Goal: Task Accomplishment & Management: Manage account settings

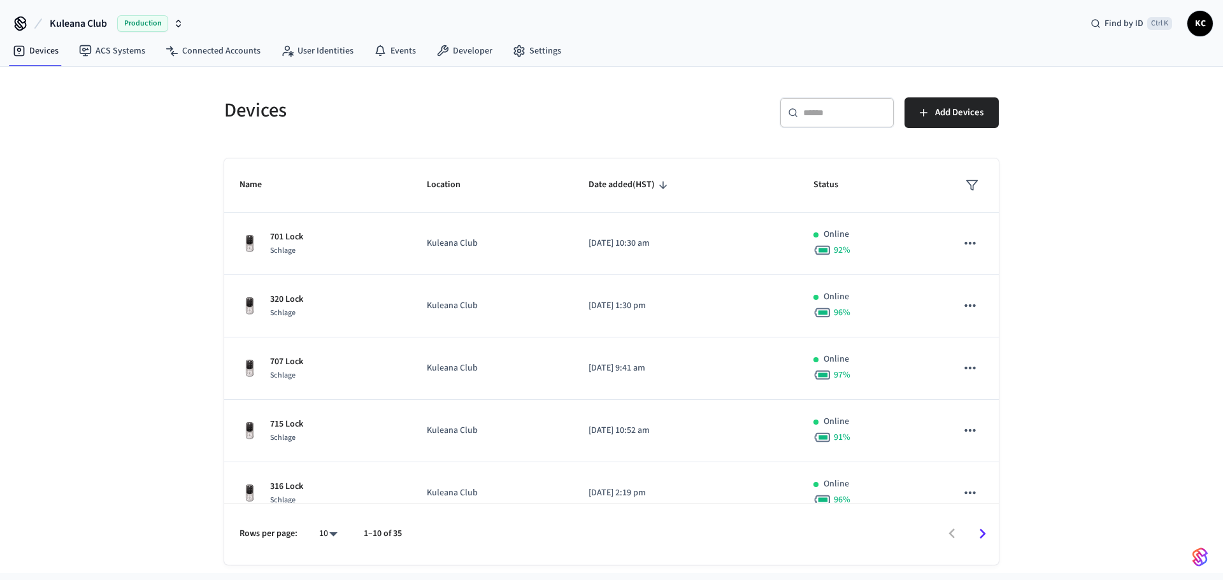
click at [818, 120] on div "​ ​" at bounding box center [837, 112] width 115 height 31
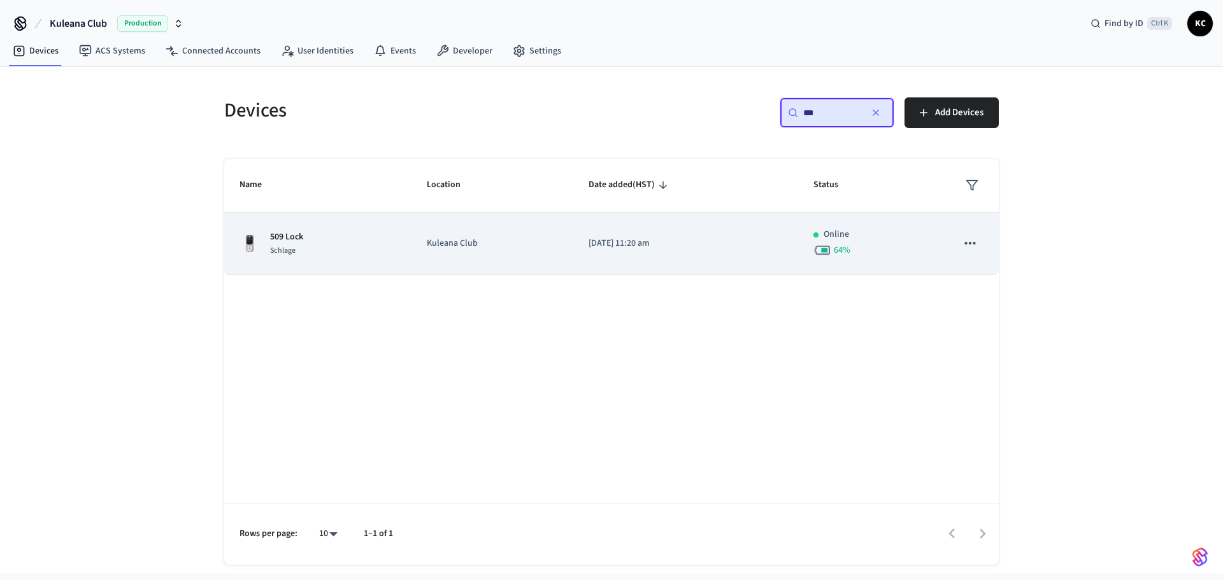
type input "***"
click at [668, 261] on td "[DATE] 11:20 am" at bounding box center [685, 244] width 225 height 62
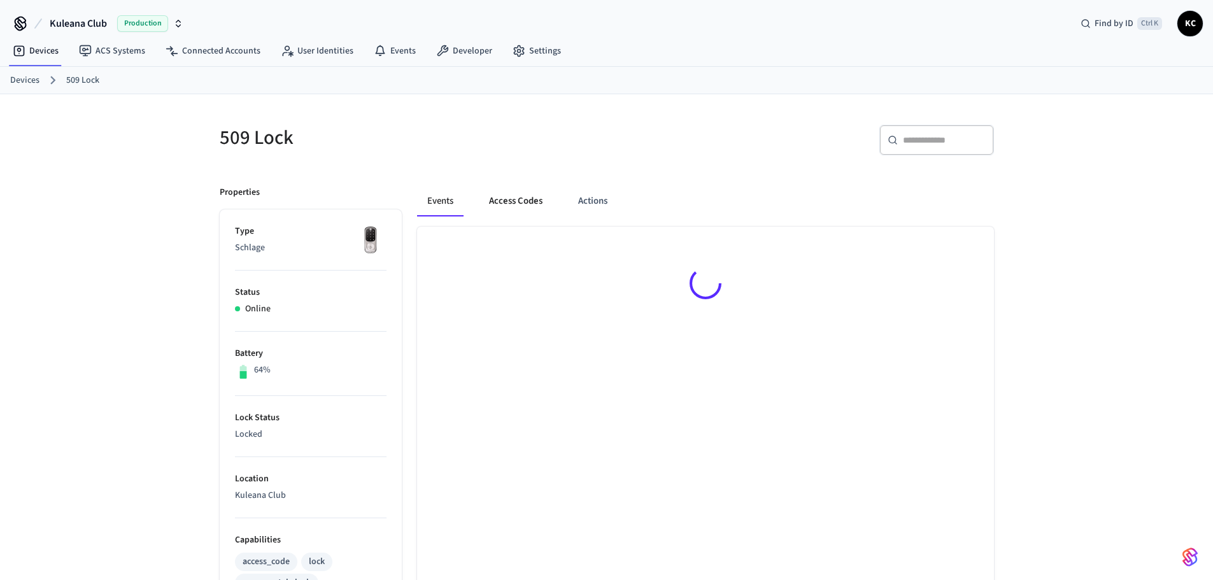
click at [503, 205] on button "Access Codes" at bounding box center [516, 201] width 74 height 31
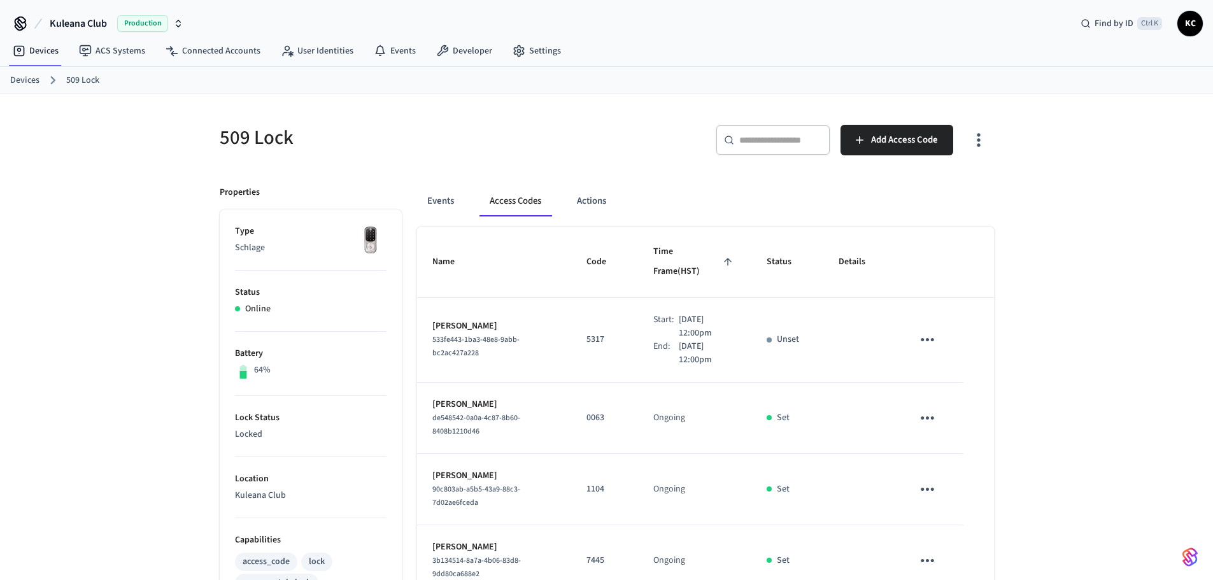
click at [32, 75] on link "Devices" at bounding box center [24, 80] width 29 height 13
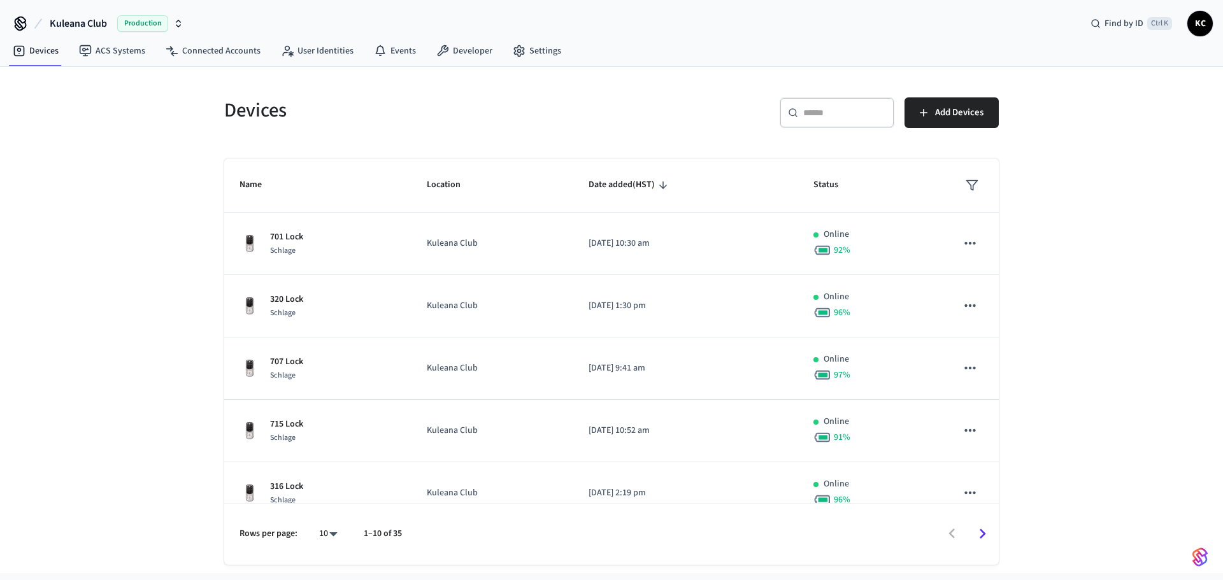
click at [850, 118] on input "text" at bounding box center [844, 112] width 83 height 13
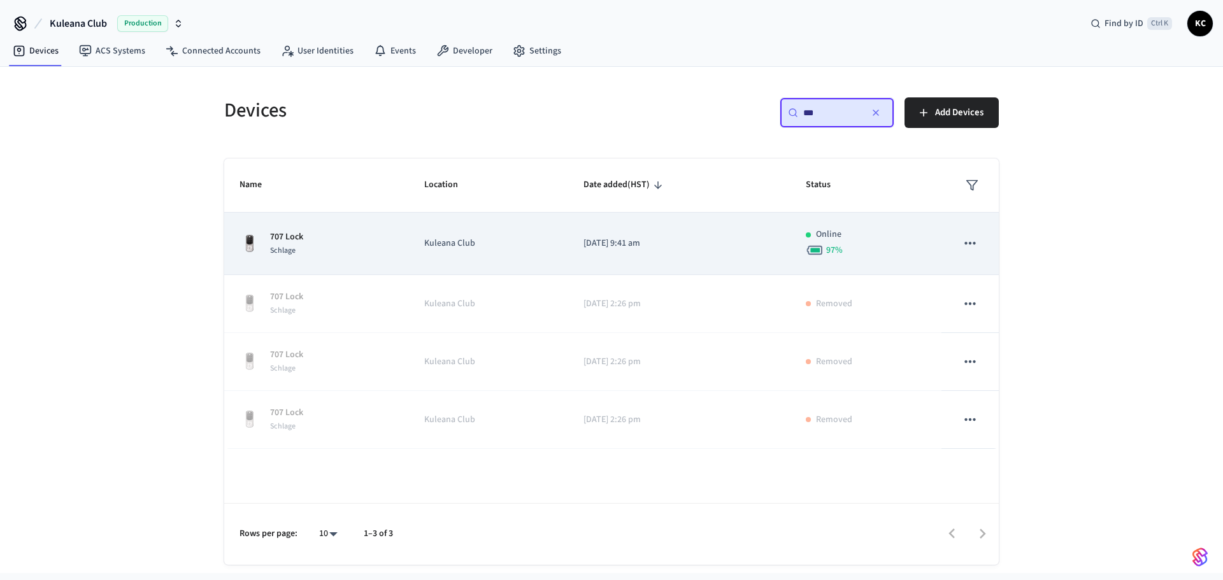
type input "***"
click at [623, 265] on td "[DATE] 9:41 am" at bounding box center [679, 244] width 222 height 62
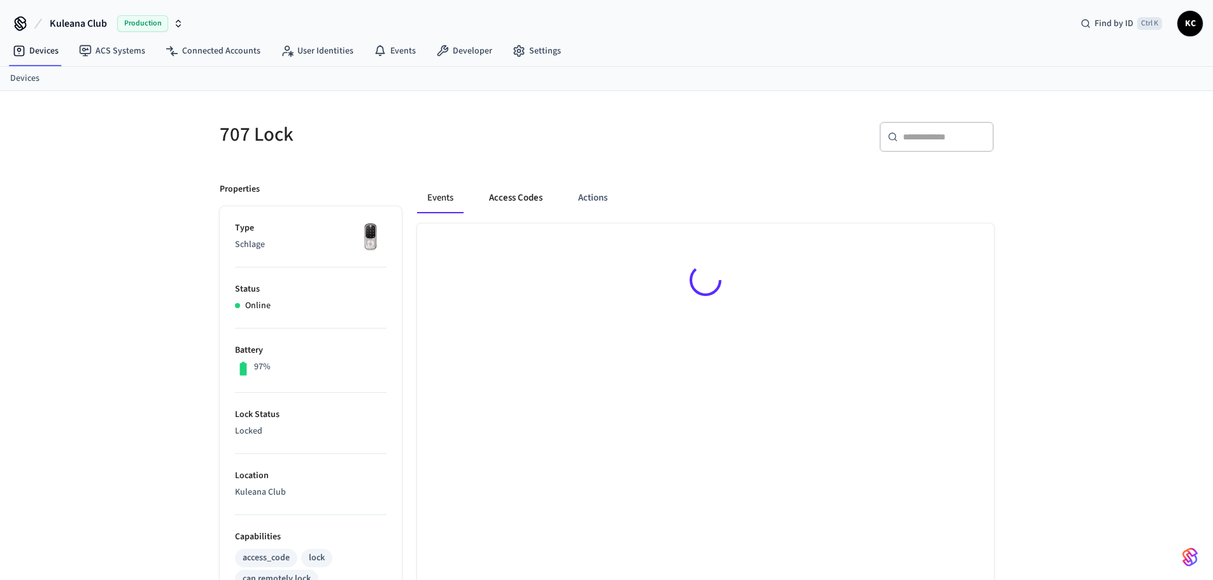
click at [511, 201] on button "Access Codes" at bounding box center [516, 198] width 74 height 31
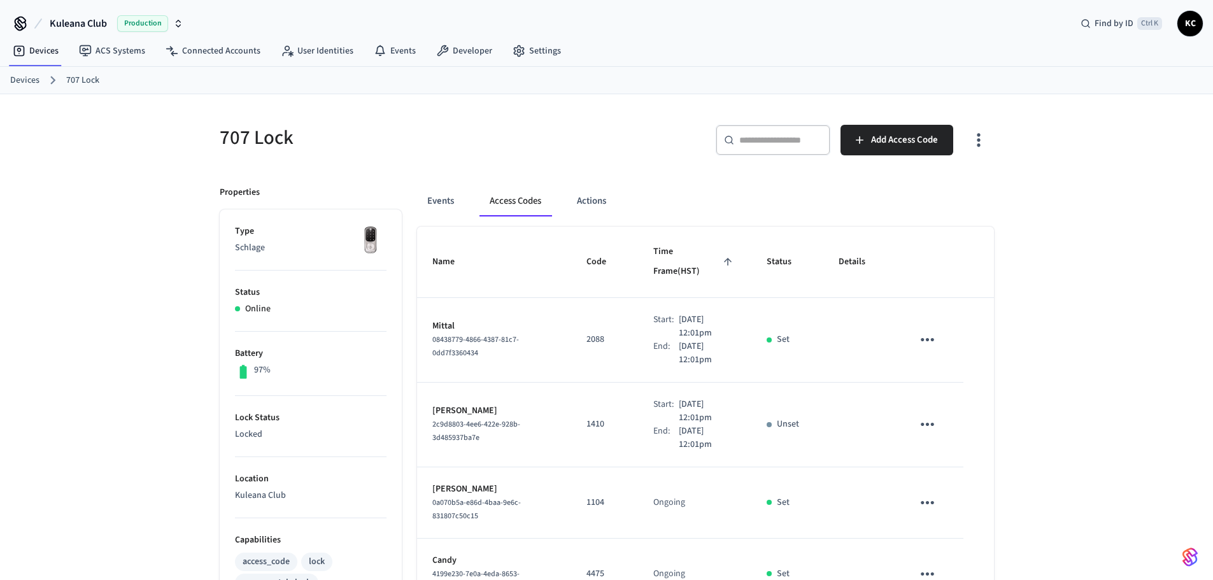
click at [19, 75] on link "Devices" at bounding box center [24, 80] width 29 height 13
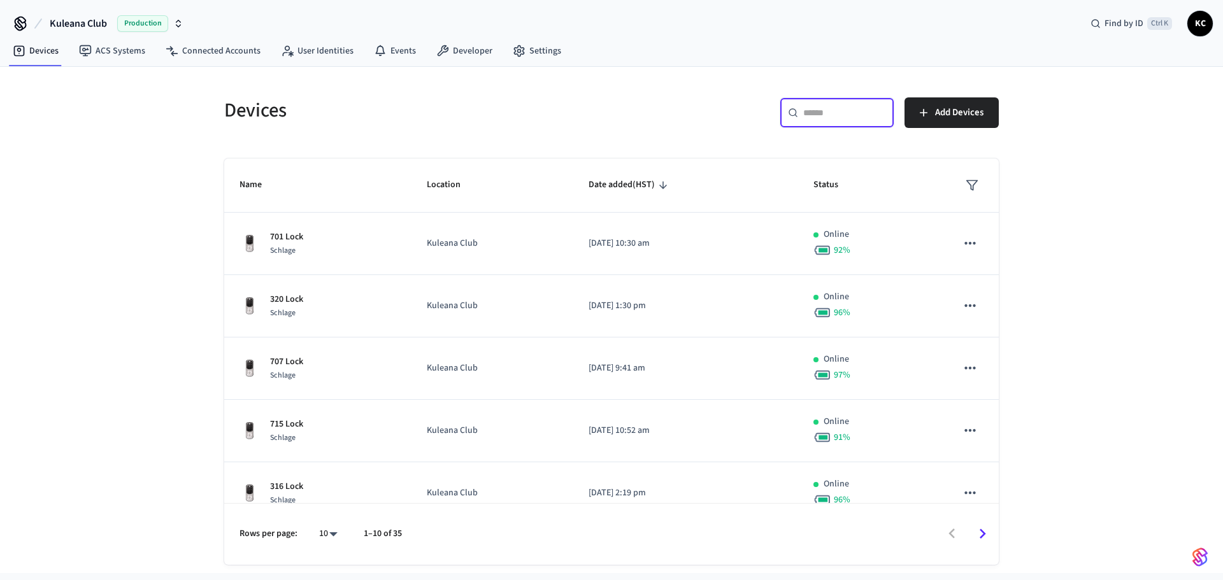
click at [817, 117] on input "text" at bounding box center [844, 112] width 83 height 13
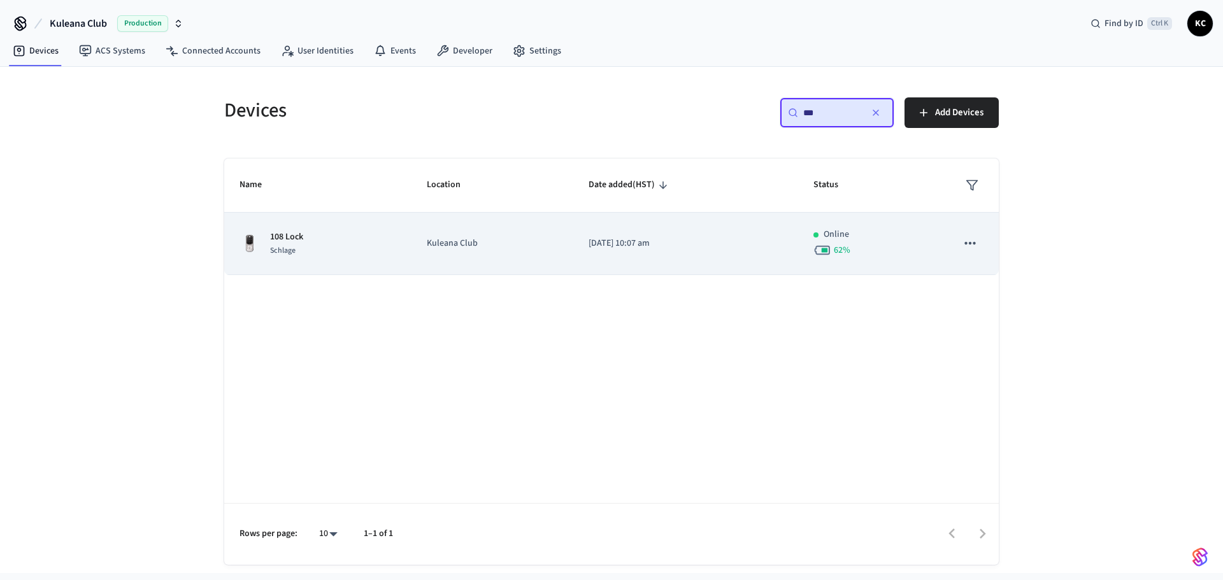
type input "***"
click at [566, 251] on td "Kuleana Club" at bounding box center [492, 244] width 162 height 62
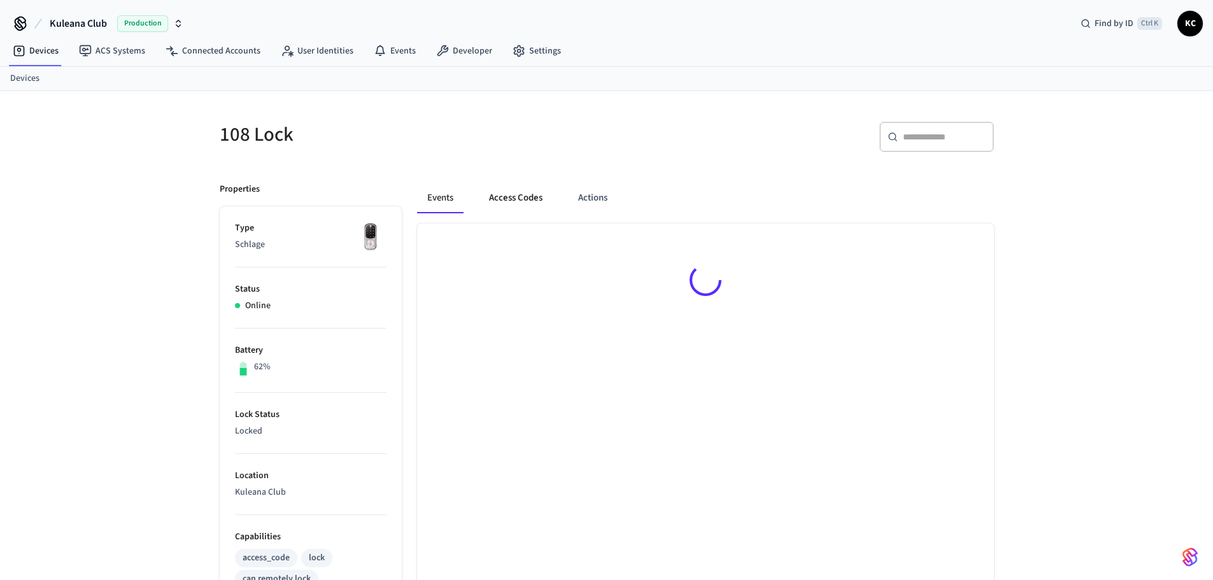
click at [504, 194] on button "Access Codes" at bounding box center [516, 198] width 74 height 31
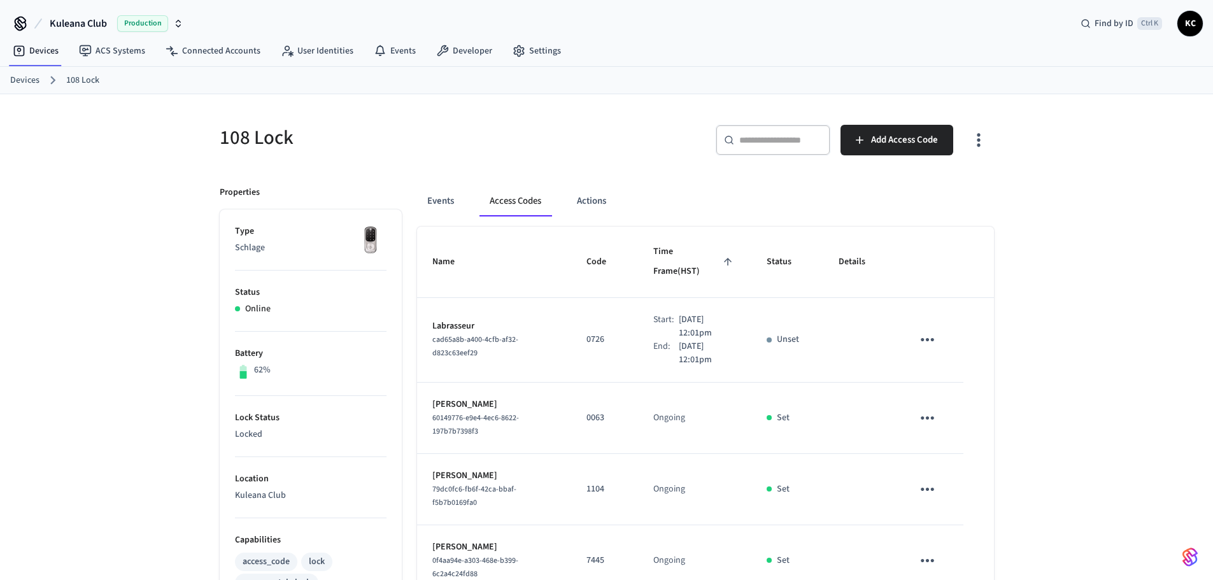
drag, startPoint x: 25, startPoint y: 82, endPoint x: 50, endPoint y: 78, distance: 25.0
click at [25, 81] on link "Devices" at bounding box center [24, 80] width 29 height 13
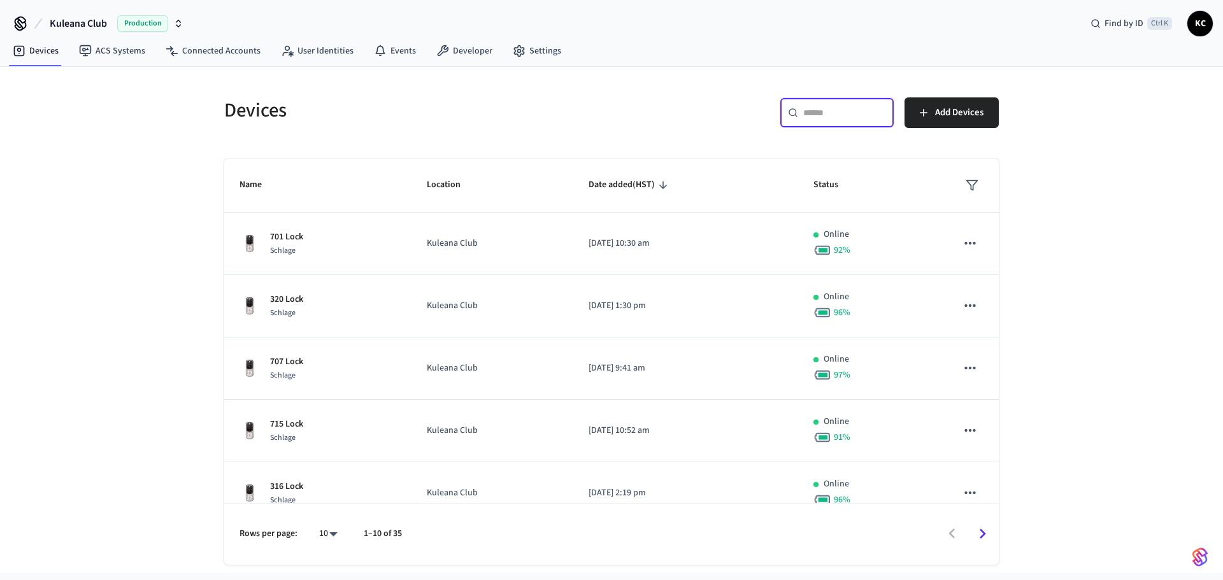
click at [831, 113] on input "text" at bounding box center [844, 112] width 83 height 13
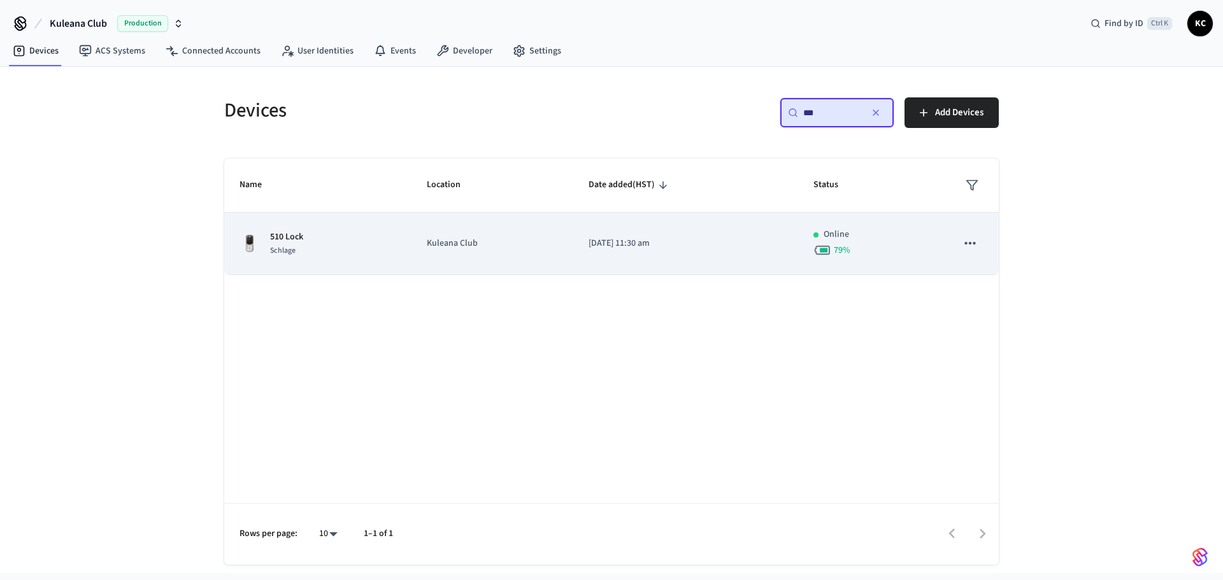
type input "***"
click at [423, 260] on td "Kuleana Club" at bounding box center [492, 244] width 162 height 62
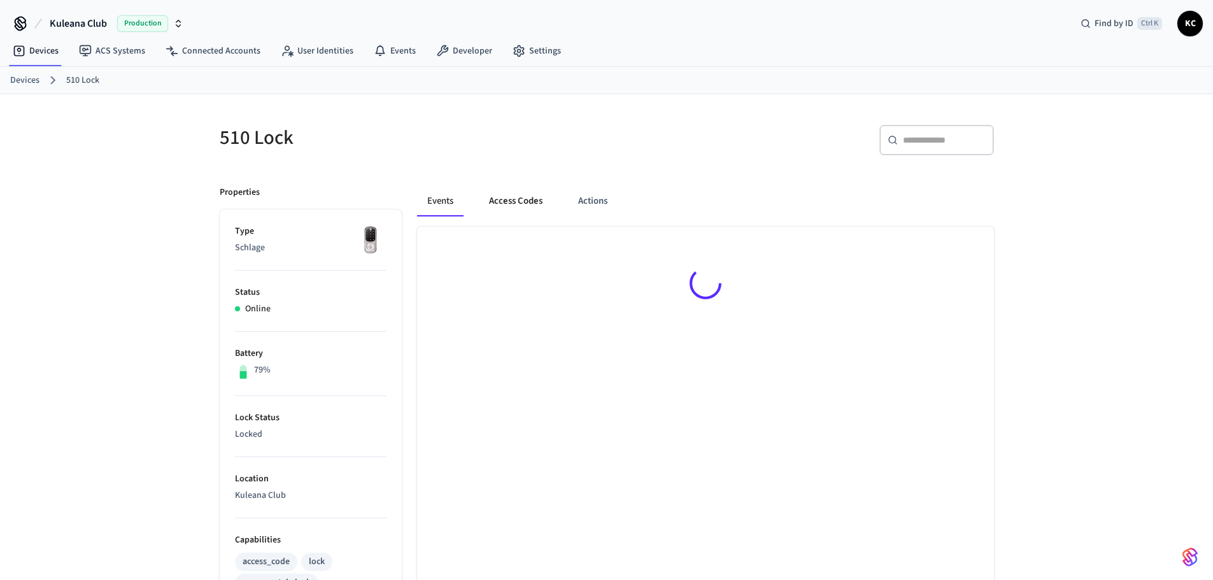
click at [526, 204] on button "Access Codes" at bounding box center [516, 201] width 74 height 31
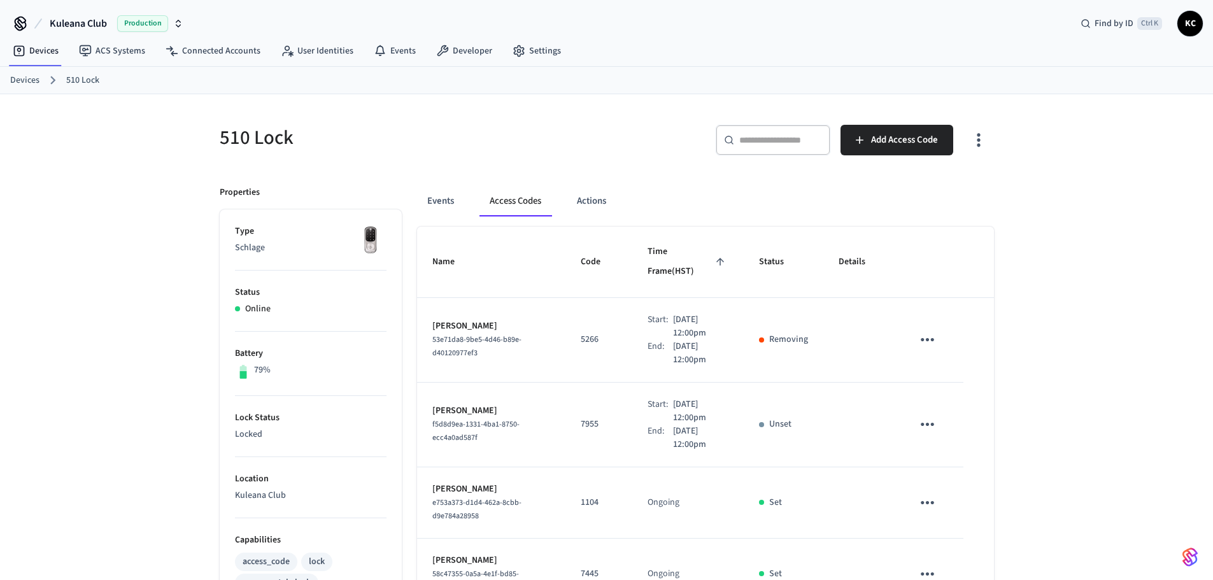
click at [20, 80] on link "Devices" at bounding box center [24, 80] width 29 height 13
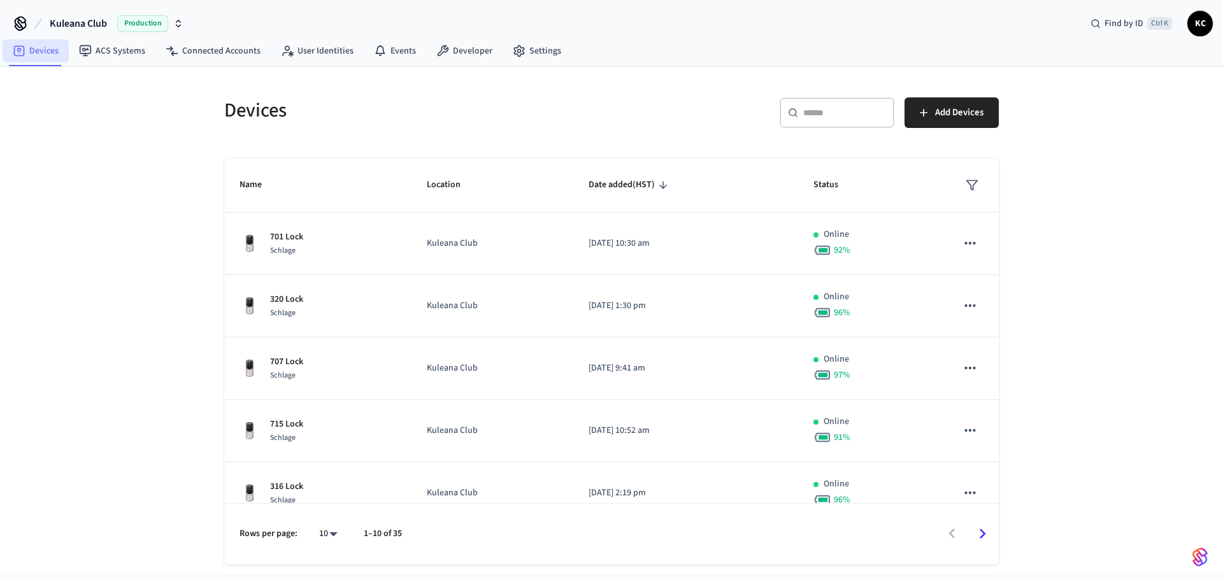
click at [41, 59] on link "Devices" at bounding box center [36, 50] width 66 height 23
click at [154, 466] on div "Devices ​ ​ Add Devices Name Location Date added (HST) Status 701 Lock Schlage …" at bounding box center [611, 320] width 1223 height 506
click at [154, 203] on div "Devices ​ ​ Add Devices Name Location Date added (HST) Status 701 Lock Schlage …" at bounding box center [611, 320] width 1223 height 506
click at [48, 53] on link "Devices" at bounding box center [36, 50] width 66 height 23
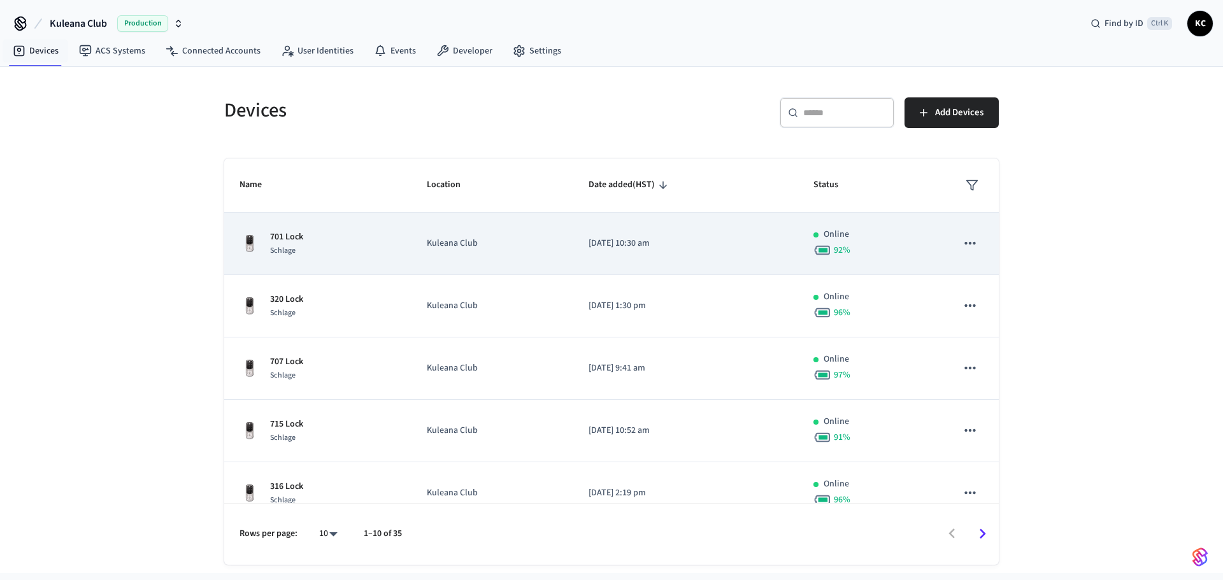
click at [427, 246] on p "Kuleana Club" at bounding box center [492, 243] width 131 height 13
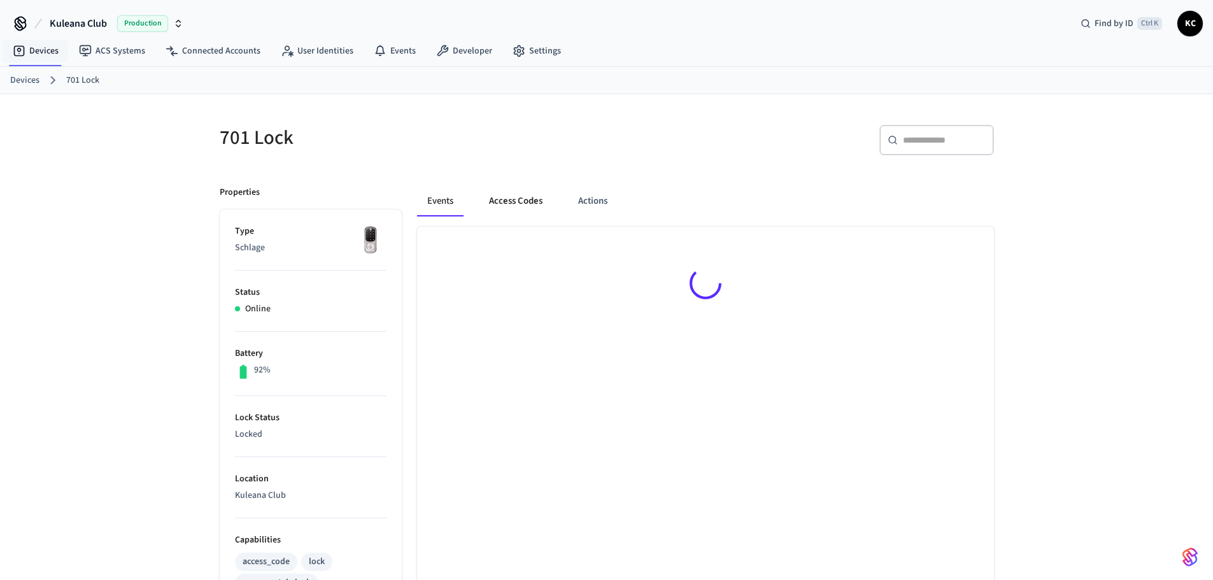
click at [503, 204] on button "Access Codes" at bounding box center [516, 201] width 74 height 31
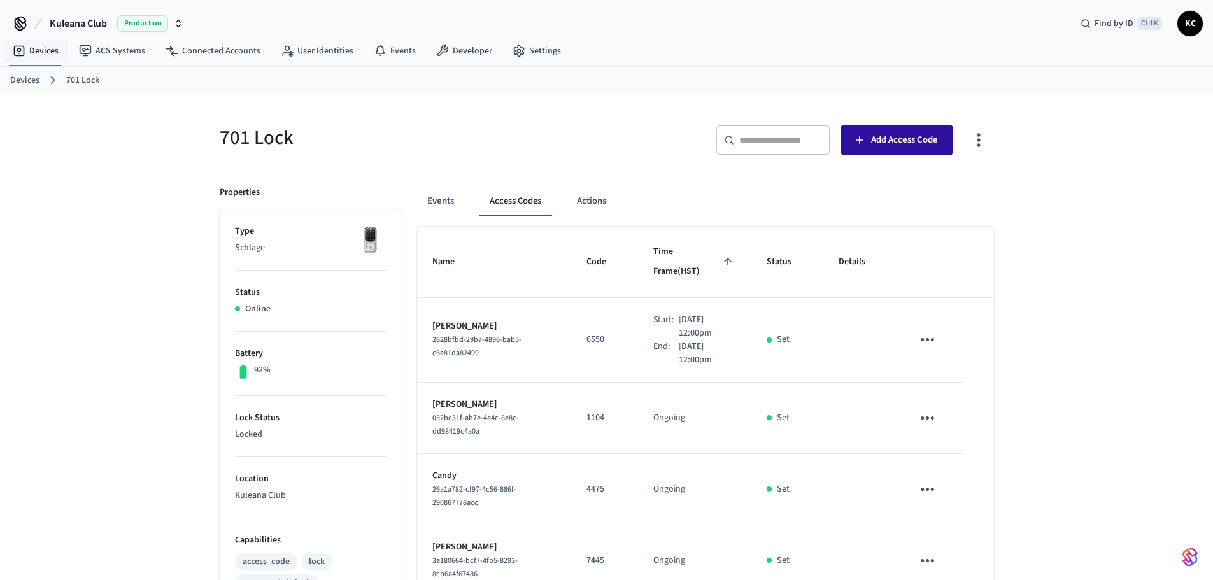
click at [885, 138] on span "Add Access Code" at bounding box center [904, 140] width 67 height 17
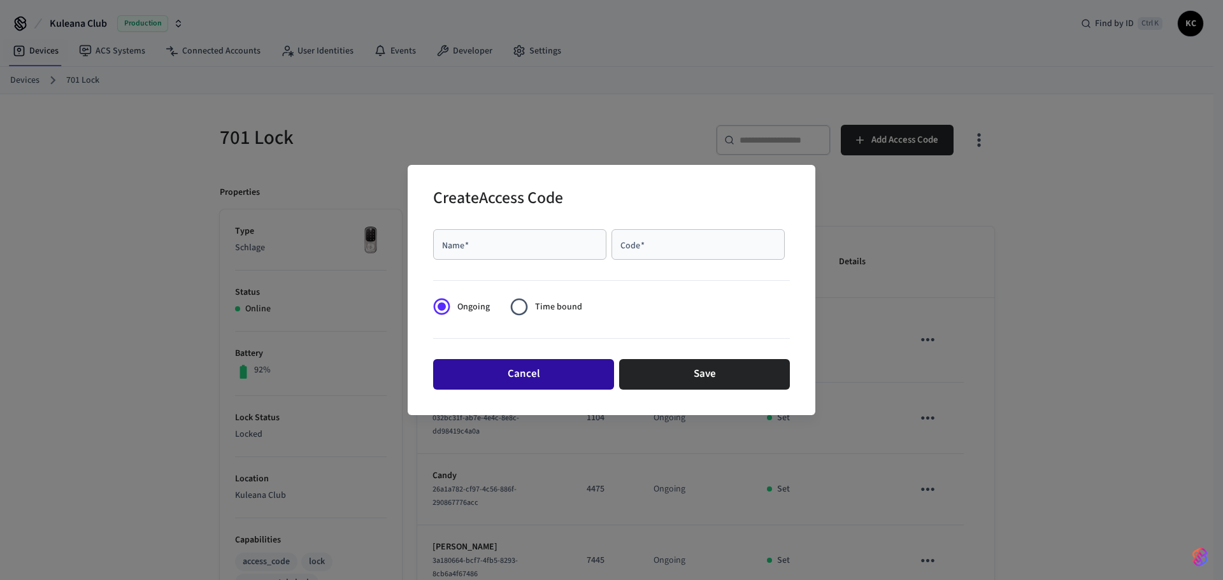
click at [513, 375] on button "Cancel" at bounding box center [523, 374] width 181 height 31
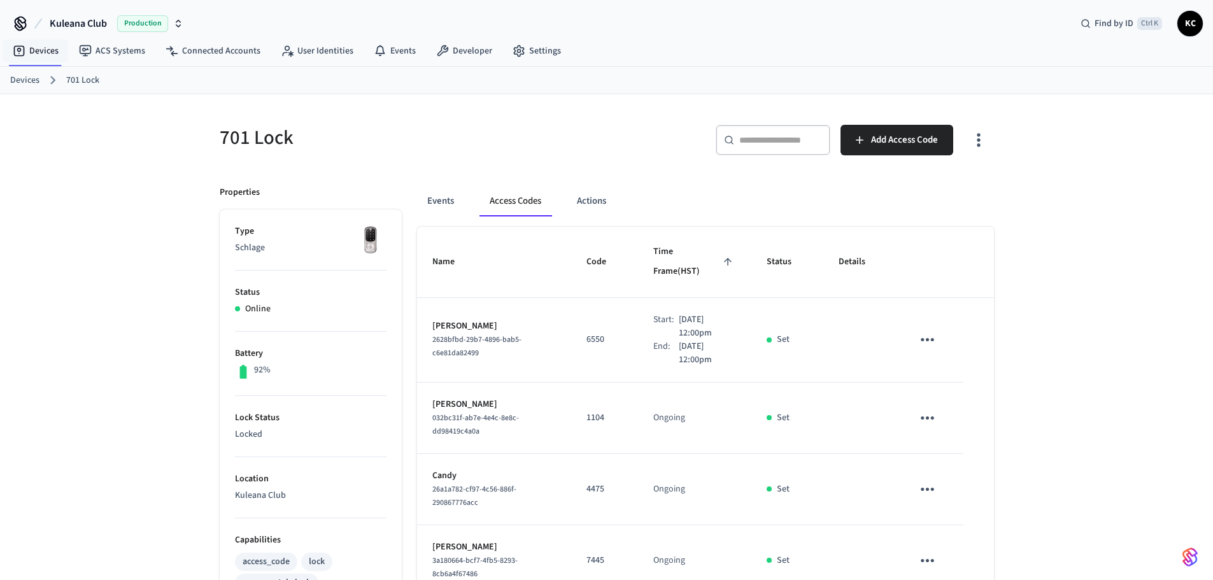
click at [13, 75] on link "Devices" at bounding box center [24, 80] width 29 height 13
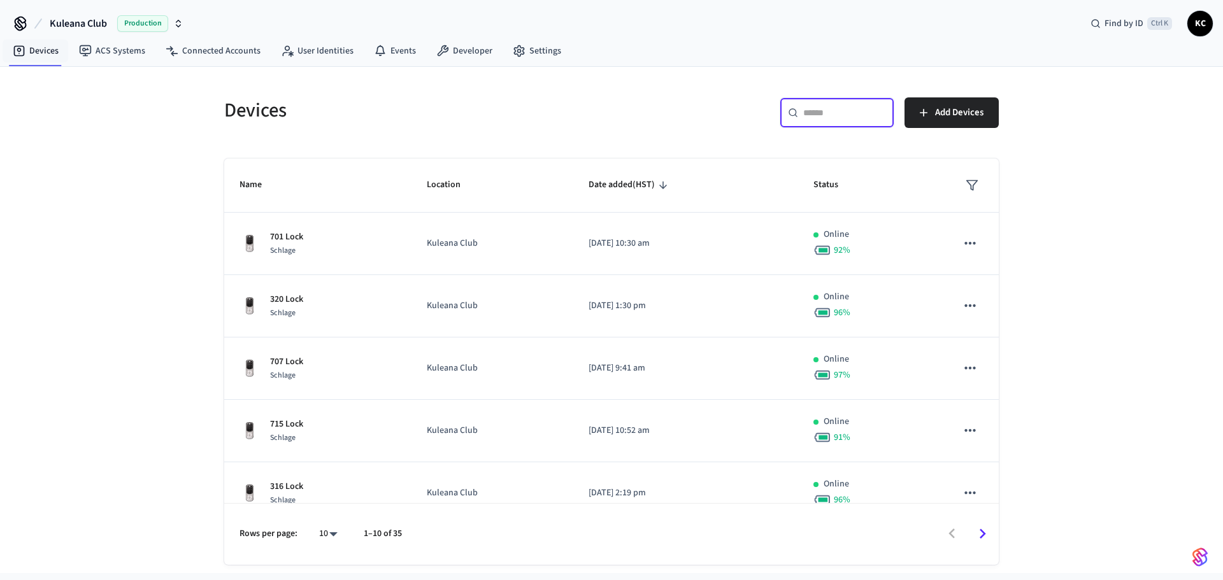
click at [825, 118] on input "text" at bounding box center [844, 112] width 83 height 13
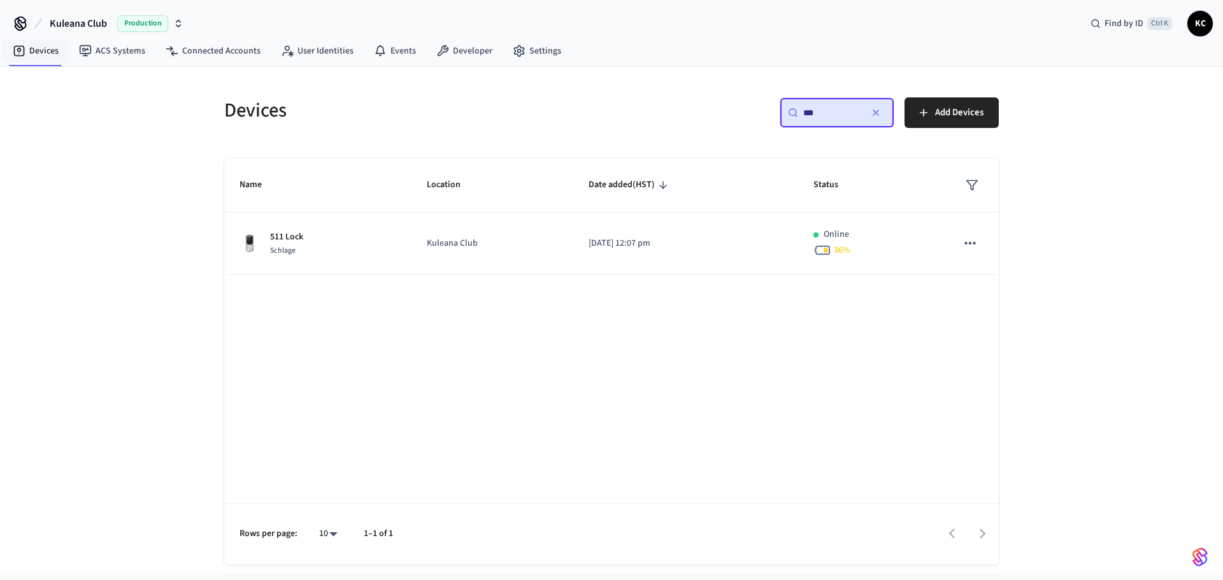
type input "***"
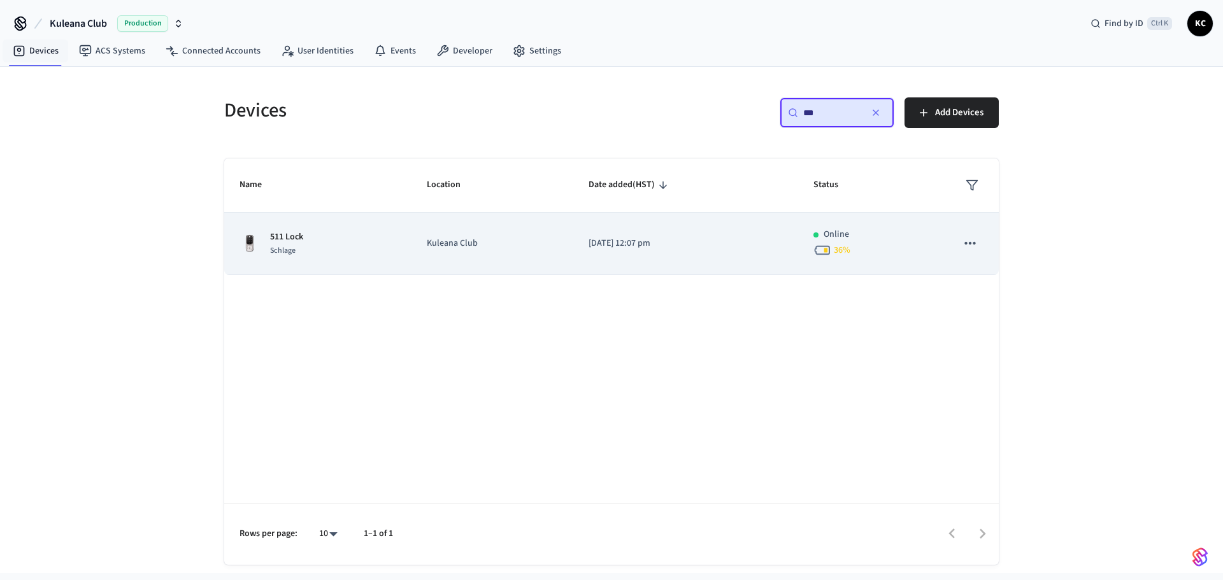
click at [631, 247] on p "[DATE] 12:07 pm" at bounding box center [686, 243] width 194 height 13
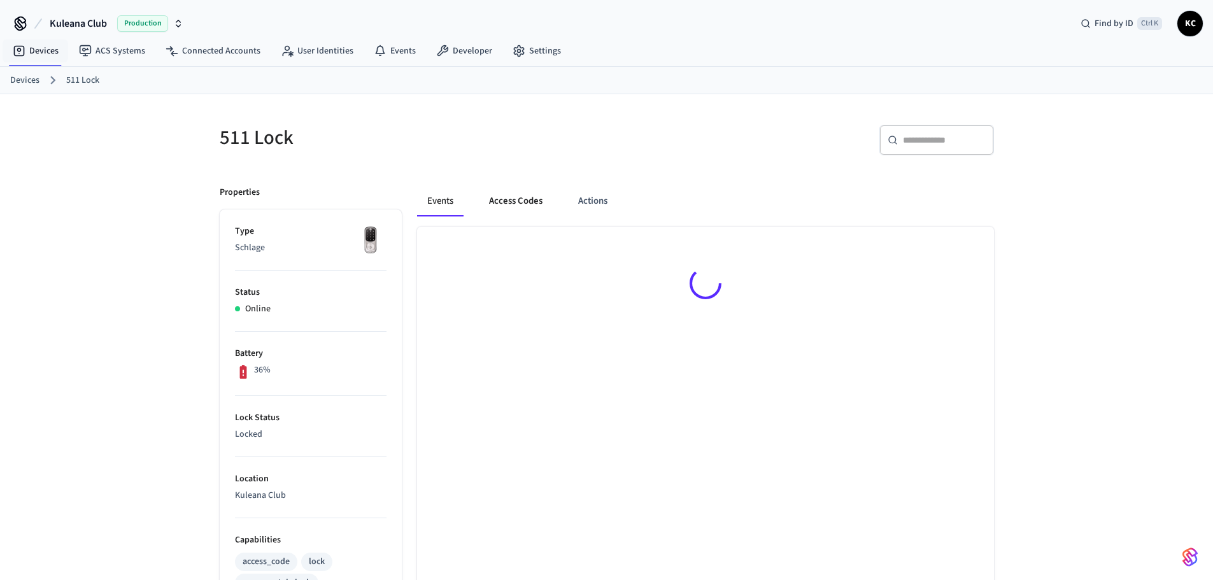
click at [517, 197] on button "Access Codes" at bounding box center [516, 201] width 74 height 31
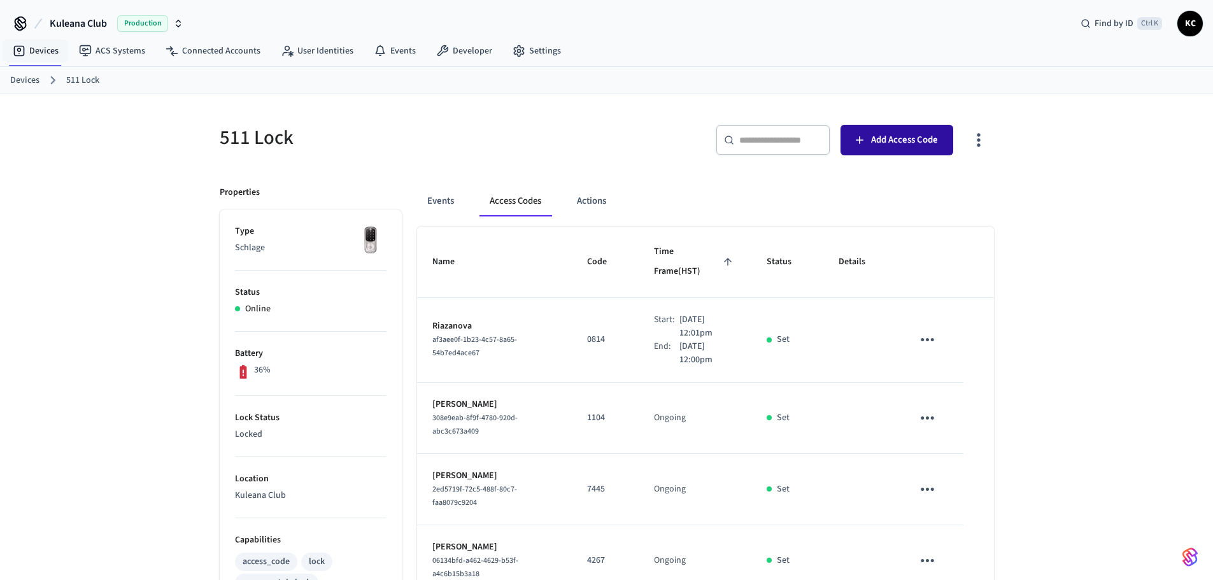
click at [852, 146] on button "Add Access Code" at bounding box center [897, 140] width 113 height 31
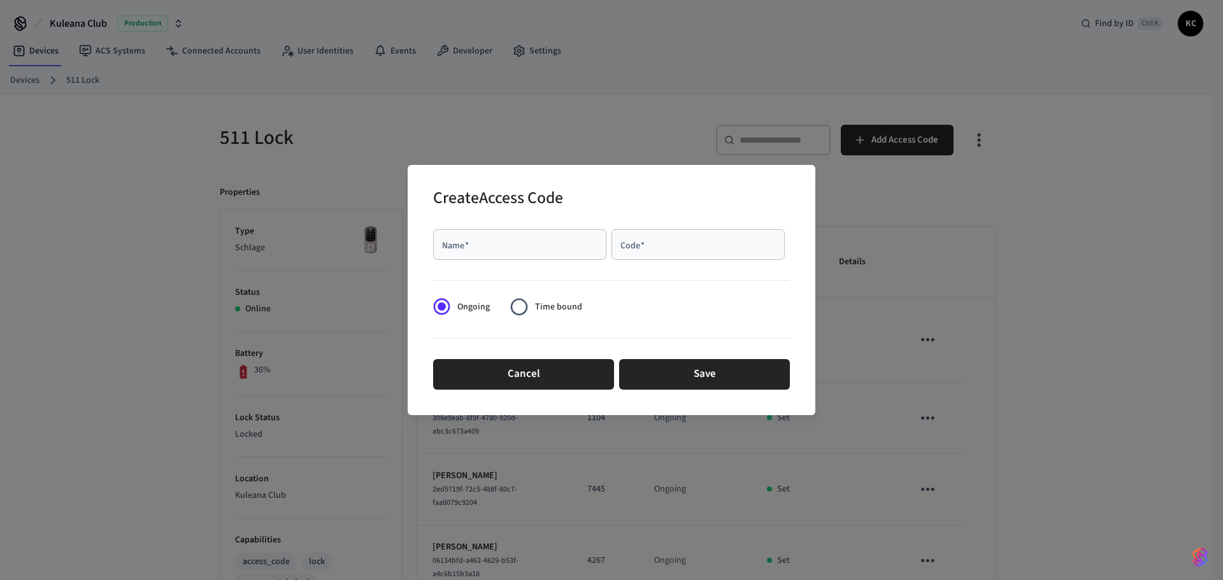
click at [540, 240] on input "Name   *" at bounding box center [520, 244] width 158 height 13
type input "*******"
type input "****"
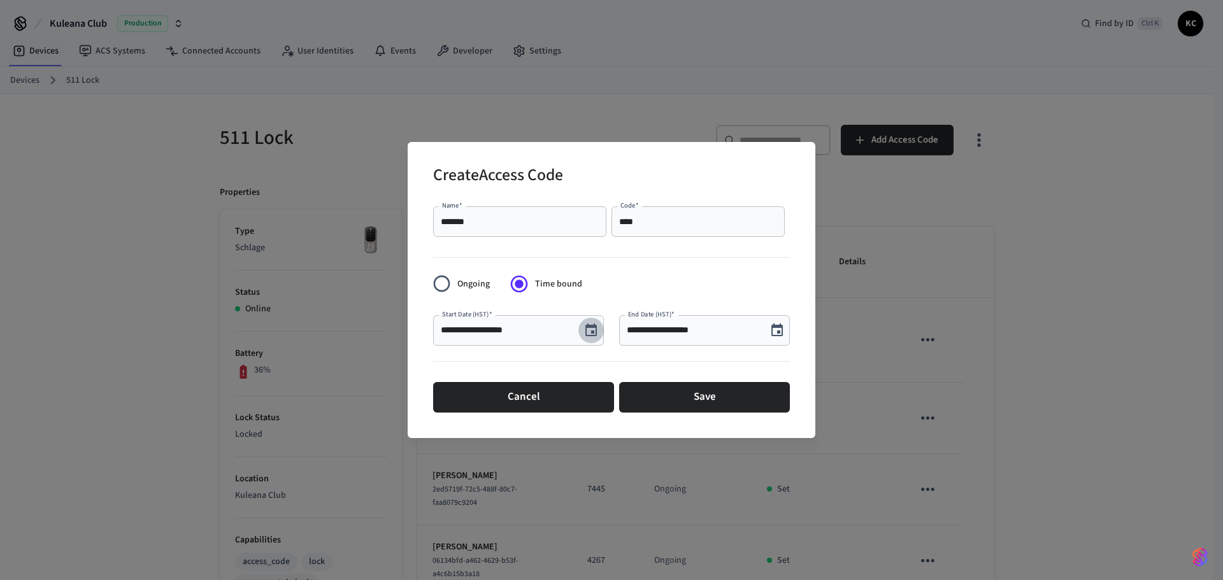
click at [590, 336] on icon "Choose date, selected date is Aug 27, 2025" at bounding box center [590, 330] width 15 height 15
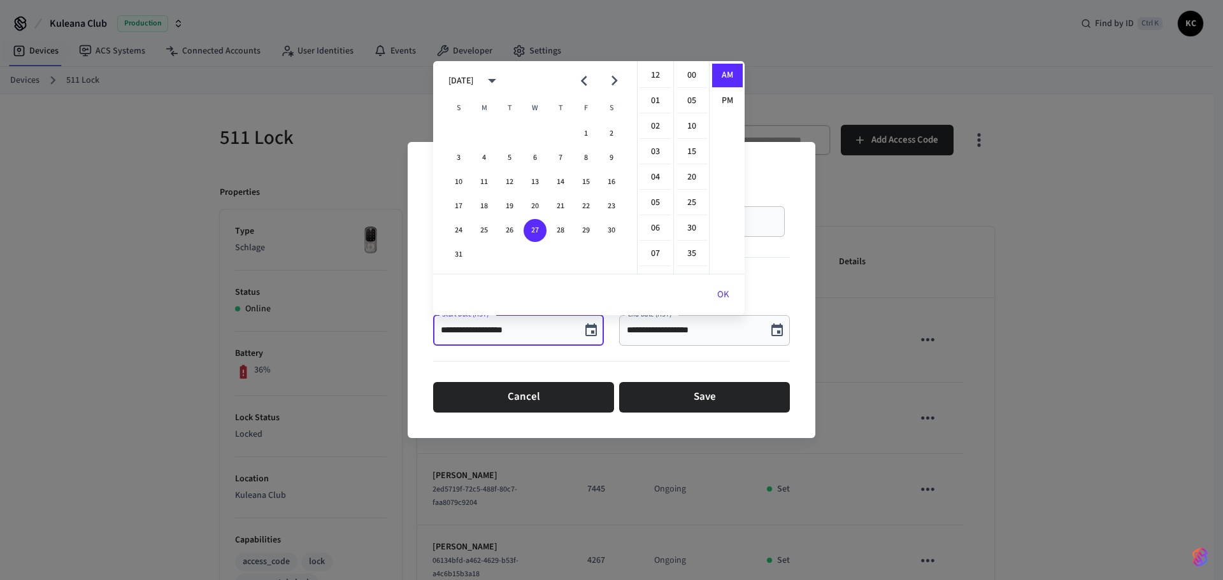
scroll to position [255, 0]
click at [586, 231] on button "29" at bounding box center [586, 230] width 23 height 23
click at [648, 79] on li "12" at bounding box center [655, 76] width 31 height 24
click at [682, 76] on li "00" at bounding box center [691, 76] width 31 height 24
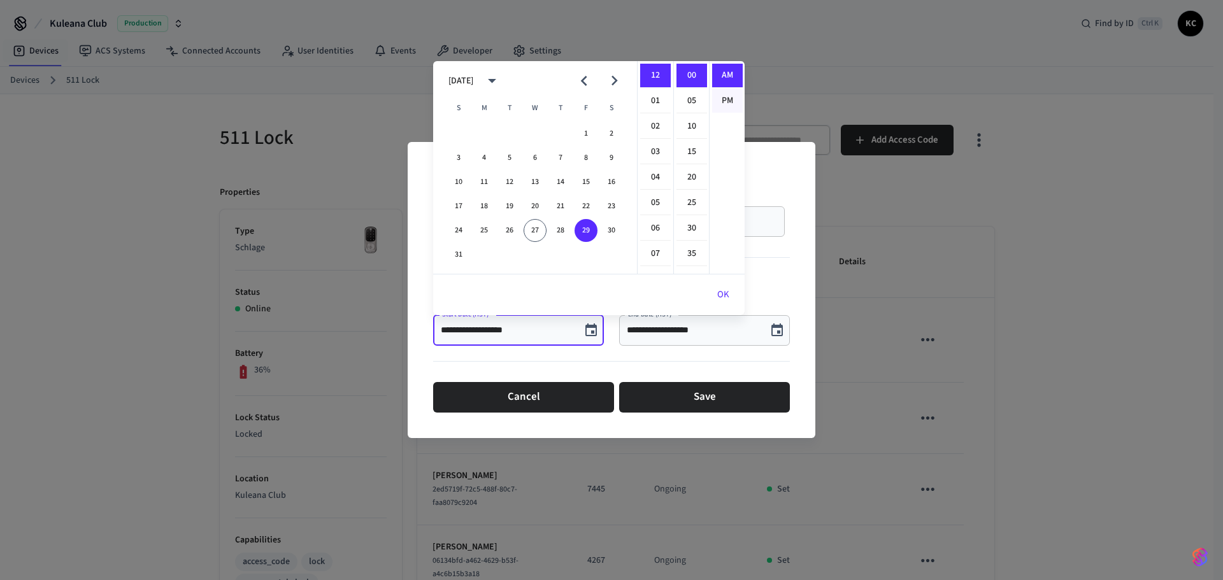
click at [717, 96] on li "PM" at bounding box center [727, 101] width 31 height 24
type input "**********"
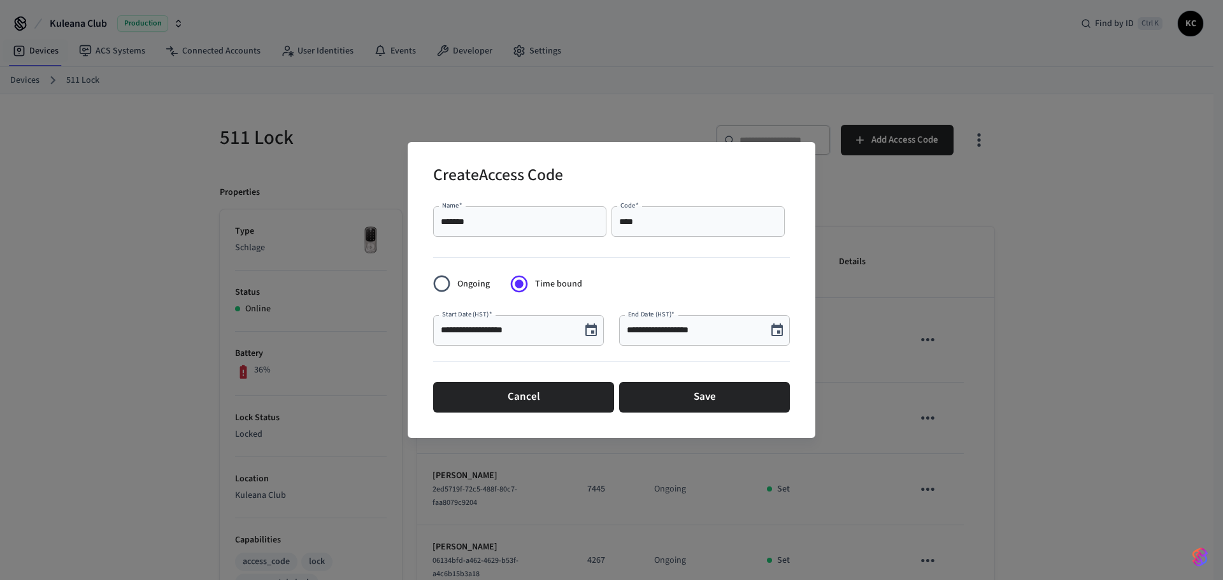
scroll to position [24, 0]
click at [776, 325] on icon "Choose date, selected date is Aug 27, 2025" at bounding box center [776, 330] width 11 height 13
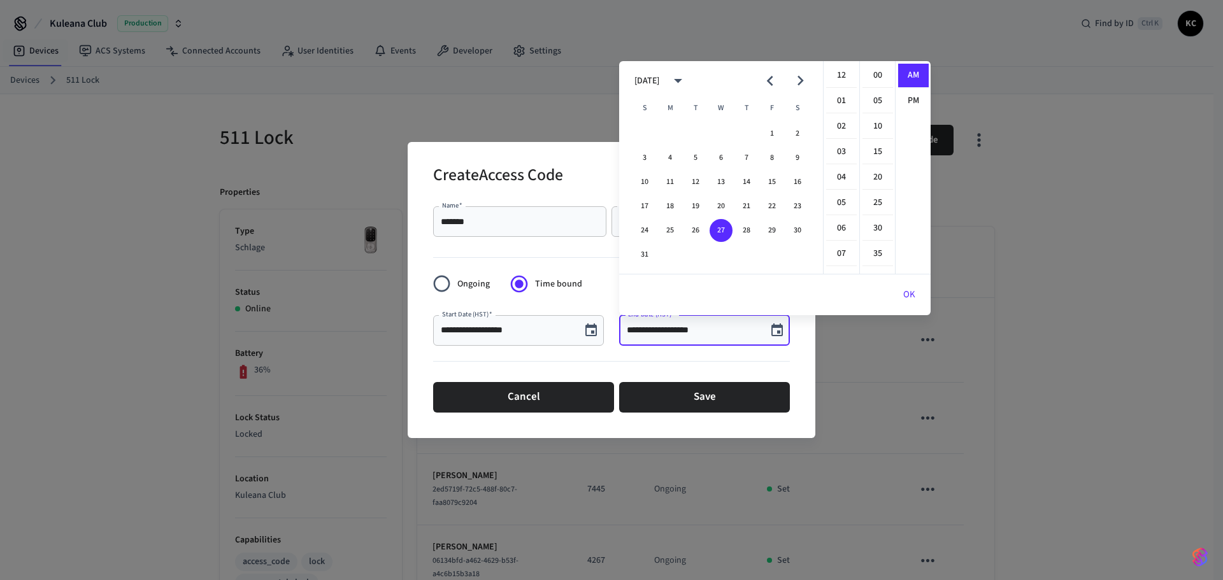
scroll to position [255, 0]
click at [798, 73] on icon "Next month" at bounding box center [800, 81] width 20 height 20
click at [776, 132] on button "5" at bounding box center [772, 133] width 23 height 23
click at [841, 78] on li "12" at bounding box center [841, 76] width 31 height 24
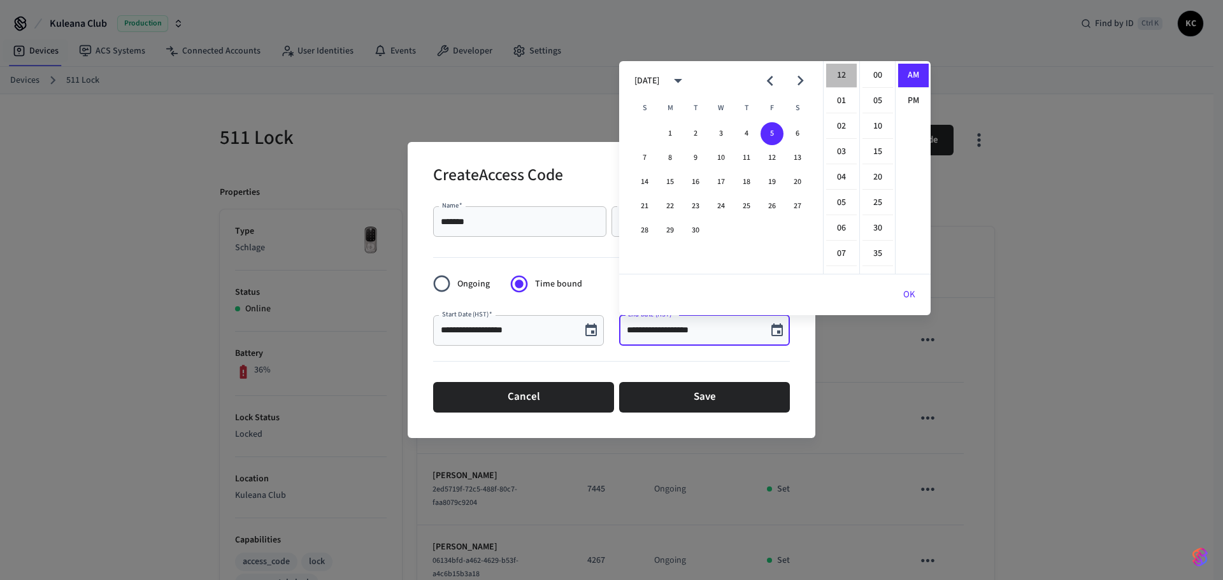
scroll to position [0, 0]
click at [872, 75] on li "00" at bounding box center [877, 76] width 31 height 24
click at [905, 98] on li "PM" at bounding box center [913, 101] width 31 height 24
type input "**********"
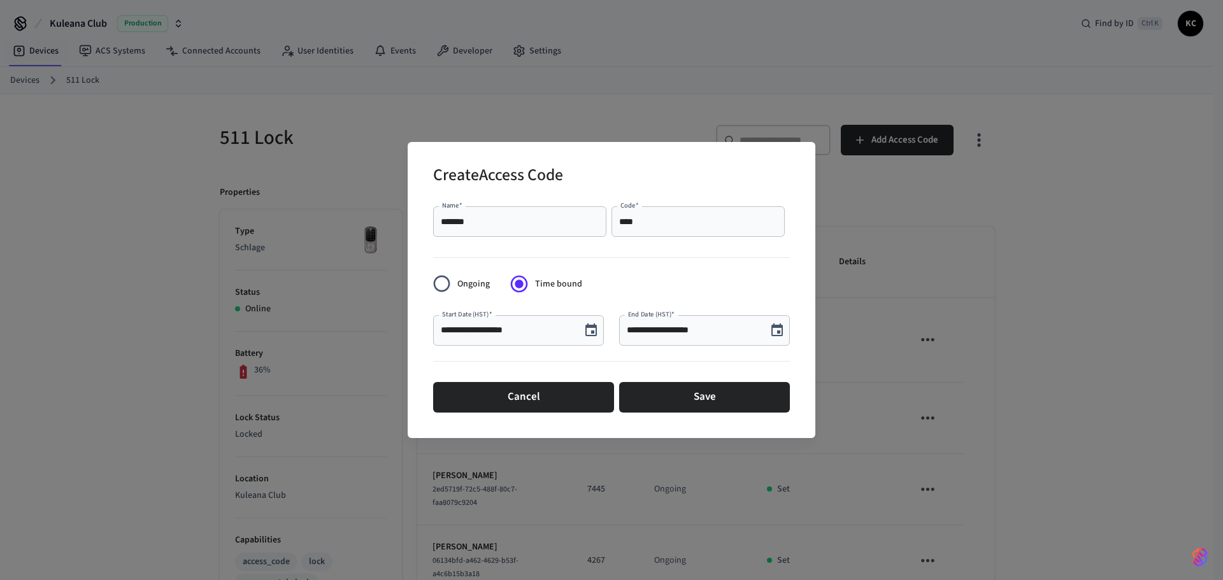
scroll to position [24, 0]
click at [698, 401] on button "Save" at bounding box center [704, 397] width 171 height 31
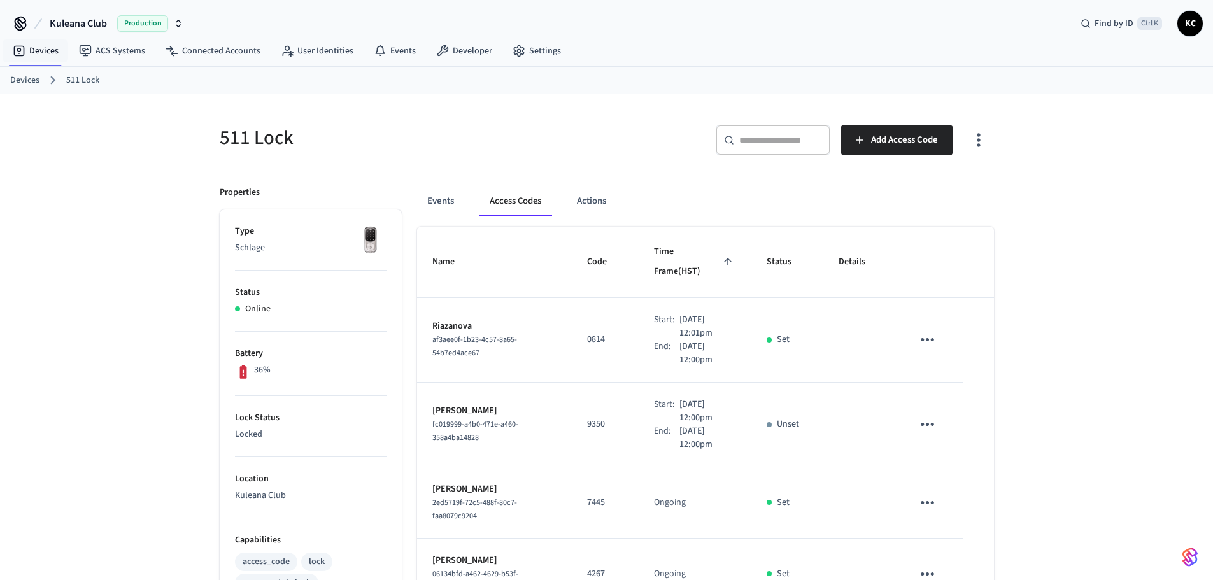
click at [28, 80] on link "Devices" at bounding box center [24, 80] width 29 height 13
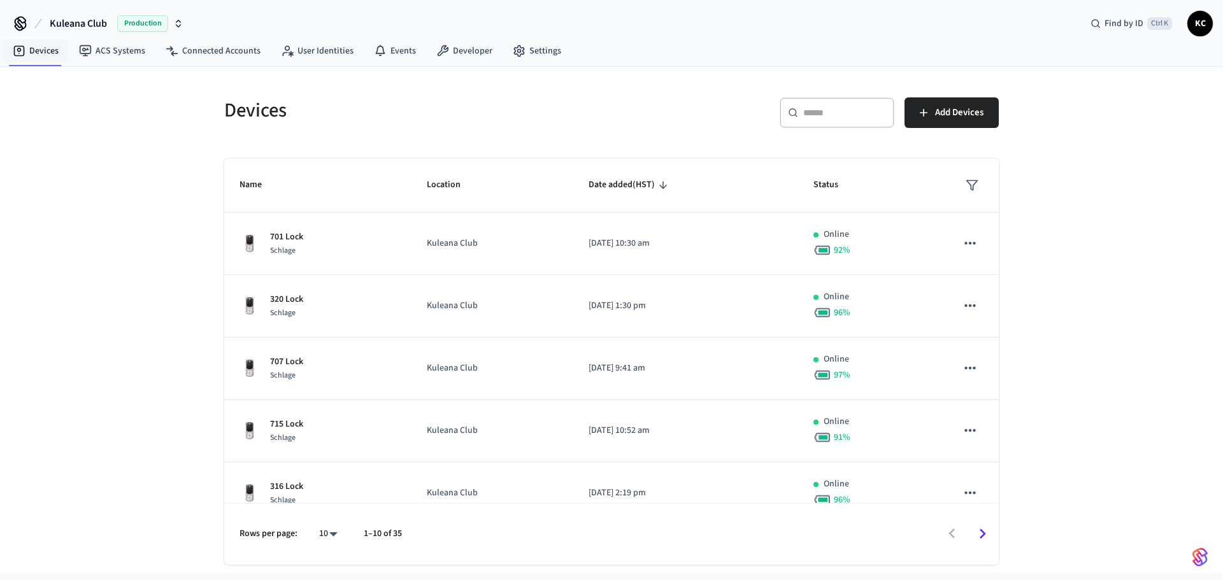
click at [825, 111] on input "text" at bounding box center [844, 112] width 83 height 13
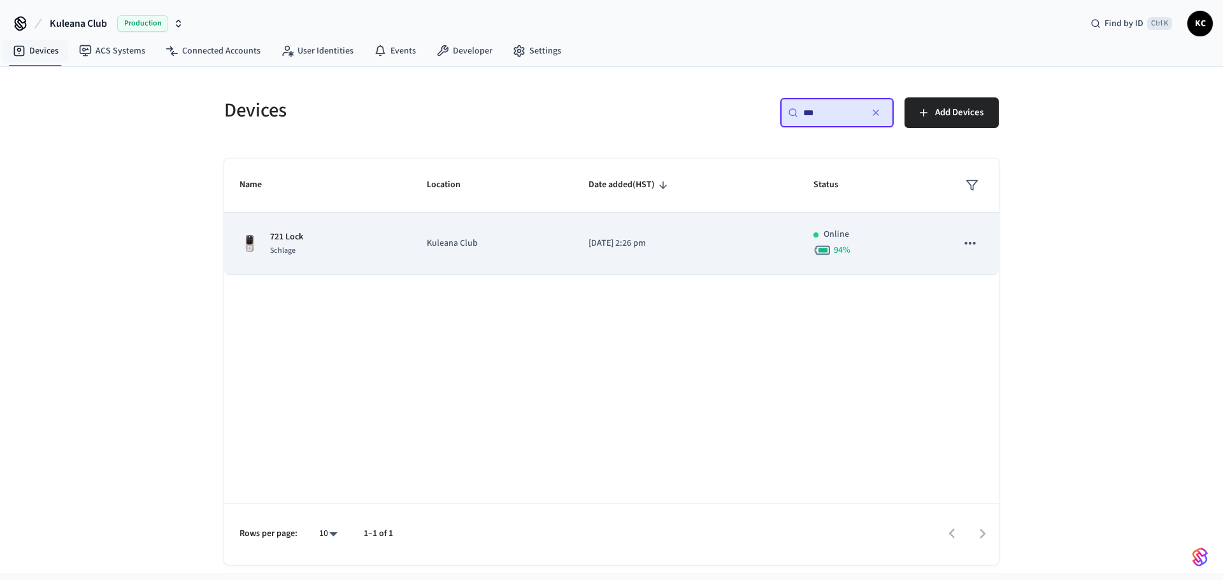
type input "***"
click at [671, 254] on td "[DATE] 2:26 pm" at bounding box center [685, 244] width 225 height 62
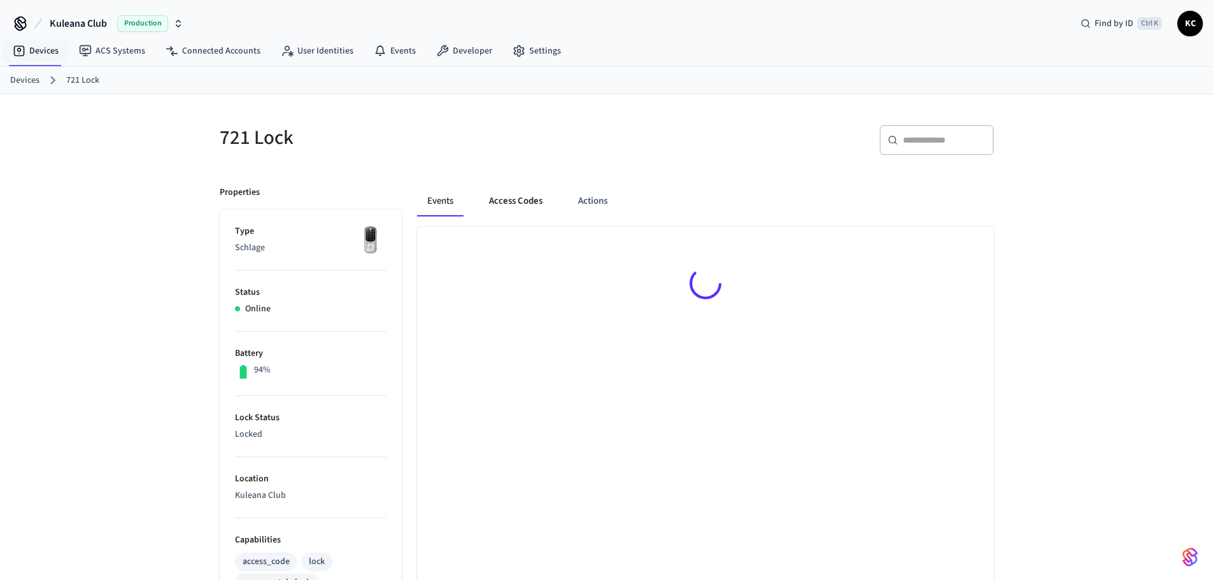
click at [529, 201] on button "Access Codes" at bounding box center [516, 201] width 74 height 31
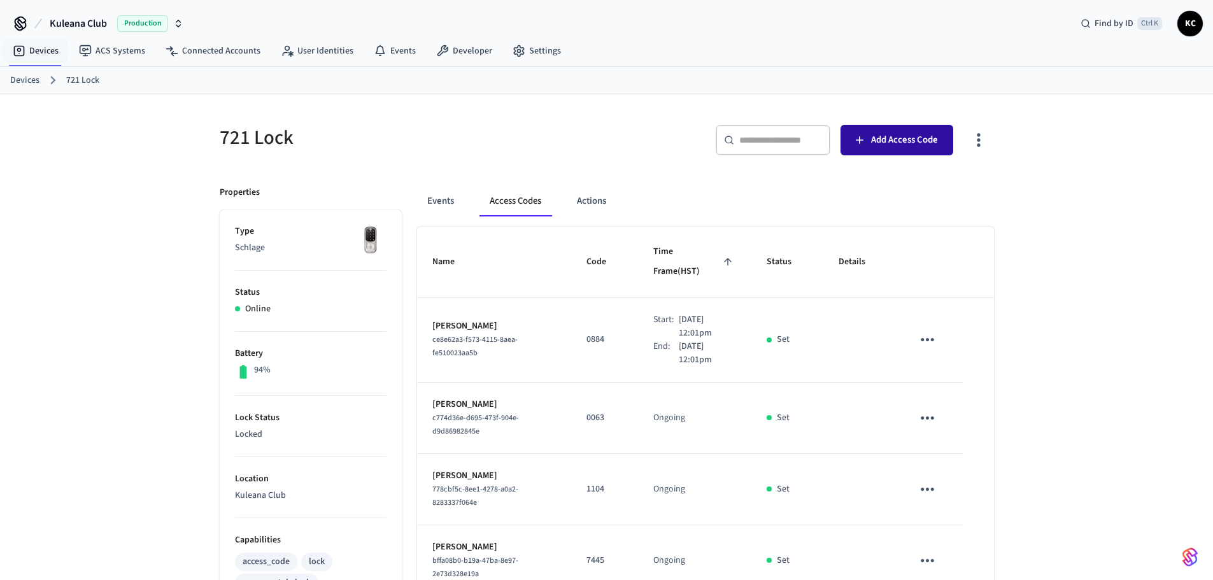
click at [878, 142] on span "Add Access Code" at bounding box center [904, 140] width 67 height 17
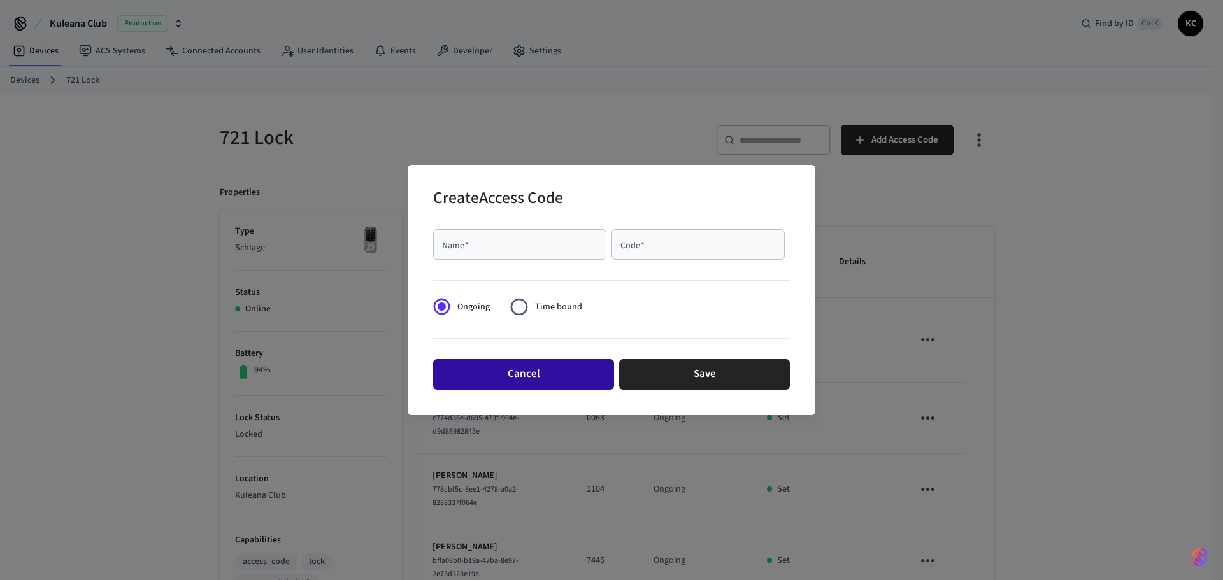
click at [525, 367] on button "Cancel" at bounding box center [523, 374] width 181 height 31
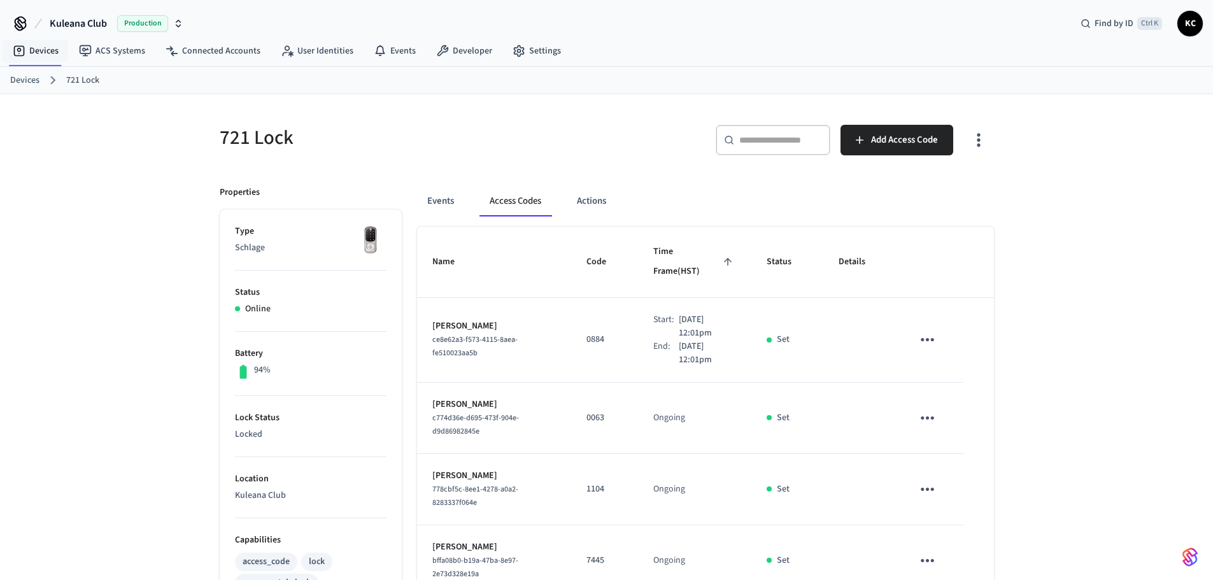
click at [1043, 357] on div "721 Lock ​ ​ Add Access Code Properties Type Schlage Status Online Battery 94% …" at bounding box center [606, 590] width 1213 height 992
click at [921, 330] on icon "sticky table" at bounding box center [928, 340] width 20 height 20
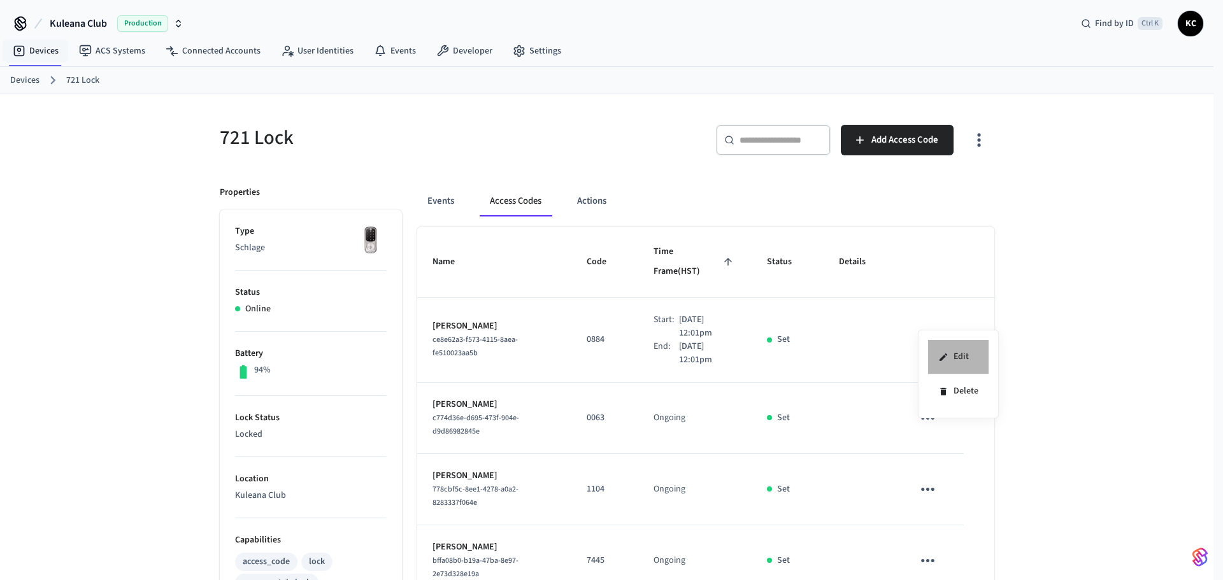
click at [936, 362] on li "Edit" at bounding box center [958, 357] width 61 height 34
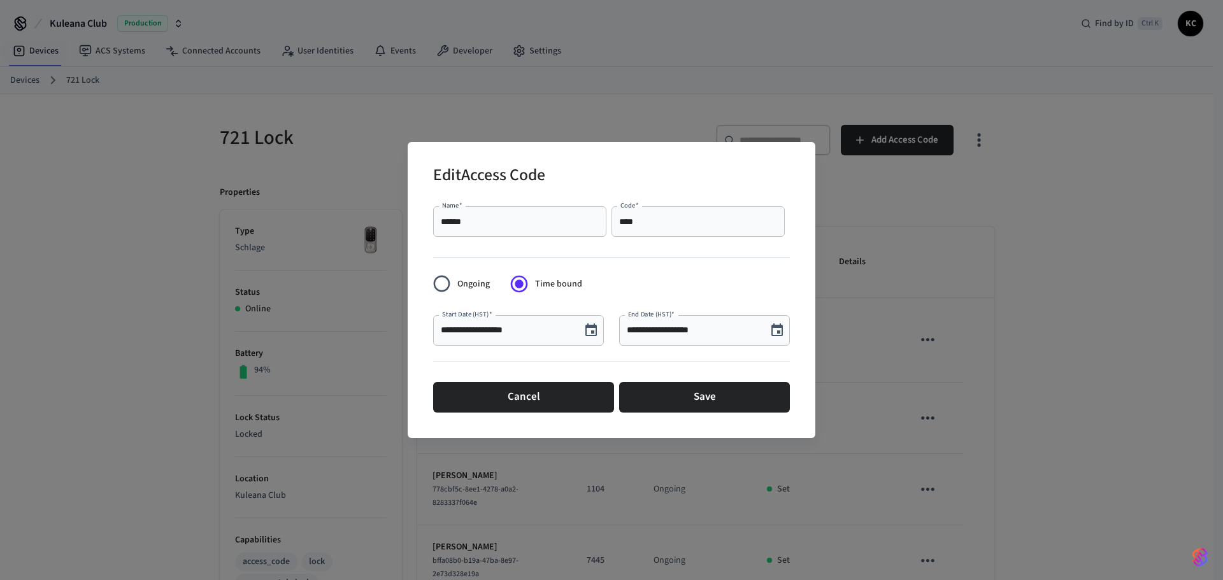
click at [777, 327] on icon "Choose date, selected date is Aug 29, 2025" at bounding box center [776, 330] width 11 height 13
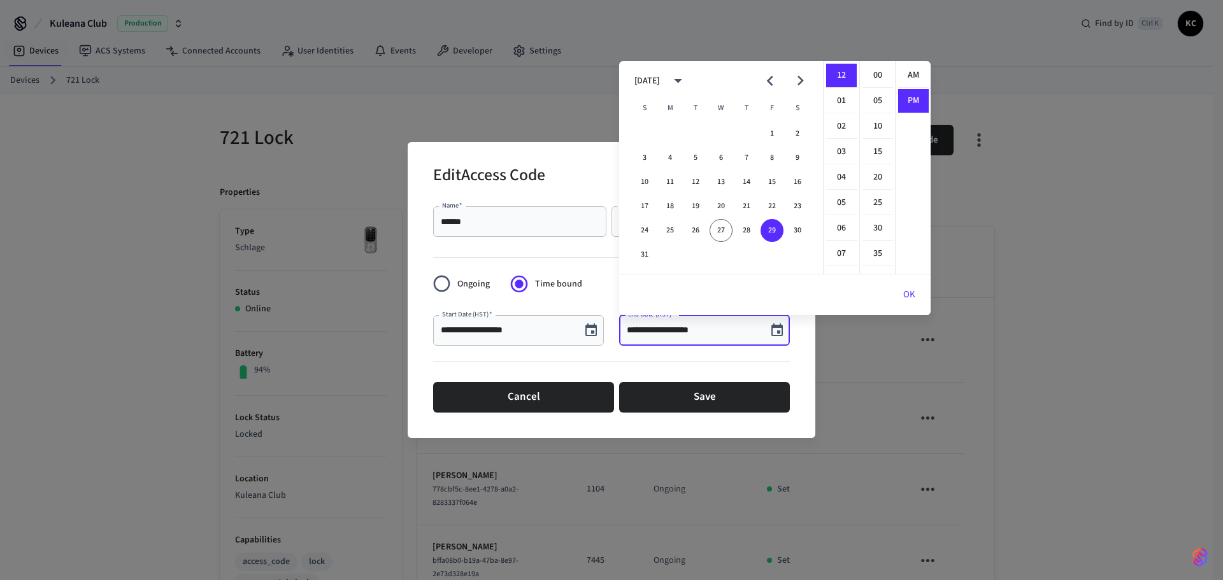
scroll to position [24, 0]
click at [796, 82] on icon "Next month" at bounding box center [800, 81] width 20 height 20
click at [668, 131] on button "1" at bounding box center [670, 133] width 23 height 23
click at [881, 74] on li "00" at bounding box center [877, 76] width 31 height 24
type input "**********"
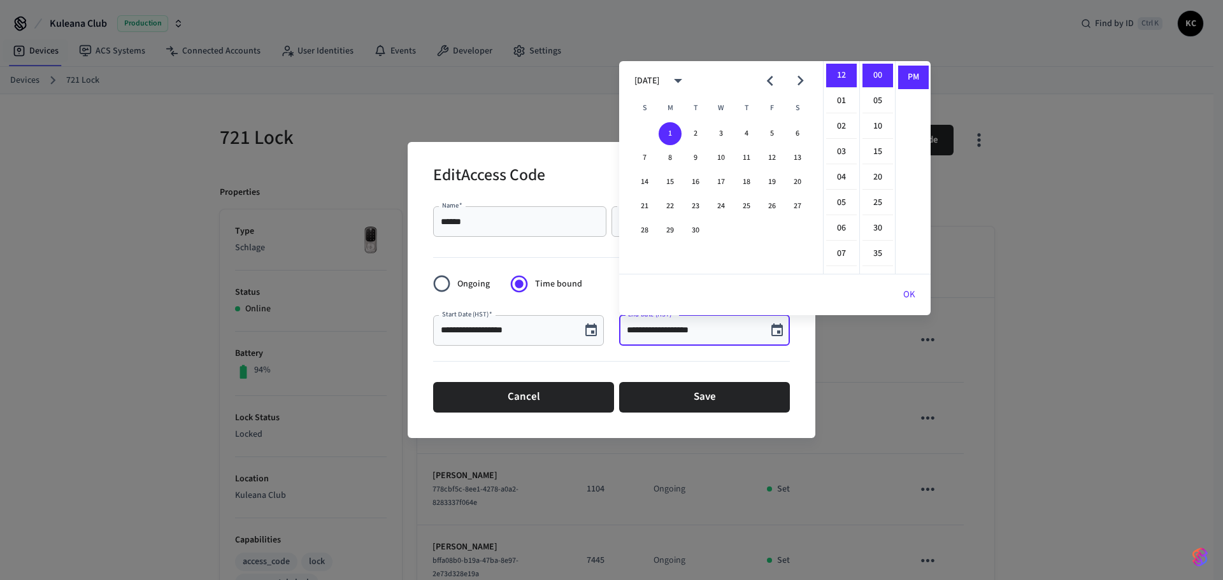
click at [904, 289] on button "OK" at bounding box center [909, 295] width 43 height 31
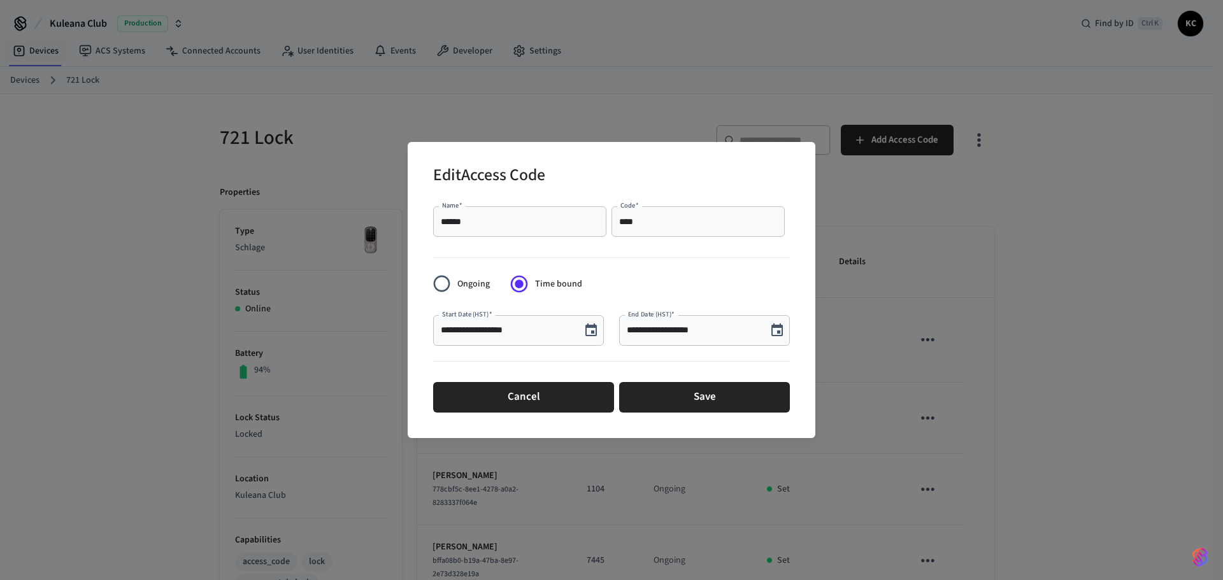
click at [688, 419] on div "**********" at bounding box center [611, 309] width 357 height 226
click at [688, 405] on button "Save" at bounding box center [704, 397] width 171 height 31
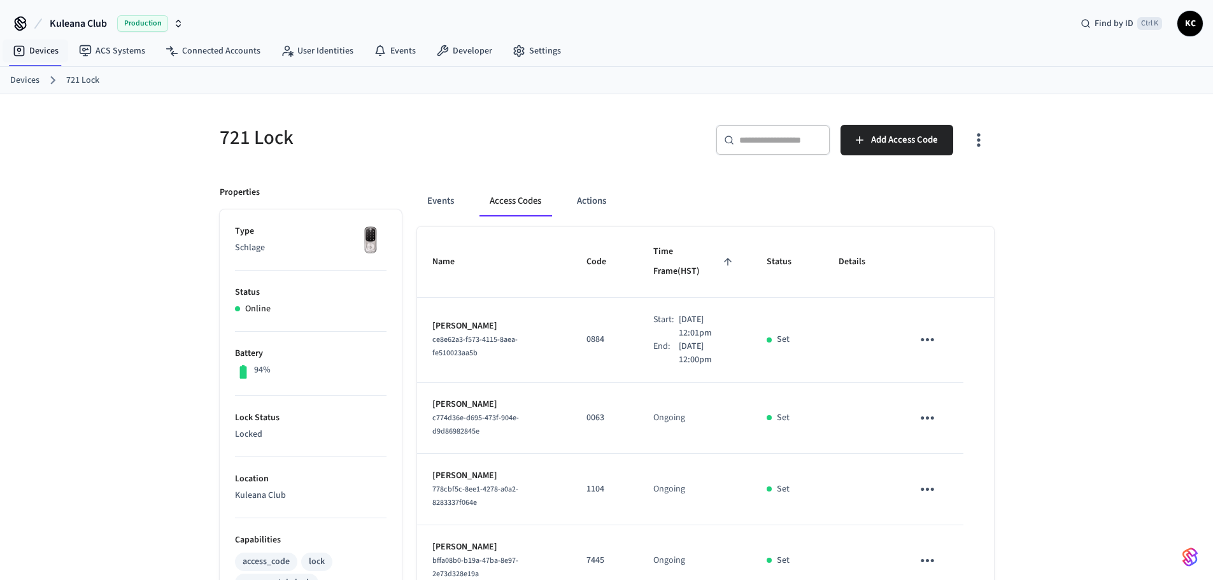
click at [21, 80] on link "Devices" at bounding box center [24, 80] width 29 height 13
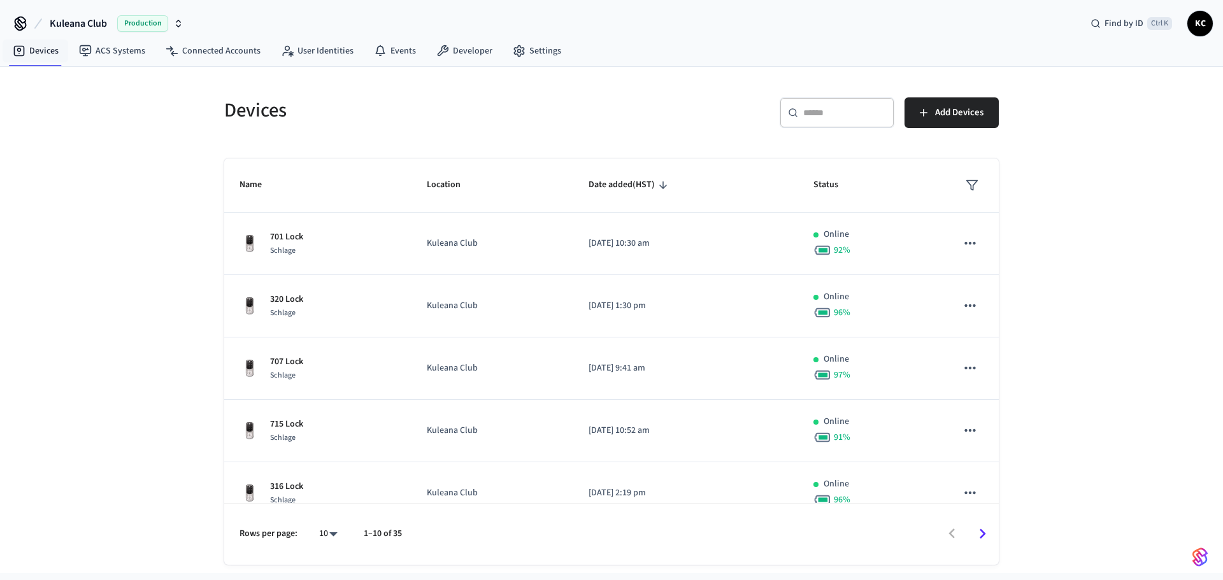
click at [834, 120] on div "​ ​" at bounding box center [837, 112] width 115 height 31
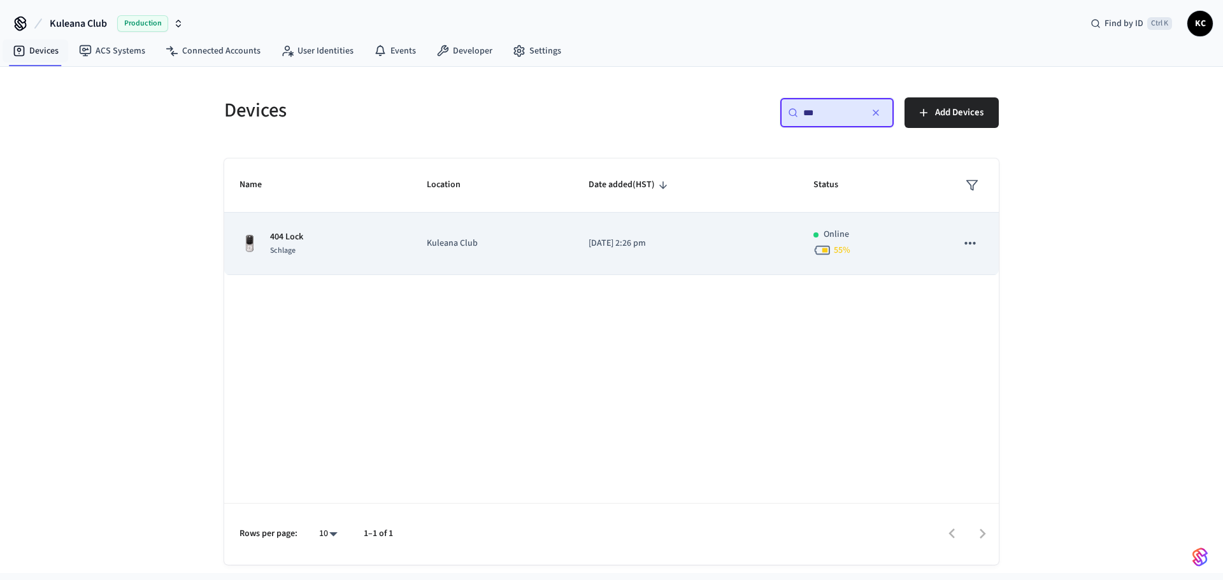
type input "***"
click at [584, 260] on td "[DATE] 2:26 pm" at bounding box center [685, 244] width 225 height 62
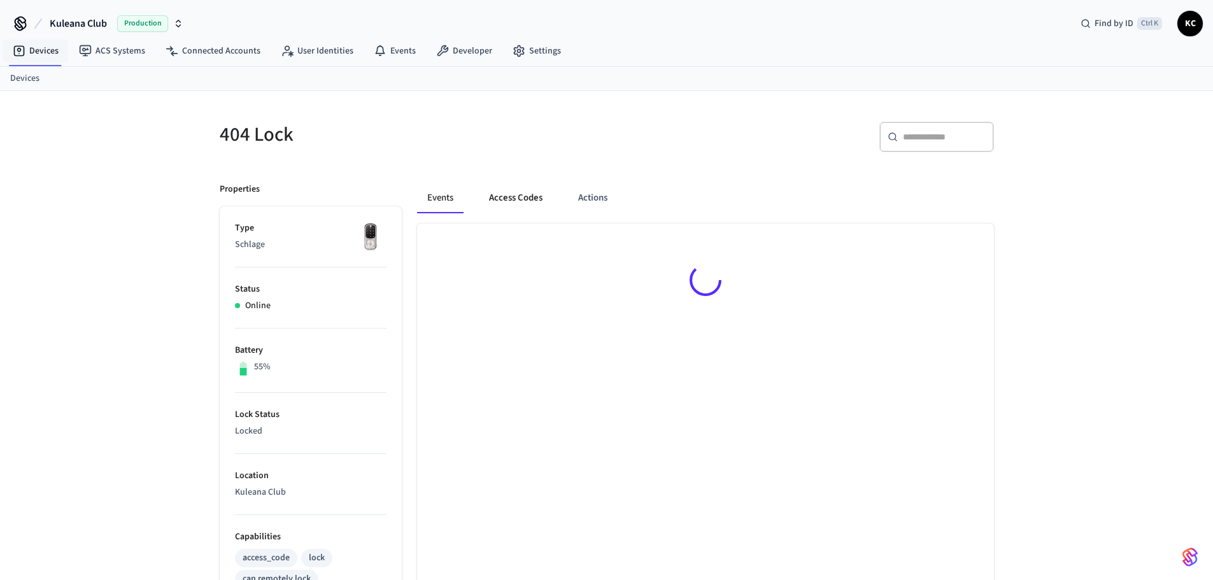
click at [522, 201] on button "Access Codes" at bounding box center [516, 198] width 74 height 31
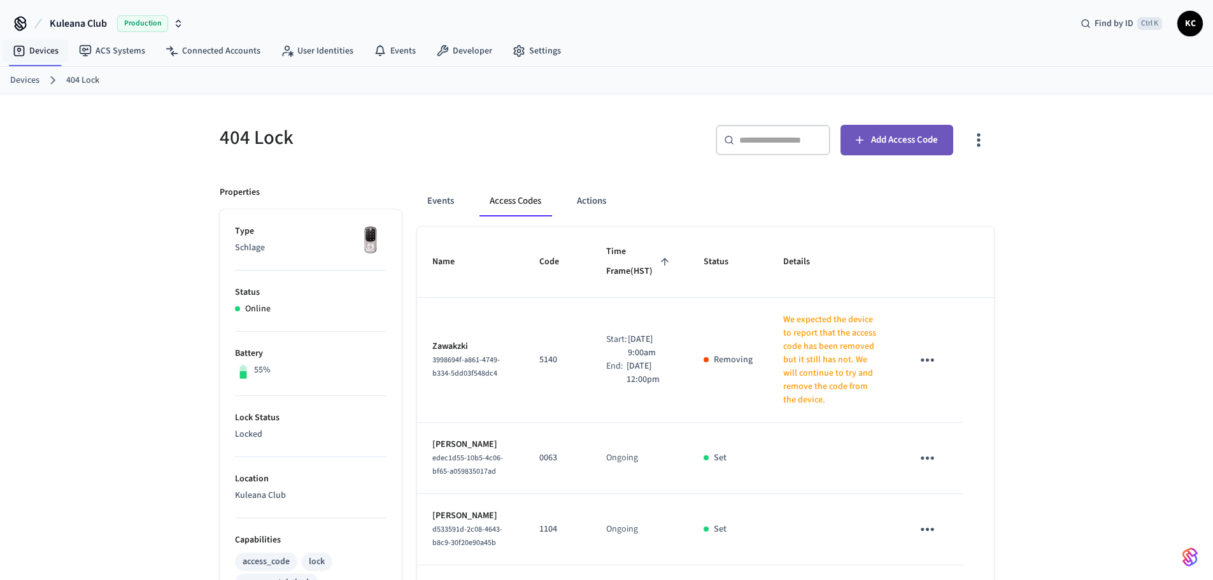
click at [894, 139] on span "Add Access Code" at bounding box center [904, 140] width 67 height 17
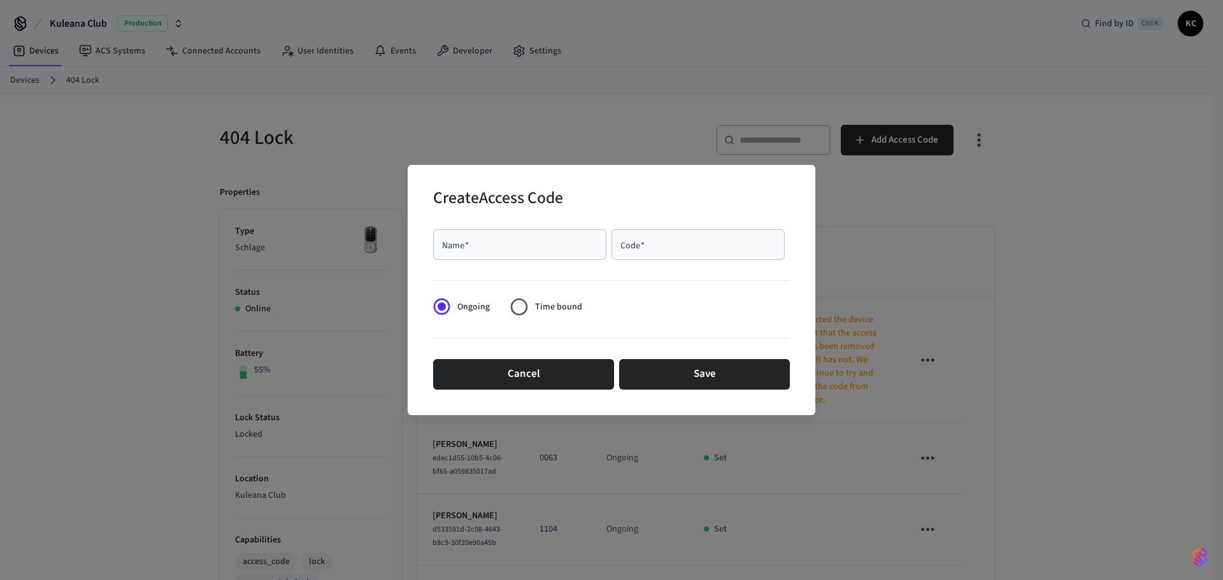
click at [483, 239] on input "Name   *" at bounding box center [520, 244] width 158 height 13
type input "***"
type input "****"
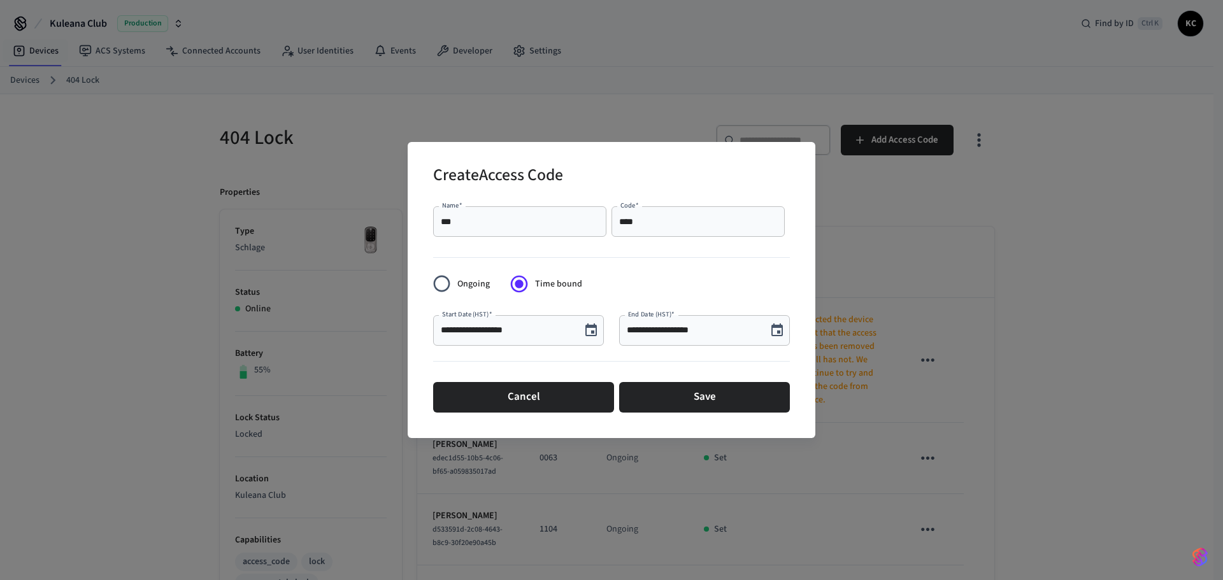
click at [589, 330] on icon "Choose date, selected date is Aug 27, 2025" at bounding box center [590, 330] width 15 height 15
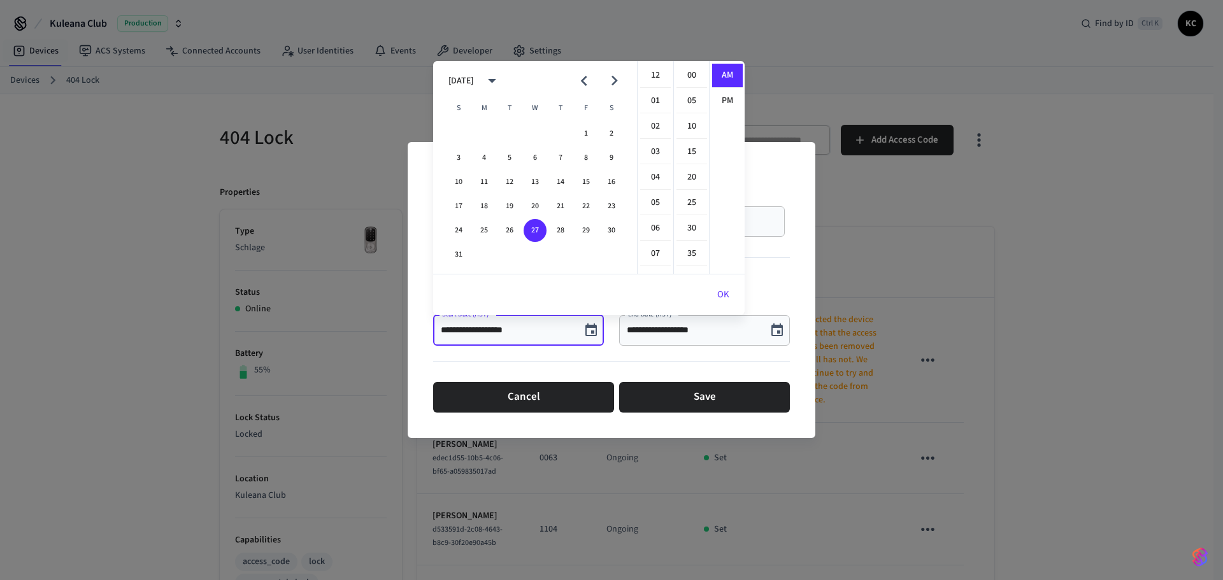
scroll to position [255, 0]
click at [584, 228] on button "29" at bounding box center [586, 230] width 23 height 23
click at [650, 80] on li "12" at bounding box center [655, 76] width 31 height 24
click at [692, 83] on li "00" at bounding box center [691, 76] width 31 height 24
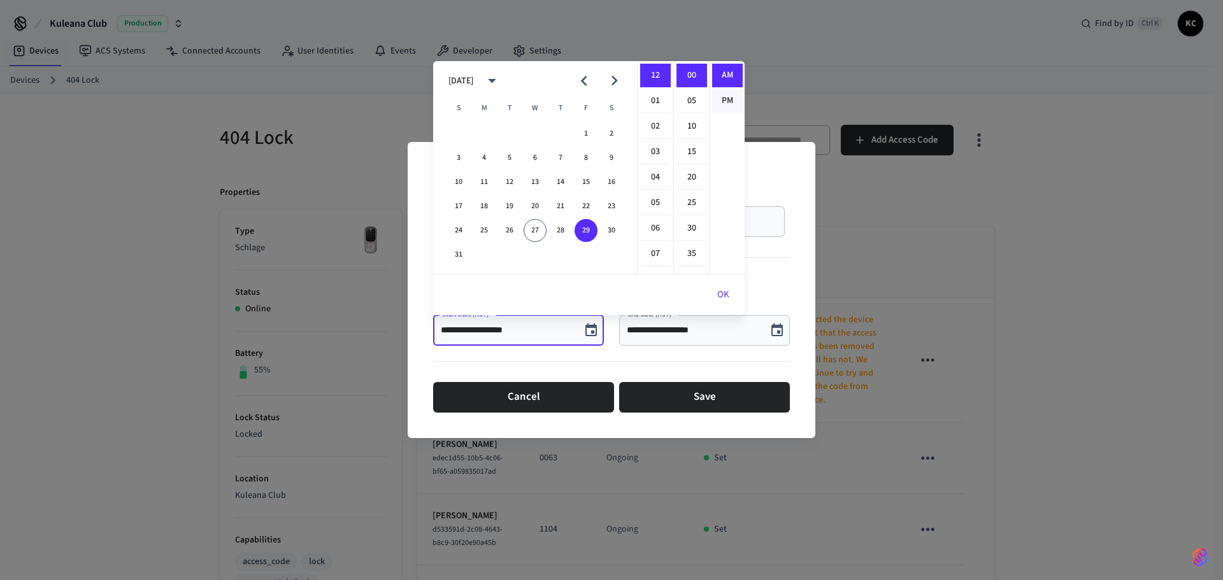
click at [728, 104] on li "PM" at bounding box center [727, 101] width 31 height 24
type input "**********"
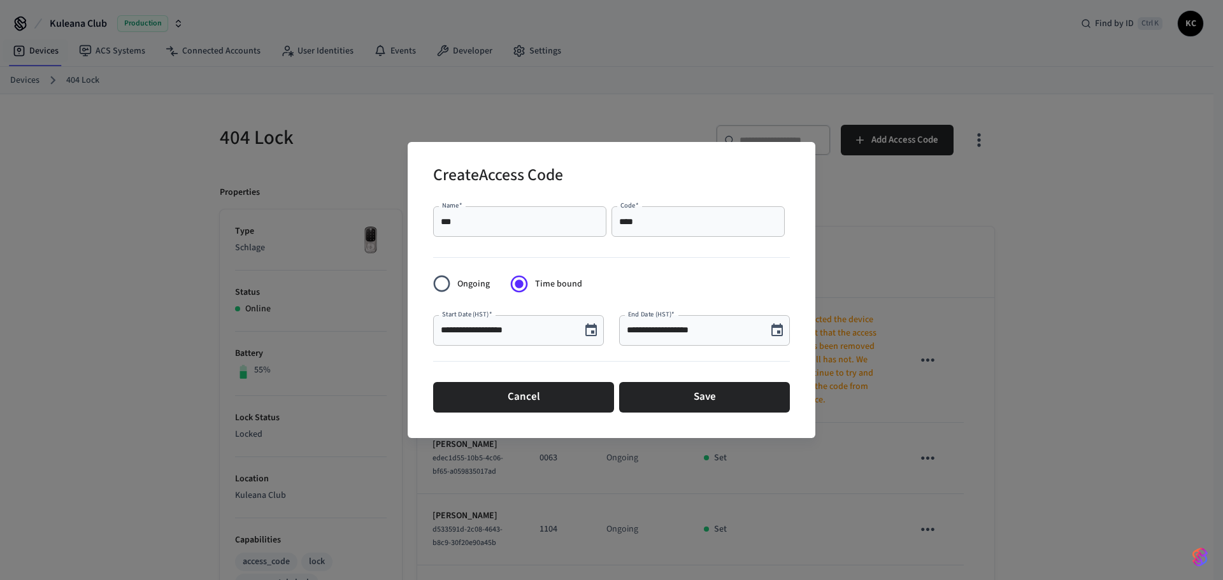
scroll to position [24, 0]
click at [781, 338] on icon "Choose date, selected date is Aug 27, 2025" at bounding box center [776, 330] width 15 height 15
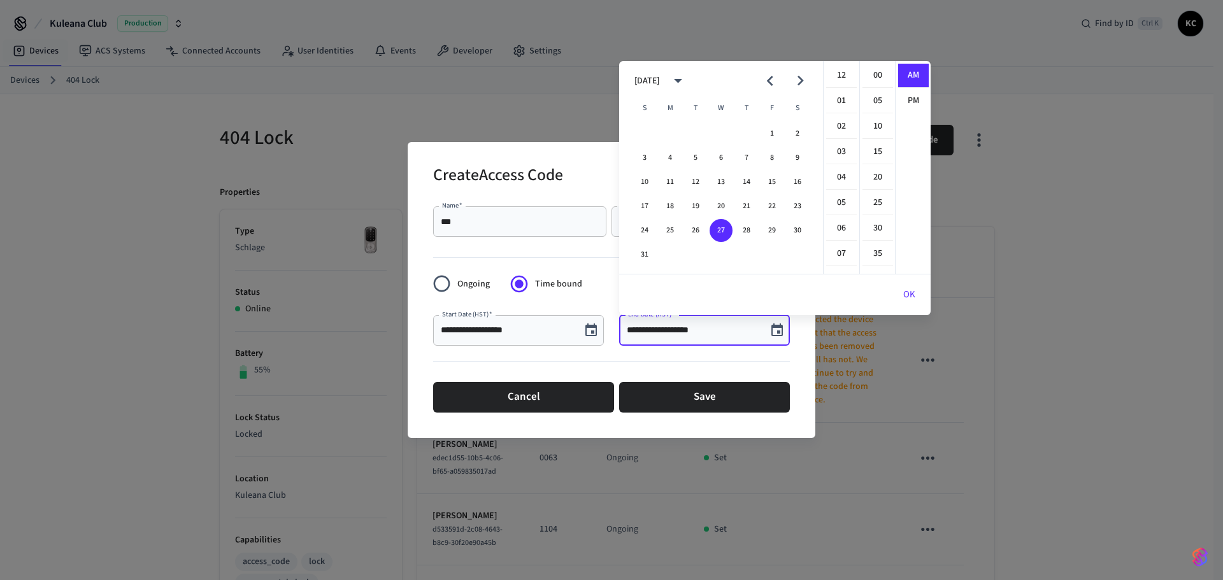
scroll to position [255, 0]
click at [795, 79] on icon "Next month" at bounding box center [800, 81] width 20 height 20
click at [777, 132] on button "5" at bounding box center [772, 133] width 23 height 23
click at [843, 79] on li "12" at bounding box center [841, 76] width 31 height 24
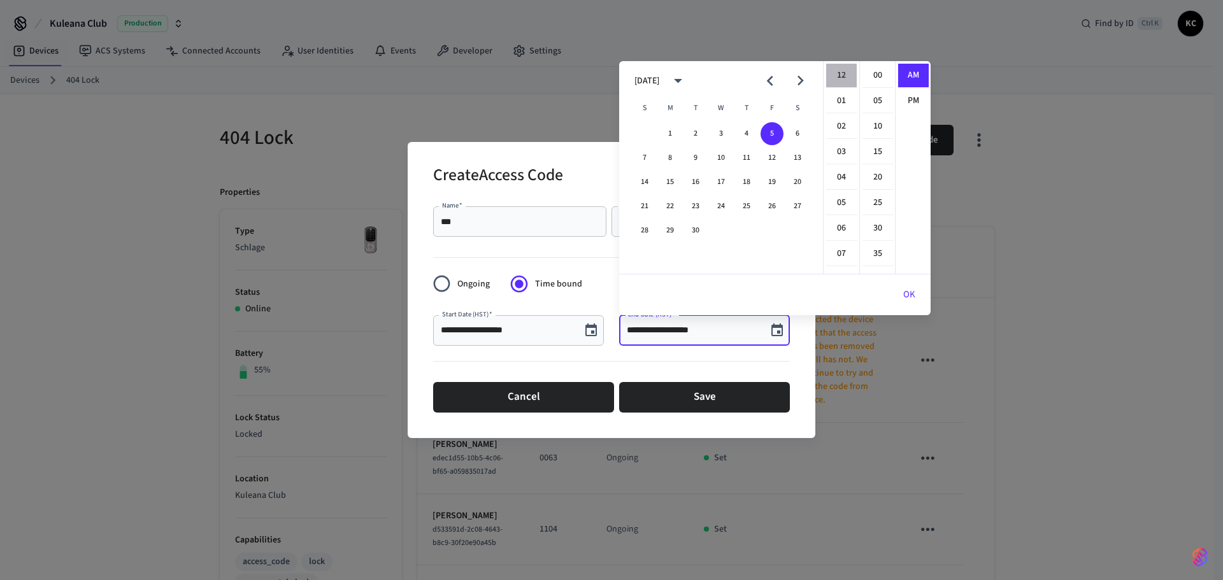
scroll to position [0, 0]
click at [880, 79] on li "00" at bounding box center [877, 76] width 31 height 24
click at [900, 103] on li "PM" at bounding box center [913, 101] width 31 height 24
type input "**********"
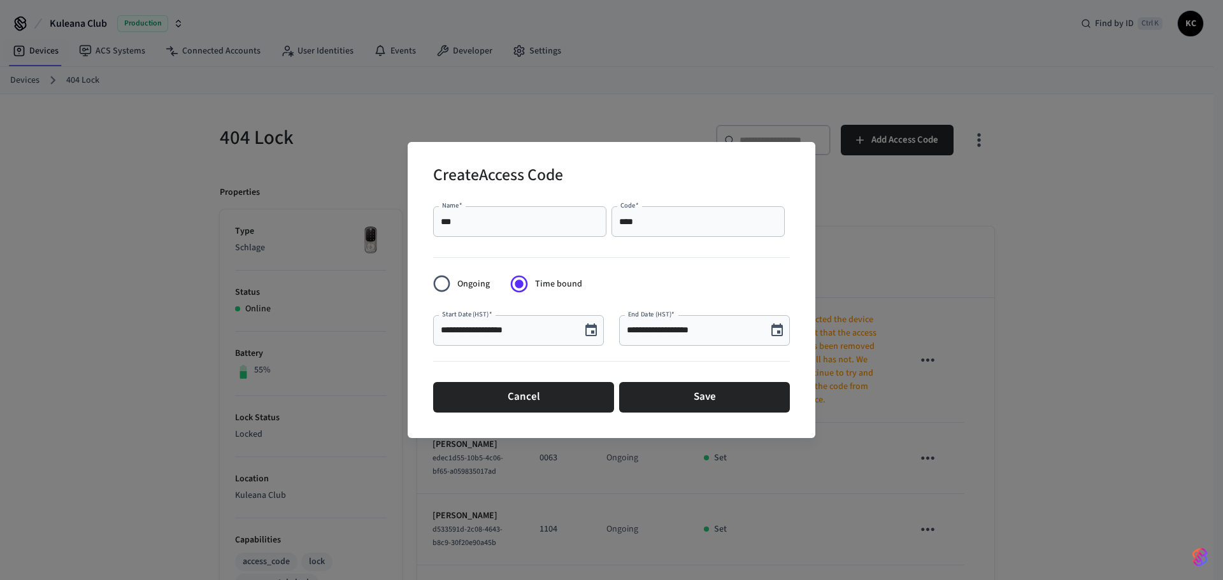
scroll to position [24, 0]
click at [721, 402] on button "Save" at bounding box center [704, 397] width 171 height 31
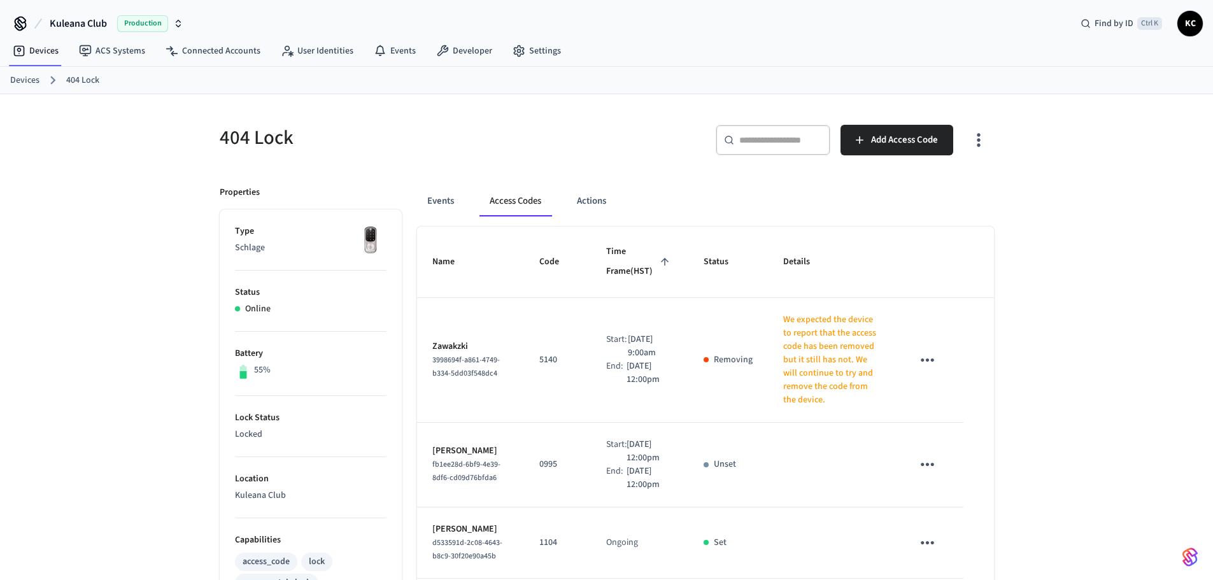
click at [21, 80] on link "Devices" at bounding box center [24, 80] width 29 height 13
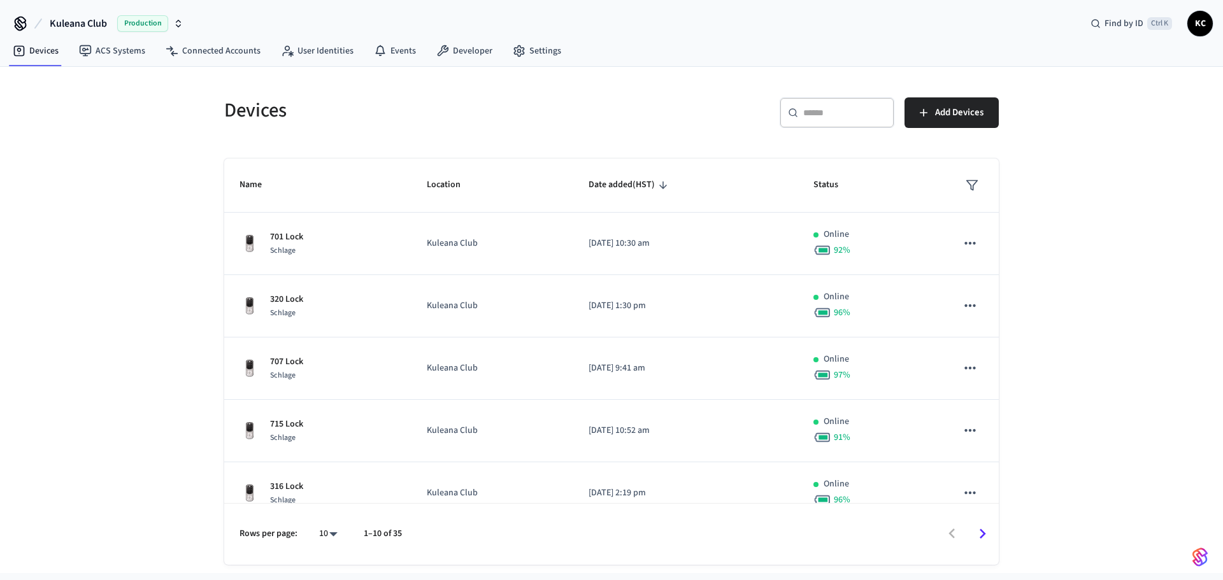
click at [790, 120] on div "​ ​" at bounding box center [837, 112] width 115 height 31
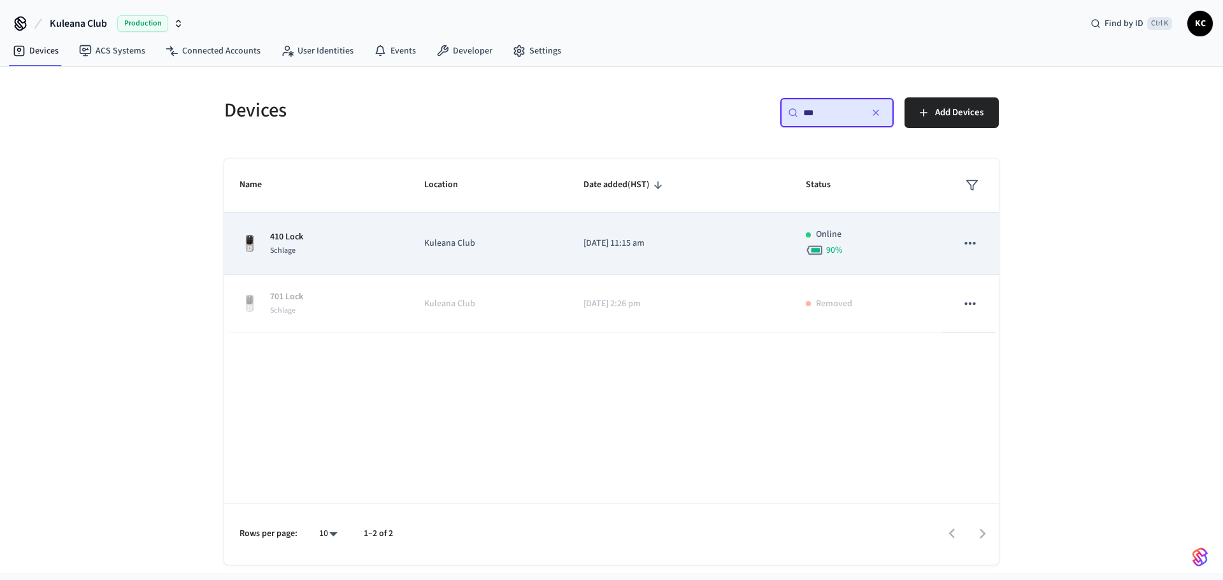
type input "***"
click at [659, 245] on p "[DATE] 11:15 am" at bounding box center [679, 243] width 192 height 13
click at [596, 222] on td "[DATE] 11:15 am" at bounding box center [679, 244] width 222 height 62
click at [597, 233] on td "[DATE] 11:15 am" at bounding box center [679, 244] width 222 height 62
click at [541, 260] on td "Kuleana Club" at bounding box center [489, 244] width 160 height 62
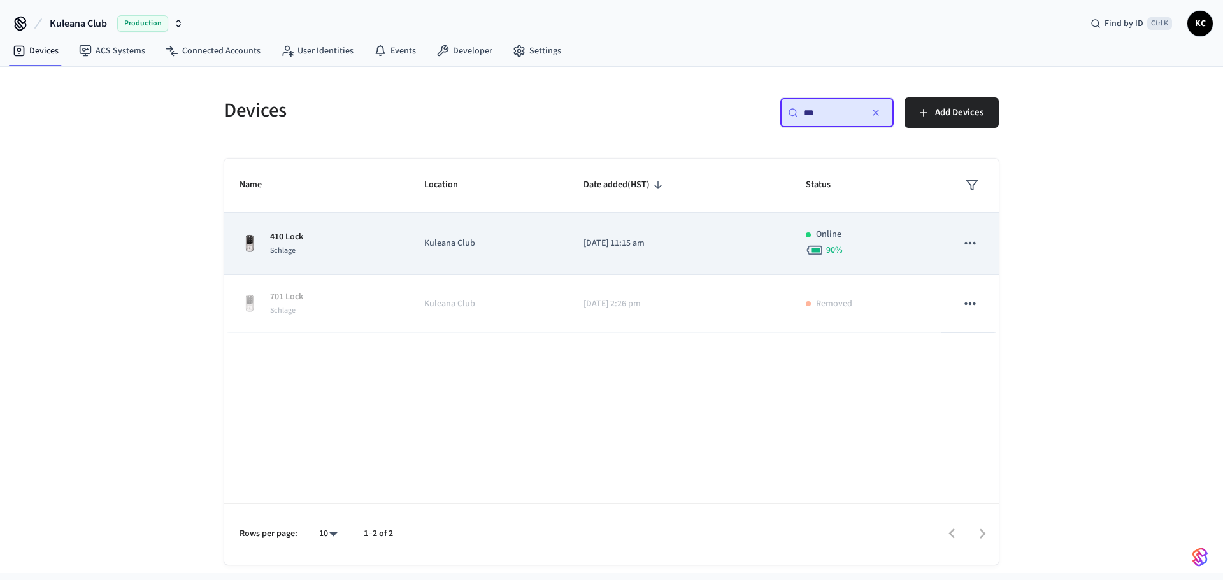
click at [652, 247] on p "[DATE] 11:15 am" at bounding box center [679, 243] width 192 height 13
click at [409, 256] on td "Kuleana Club" at bounding box center [489, 244] width 160 height 62
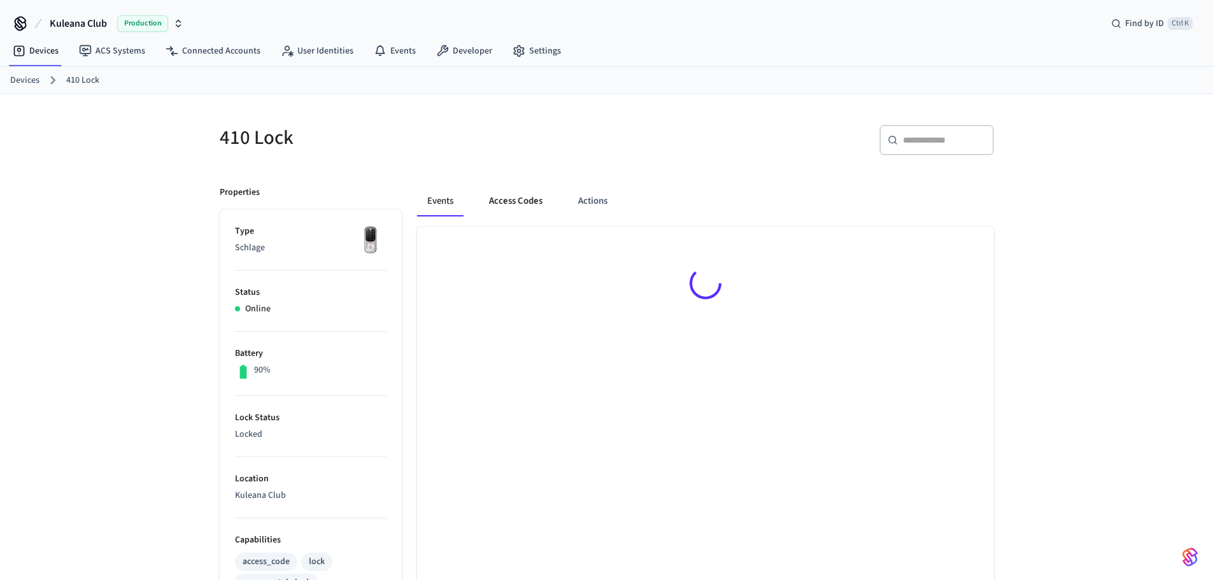
click at [524, 201] on button "Access Codes" at bounding box center [516, 201] width 74 height 31
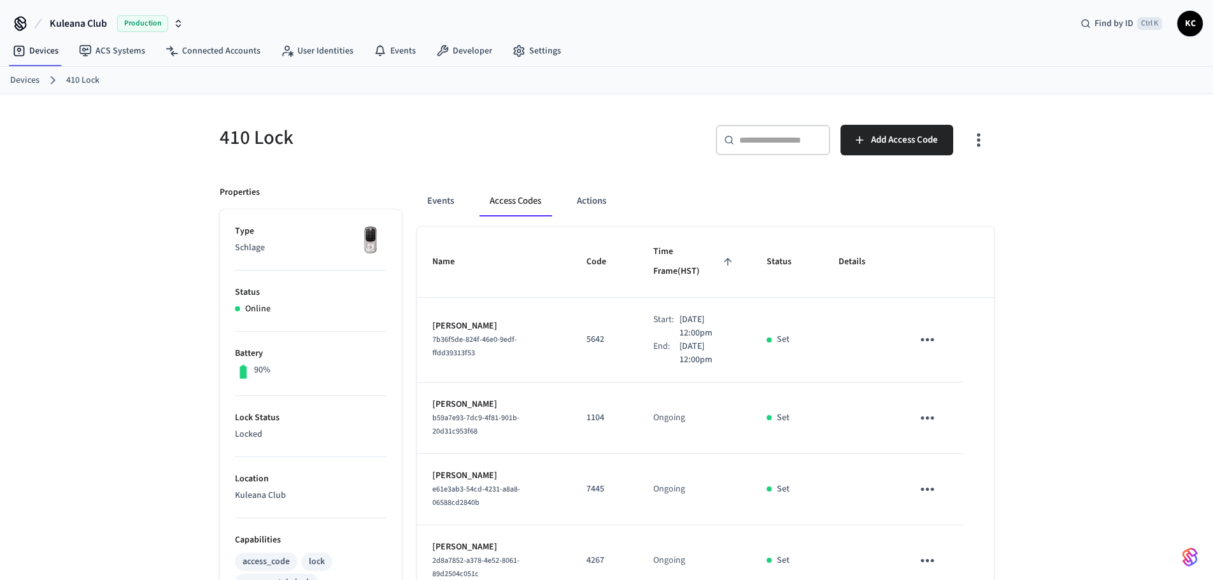
click at [24, 84] on link "Devices" at bounding box center [24, 80] width 29 height 13
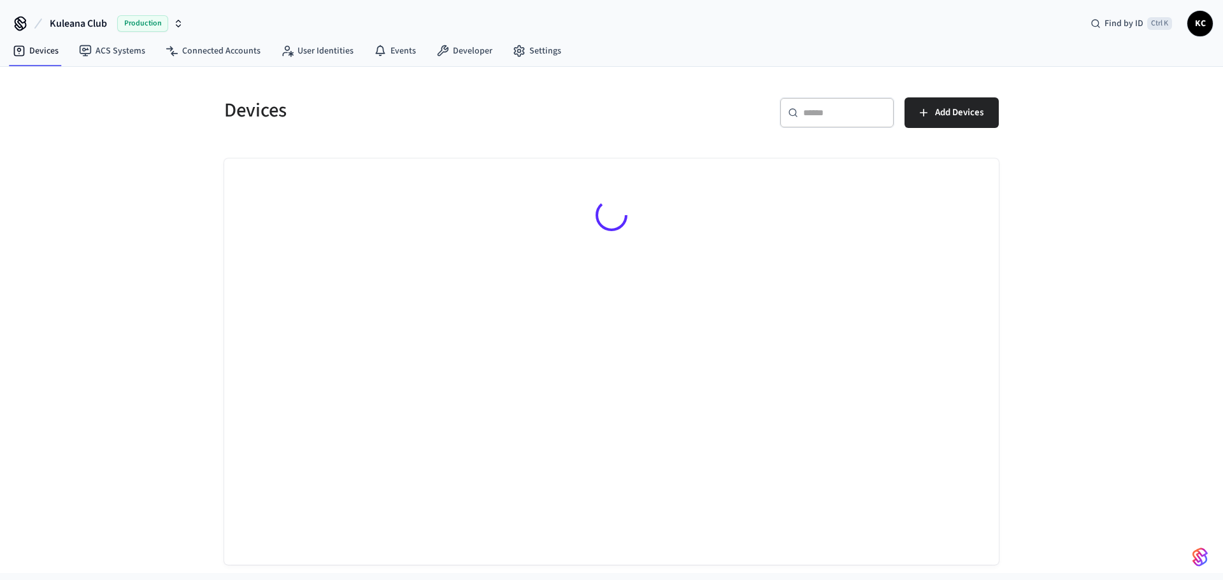
click at [810, 113] on input "text" at bounding box center [844, 112] width 83 height 13
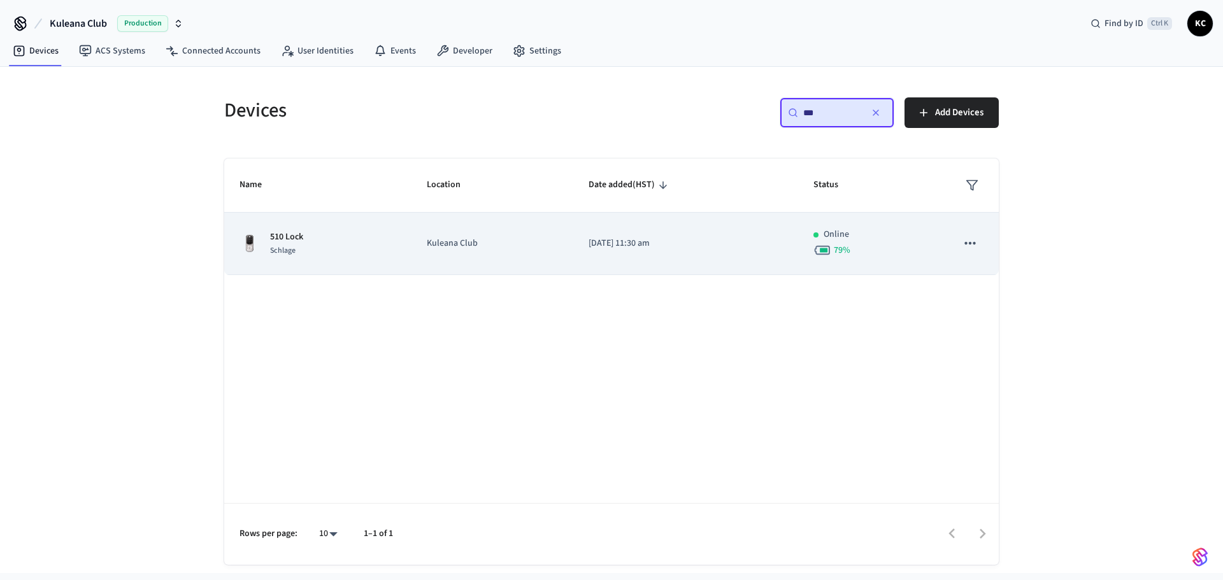
type input "***"
click at [646, 237] on p "[DATE] 11:30 am" at bounding box center [686, 243] width 194 height 13
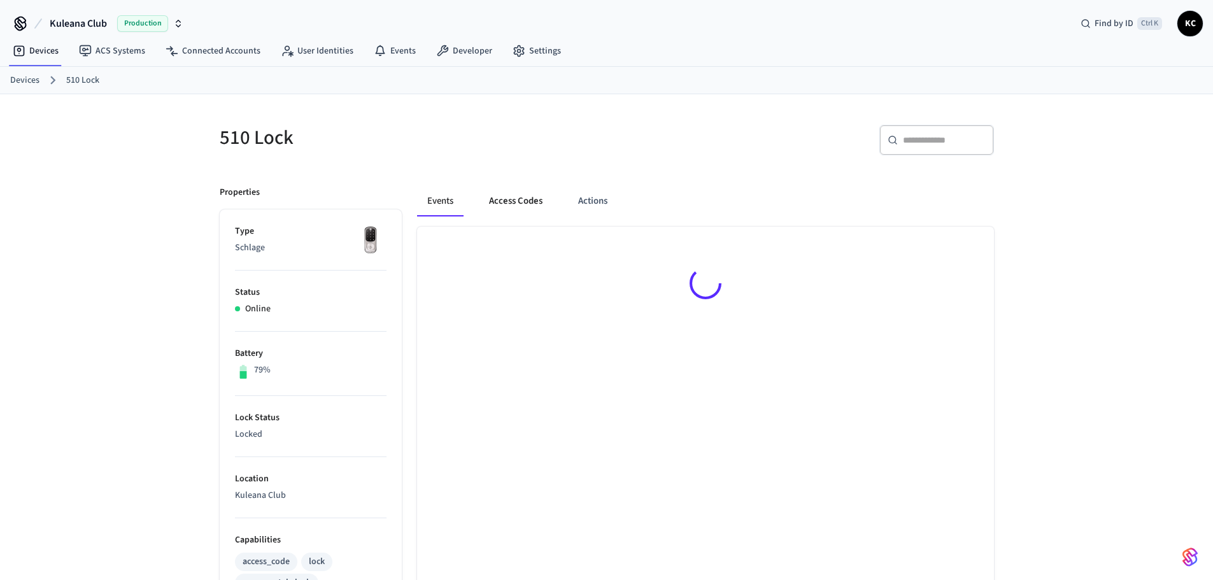
click at [512, 201] on button "Access Codes" at bounding box center [516, 201] width 74 height 31
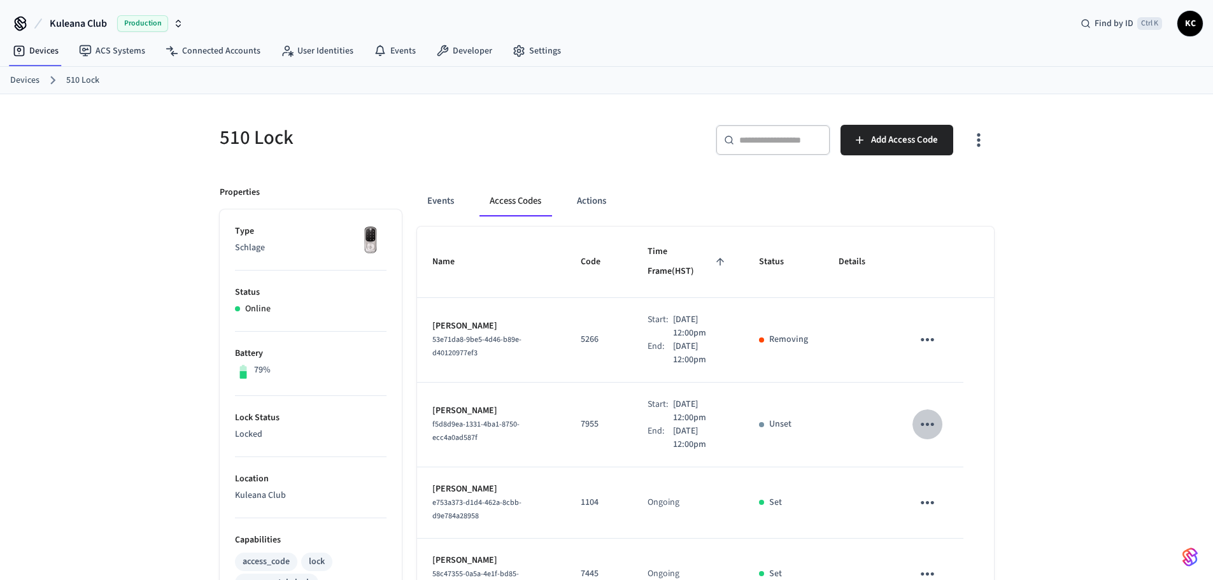
click at [924, 423] on icon "sticky table" at bounding box center [927, 424] width 13 height 3
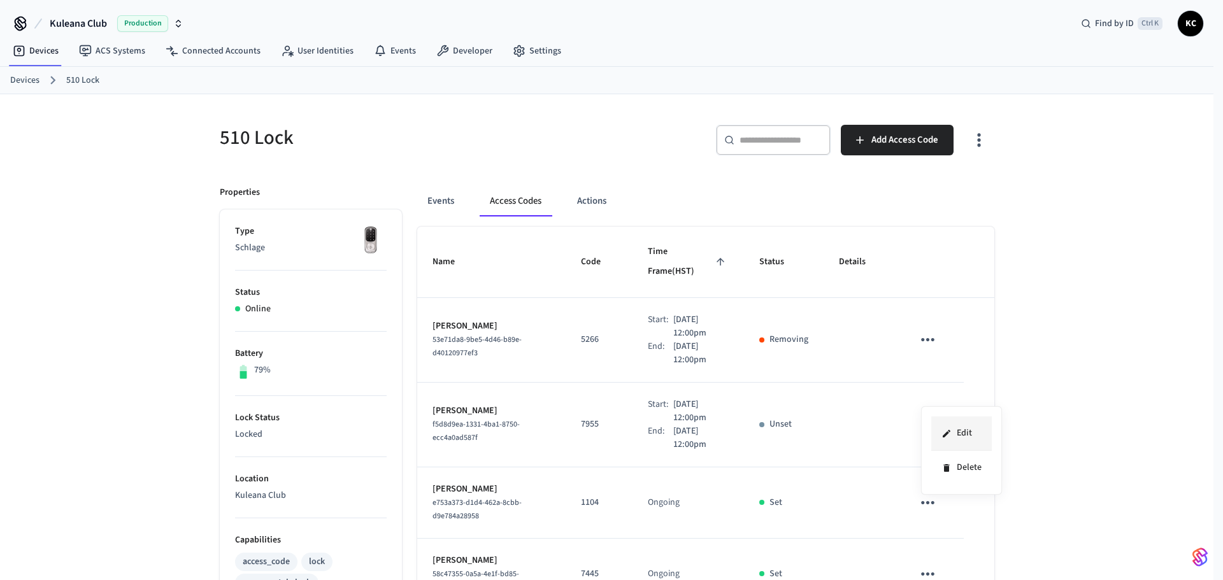
click at [940, 429] on li "Edit" at bounding box center [961, 434] width 61 height 34
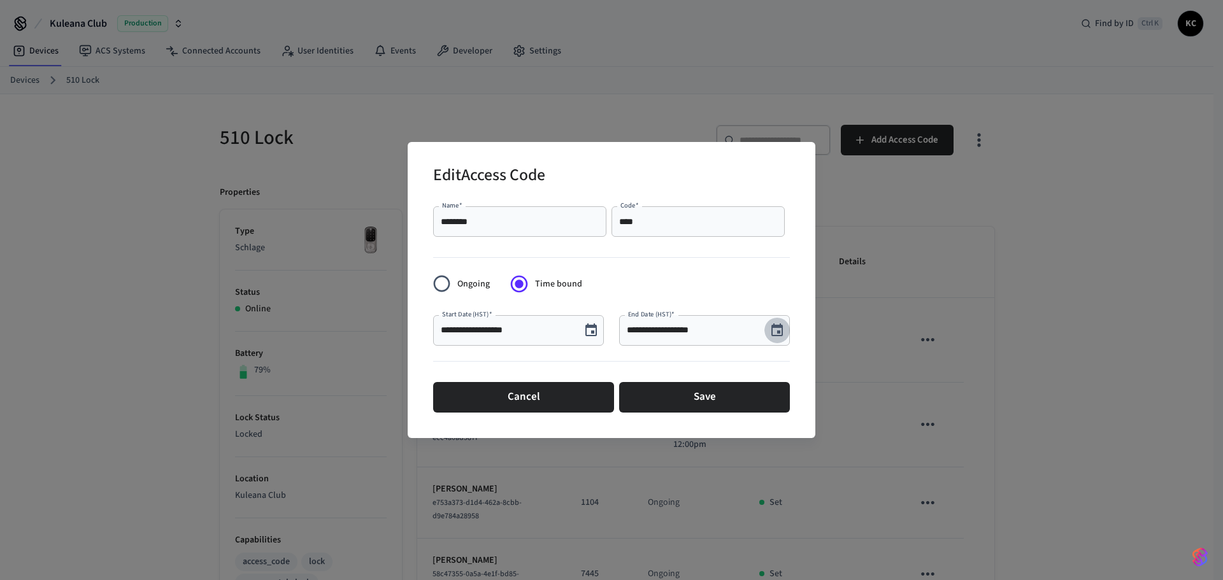
click at [782, 326] on icon "Choose date, selected date is Aug 29, 2025" at bounding box center [776, 330] width 11 height 13
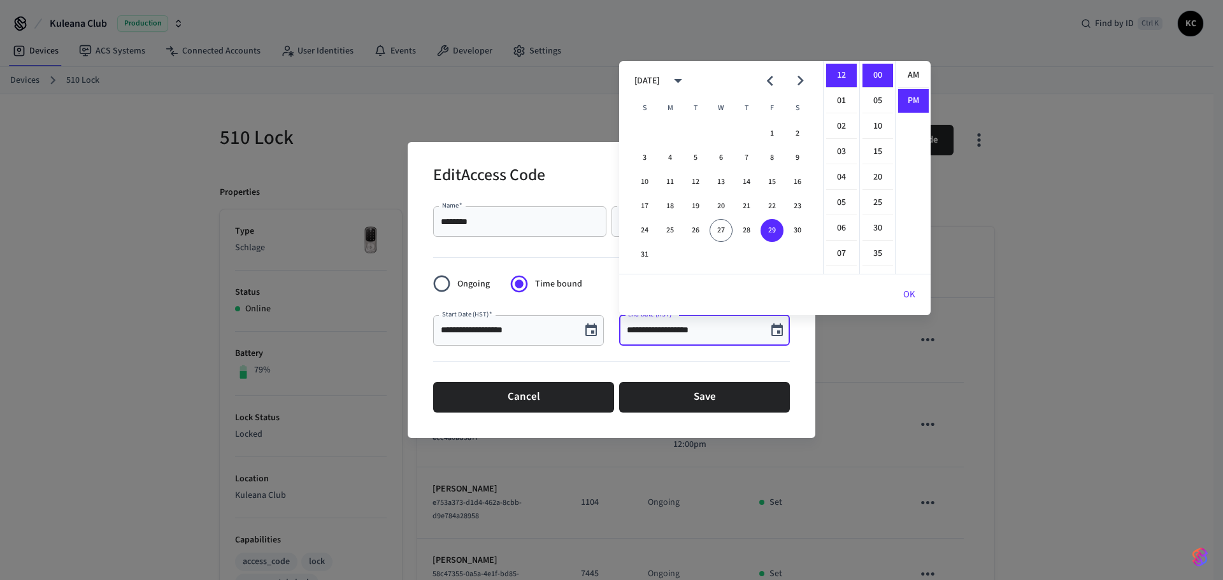
scroll to position [24, 0]
click at [641, 252] on button "31" at bounding box center [644, 254] width 23 height 23
type input "**********"
click at [908, 291] on button "OK" at bounding box center [909, 295] width 43 height 31
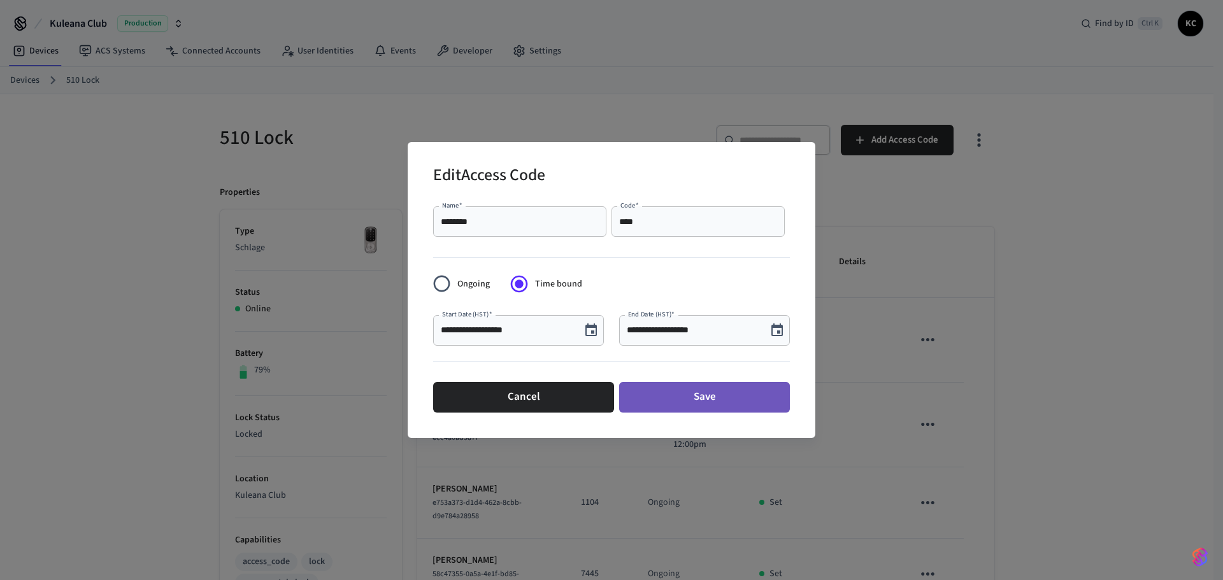
click at [749, 403] on button "Save" at bounding box center [704, 397] width 171 height 31
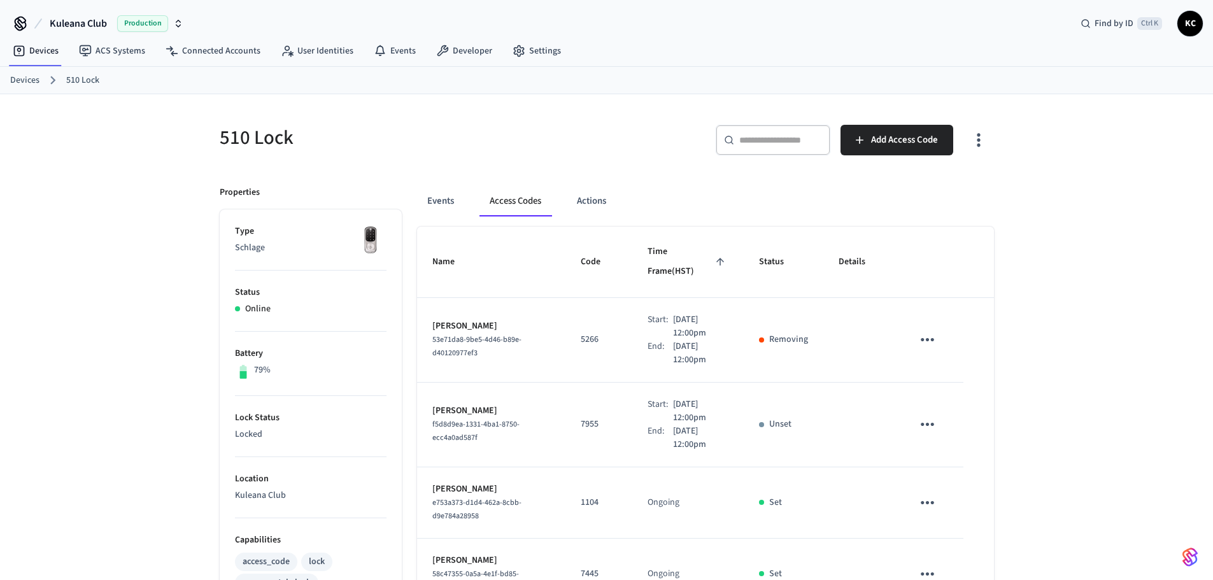
drag, startPoint x: 22, startPoint y: 80, endPoint x: 46, endPoint y: 80, distance: 24.2
click at [22, 80] on link "Devices" at bounding box center [24, 80] width 29 height 13
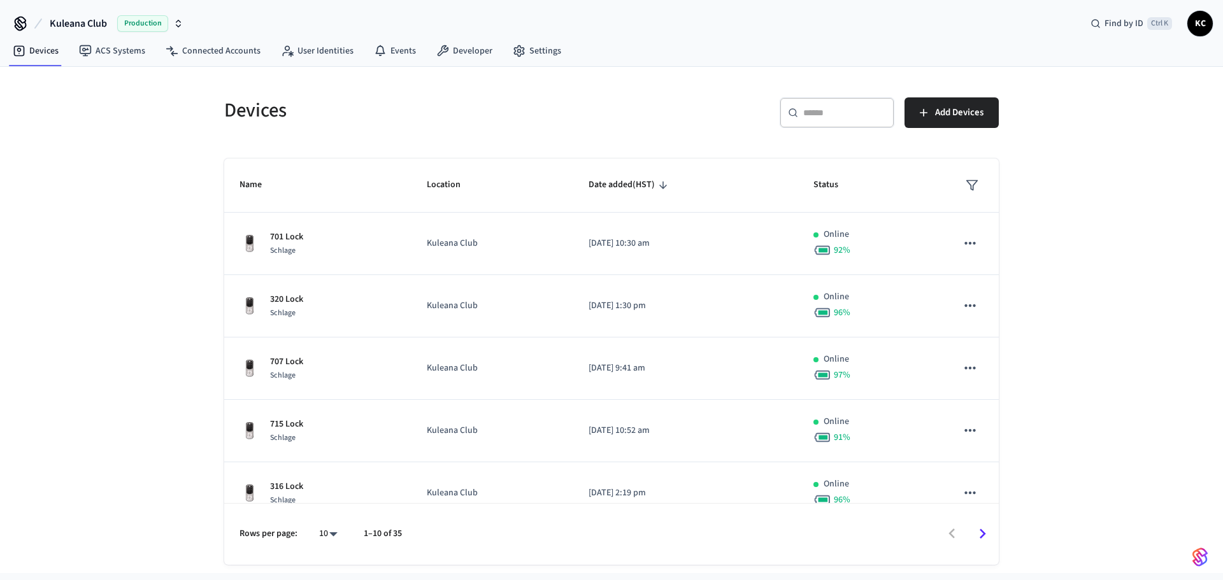
click at [863, 104] on div "​ ​" at bounding box center [837, 112] width 115 height 31
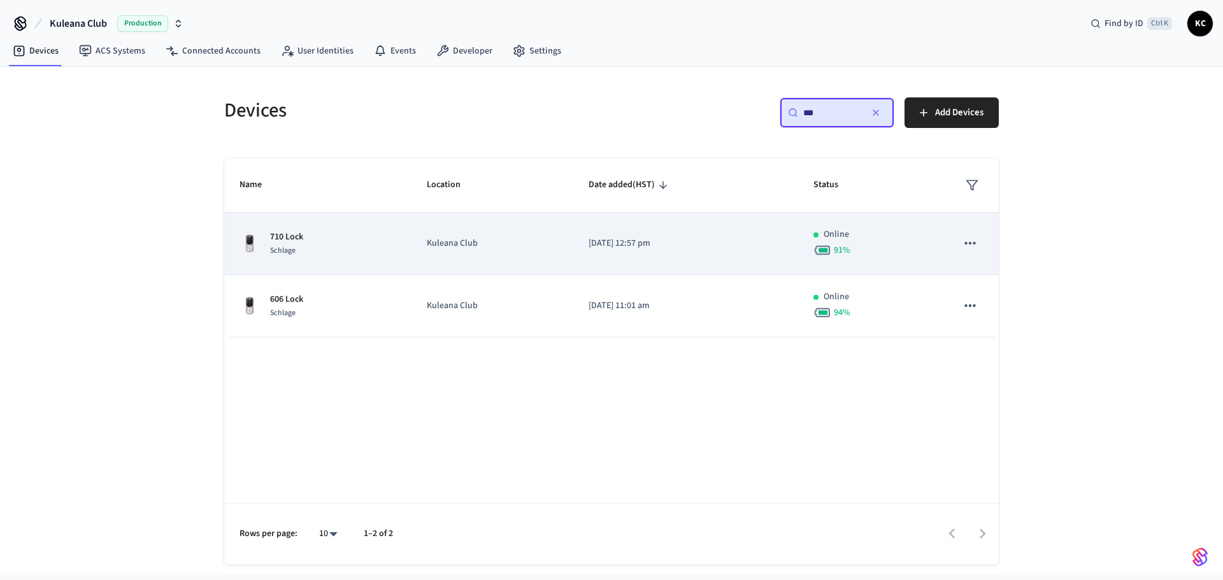
type input "***"
click at [552, 241] on p "Kuleana Club" at bounding box center [492, 243] width 131 height 13
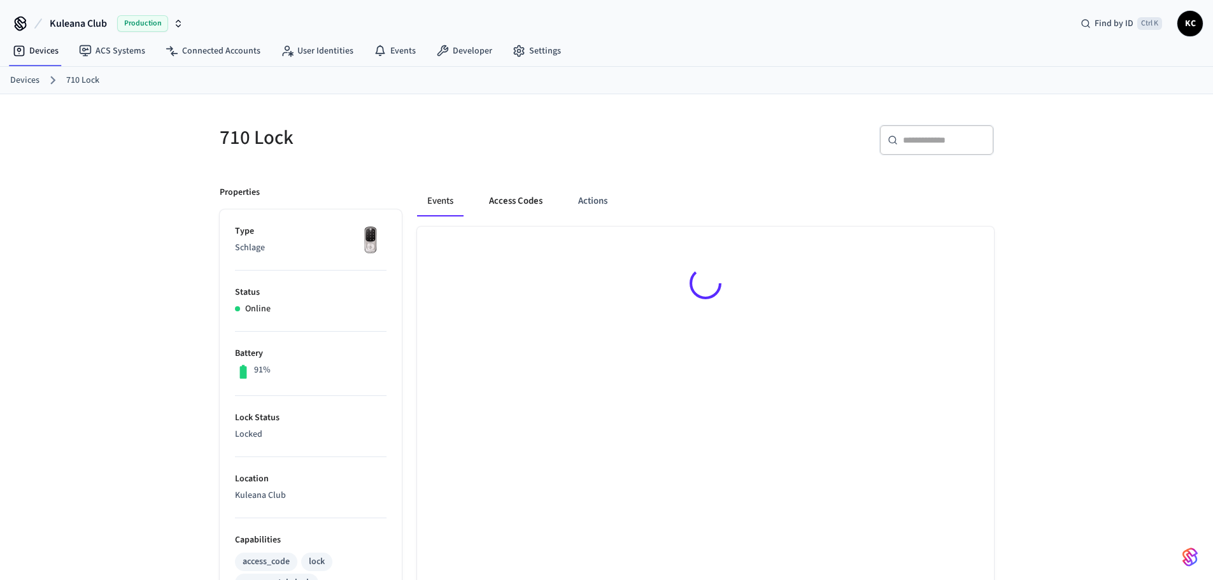
click at [515, 195] on button "Access Codes" at bounding box center [516, 201] width 74 height 31
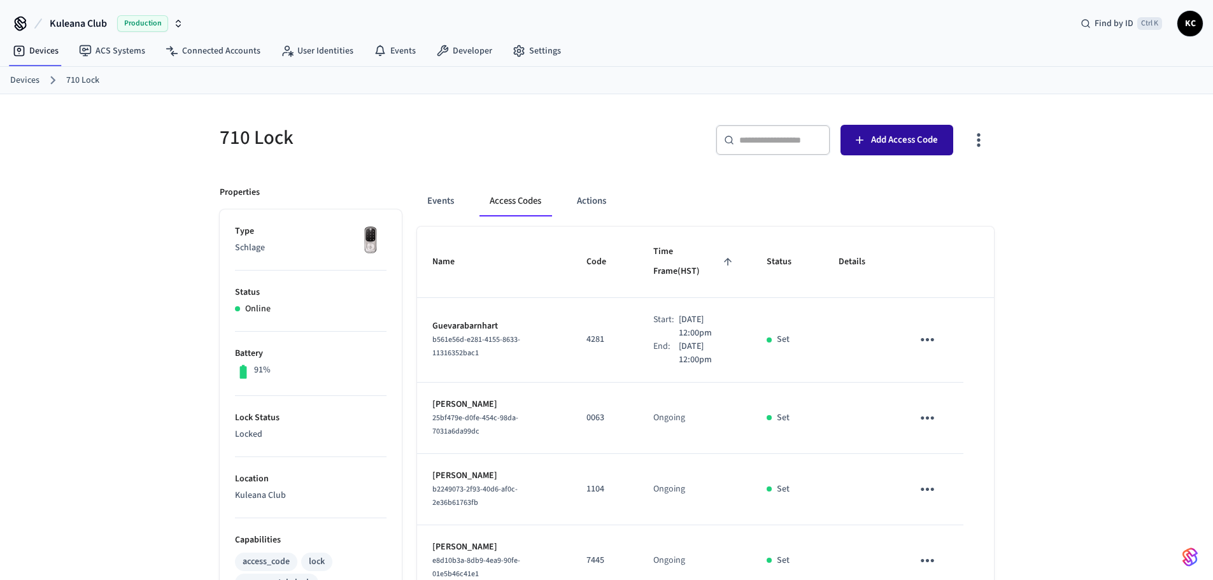
click at [919, 137] on span "Add Access Code" at bounding box center [904, 140] width 67 height 17
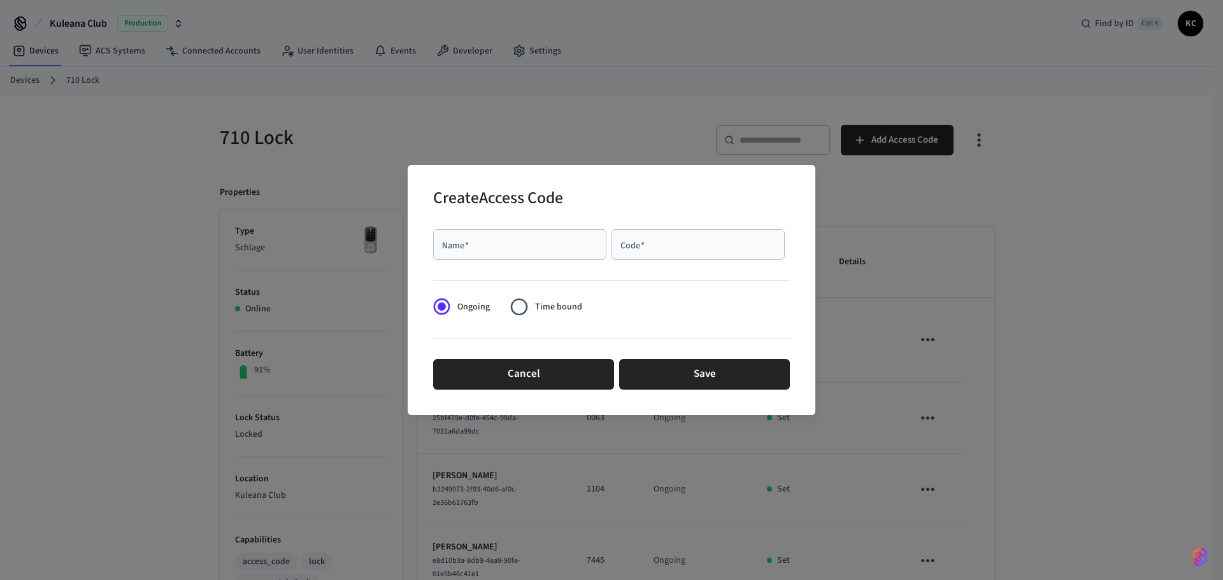
click at [535, 254] on div "Name   *" at bounding box center [519, 244] width 173 height 31
type input "*****"
type input "****"
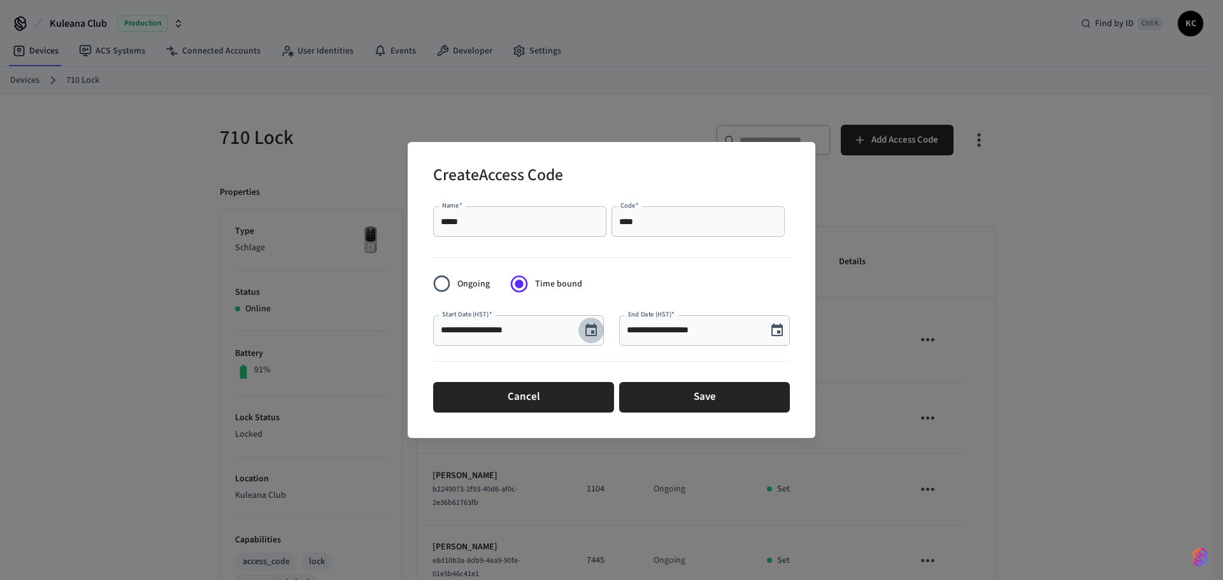
click at [590, 325] on icon "Choose date, selected date is Aug 27, 2025" at bounding box center [590, 330] width 11 height 13
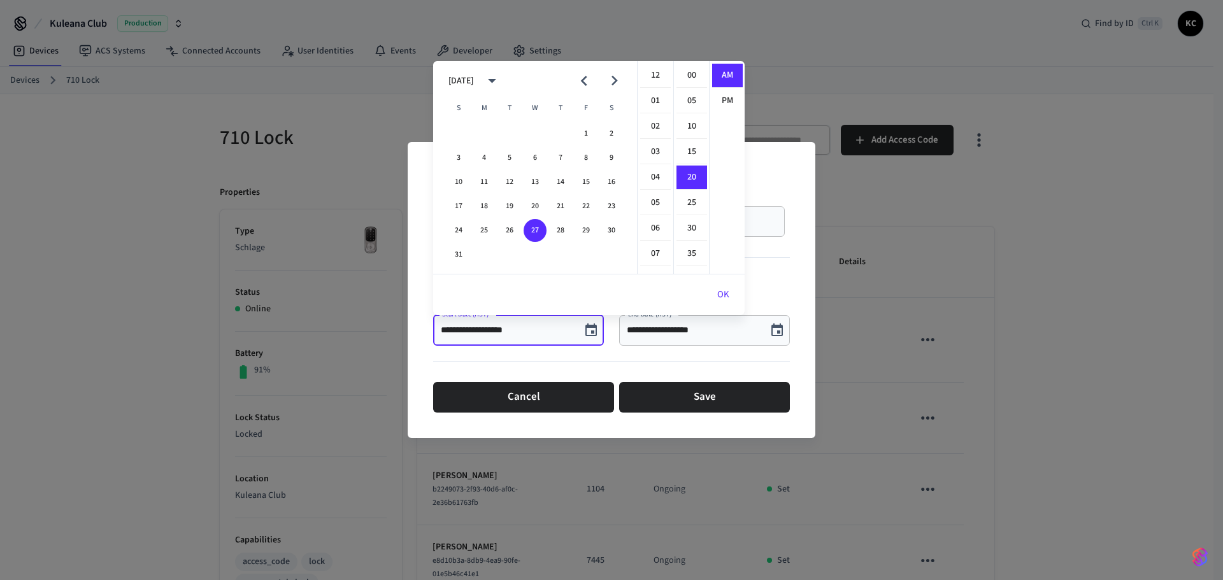
scroll to position [102, 0]
click at [580, 223] on button "29" at bounding box center [586, 230] width 23 height 23
click at [650, 71] on li "12" at bounding box center [655, 76] width 31 height 24
click at [694, 72] on li "00" at bounding box center [691, 76] width 31 height 24
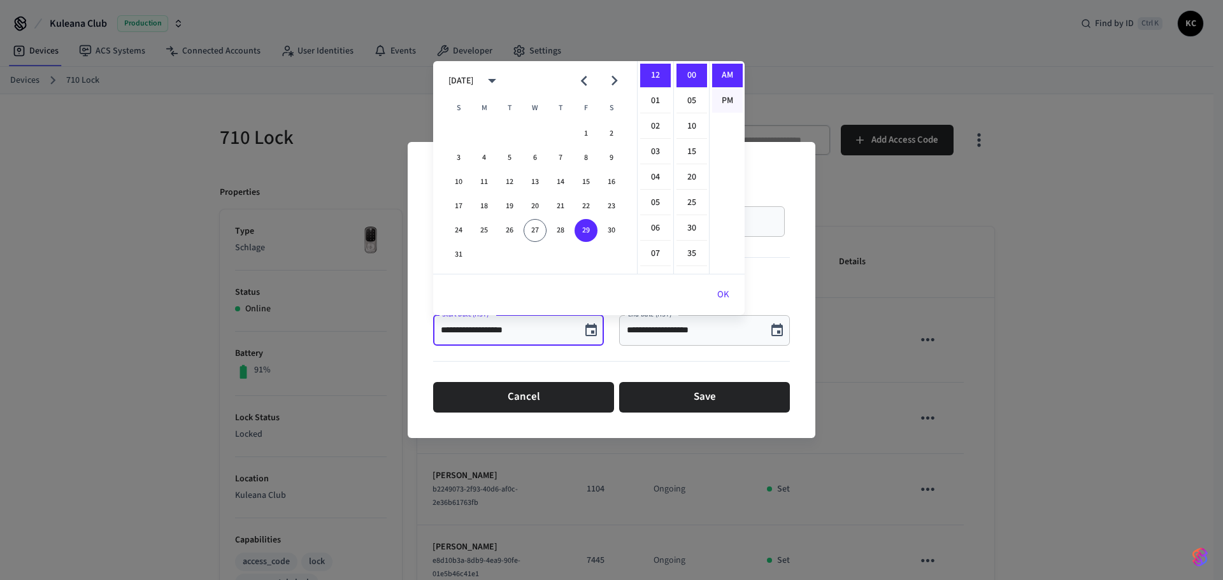
click at [731, 98] on li "PM" at bounding box center [727, 101] width 31 height 24
type input "**********"
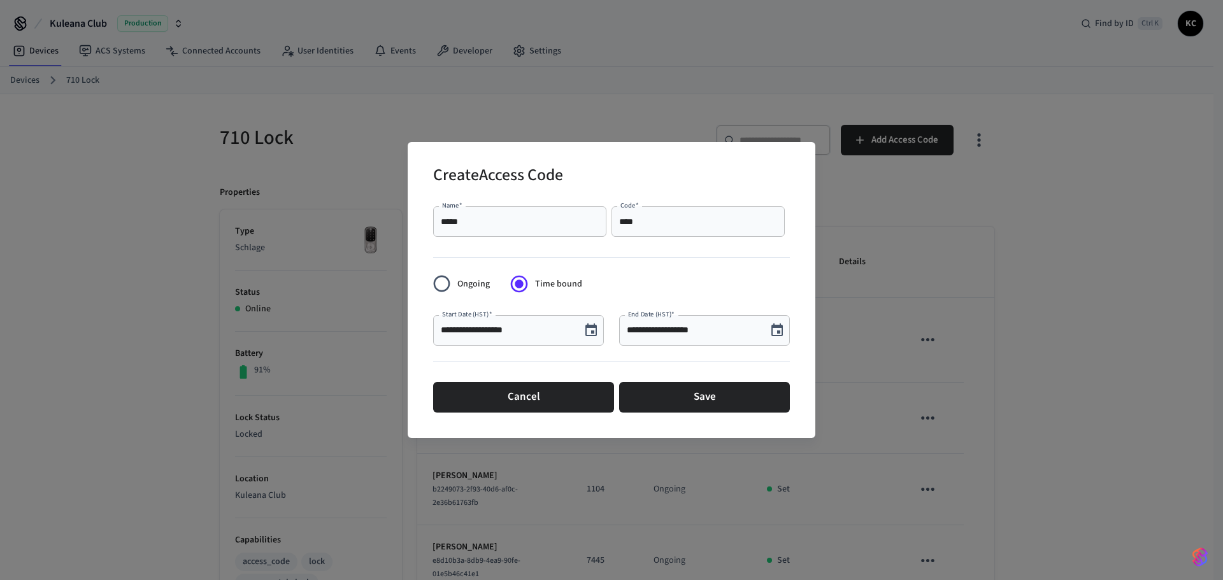
scroll to position [24, 0]
click at [783, 332] on icon "Choose date, selected date is Aug 27, 2025" at bounding box center [776, 330] width 11 height 13
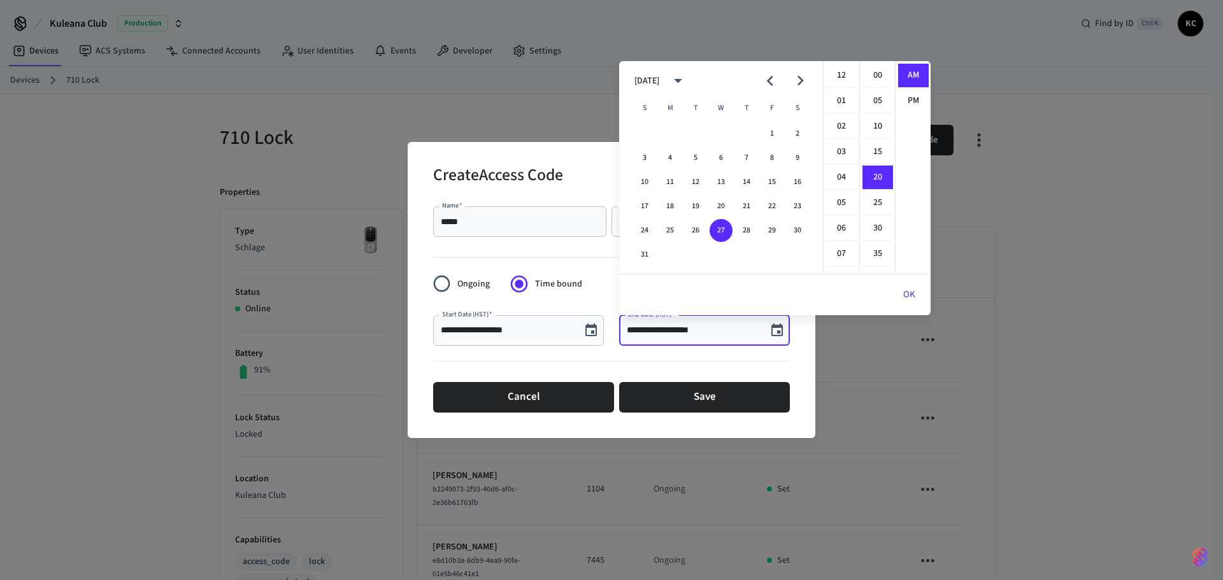
scroll to position [102, 0]
click at [803, 81] on icon "Next month" at bounding box center [800, 81] width 6 height 10
click at [772, 134] on button "5" at bounding box center [772, 133] width 23 height 23
click at [845, 73] on li "12" at bounding box center [841, 76] width 31 height 24
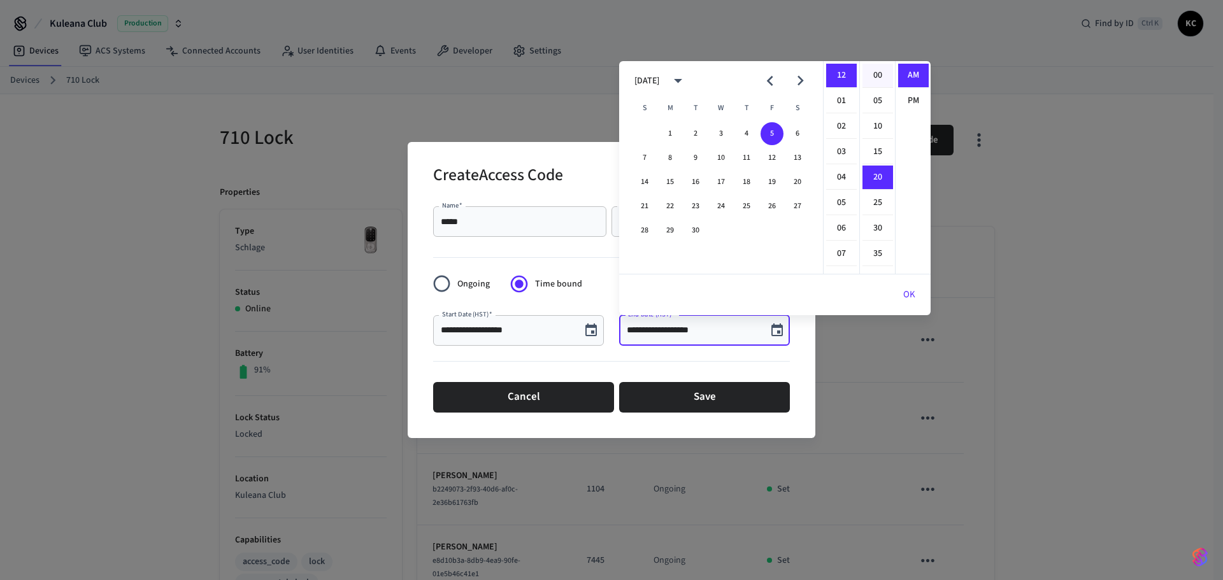
click at [873, 75] on li "00" at bounding box center [877, 76] width 31 height 24
click at [913, 97] on li "PM" at bounding box center [913, 101] width 31 height 24
type input "**********"
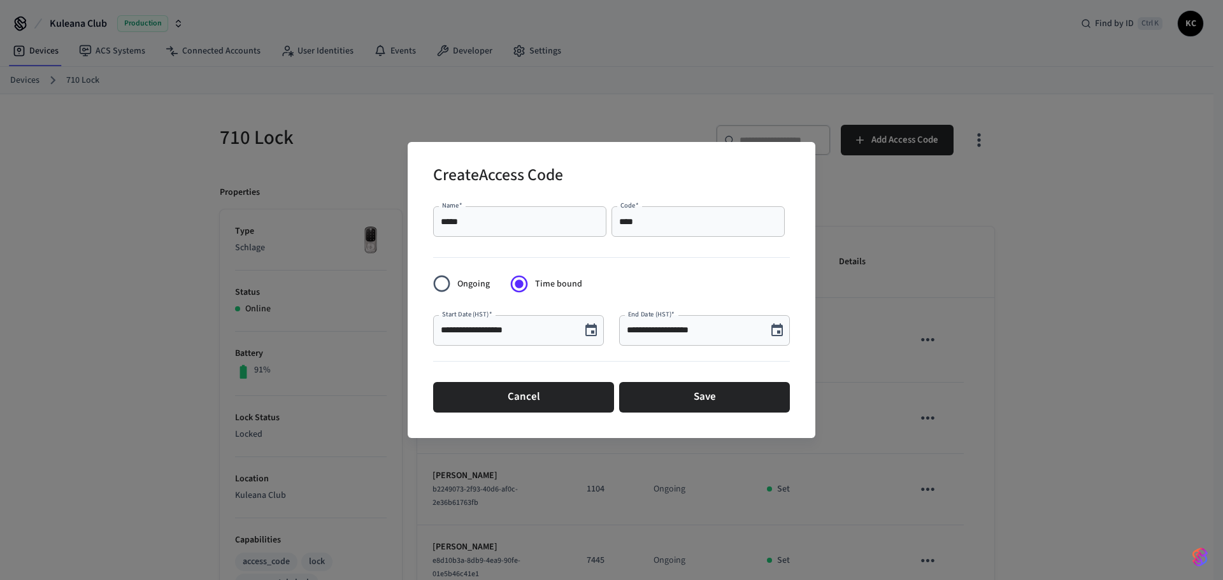
scroll to position [5, 0]
click at [680, 394] on button "Save" at bounding box center [704, 397] width 171 height 31
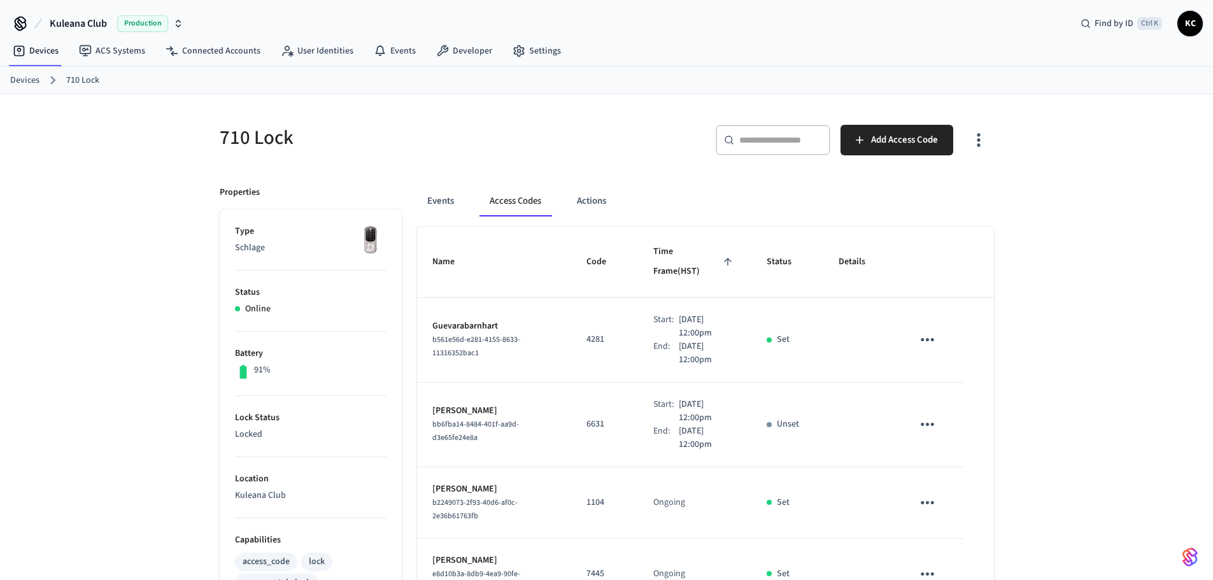
click at [31, 75] on link "Devices" at bounding box center [24, 80] width 29 height 13
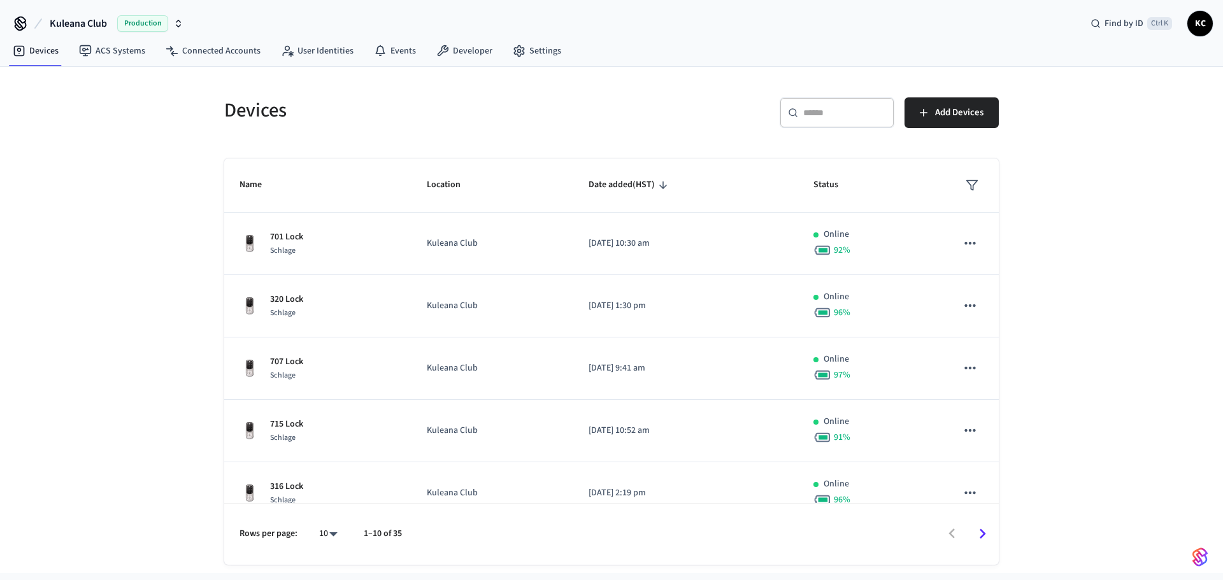
click at [848, 110] on input "text" at bounding box center [844, 112] width 83 height 13
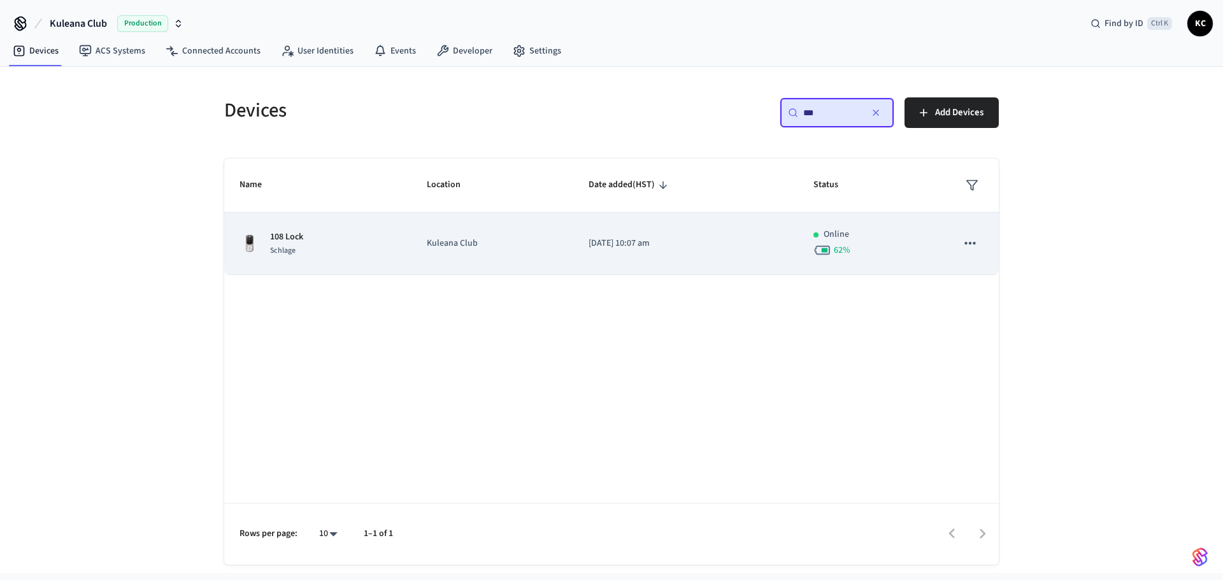
type input "***"
click at [630, 255] on td "[DATE] 10:07 am" at bounding box center [685, 244] width 225 height 62
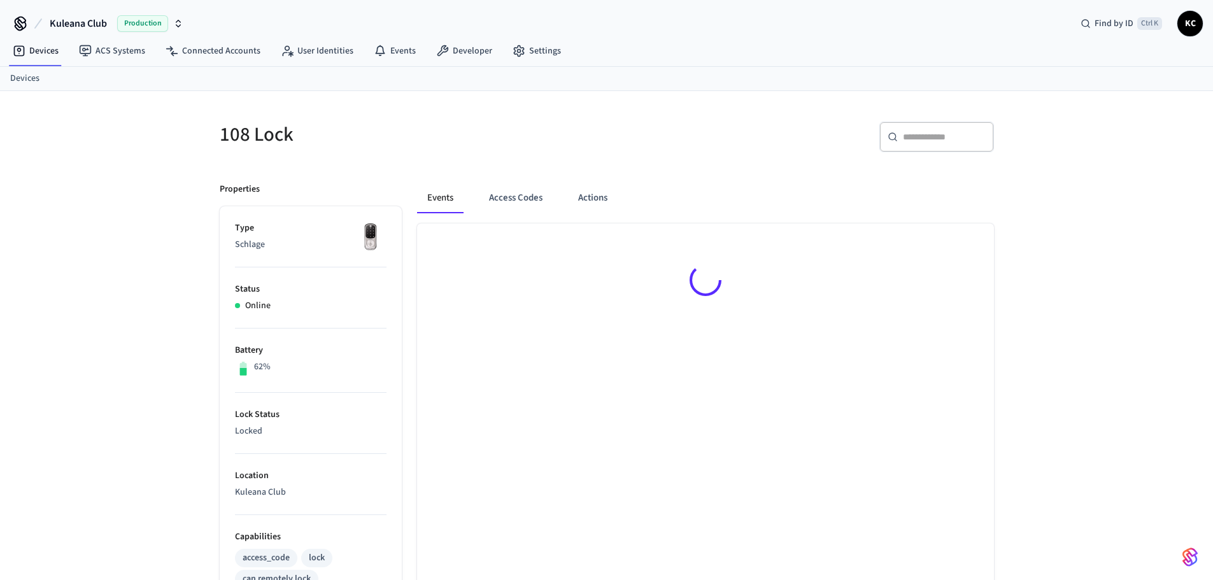
click at [559, 244] on div at bounding box center [705, 283] width 577 height 118
click at [537, 197] on button "Access Codes" at bounding box center [516, 198] width 74 height 31
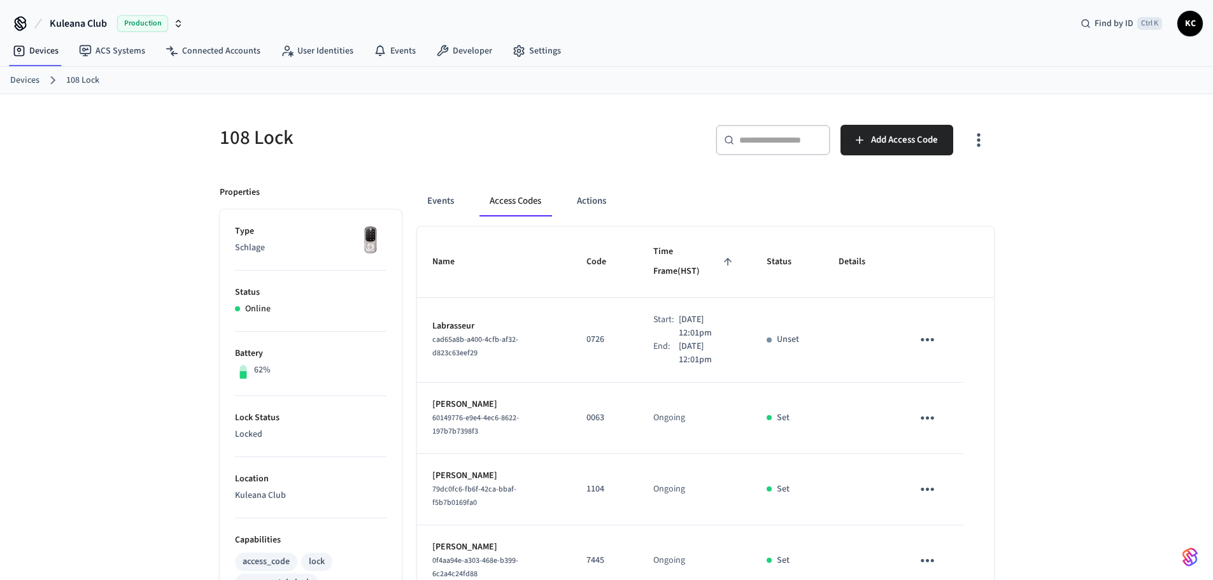
drag, startPoint x: 925, startPoint y: 127, endPoint x: 941, endPoint y: 195, distance: 69.4
click at [923, 330] on icon "sticky table" at bounding box center [928, 340] width 20 height 20
click at [954, 349] on li "Edit" at bounding box center [958, 357] width 61 height 34
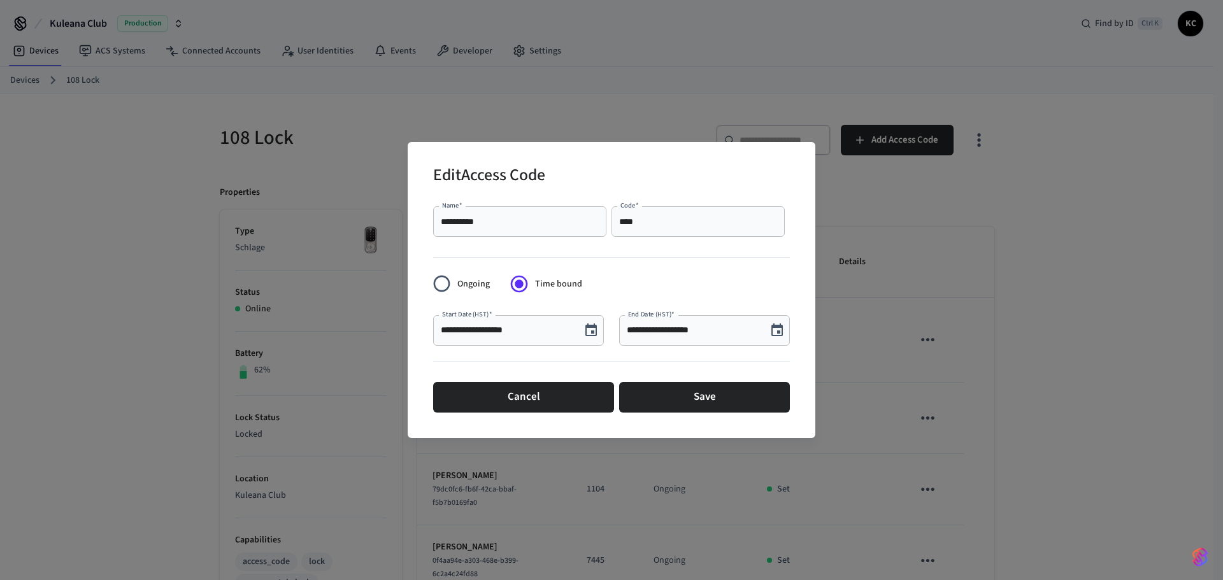
click at [779, 329] on icon "Choose date, selected date is Aug 29, 2025" at bounding box center [776, 330] width 15 height 15
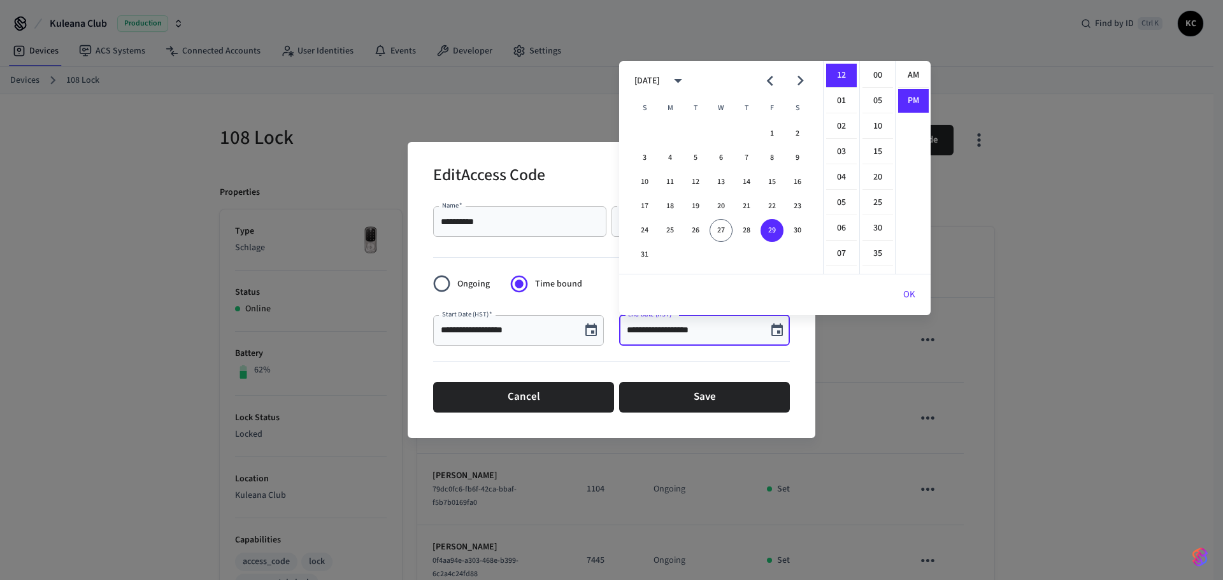
scroll to position [24, 0]
click at [804, 80] on icon "Next month" at bounding box center [800, 81] width 20 height 20
click at [775, 130] on button "5" at bounding box center [772, 133] width 23 height 23
click at [877, 77] on li "00" at bounding box center [877, 76] width 31 height 24
type input "**********"
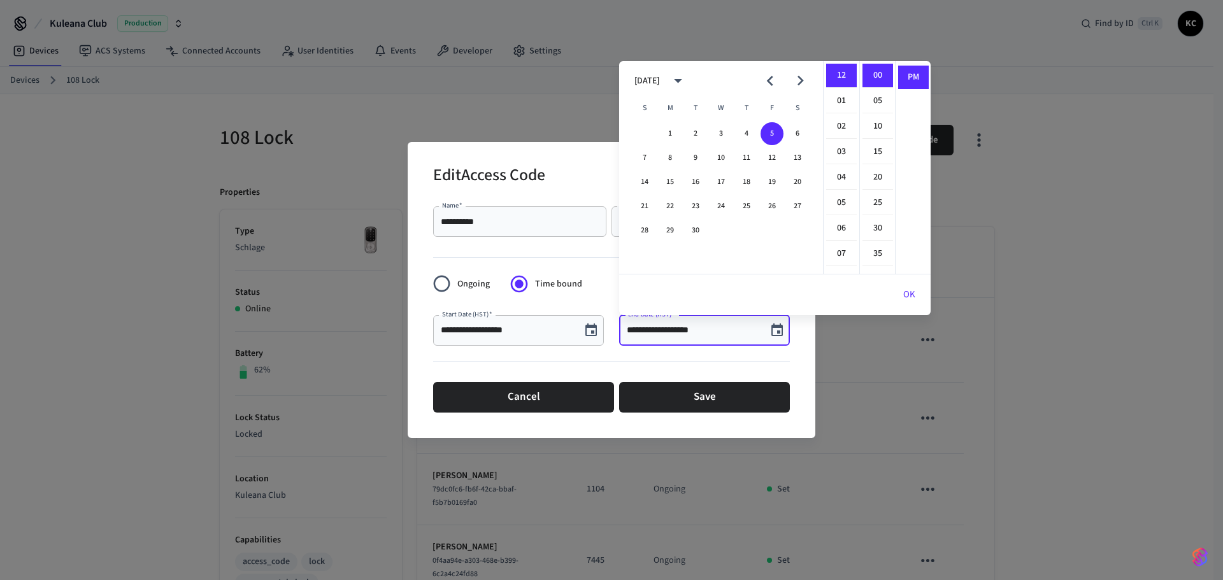
click at [904, 292] on button "OK" at bounding box center [909, 295] width 43 height 31
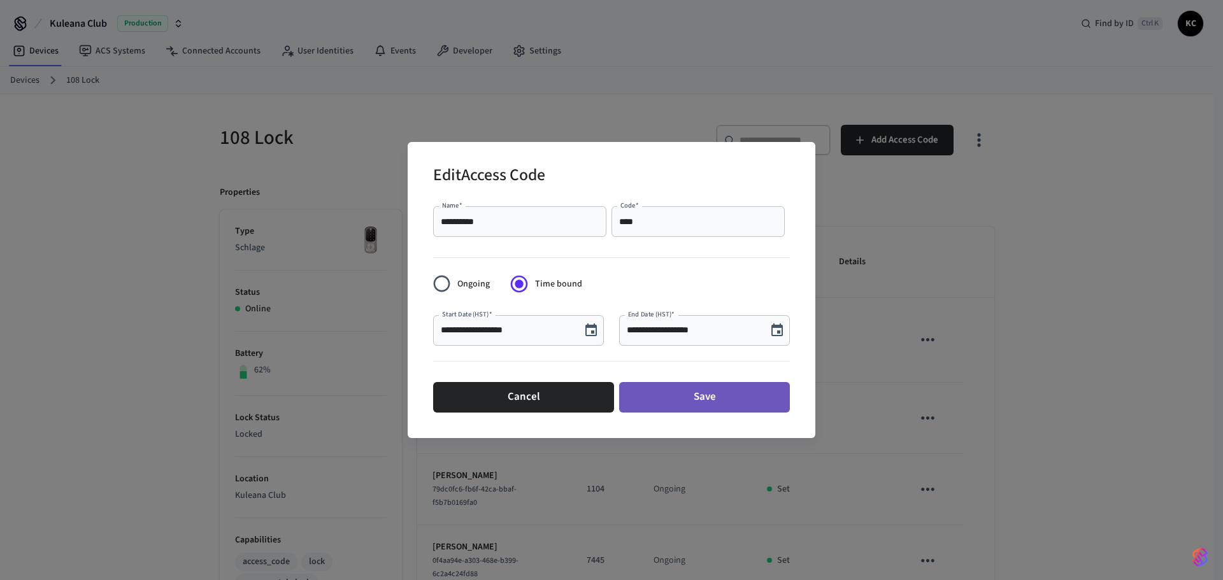
click at [759, 397] on button "Save" at bounding box center [704, 397] width 171 height 31
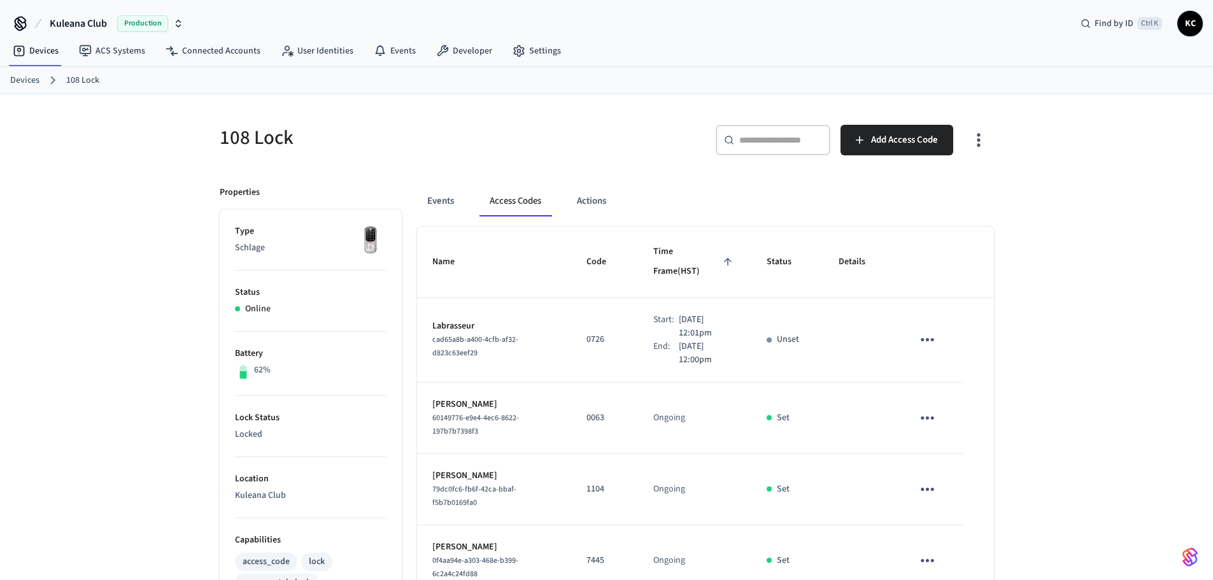
drag, startPoint x: 36, startPoint y: 83, endPoint x: 52, endPoint y: 75, distance: 17.7
click at [36, 82] on link "Devices" at bounding box center [24, 80] width 29 height 13
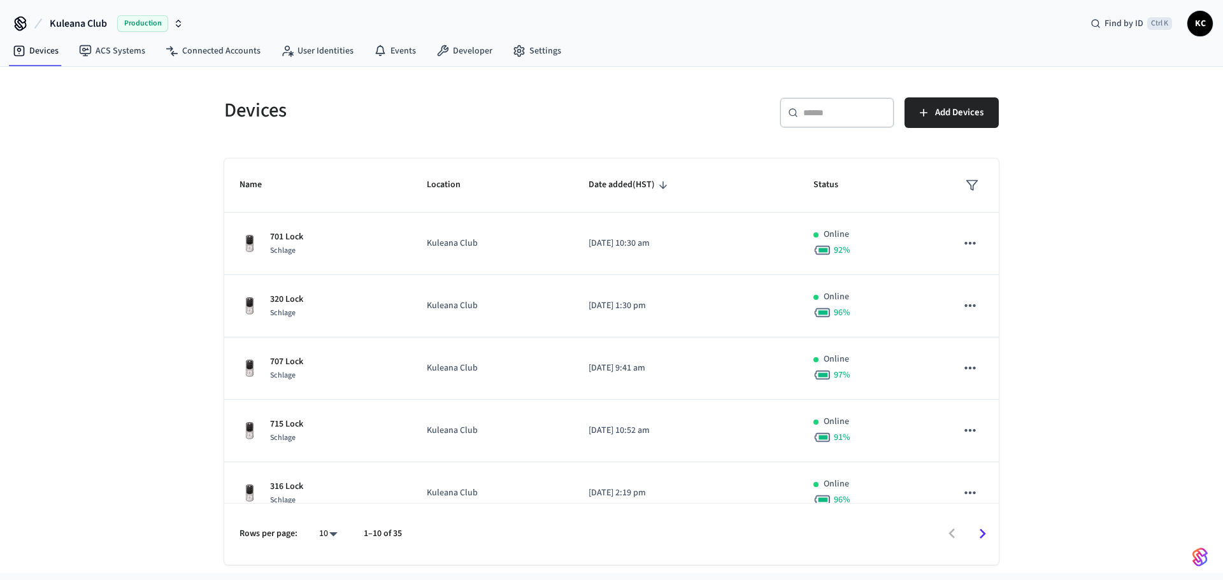
click at [841, 122] on div "​ ​" at bounding box center [837, 112] width 115 height 31
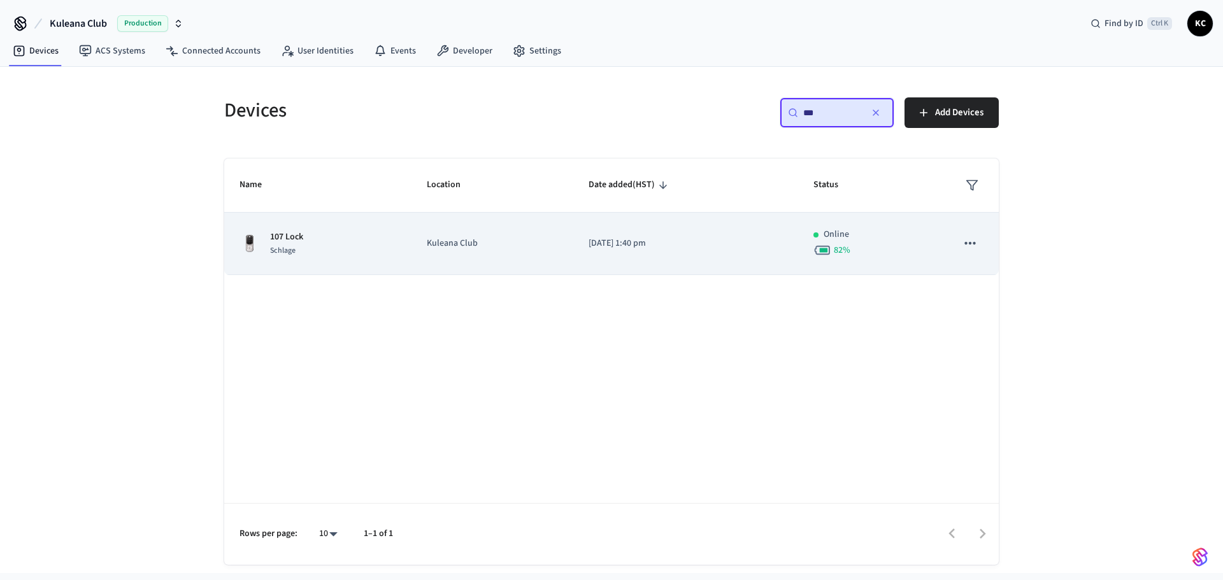
type input "***"
click at [564, 236] on td "Kuleana Club" at bounding box center [492, 244] width 162 height 62
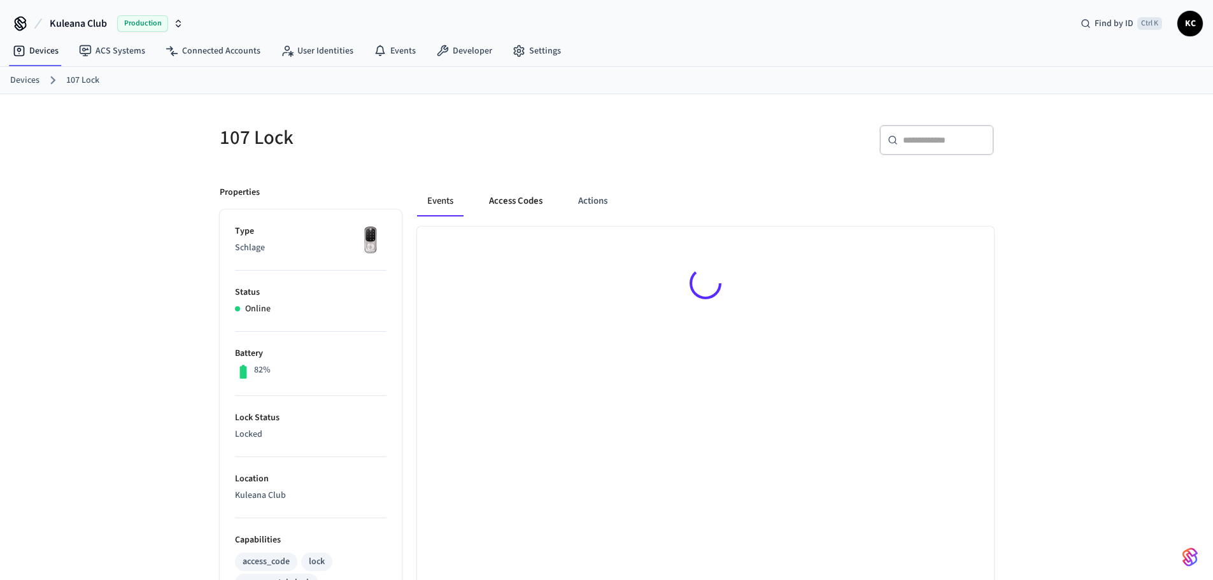
click at [511, 194] on button "Access Codes" at bounding box center [516, 201] width 74 height 31
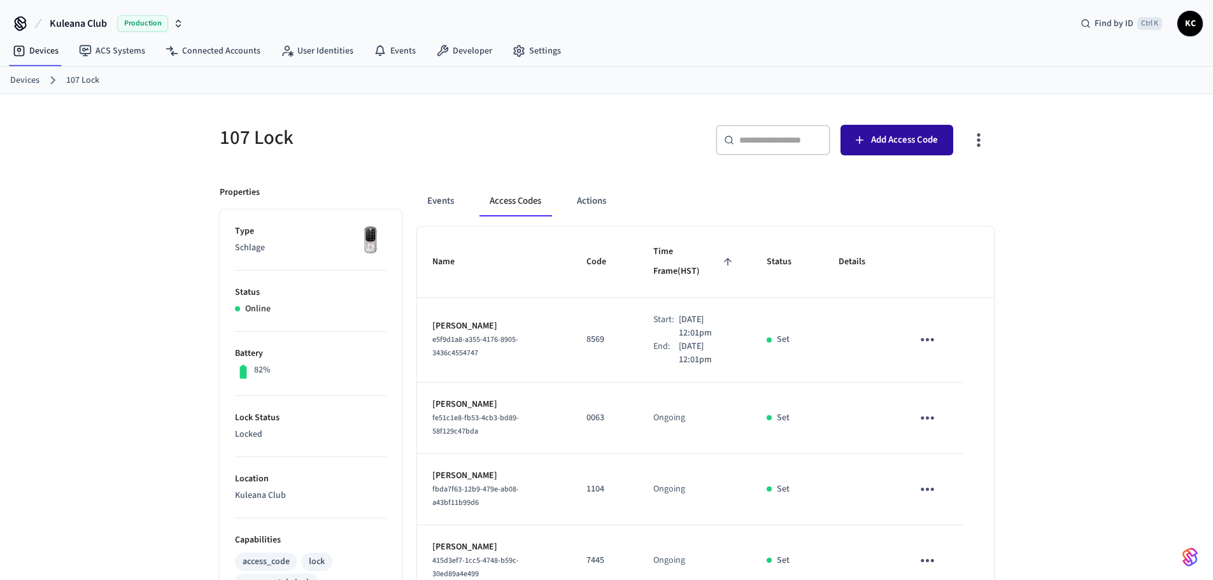
click at [875, 131] on button "Add Access Code" at bounding box center [897, 140] width 113 height 31
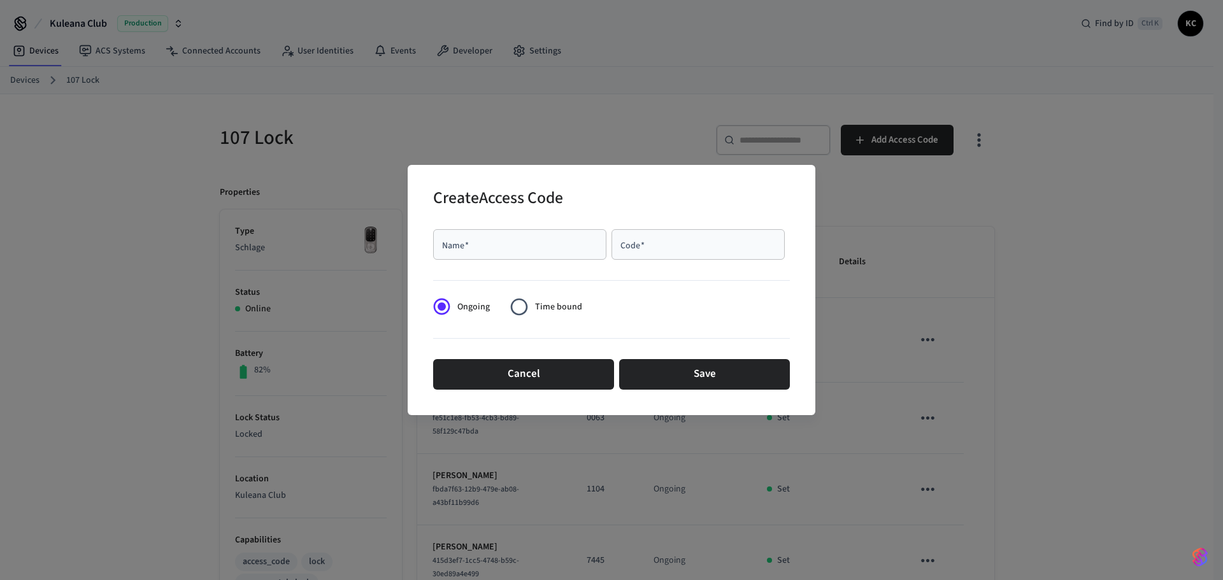
click at [524, 236] on div "Name   *" at bounding box center [519, 244] width 173 height 31
type input "******"
type input "****"
click at [537, 308] on span "Time bound" at bounding box center [558, 307] width 47 height 13
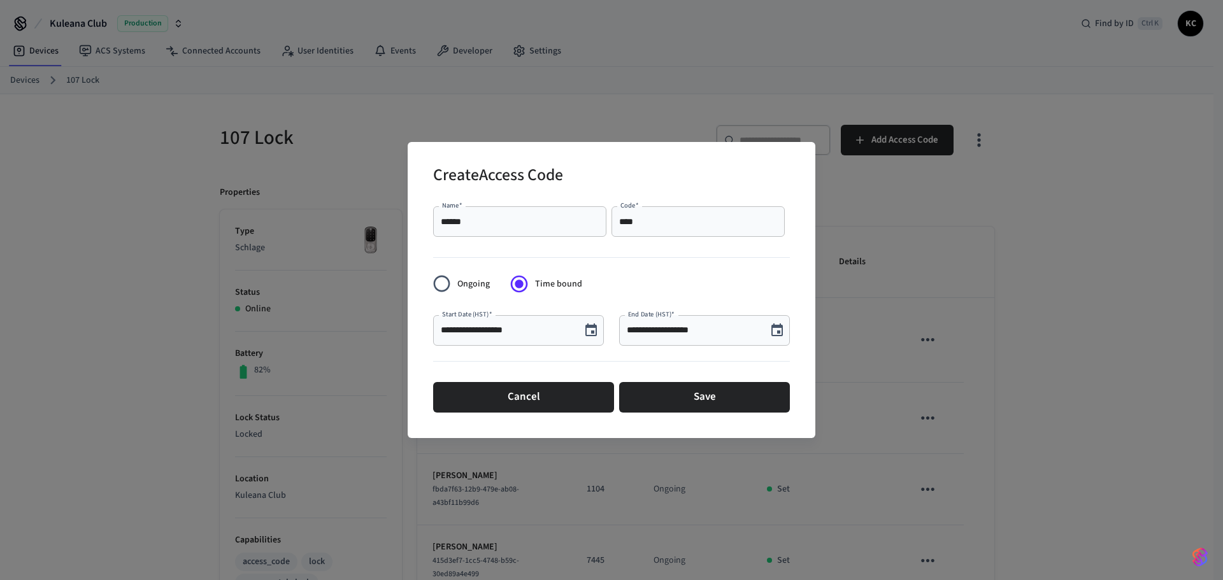
click at [592, 341] on button "Choose date, selected date is Aug 27, 2025" at bounding box center [590, 330] width 25 height 25
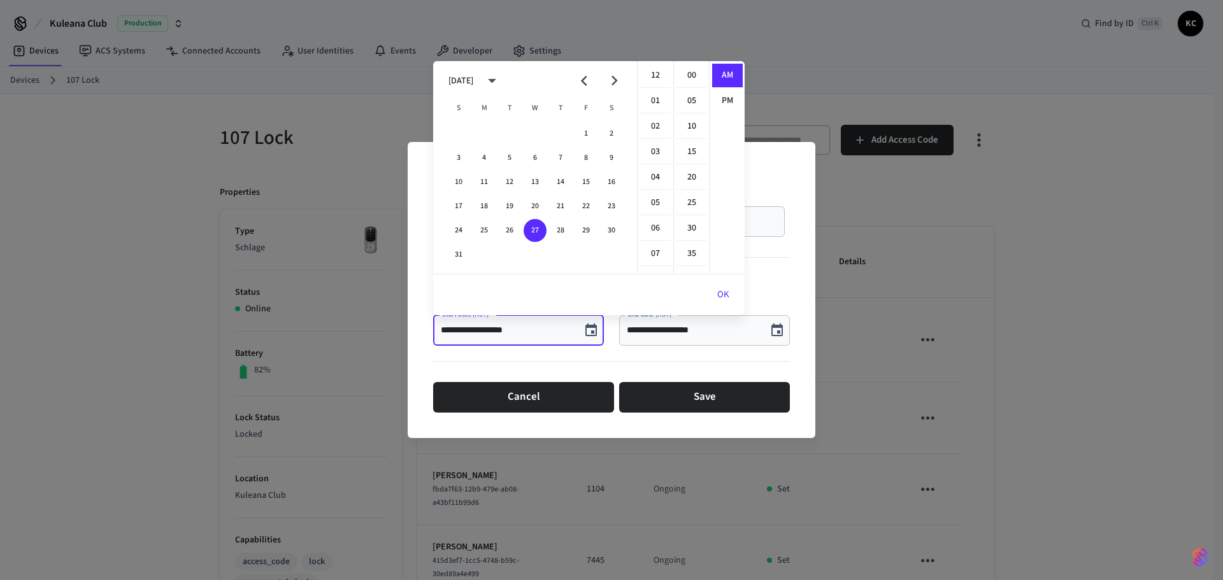
scroll to position [255, 0]
click at [587, 233] on button "29" at bounding box center [586, 230] width 23 height 23
click at [655, 75] on li "12" at bounding box center [655, 76] width 31 height 24
click at [690, 75] on li "00" at bounding box center [691, 76] width 31 height 24
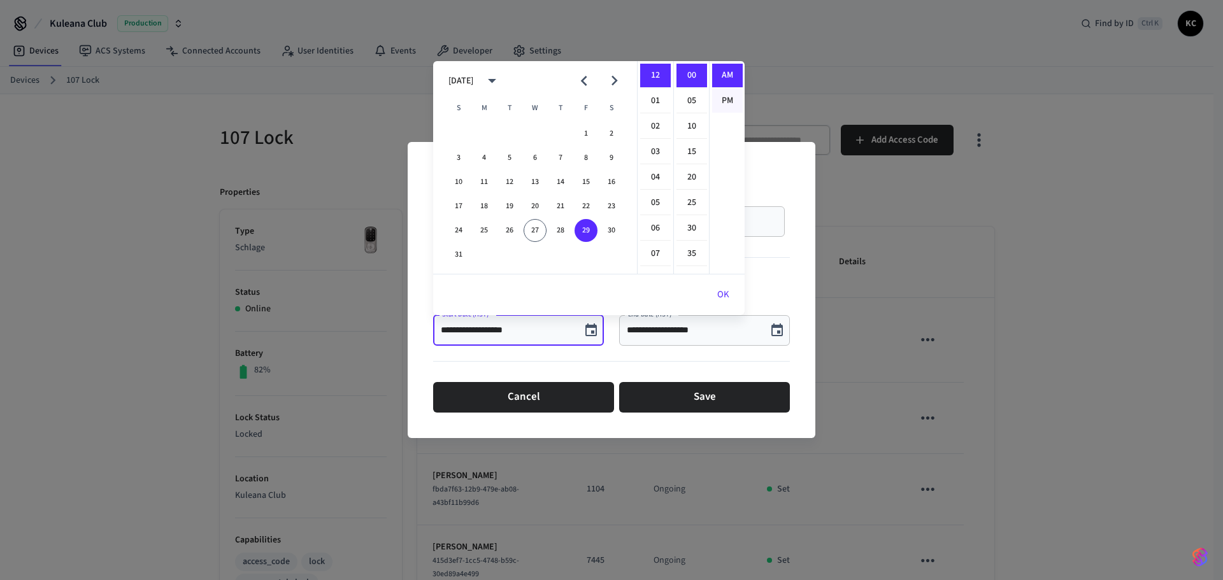
click at [733, 99] on li "PM" at bounding box center [727, 101] width 31 height 24
type input "**********"
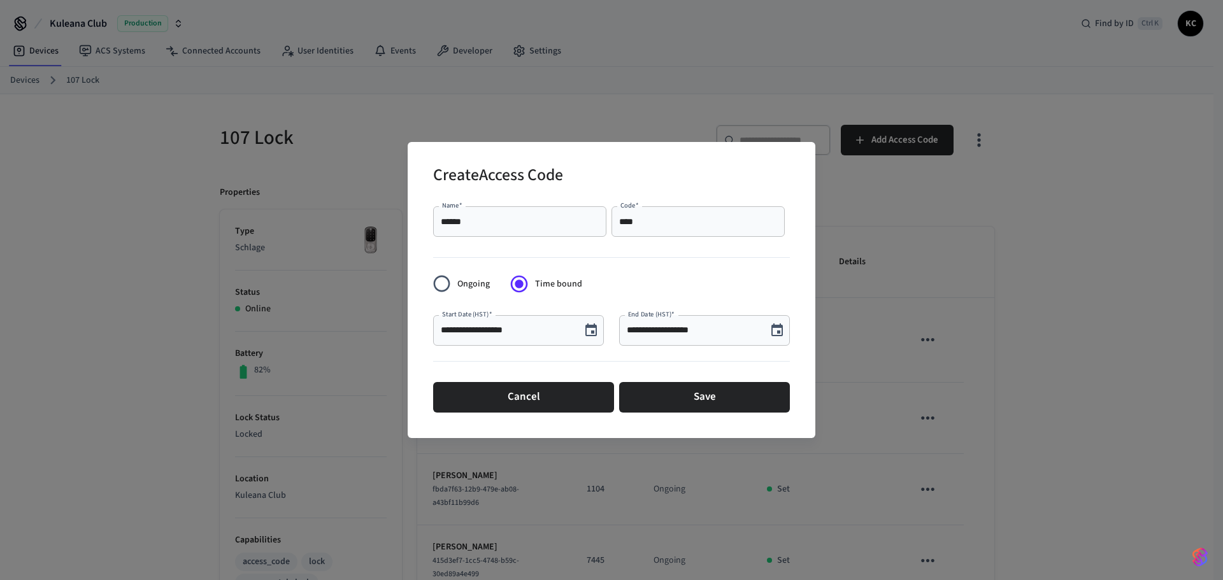
scroll to position [11, 0]
click at [774, 333] on icon "Choose date, selected date is Aug 27, 2025" at bounding box center [776, 330] width 15 height 15
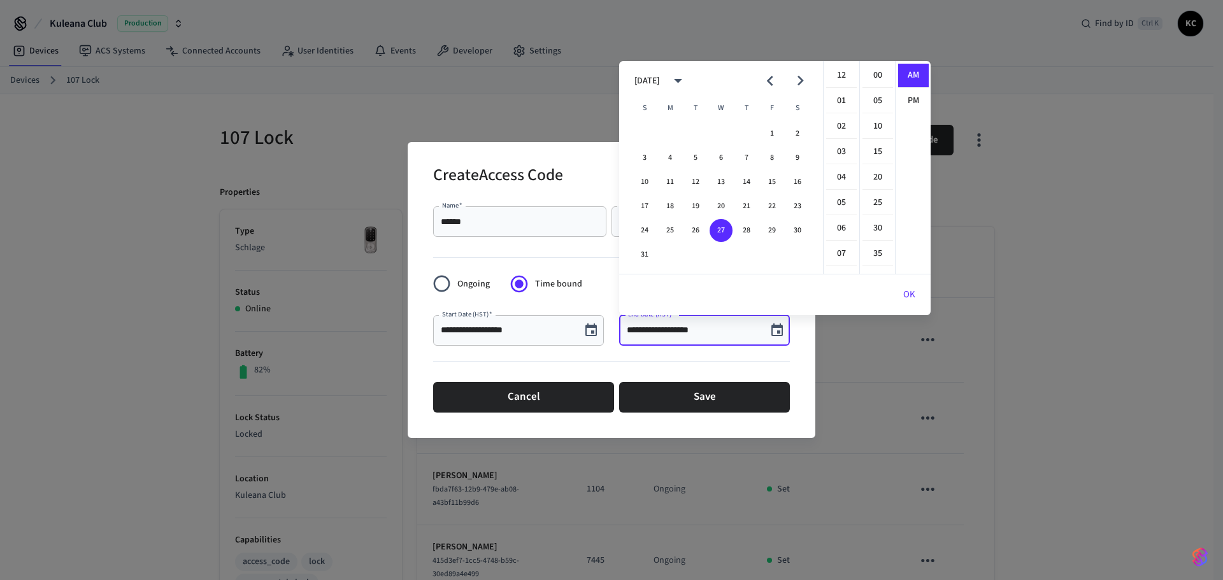
scroll to position [255, 0]
click at [803, 70] on button "Next month" at bounding box center [800, 81] width 30 height 30
click at [773, 160] on button "12" at bounding box center [772, 158] width 23 height 23
click at [840, 73] on li "12" at bounding box center [841, 76] width 31 height 24
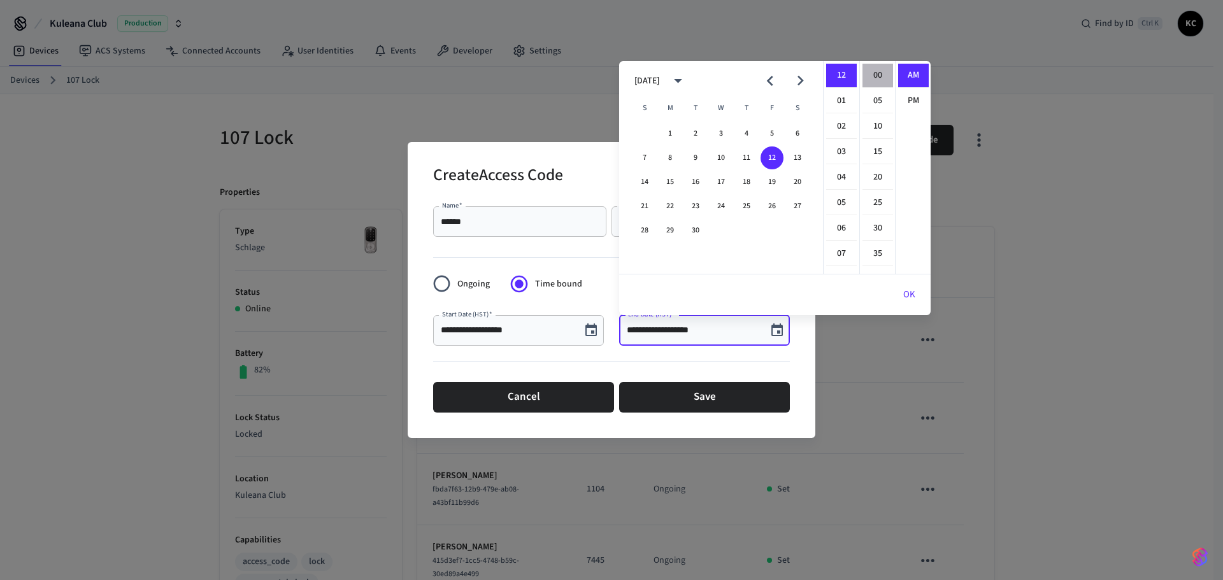
click at [873, 74] on li "00" at bounding box center [877, 76] width 31 height 24
click at [906, 101] on li "PM" at bounding box center [913, 101] width 31 height 24
type input "**********"
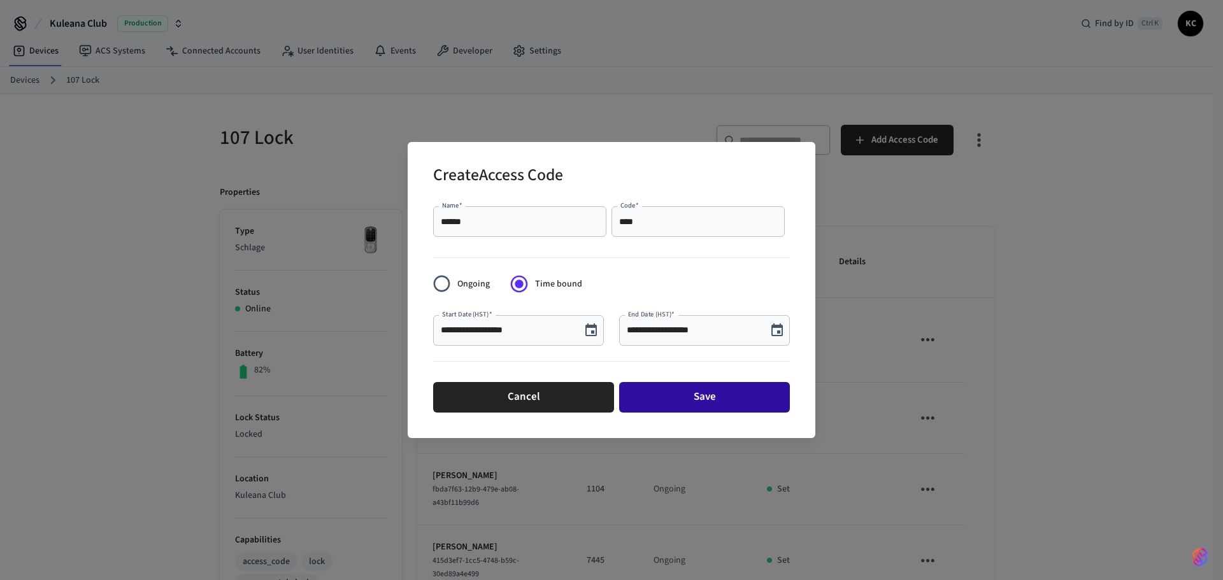
click at [680, 399] on button "Save" at bounding box center [704, 397] width 171 height 31
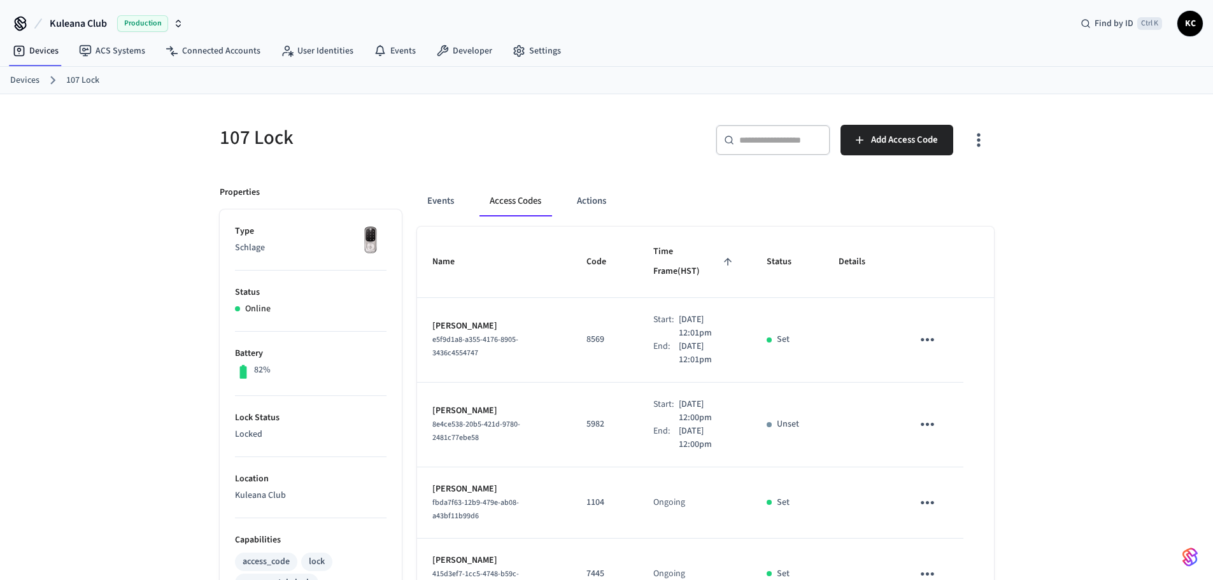
click at [27, 83] on link "Devices" at bounding box center [24, 80] width 29 height 13
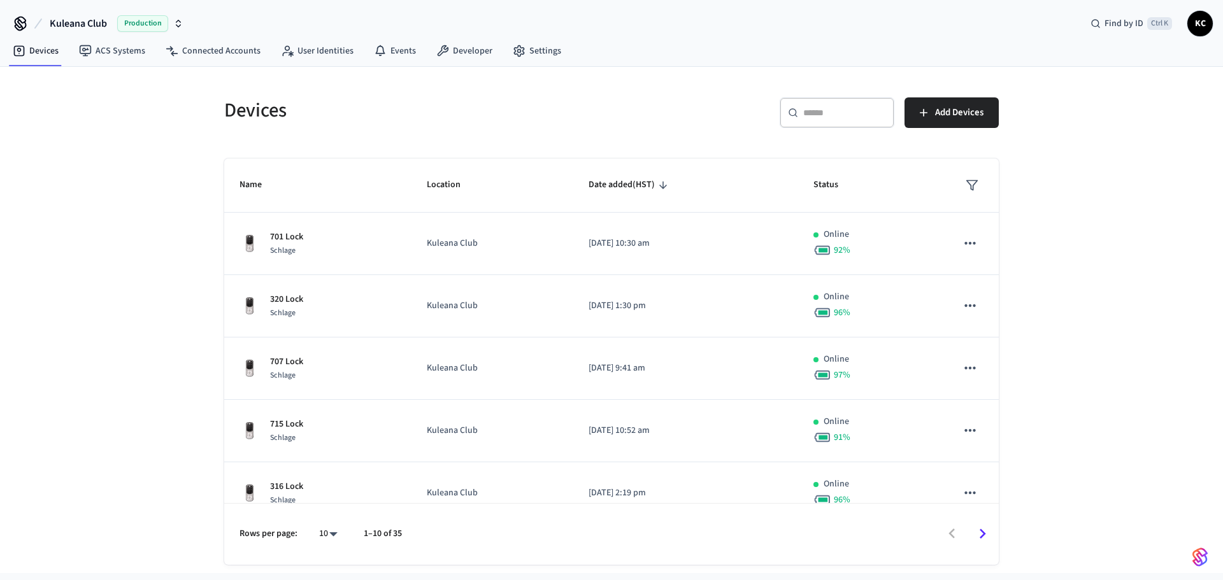
click at [820, 120] on div "​ ​" at bounding box center [837, 112] width 115 height 31
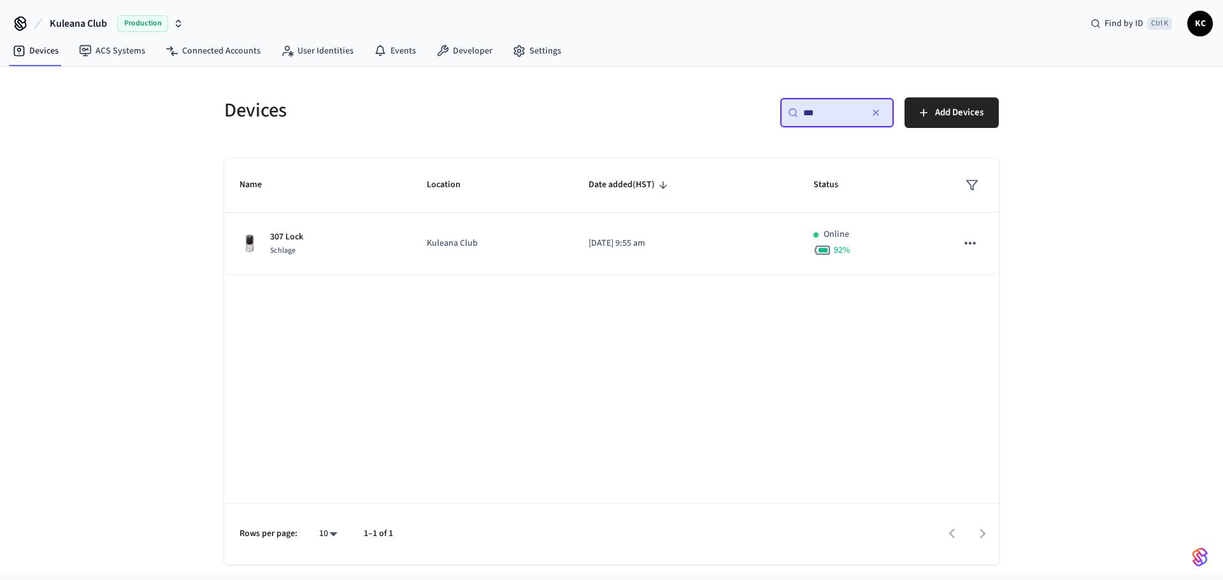
type input "***"
drag, startPoint x: 390, startPoint y: 277, endPoint x: 443, endPoint y: 379, distance: 114.5
click at [443, 379] on div "Name Location Date added (HST) Status 307 Lock Schlage Kuleana Club [DATE] 9:55…" at bounding box center [611, 362] width 775 height 406
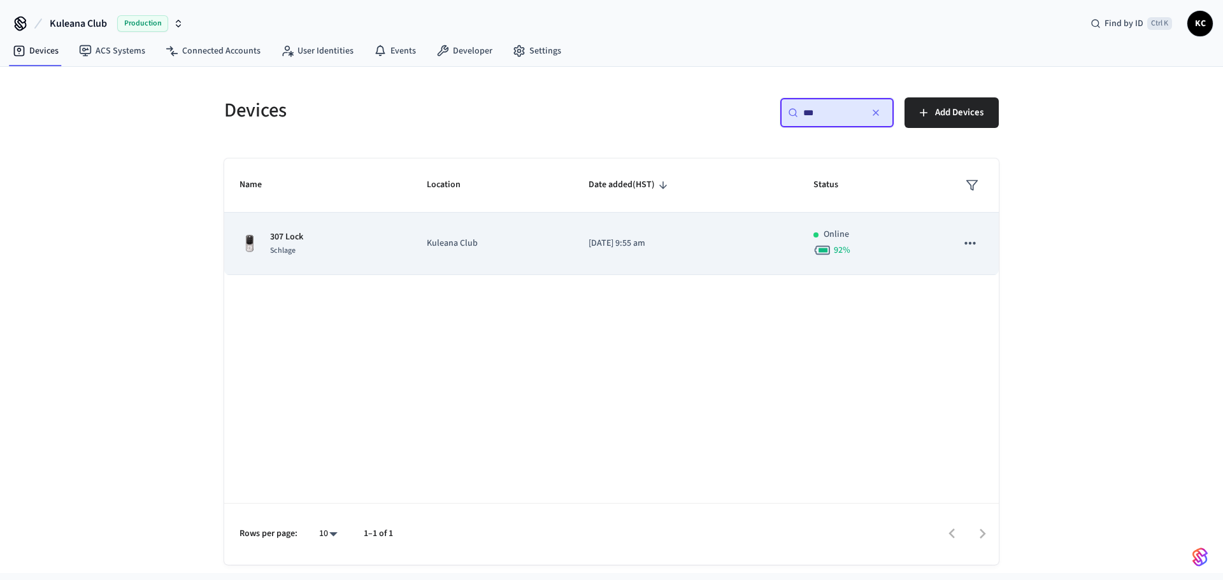
click at [613, 252] on td "[DATE] 9:55 am" at bounding box center [685, 244] width 225 height 62
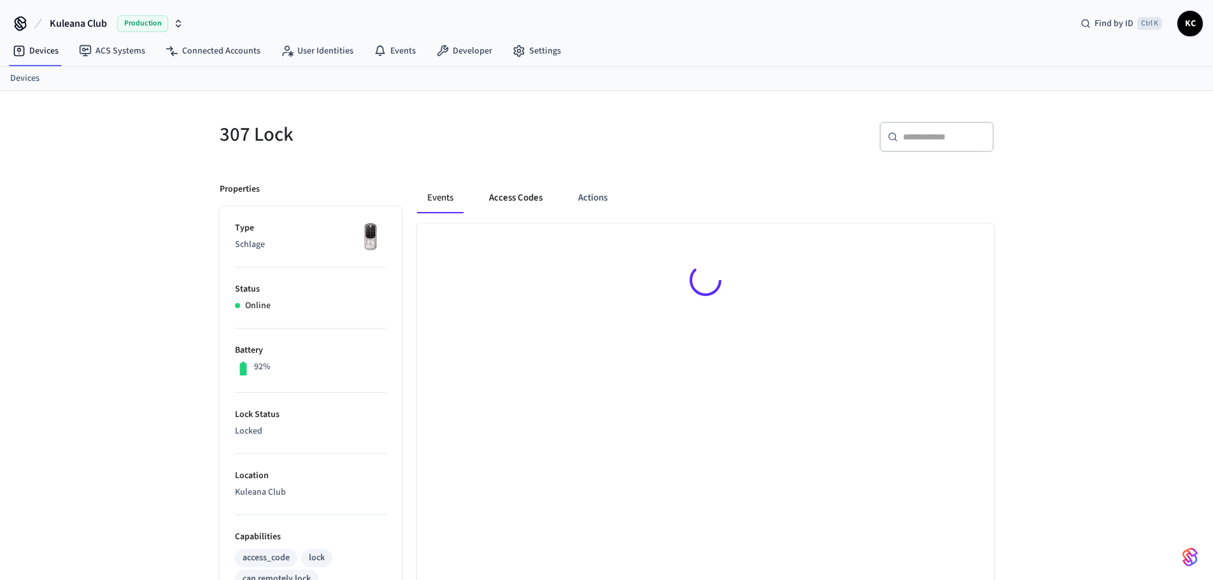
click at [515, 197] on button "Access Codes" at bounding box center [516, 198] width 74 height 31
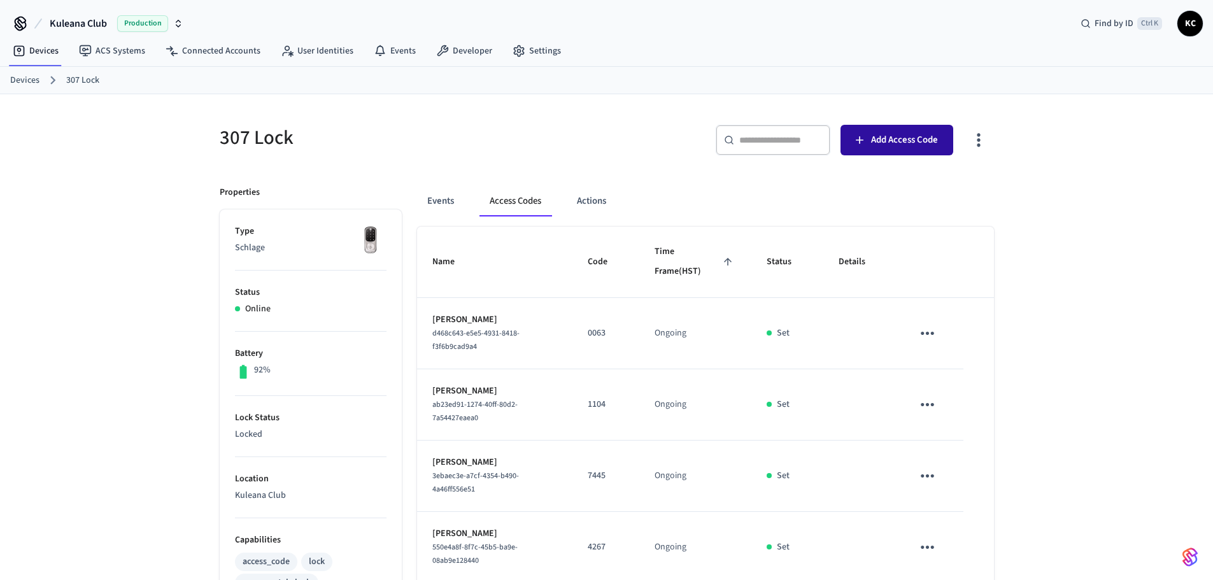
click at [864, 147] on button "Add Access Code" at bounding box center [897, 140] width 113 height 31
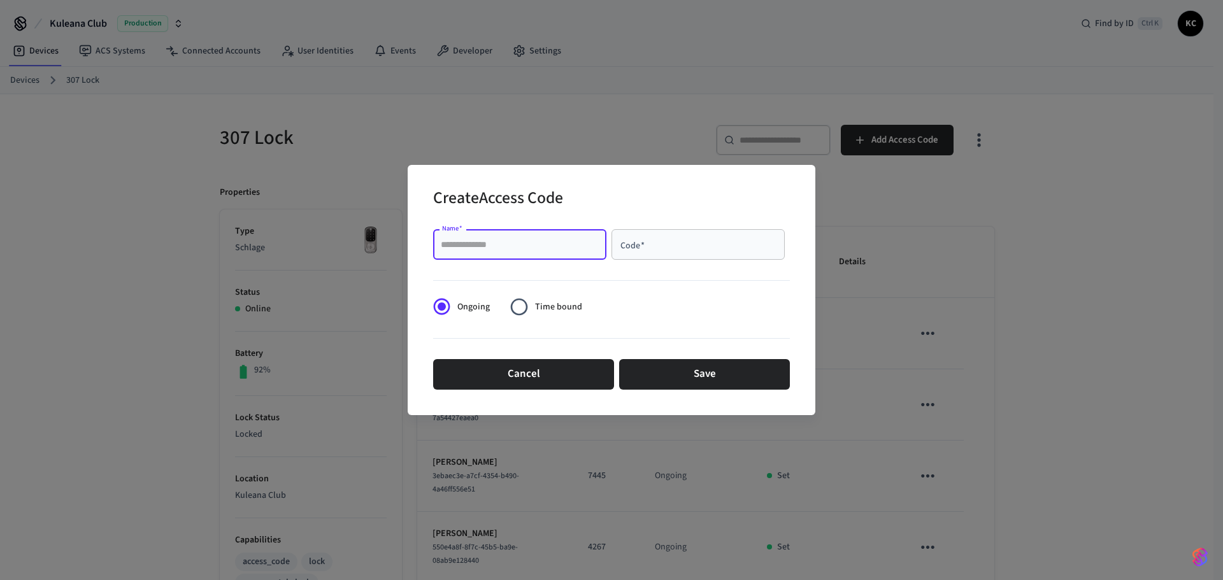
click at [560, 245] on input "Name   *" at bounding box center [520, 244] width 158 height 13
type input "*****"
type input "****"
click at [551, 303] on span "Time bound" at bounding box center [558, 307] width 47 height 13
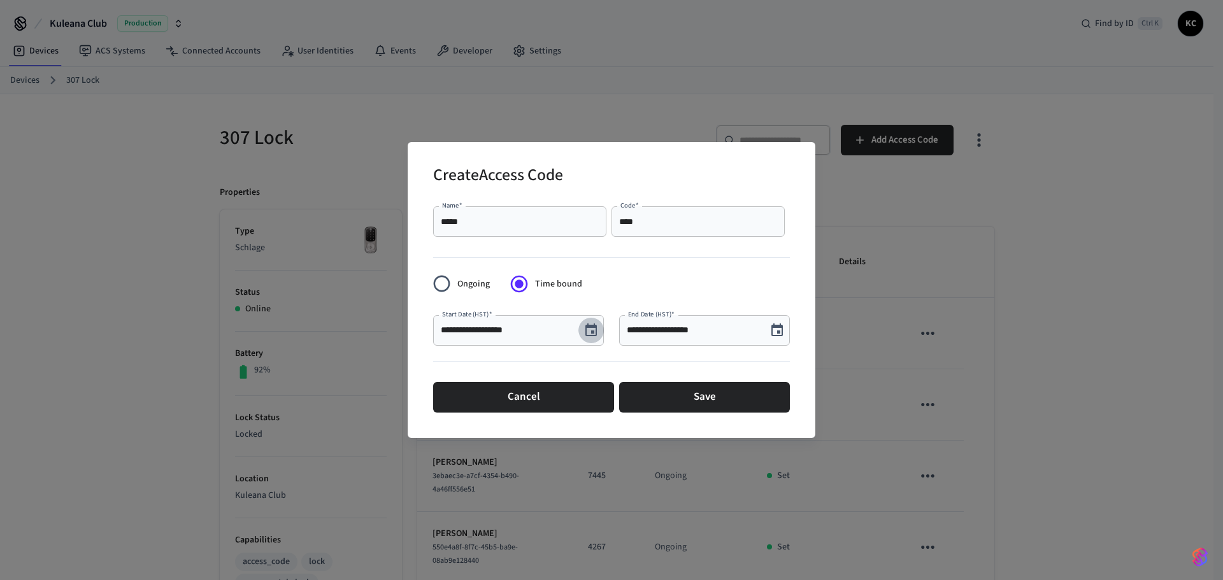
click at [580, 329] on button "Choose date, selected date is Aug 27, 2025" at bounding box center [590, 330] width 25 height 25
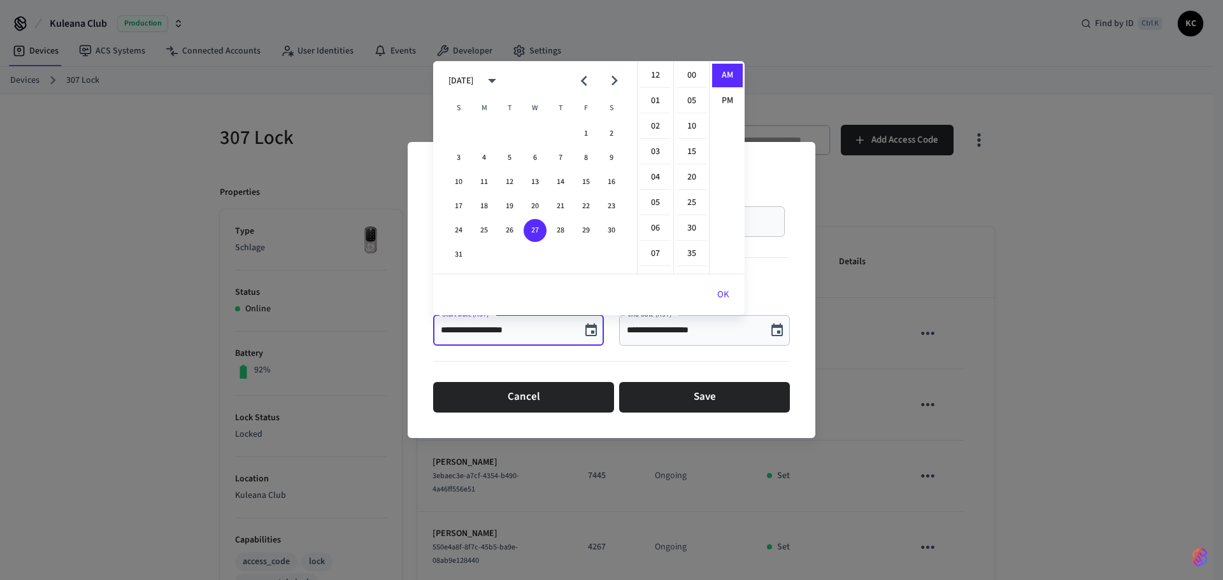
scroll to position [255, 0]
click at [563, 234] on button "28" at bounding box center [560, 230] width 23 height 23
click at [659, 68] on li "12" at bounding box center [655, 76] width 31 height 24
click at [694, 73] on li "00" at bounding box center [691, 76] width 31 height 24
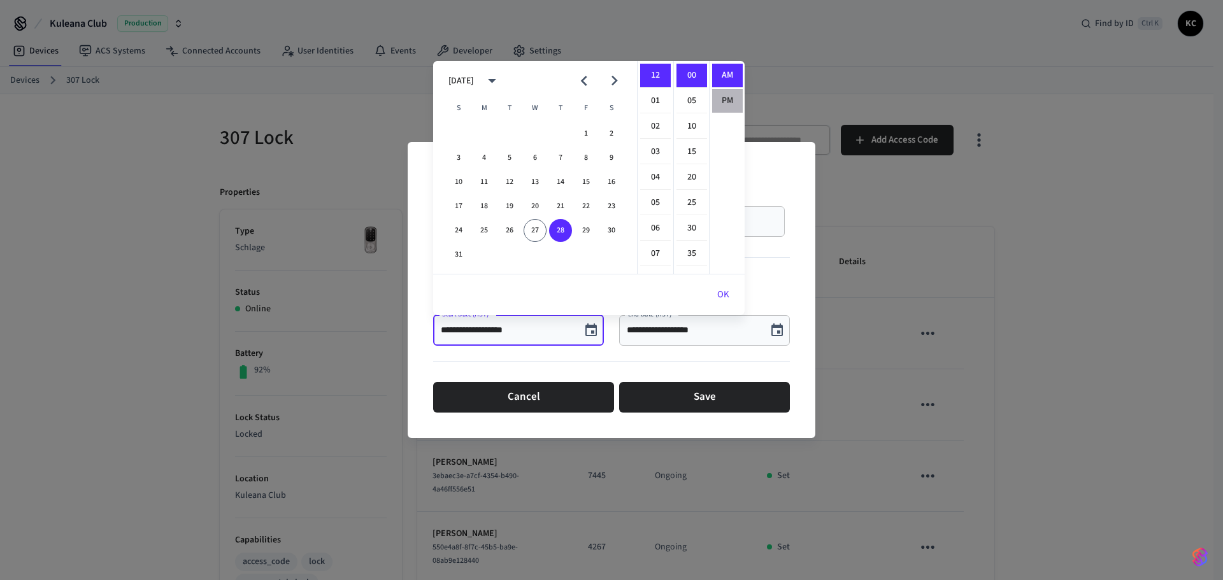
click at [726, 98] on li "PM" at bounding box center [727, 101] width 31 height 24
type input "**********"
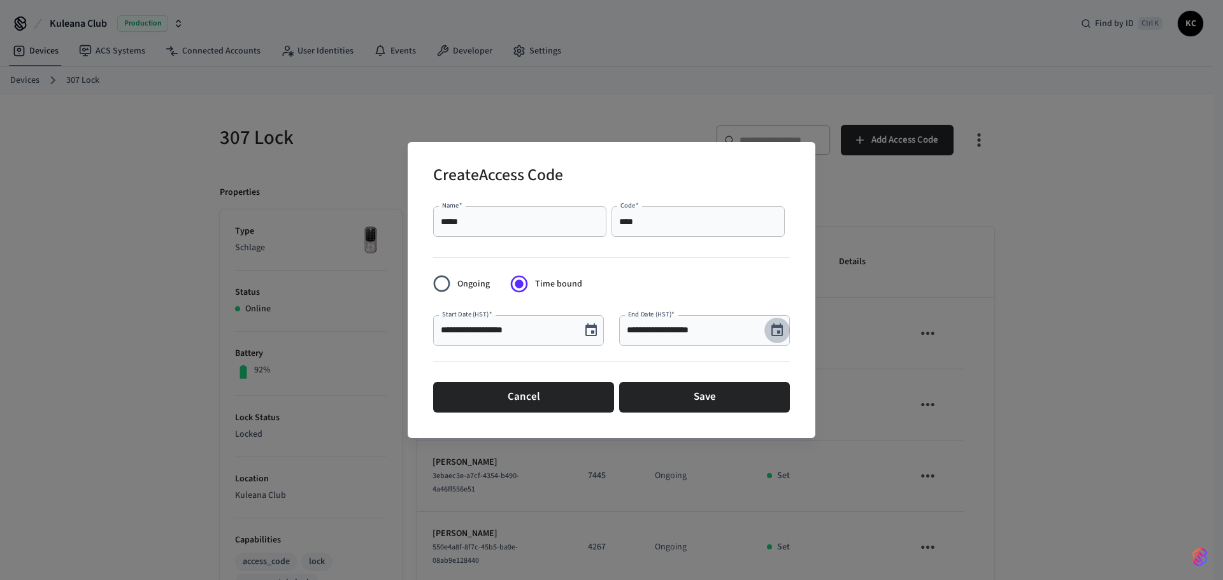
click at [778, 329] on icon "Choose date, selected date is Aug 27, 2025" at bounding box center [776, 330] width 15 height 15
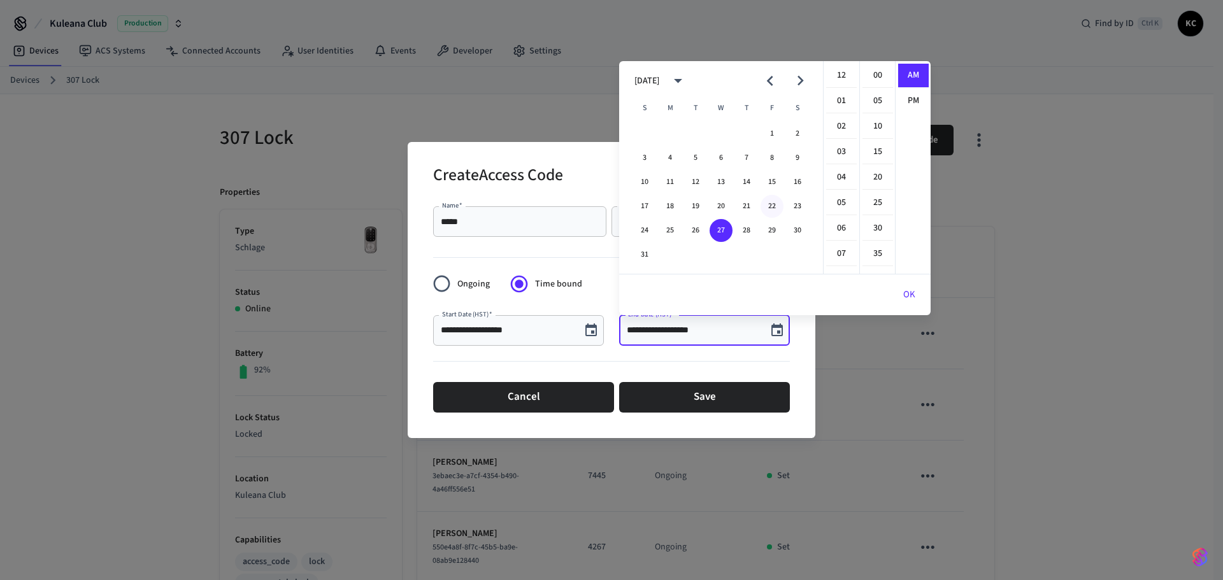
scroll to position [255, 0]
click at [796, 81] on icon "Next month" at bounding box center [800, 81] width 20 height 20
click at [690, 131] on button "2" at bounding box center [695, 133] width 23 height 23
click at [834, 78] on li "12" at bounding box center [841, 76] width 31 height 24
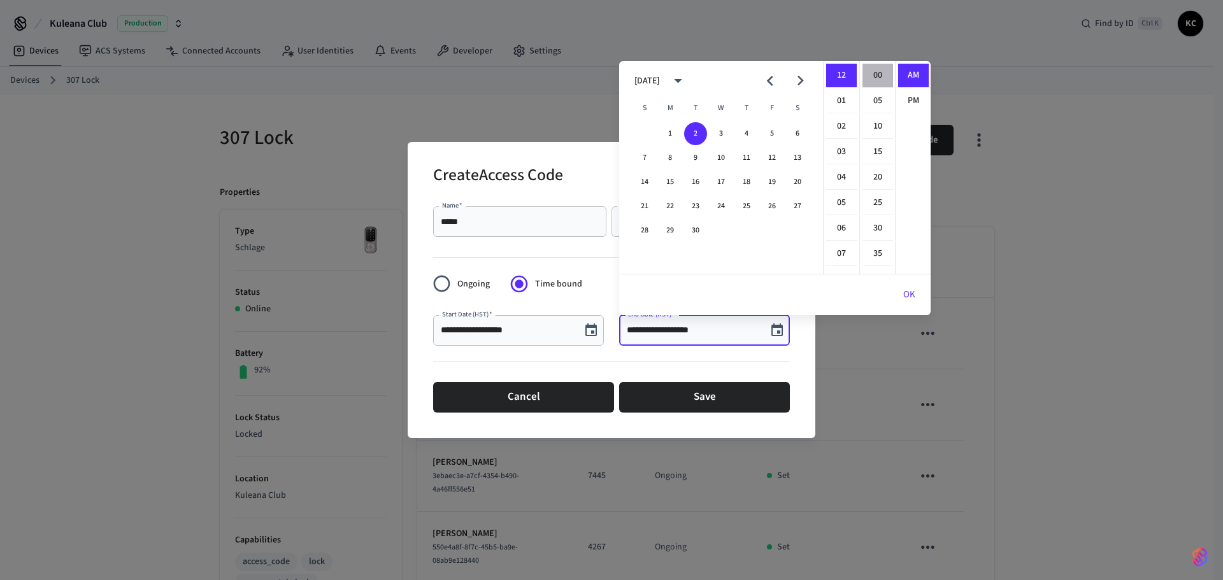
click at [880, 65] on li "00" at bounding box center [877, 76] width 31 height 24
click at [908, 100] on li "PM" at bounding box center [913, 101] width 31 height 24
type input "**********"
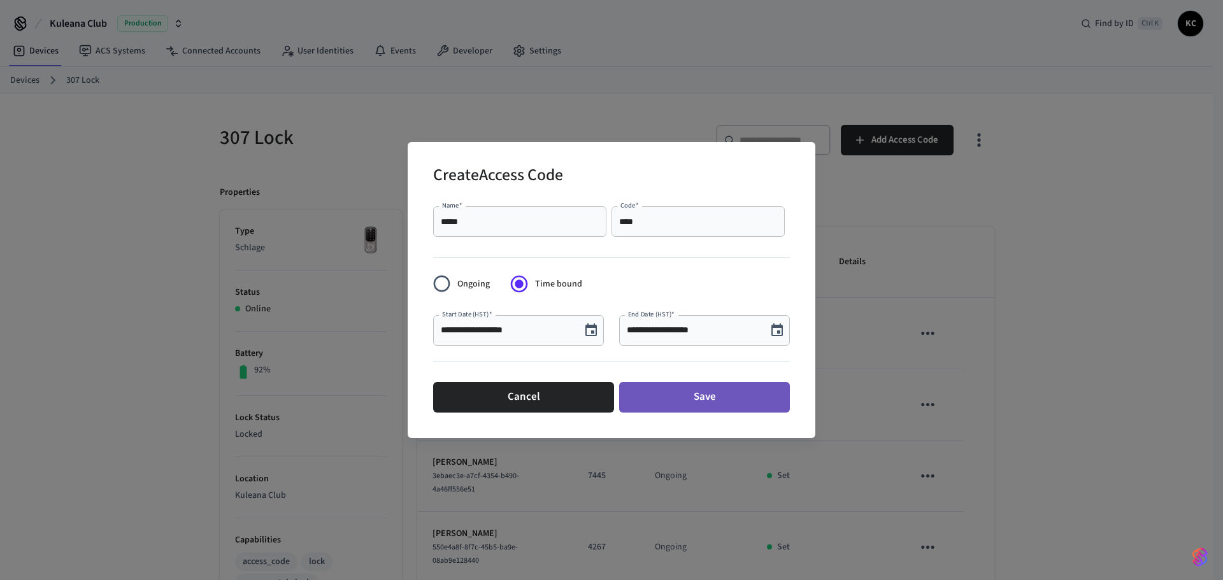
click at [733, 385] on button "Save" at bounding box center [704, 397] width 171 height 31
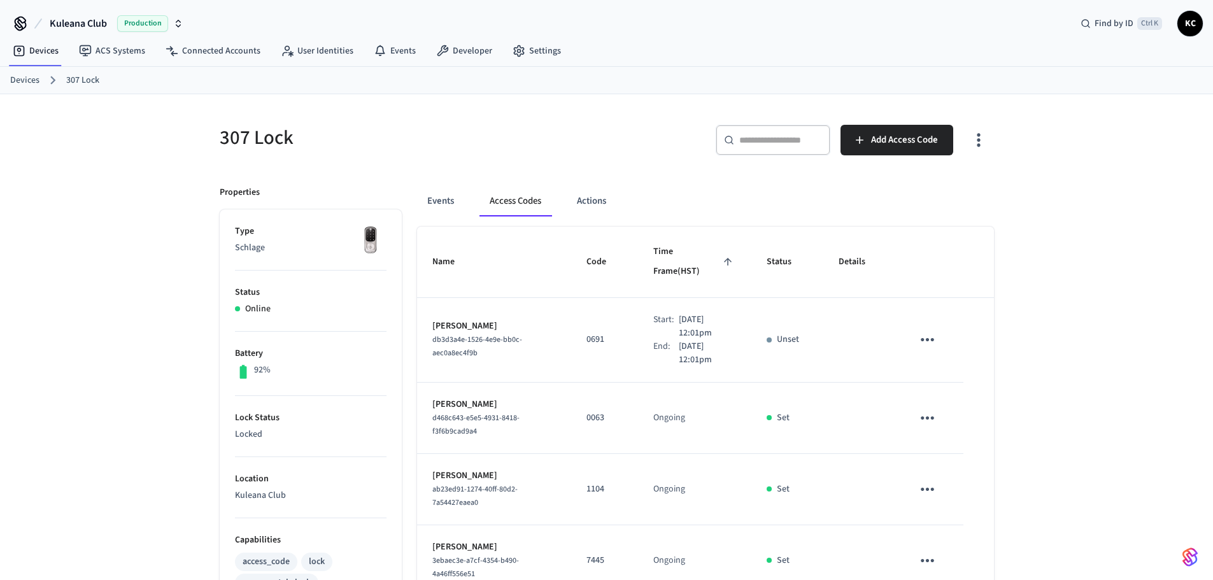
click at [17, 83] on link "Devices" at bounding box center [24, 80] width 29 height 13
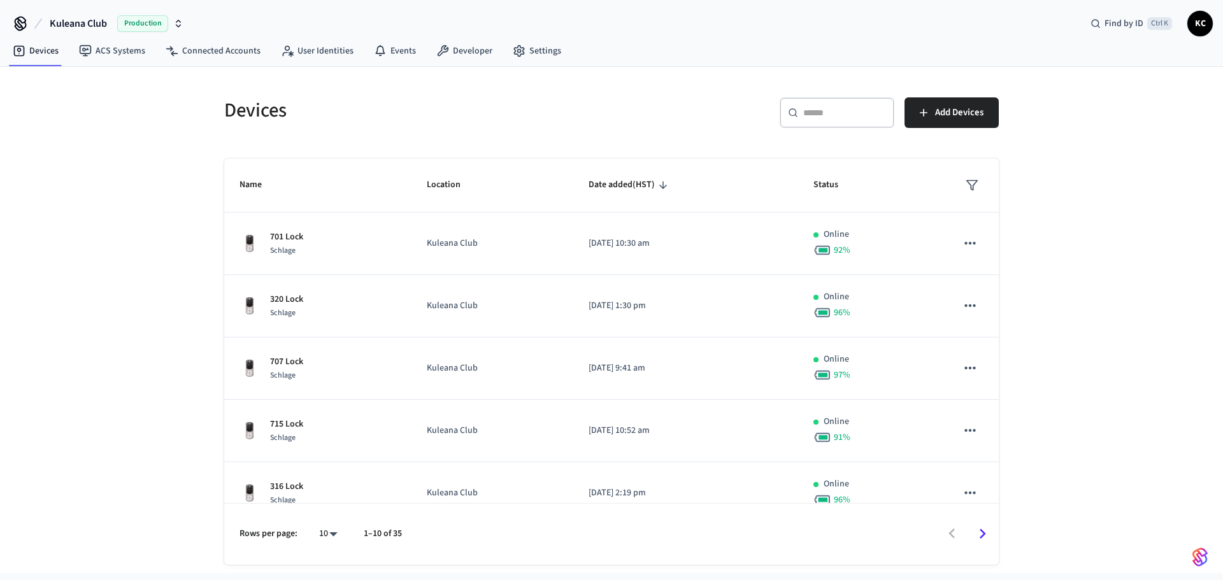
click at [814, 123] on div "​ ​" at bounding box center [837, 112] width 115 height 31
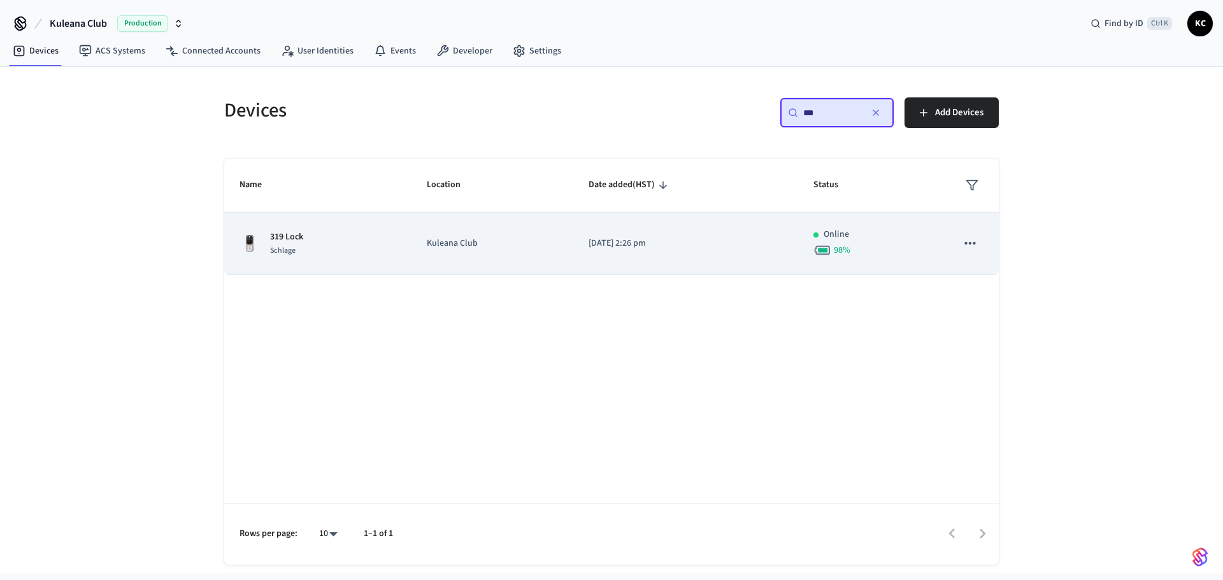
type input "***"
click at [553, 236] on td "Kuleana Club" at bounding box center [492, 244] width 162 height 62
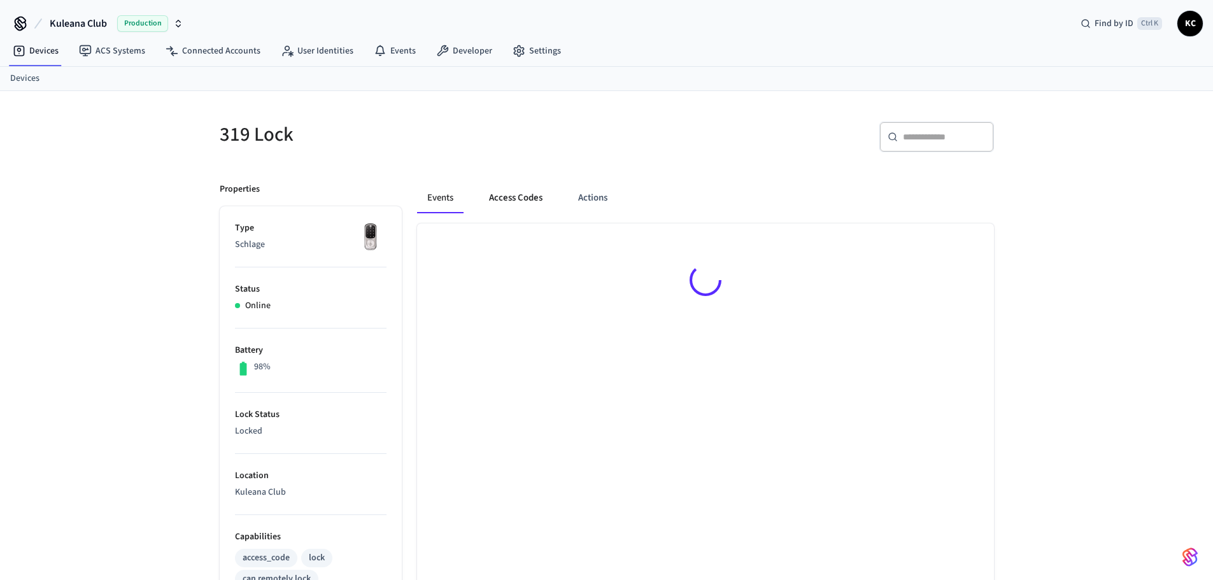
drag, startPoint x: 493, startPoint y: 201, endPoint x: 661, endPoint y: 197, distance: 167.6
click at [494, 201] on button "Access Codes" at bounding box center [516, 198] width 74 height 31
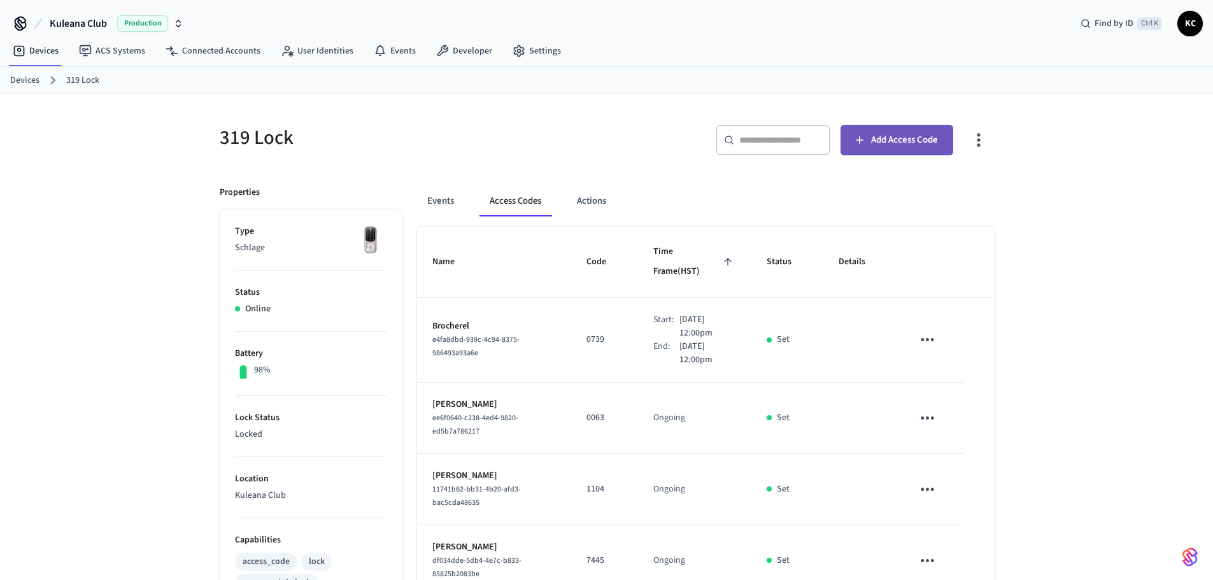
click at [894, 152] on button "Add Access Code" at bounding box center [897, 140] width 113 height 31
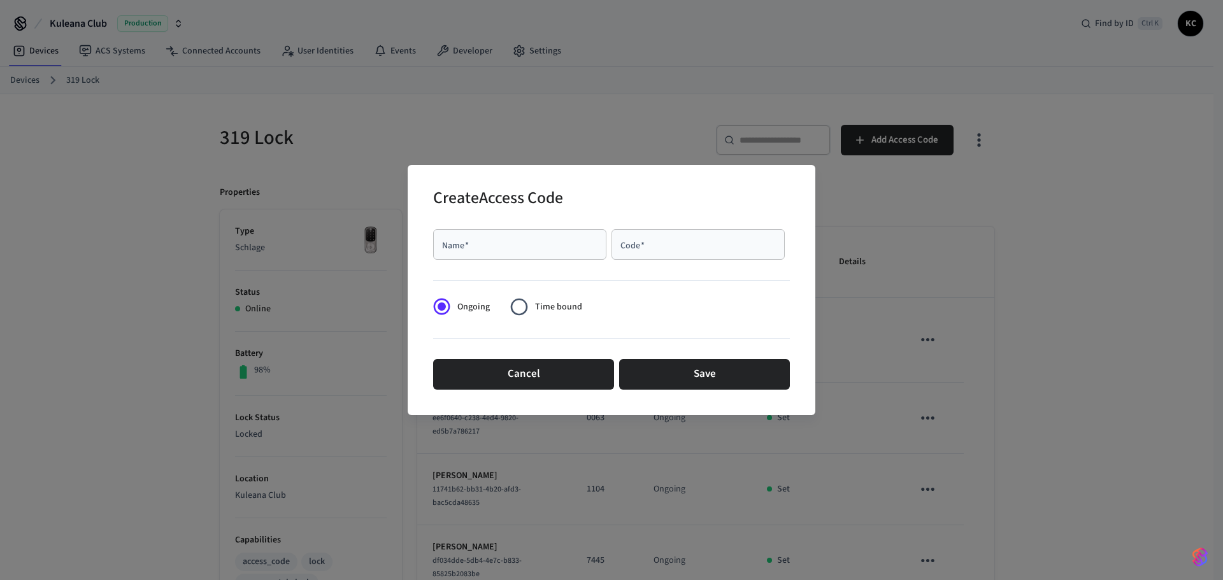
click at [568, 252] on div "Name   *" at bounding box center [519, 244] width 173 height 31
type input "******"
type input "****"
click at [549, 315] on label "Time bound" at bounding box center [542, 306] width 78 height 31
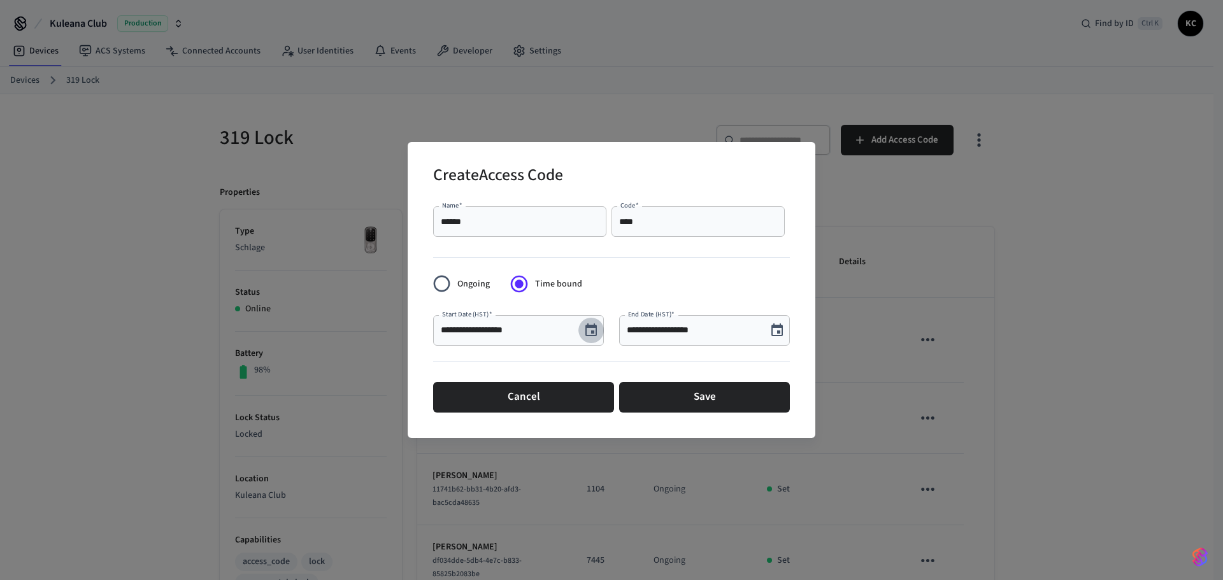
click at [580, 329] on button "Choose date, selected date is Aug 27, 2025" at bounding box center [590, 330] width 25 height 25
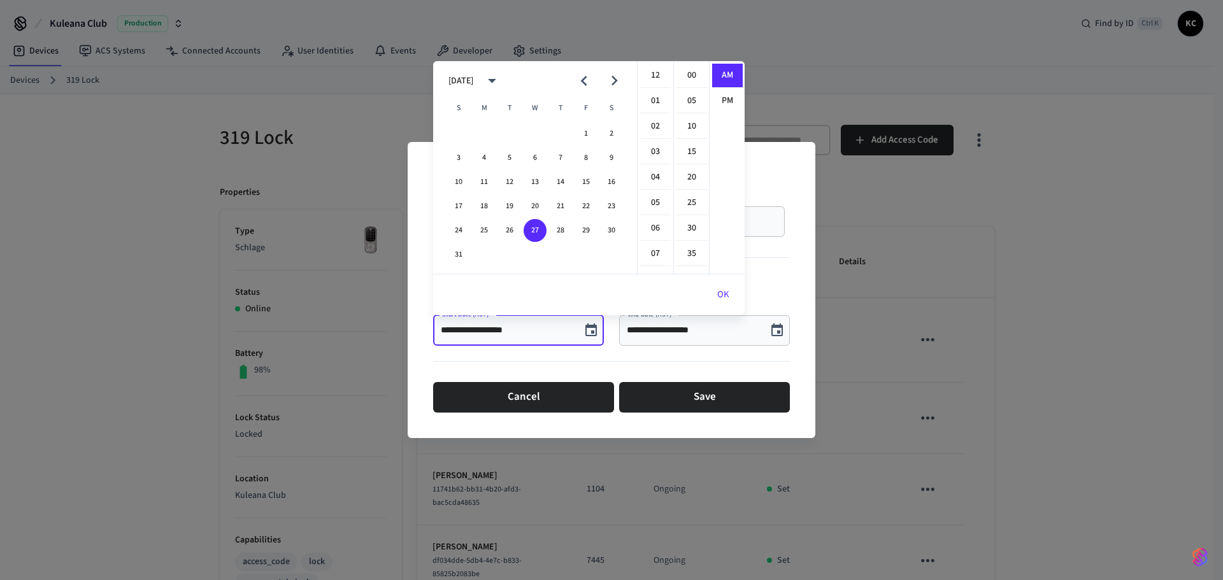
scroll to position [255, 0]
click at [589, 229] on button "29" at bounding box center [586, 230] width 23 height 23
click at [653, 79] on li "12" at bounding box center [655, 76] width 31 height 24
click at [680, 73] on li "00" at bounding box center [691, 76] width 31 height 24
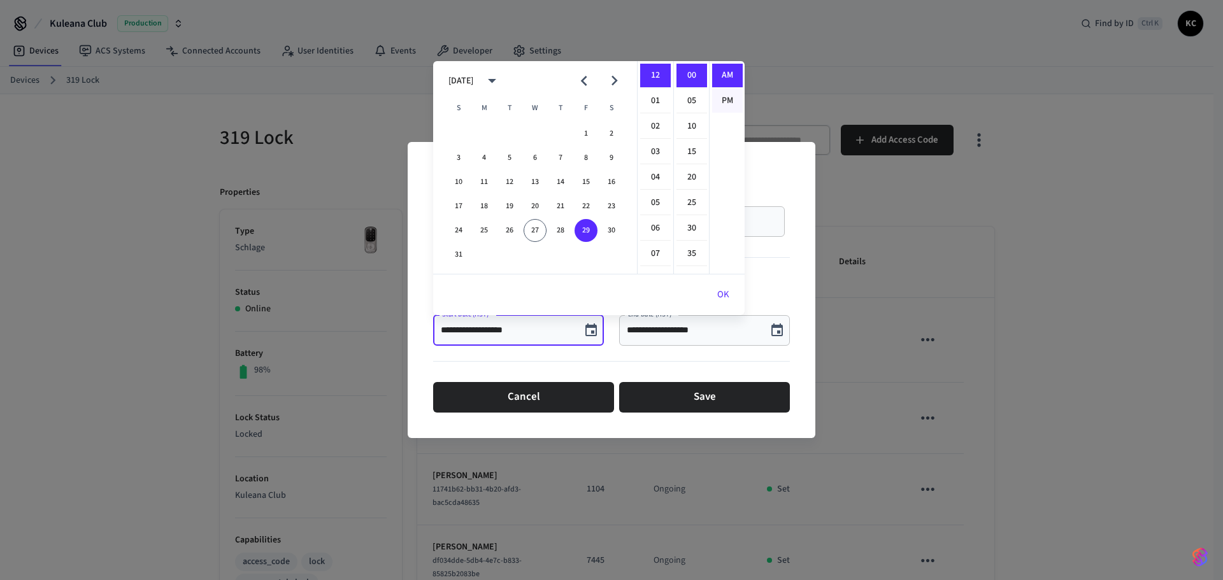
click at [714, 96] on li "PM" at bounding box center [727, 101] width 31 height 24
type input "**********"
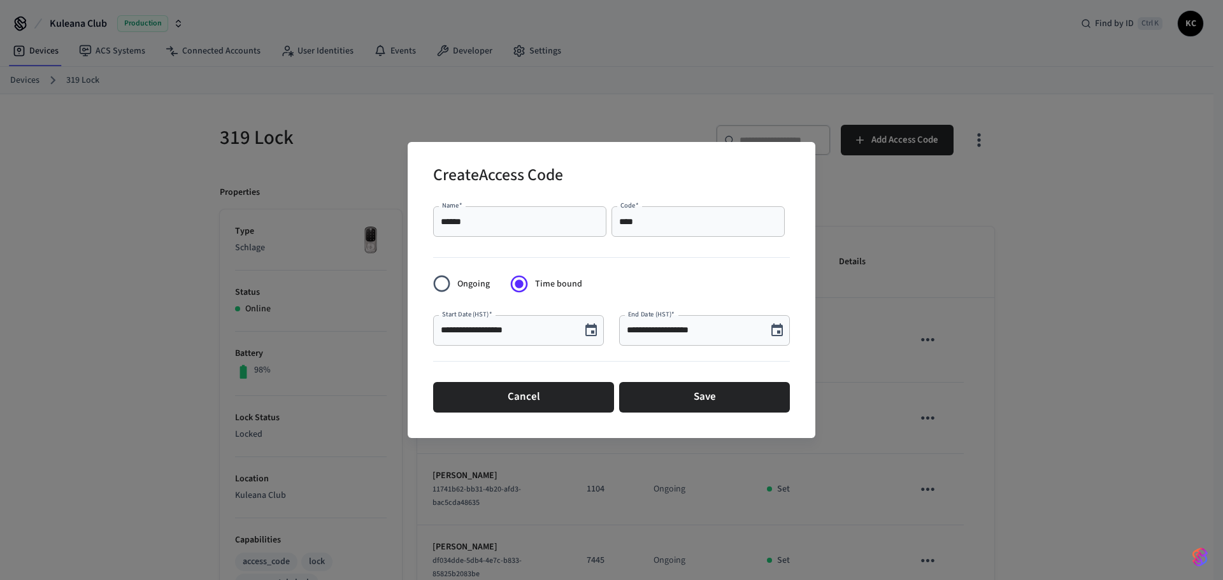
scroll to position [24, 0]
click at [771, 339] on button "Choose date, selected date is Aug 27, 2025" at bounding box center [776, 330] width 25 height 25
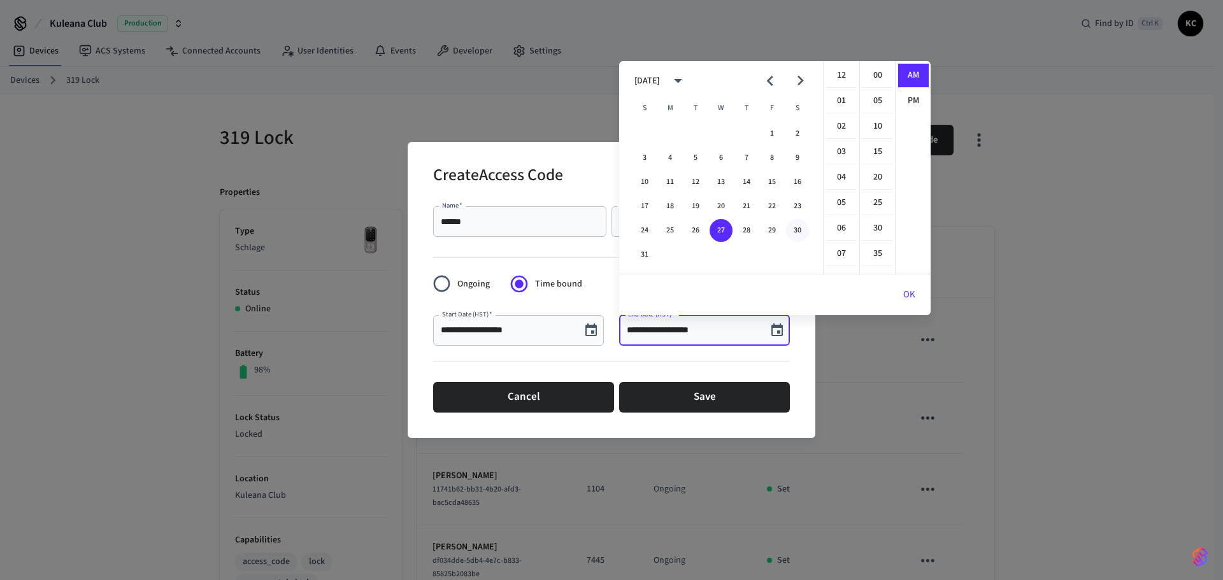
scroll to position [255, 0]
click at [803, 83] on icon "Next month" at bounding box center [800, 81] width 20 height 20
click at [771, 129] on button "5" at bounding box center [772, 133] width 23 height 23
click at [840, 76] on li "12" at bounding box center [841, 76] width 31 height 24
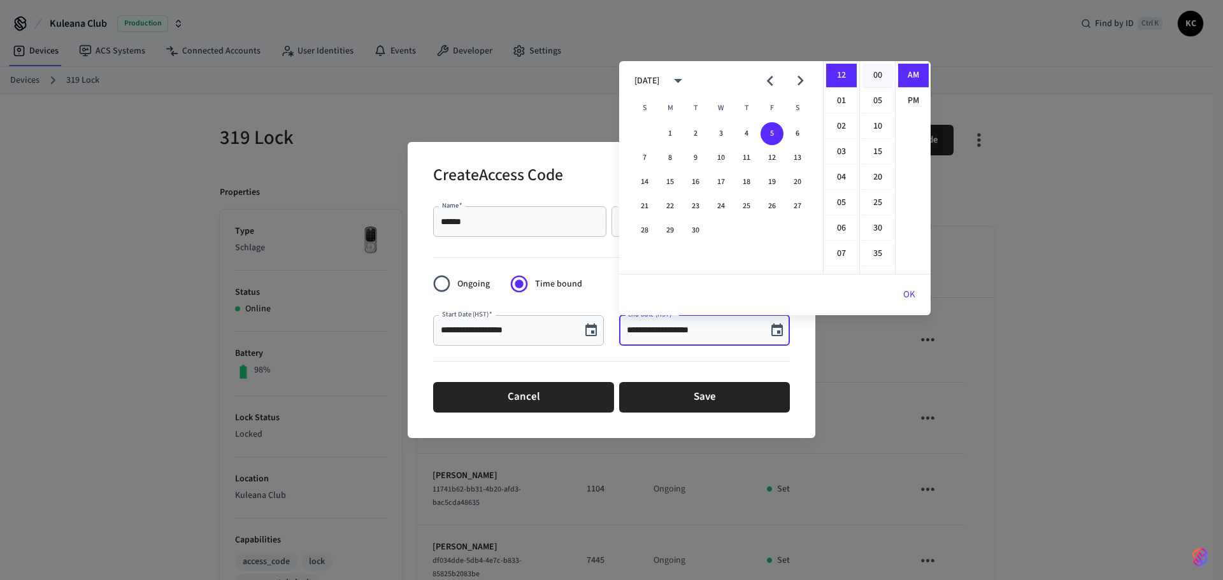
click at [880, 76] on li "00" at bounding box center [877, 76] width 31 height 24
click at [901, 97] on li "PM" at bounding box center [913, 101] width 31 height 24
type input "**********"
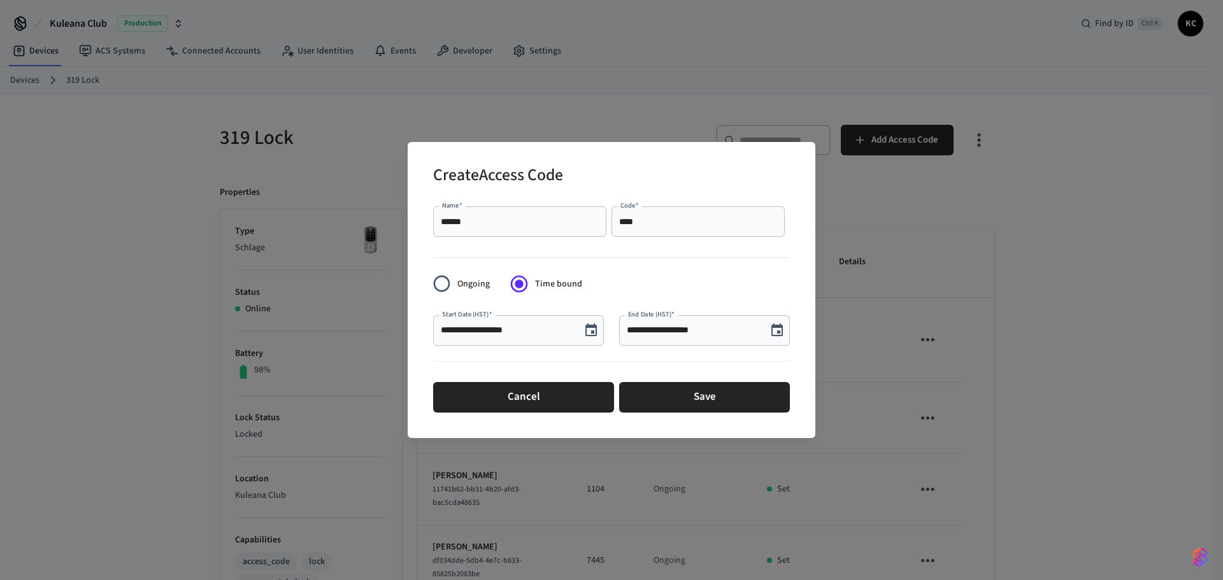
scroll to position [24, 0]
click at [734, 399] on button "Save" at bounding box center [704, 397] width 171 height 31
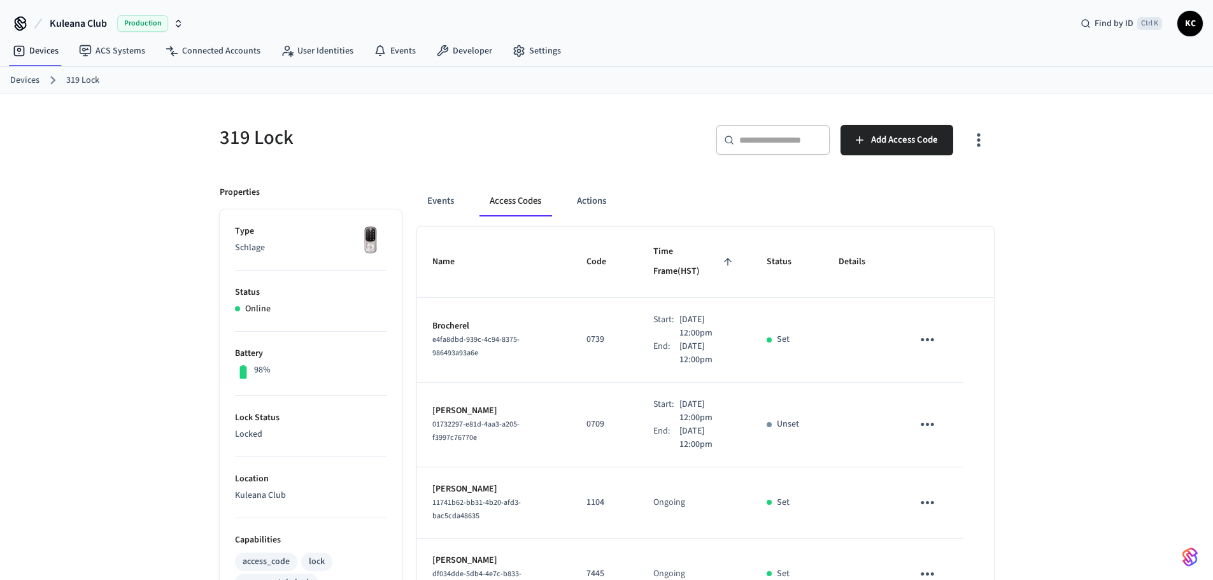
drag, startPoint x: 35, startPoint y: 83, endPoint x: 111, endPoint y: 81, distance: 75.8
click at [35, 83] on link "Devices" at bounding box center [24, 80] width 29 height 13
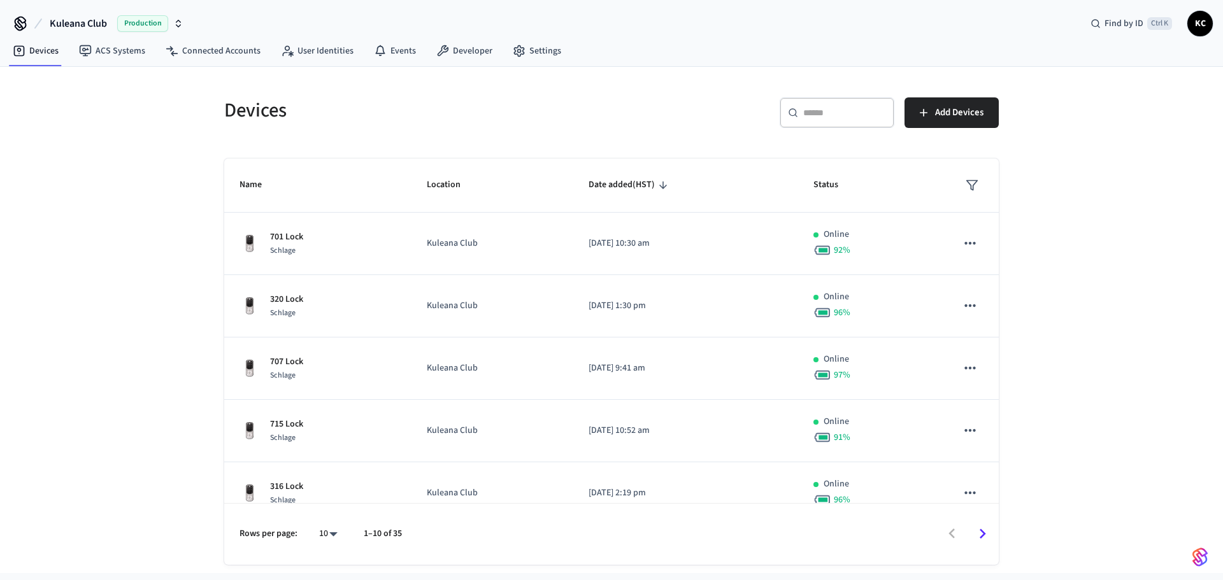
click at [845, 99] on div "​ ​" at bounding box center [837, 112] width 115 height 31
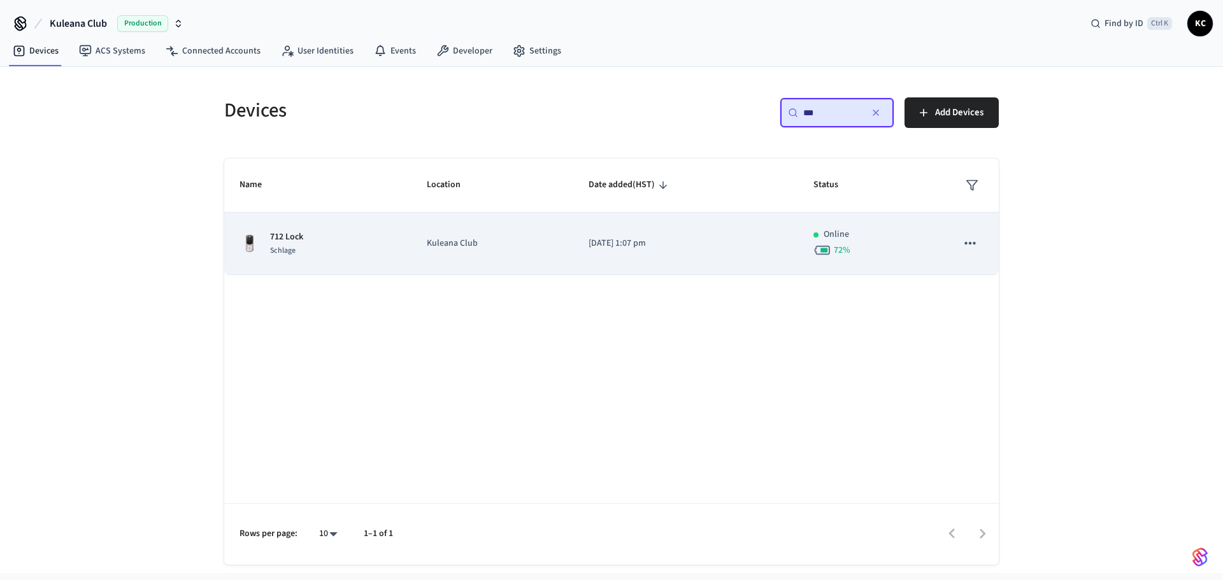
type input "***"
click at [627, 253] on td "[DATE] 1:07 pm" at bounding box center [685, 244] width 225 height 62
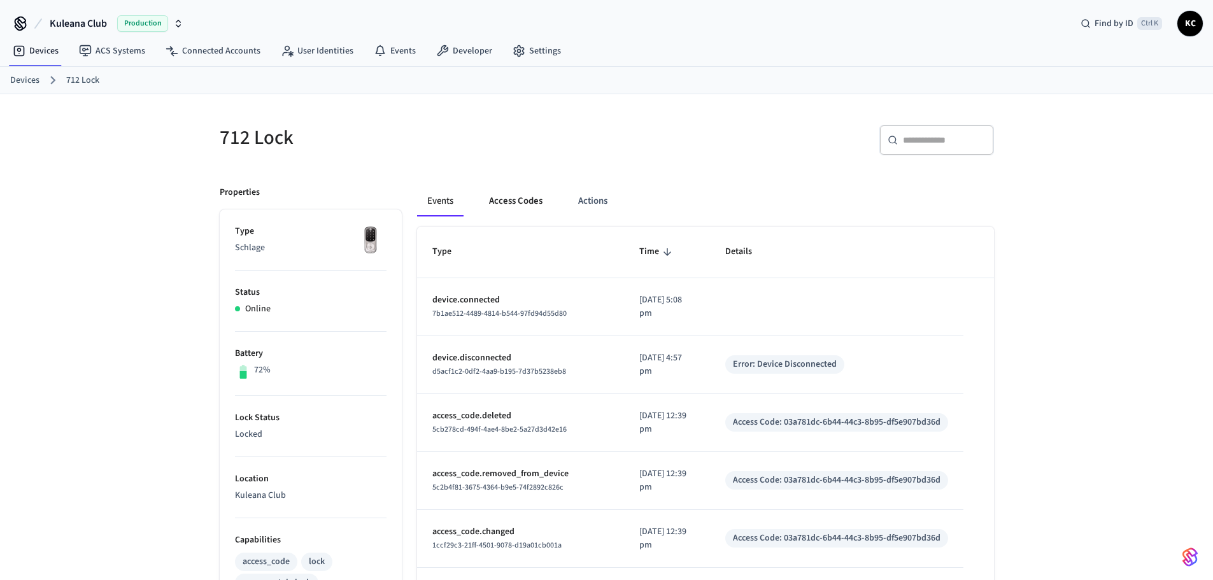
drag, startPoint x: 538, startPoint y: 196, endPoint x: 545, endPoint y: 196, distance: 6.4
click at [538, 196] on button "Access Codes" at bounding box center [516, 201] width 74 height 31
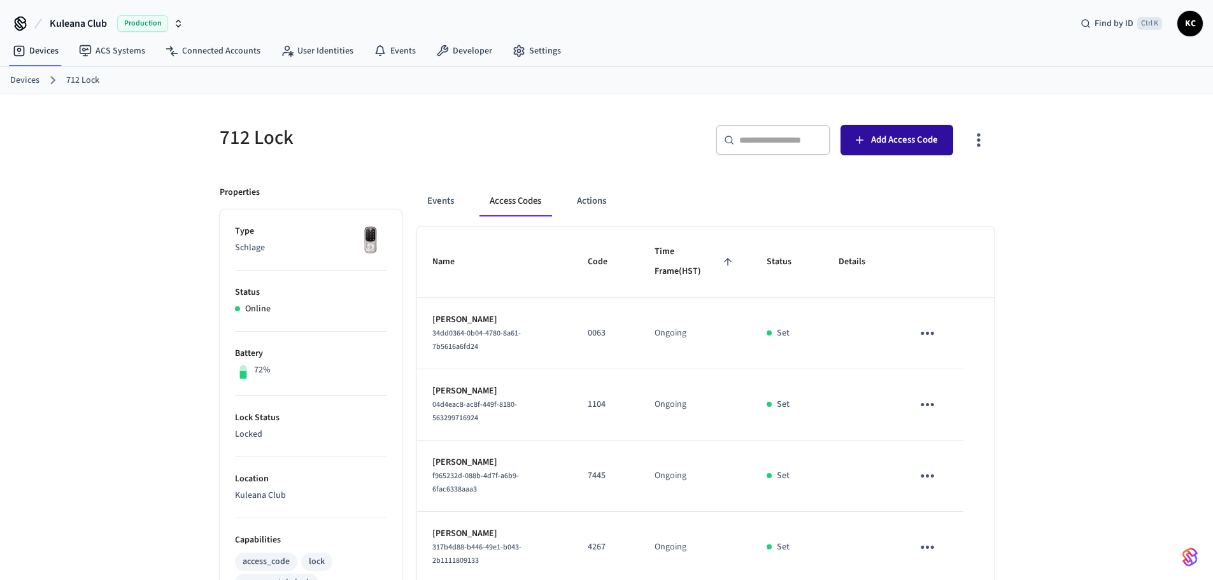
click at [901, 132] on span "Add Access Code" at bounding box center [904, 140] width 67 height 17
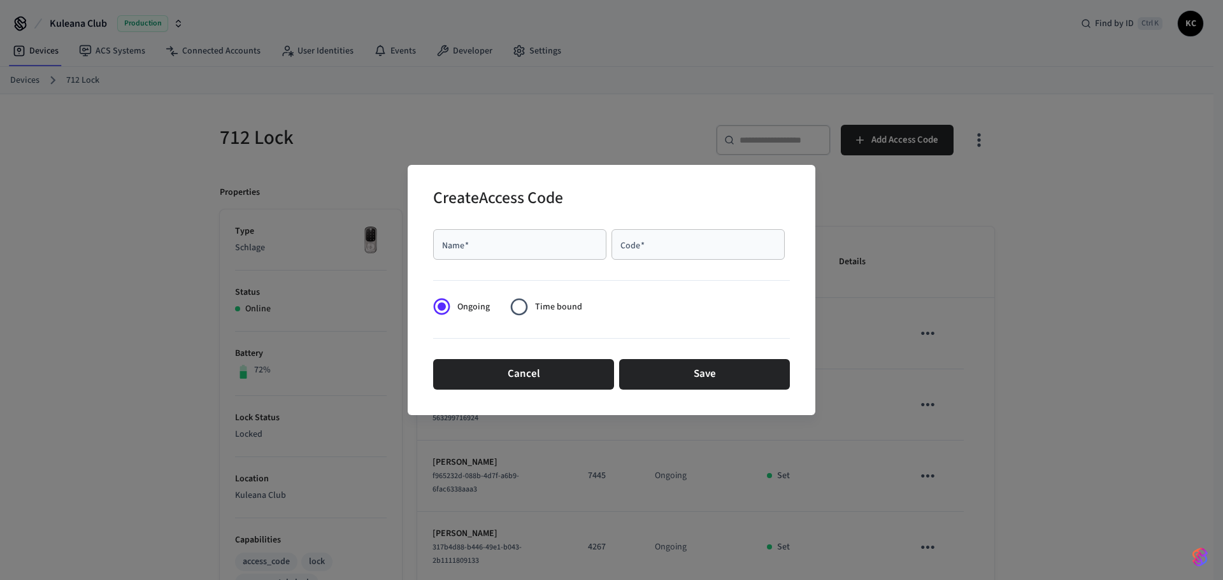
click at [527, 250] on input "Name   *" at bounding box center [520, 244] width 158 height 13
type input "******"
type input "****"
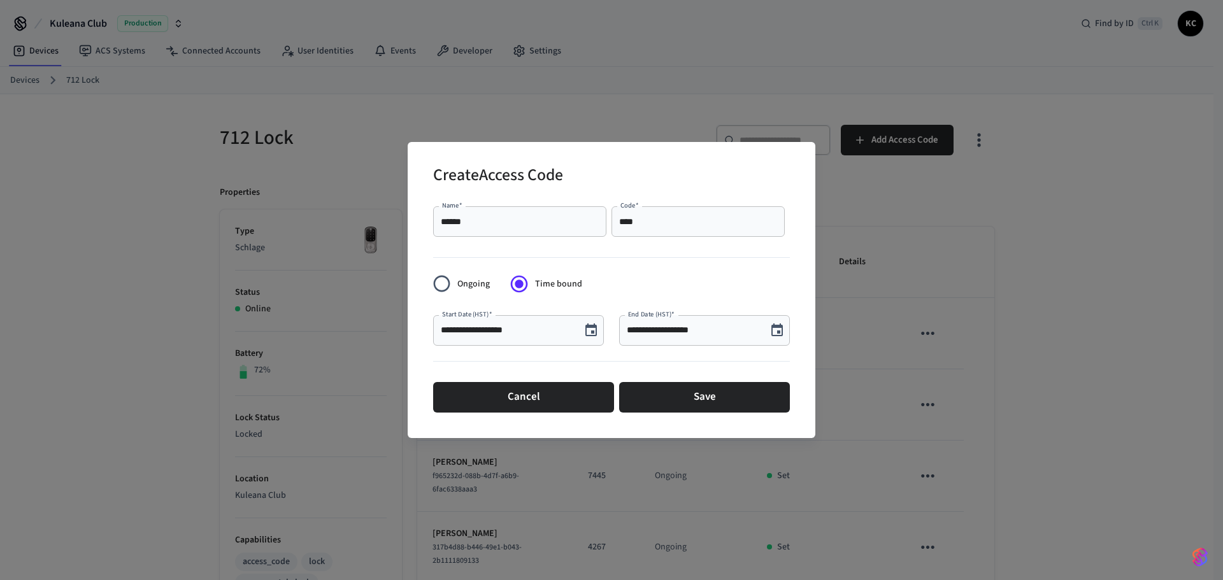
click at [578, 331] on button "Choose date, selected date is Aug 27, 2025" at bounding box center [590, 330] width 25 height 25
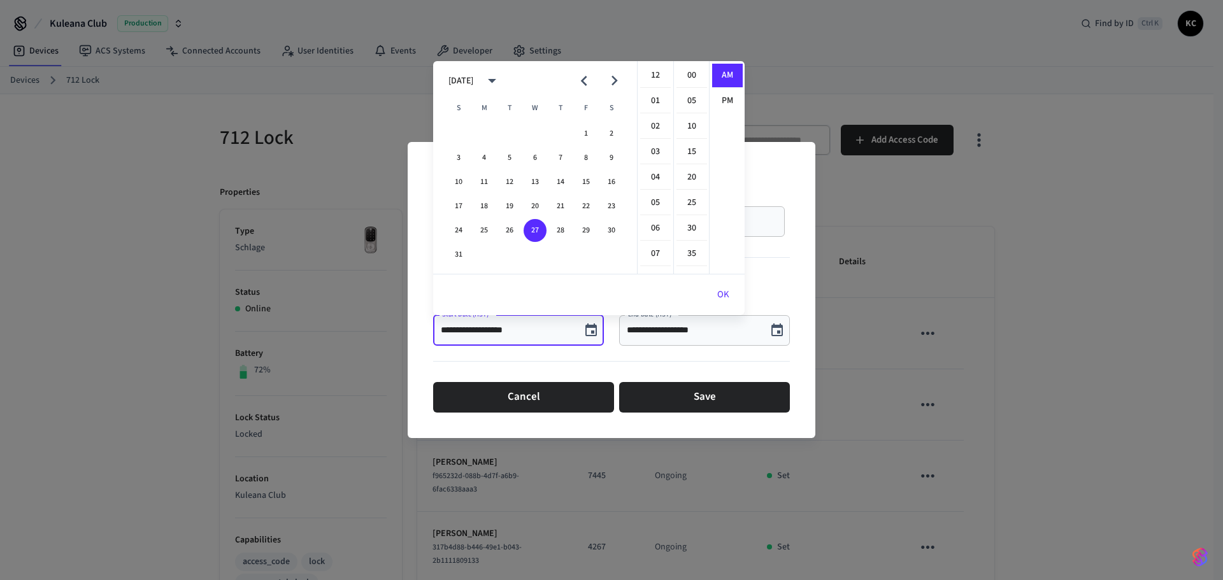
scroll to position [255, 0]
click at [583, 222] on button "29" at bounding box center [586, 230] width 23 height 23
click at [648, 73] on li "12" at bounding box center [655, 76] width 31 height 24
click at [685, 71] on li "00" at bounding box center [691, 76] width 31 height 24
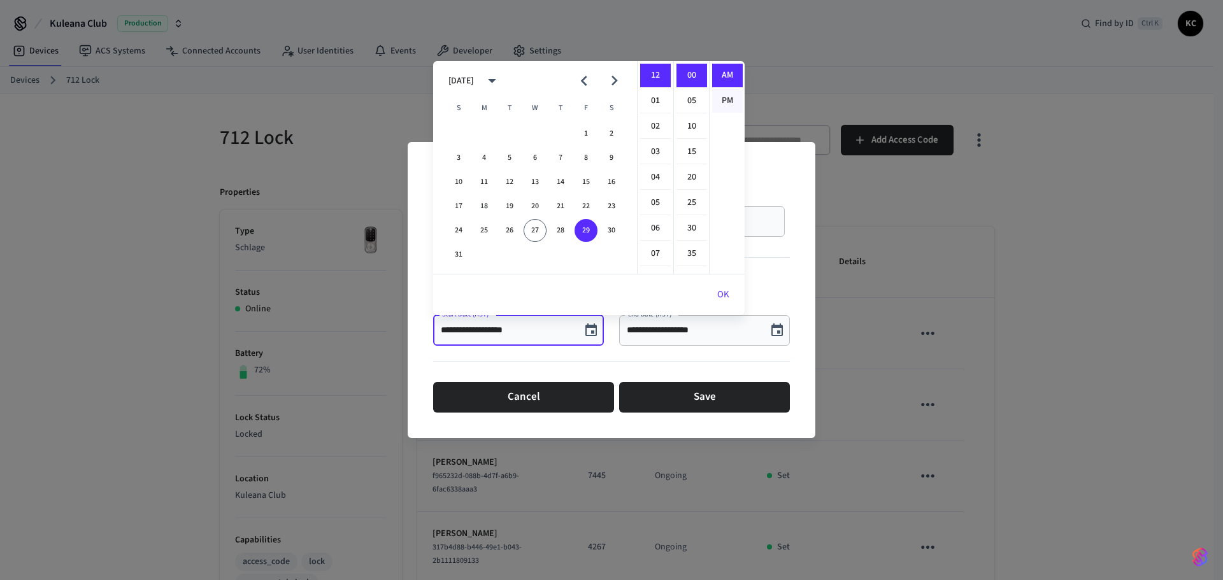
click at [715, 94] on li "PM" at bounding box center [727, 101] width 31 height 24
type input "**********"
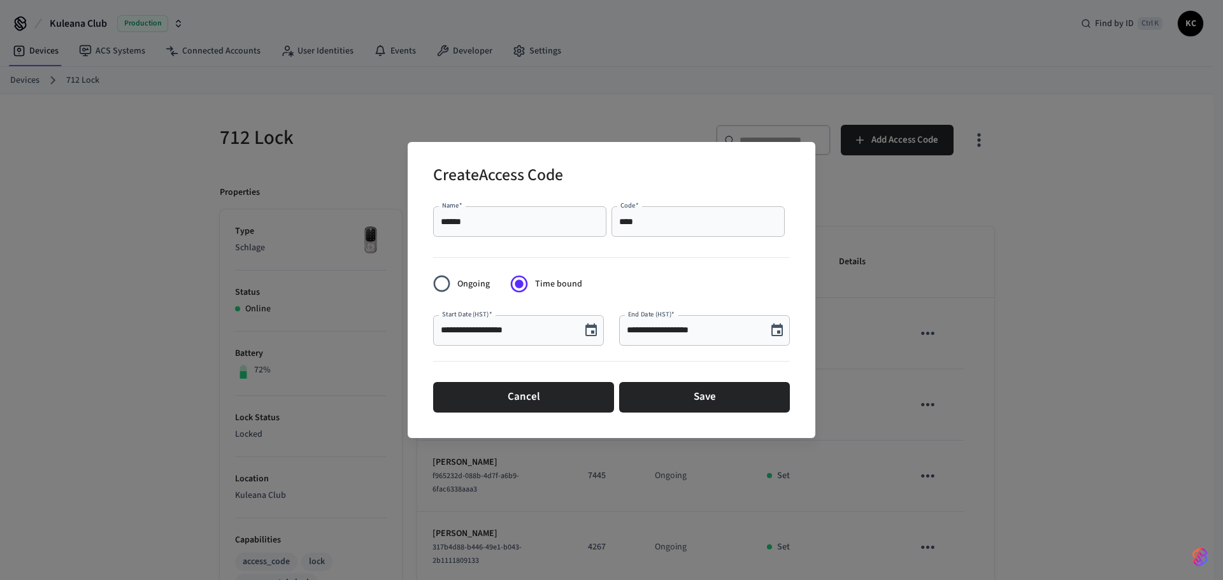
scroll to position [24, 0]
click at [785, 325] on button "Choose date, selected date is Aug 27, 2025" at bounding box center [776, 330] width 25 height 25
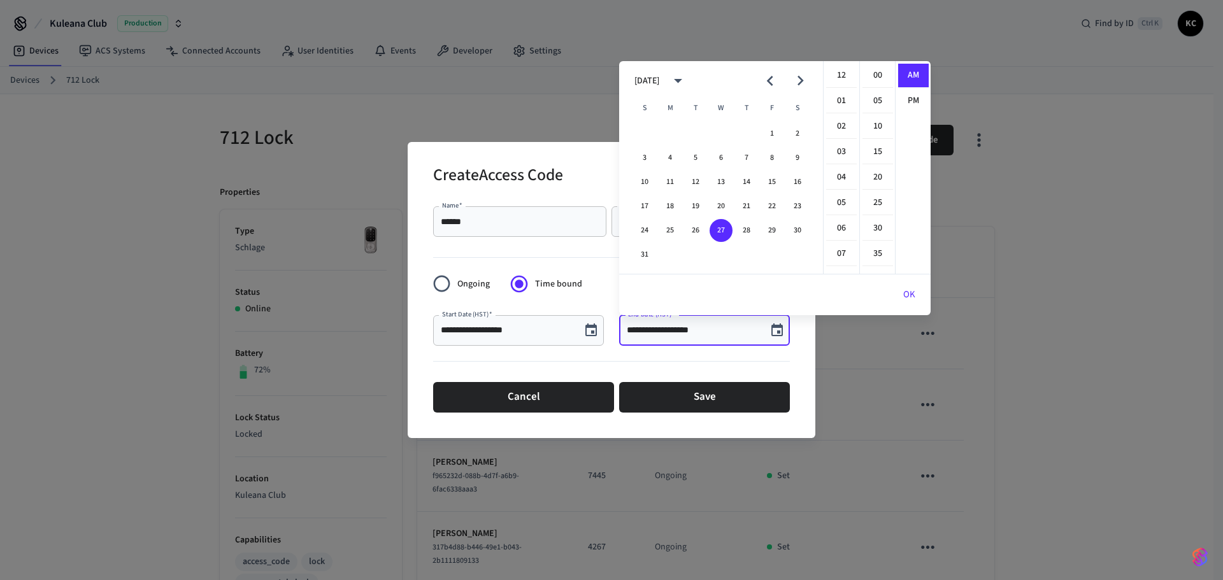
scroll to position [255, 0]
click at [796, 78] on icon "Next month" at bounding box center [800, 81] width 20 height 20
click at [767, 130] on button "5" at bounding box center [772, 133] width 23 height 23
click at [840, 76] on li "12" at bounding box center [841, 76] width 31 height 24
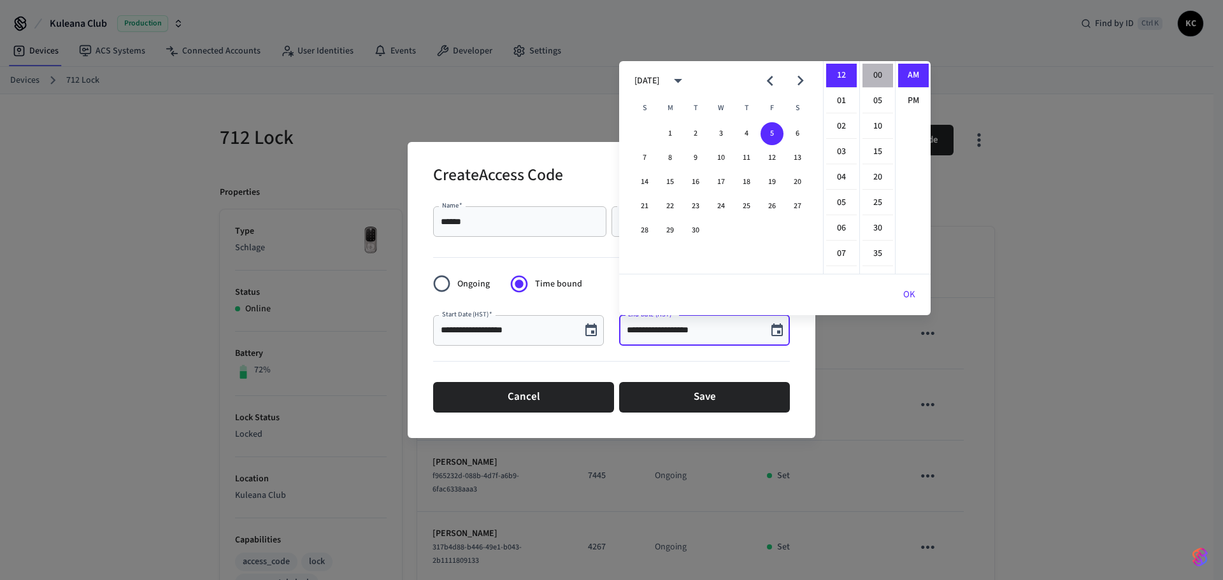
click at [875, 75] on li "00" at bounding box center [877, 76] width 31 height 24
click at [912, 104] on li "PM" at bounding box center [913, 101] width 31 height 24
type input "**********"
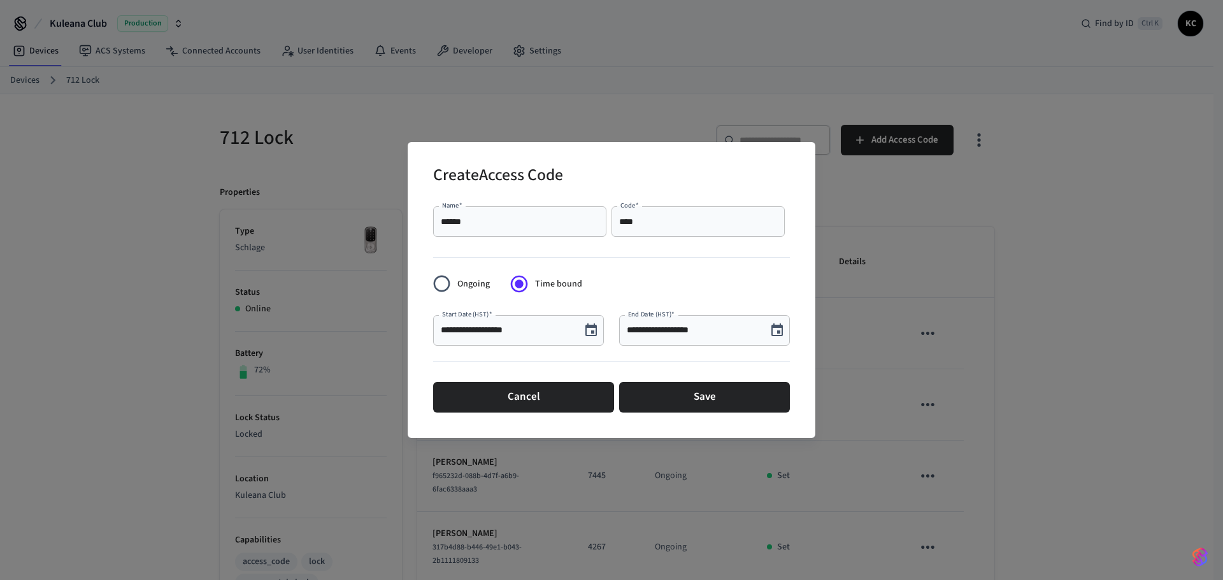
scroll to position [24, 0]
click at [719, 399] on button "Save" at bounding box center [704, 397] width 171 height 31
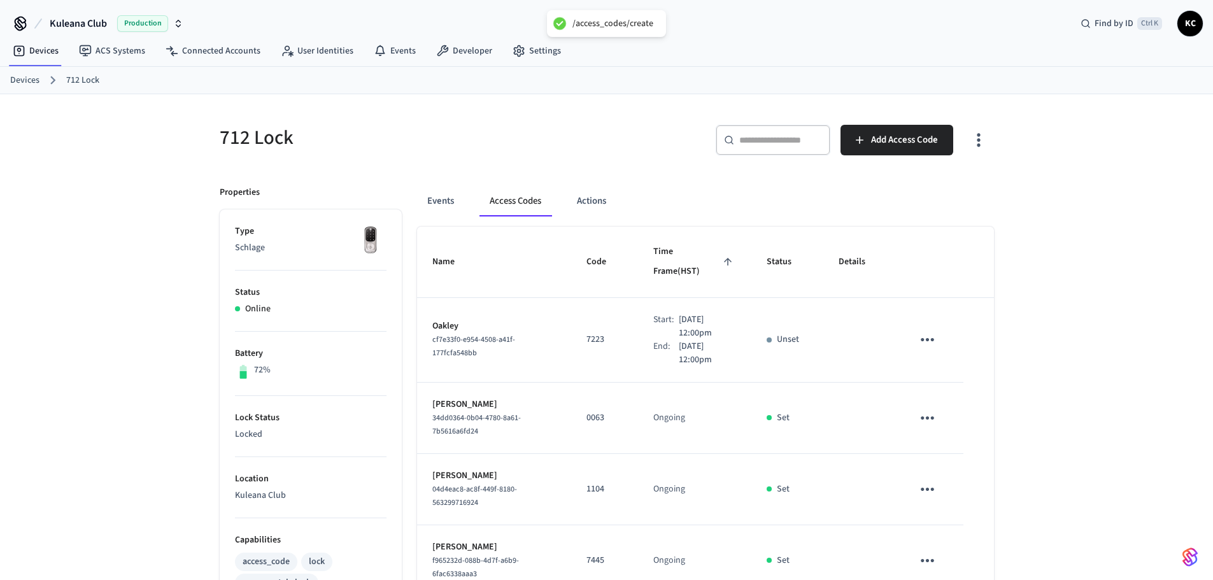
click at [28, 82] on link "Devices" at bounding box center [24, 80] width 29 height 13
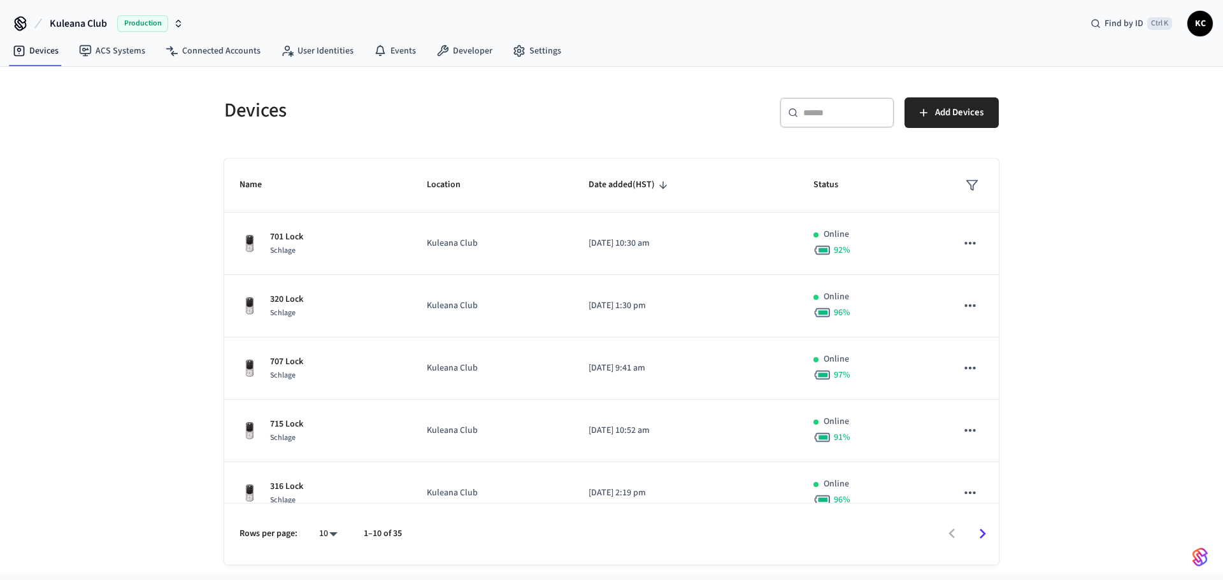
click at [838, 125] on div "​ ​" at bounding box center [837, 112] width 115 height 31
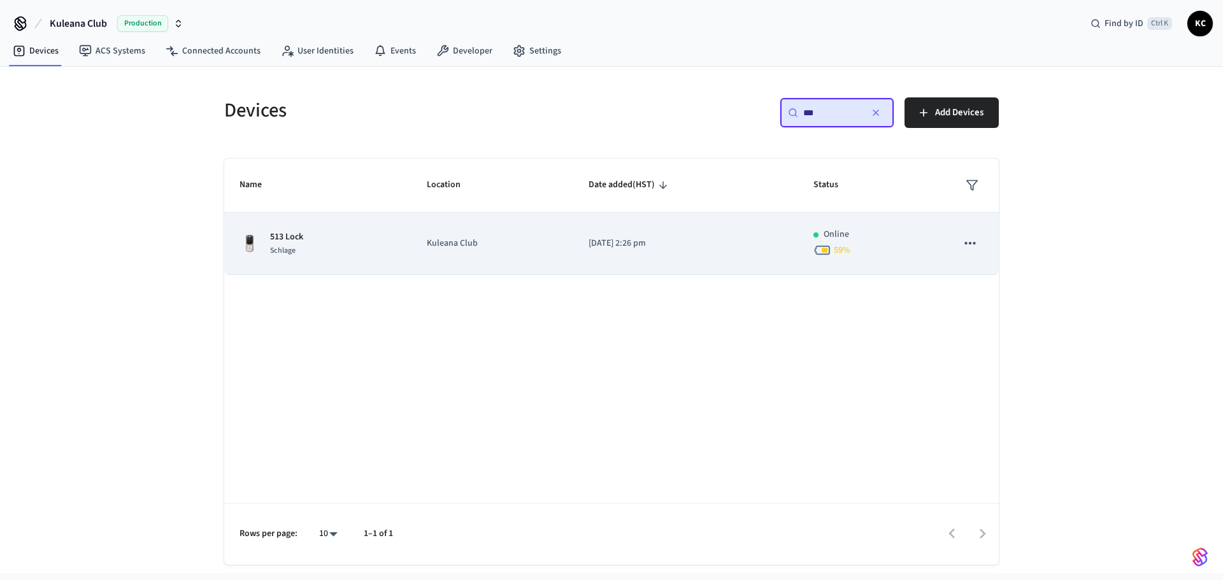
type input "***"
click at [636, 242] on p "[DATE] 2:26 pm" at bounding box center [686, 243] width 194 height 13
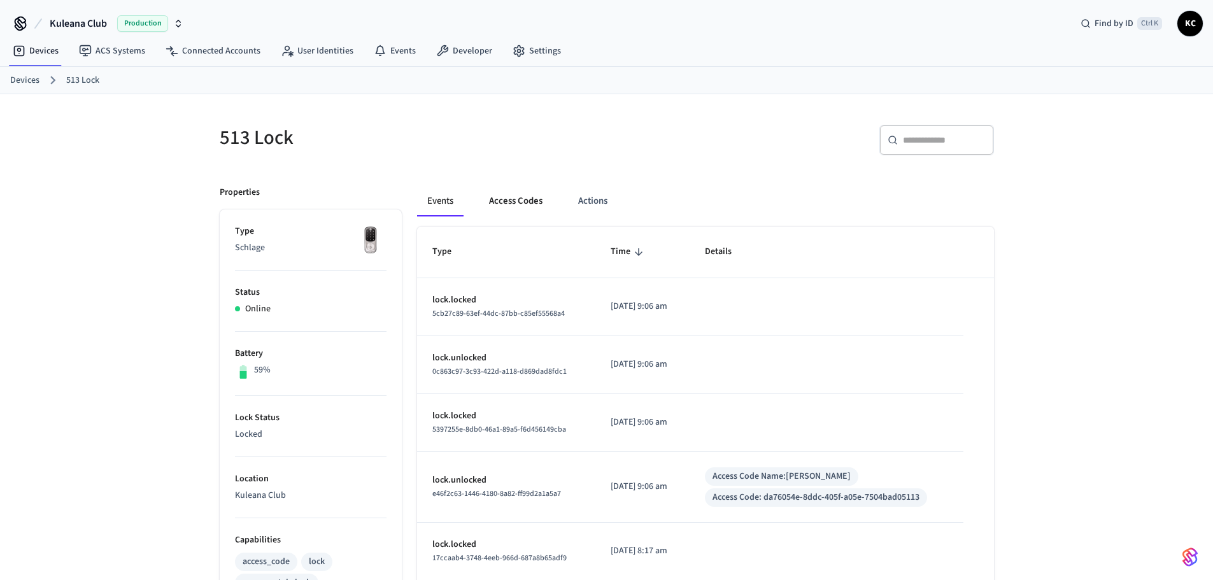
click at [506, 194] on button "Access Codes" at bounding box center [516, 201] width 74 height 31
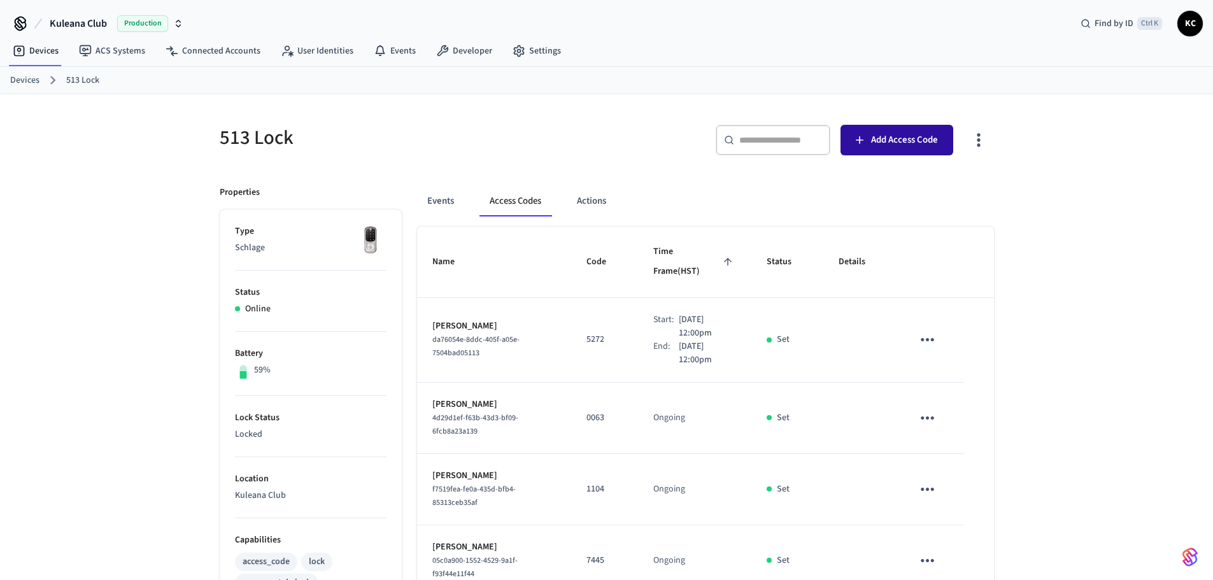
click at [866, 143] on icon "button" at bounding box center [860, 140] width 13 height 13
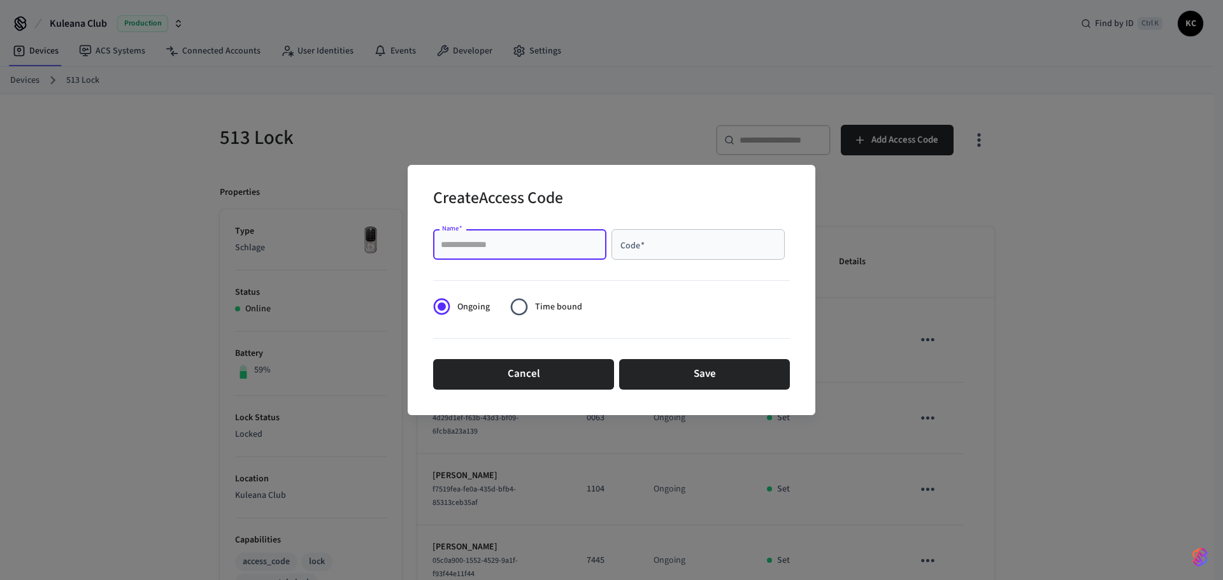
click at [538, 245] on input "Name   *" at bounding box center [520, 244] width 158 height 13
type input "*****"
type input "****"
click at [547, 307] on span "Time bound" at bounding box center [558, 307] width 47 height 13
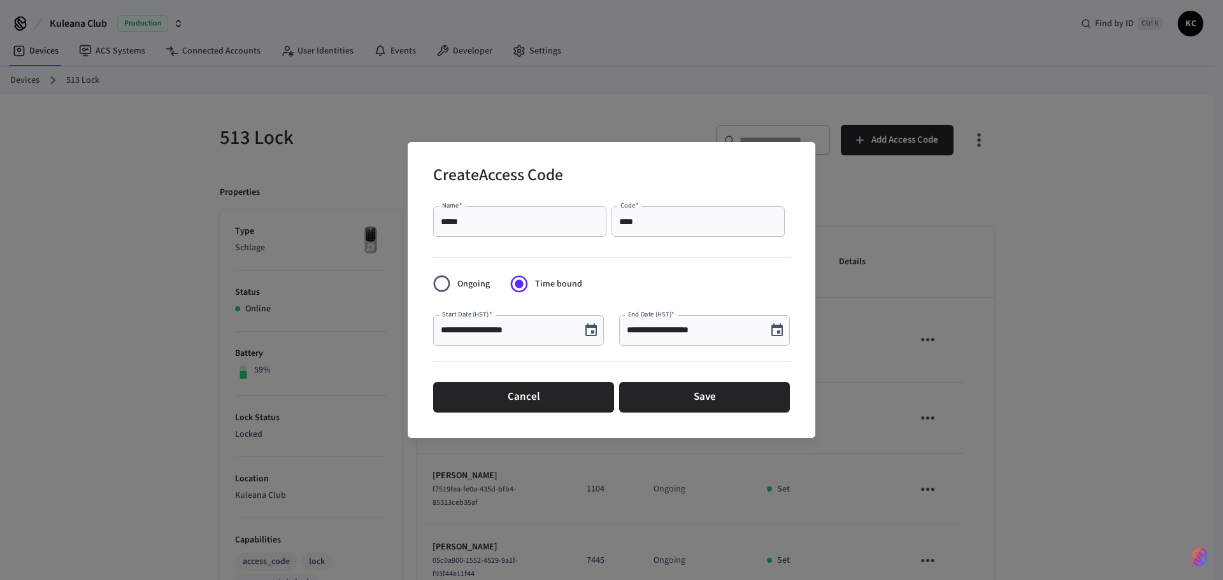
click at [589, 325] on icon "Choose date, selected date is Aug 27, 2025" at bounding box center [590, 330] width 11 height 13
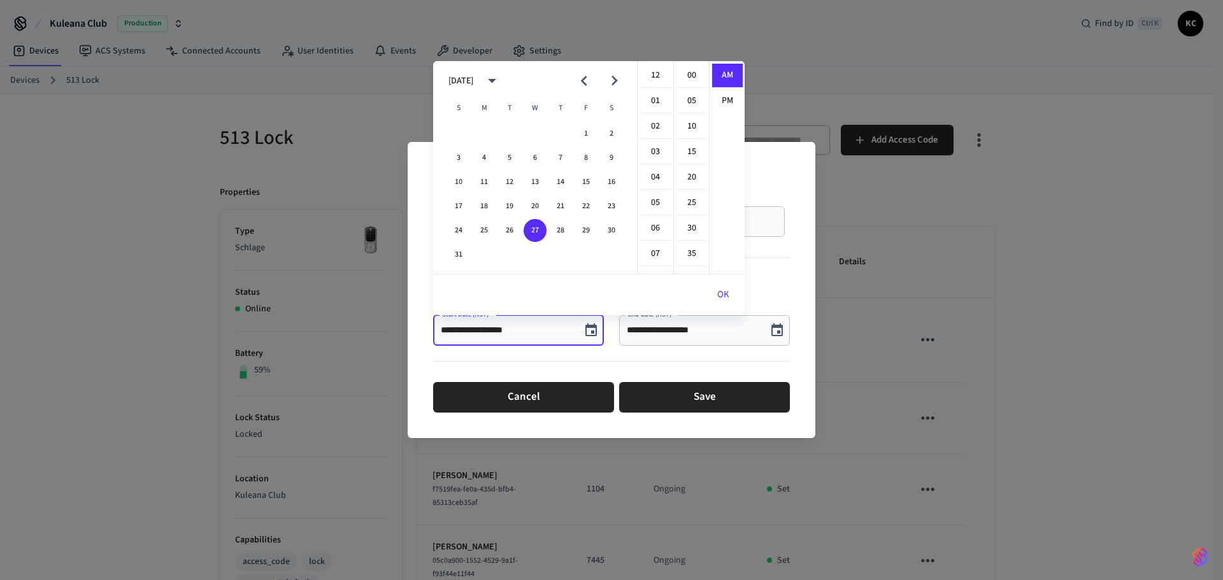
scroll to position [255, 0]
click at [585, 228] on button "29" at bounding box center [586, 230] width 23 height 23
click at [652, 78] on li "12" at bounding box center [655, 76] width 31 height 24
click at [686, 71] on li "00" at bounding box center [691, 76] width 31 height 24
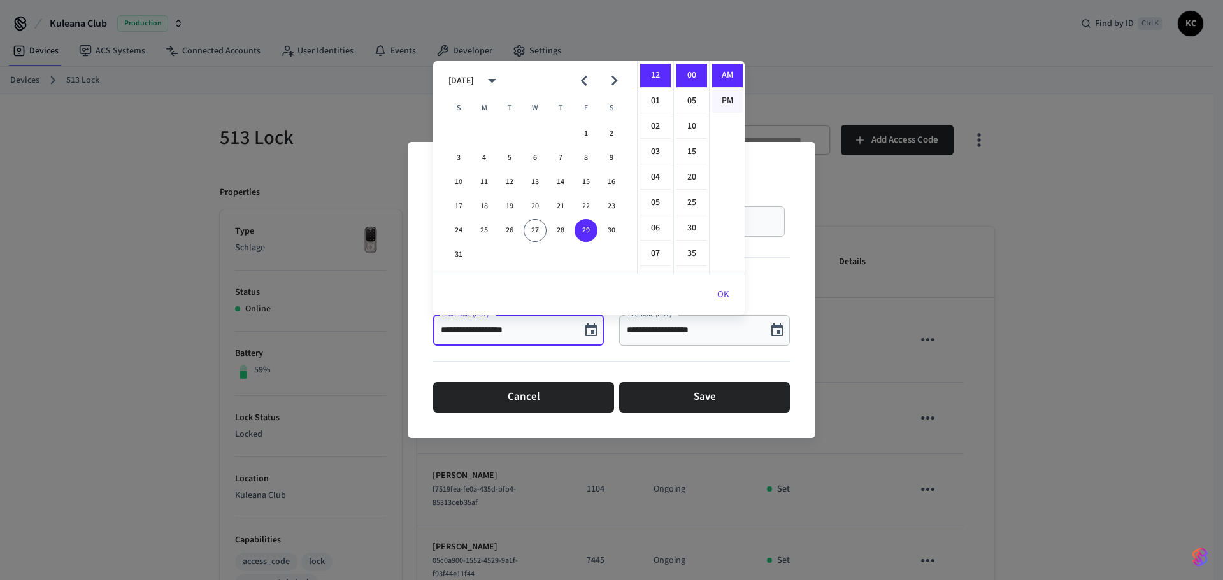
click at [727, 98] on li "PM" at bounding box center [727, 101] width 31 height 24
type input "**********"
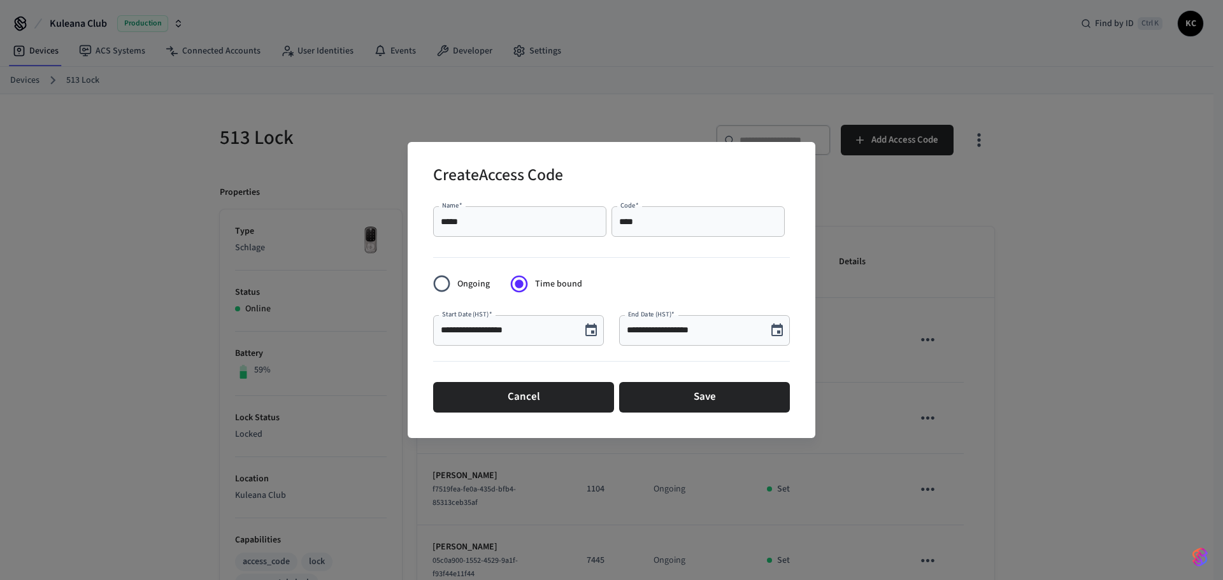
scroll to position [24, 0]
click at [774, 331] on icon "Choose date, selected date is Aug 27, 2025" at bounding box center [776, 330] width 15 height 15
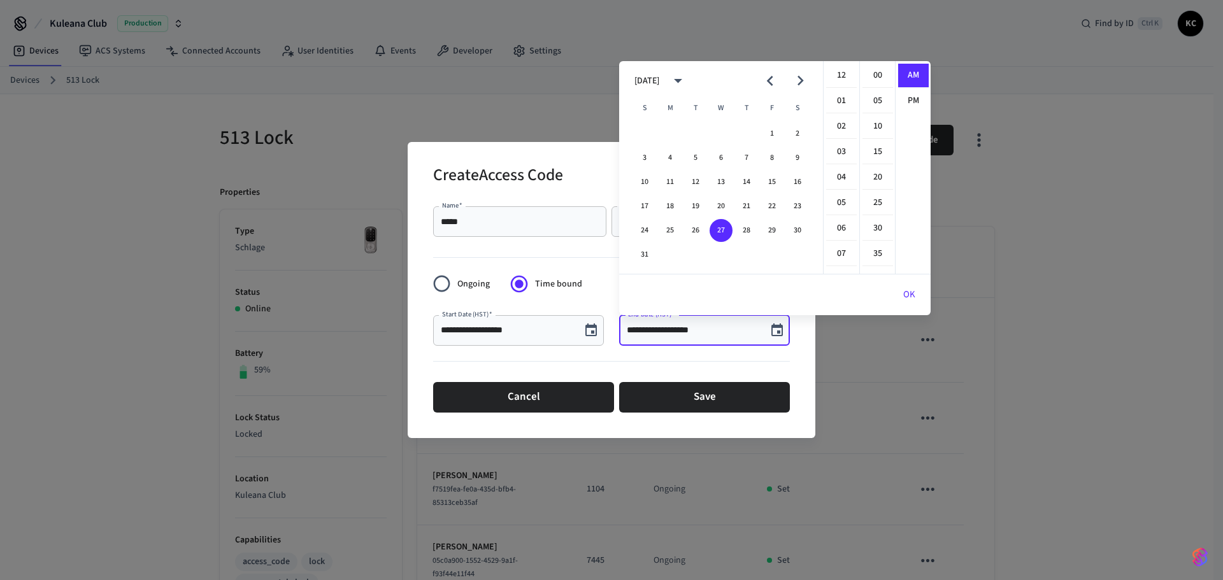
scroll to position [255, 0]
click at [801, 76] on icon "Next month" at bounding box center [800, 81] width 20 height 20
click at [777, 132] on button "5" at bounding box center [772, 133] width 23 height 23
click at [838, 75] on li "12" at bounding box center [841, 76] width 31 height 24
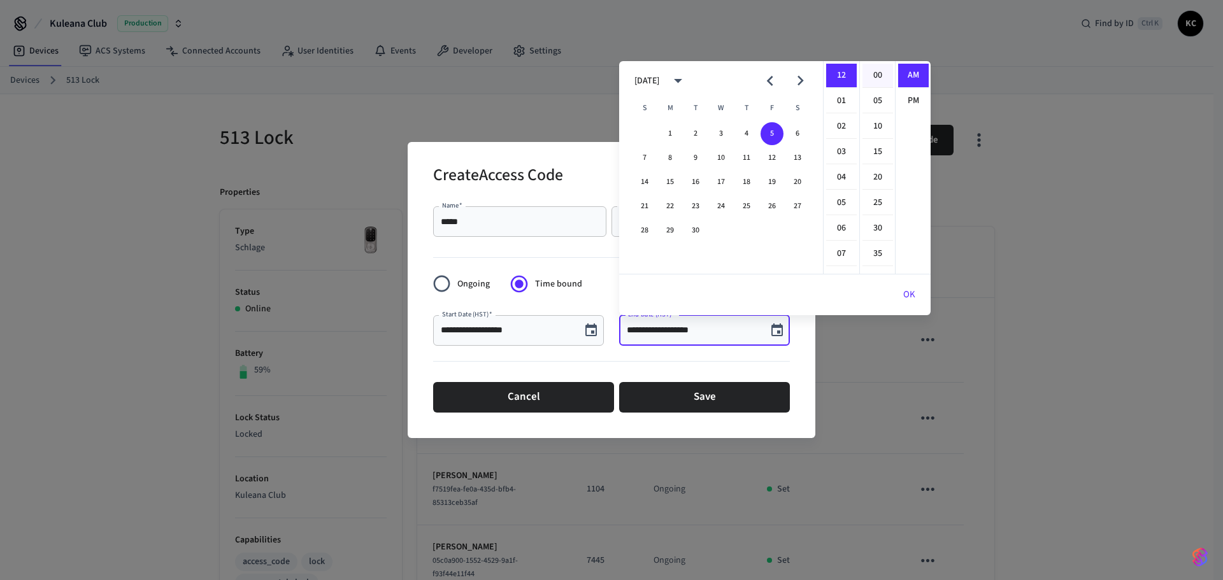
click at [873, 76] on li "00" at bounding box center [877, 76] width 31 height 24
click at [907, 102] on li "PM" at bounding box center [913, 101] width 31 height 24
type input "**********"
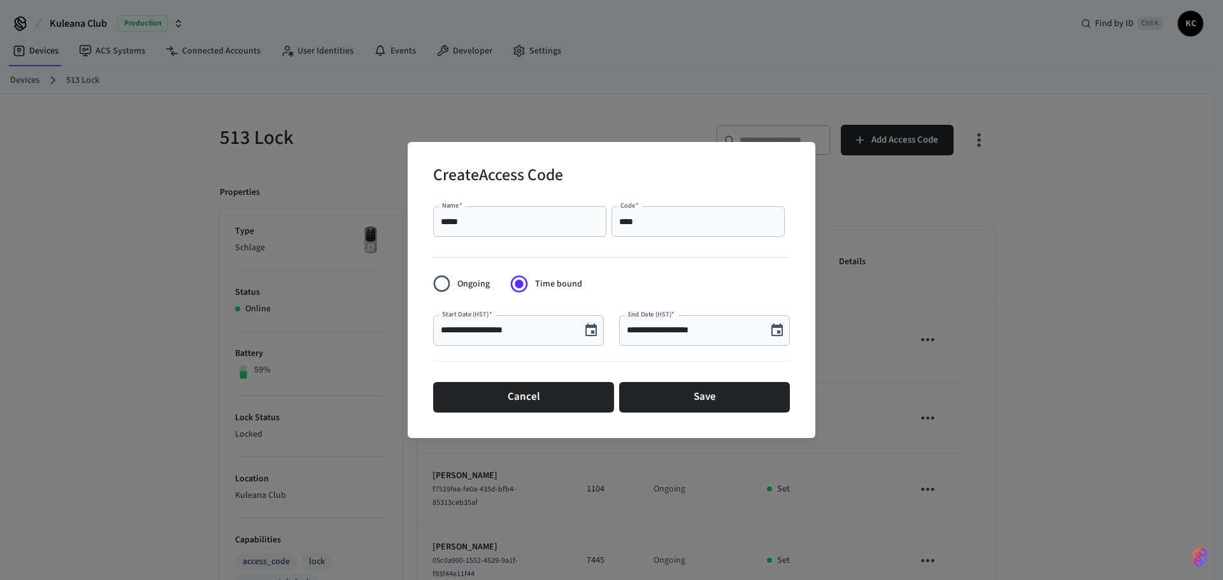
scroll to position [24, 0]
click at [671, 397] on button "Save" at bounding box center [704, 397] width 171 height 31
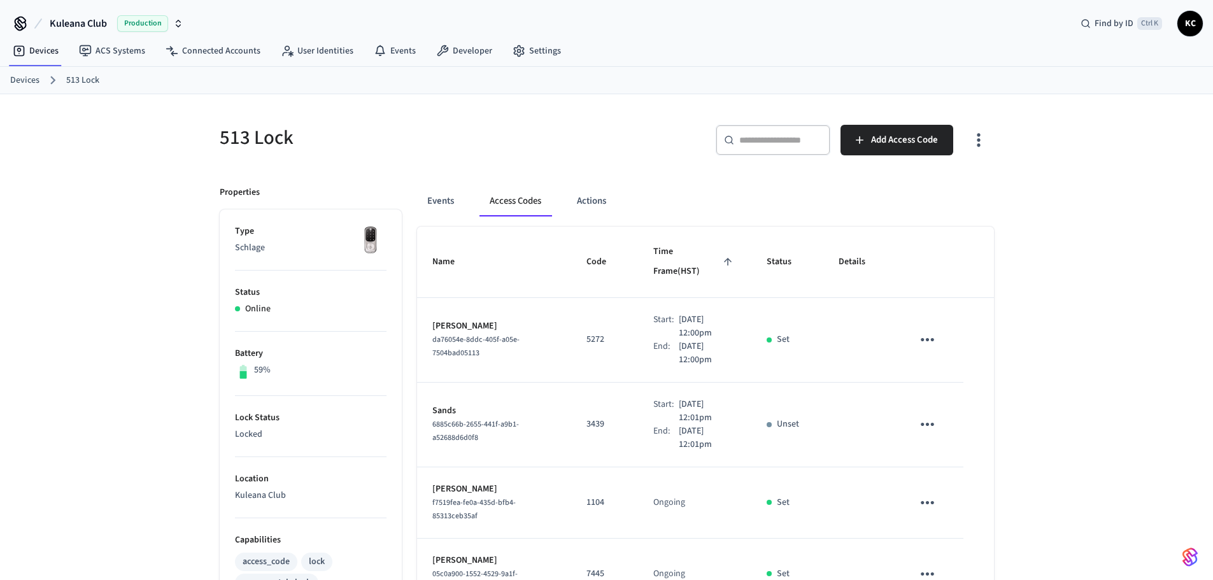
click at [31, 85] on link "Devices" at bounding box center [24, 80] width 29 height 13
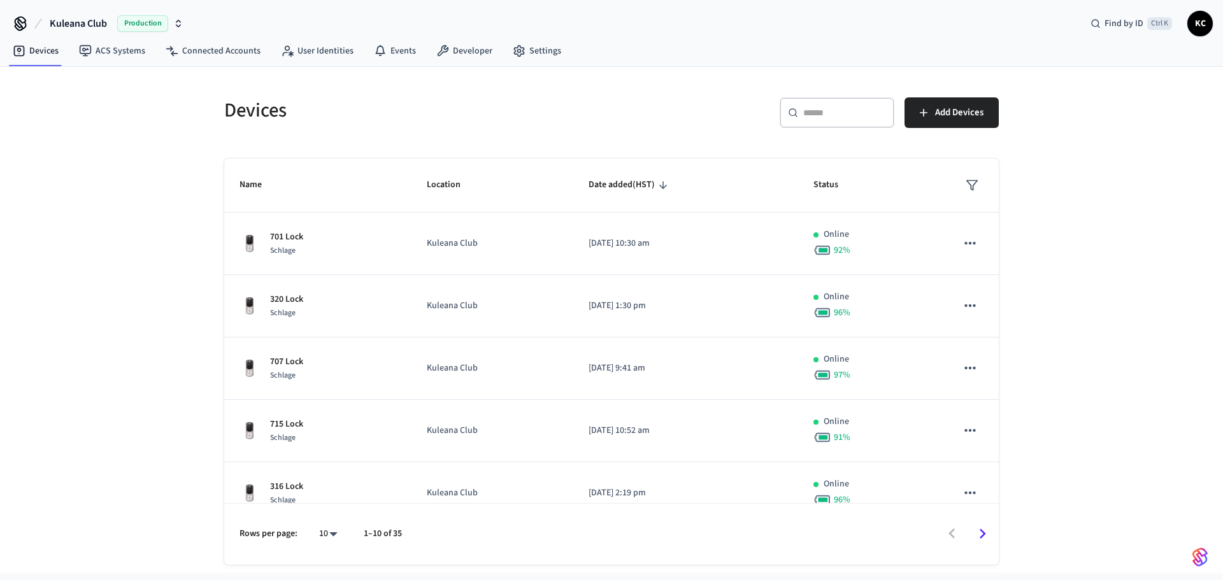
click at [811, 127] on div "​ ​" at bounding box center [837, 112] width 115 height 31
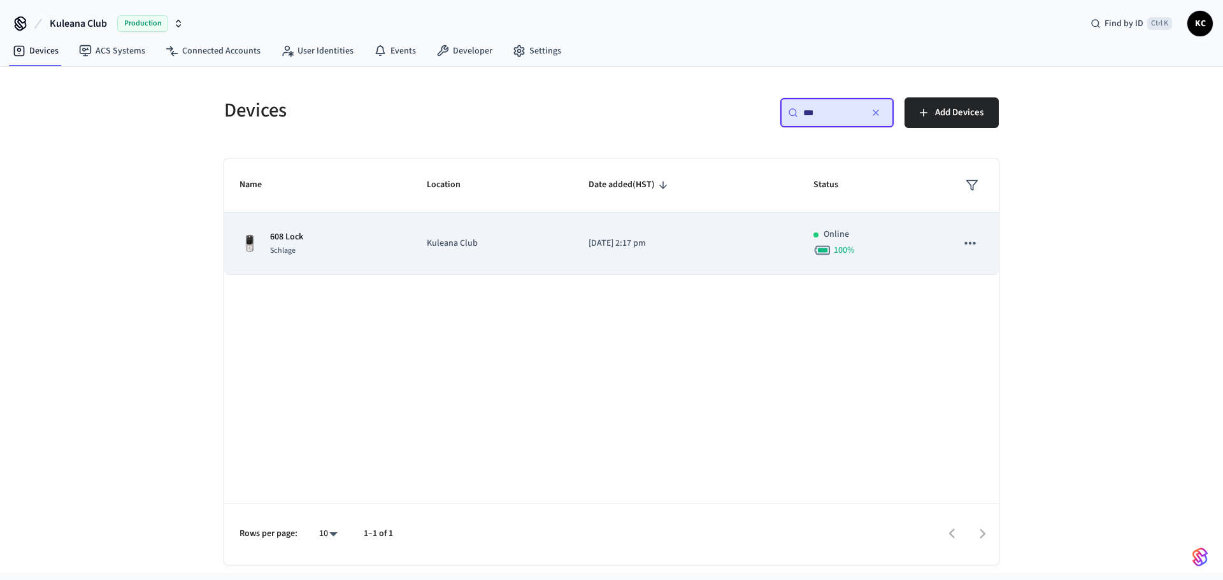
type input "***"
click at [671, 240] on p "[DATE] 2:17 pm" at bounding box center [686, 243] width 194 height 13
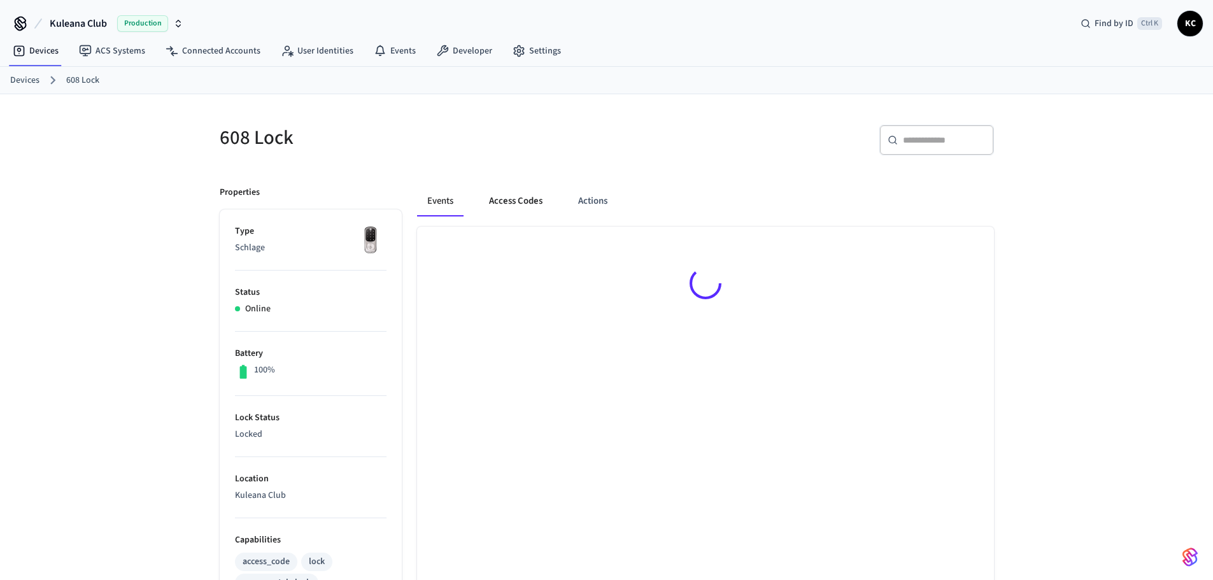
click at [527, 204] on button "Access Codes" at bounding box center [516, 201] width 74 height 31
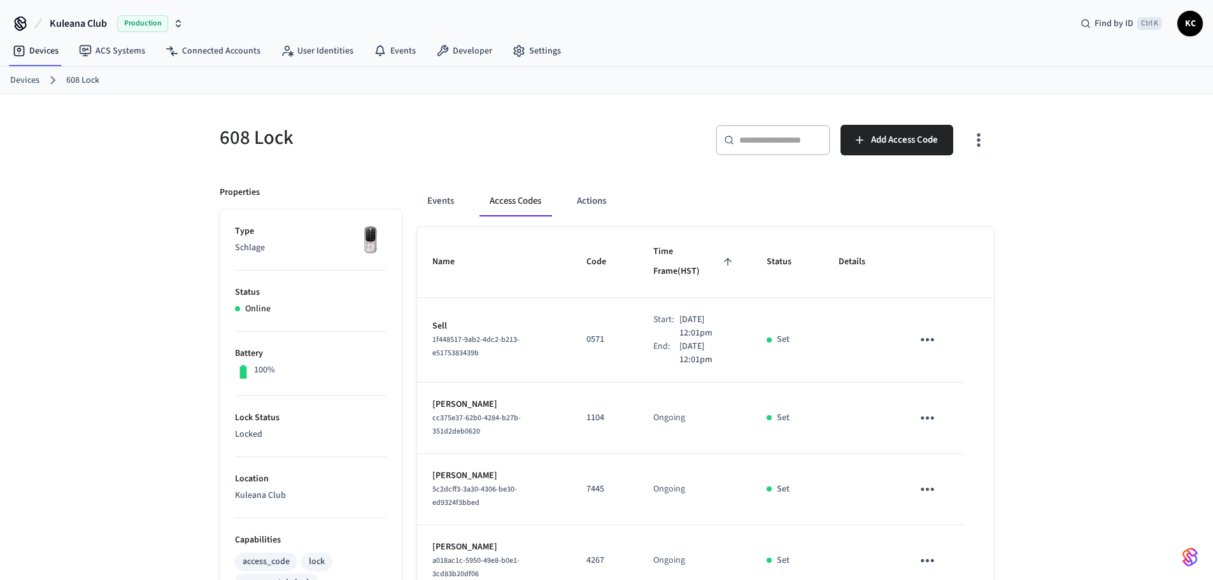
click at [28, 76] on link "Devices" at bounding box center [24, 80] width 29 height 13
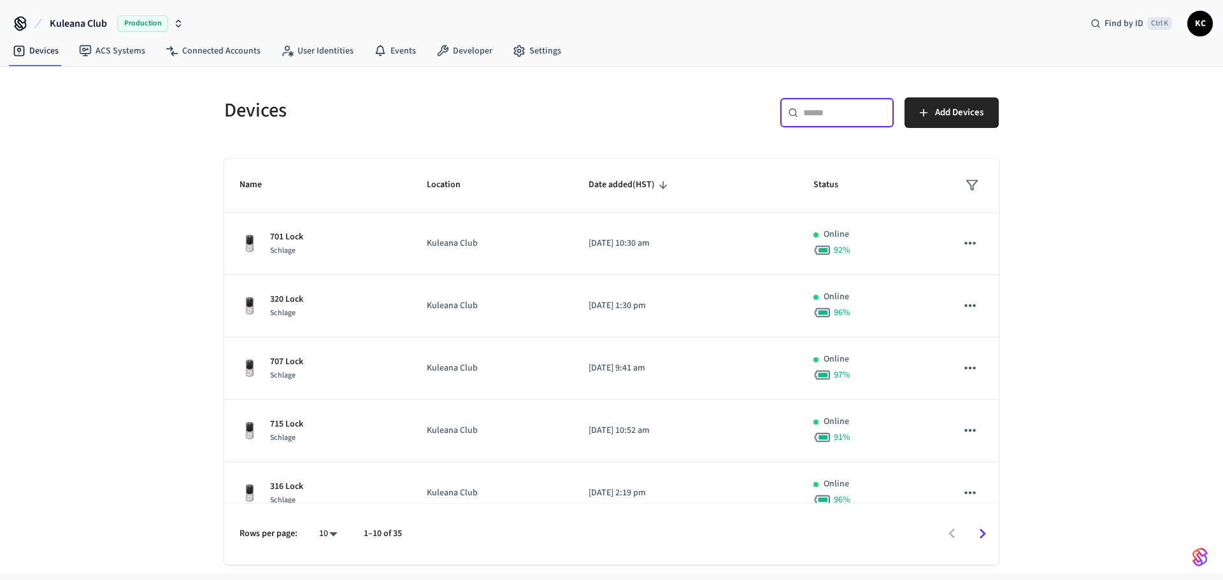
click at [883, 117] on input "text" at bounding box center [844, 112] width 83 height 13
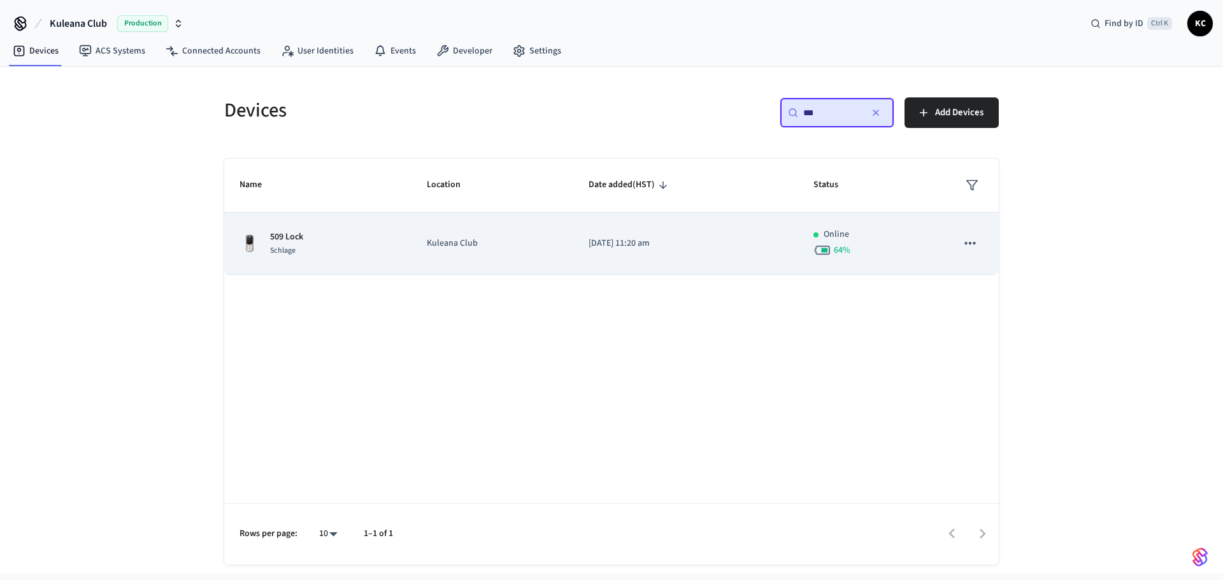
type input "***"
click at [603, 247] on p "[DATE] 11:20 am" at bounding box center [686, 243] width 194 height 13
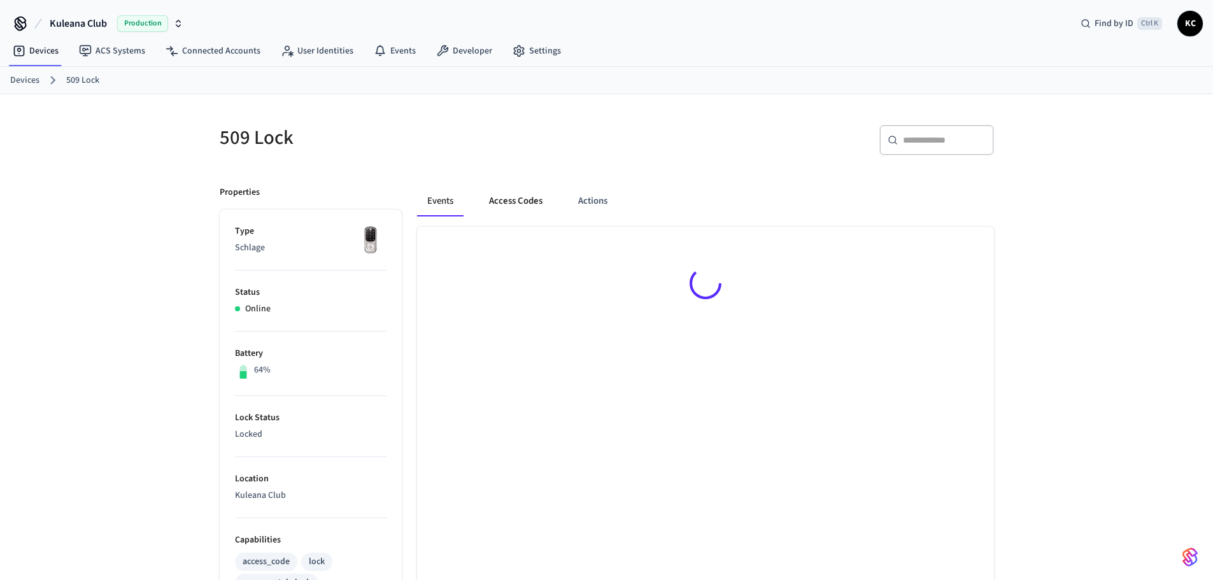
click at [531, 199] on button "Access Codes" at bounding box center [516, 201] width 74 height 31
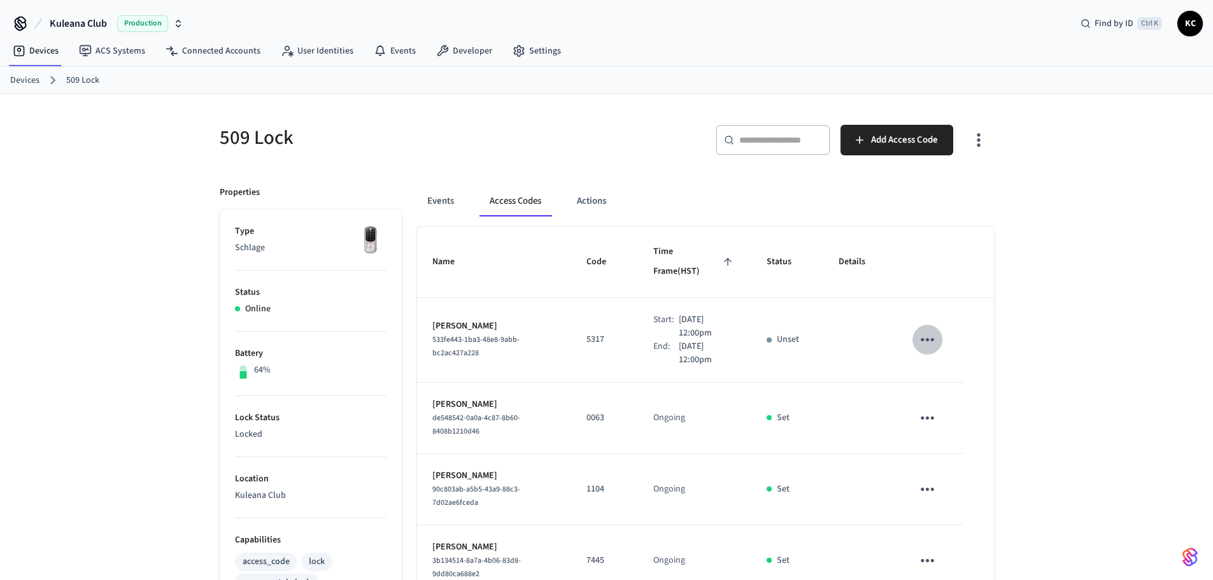
click at [929, 330] on icon "sticky table" at bounding box center [928, 340] width 20 height 20
click at [933, 349] on li "Edit" at bounding box center [958, 357] width 61 height 34
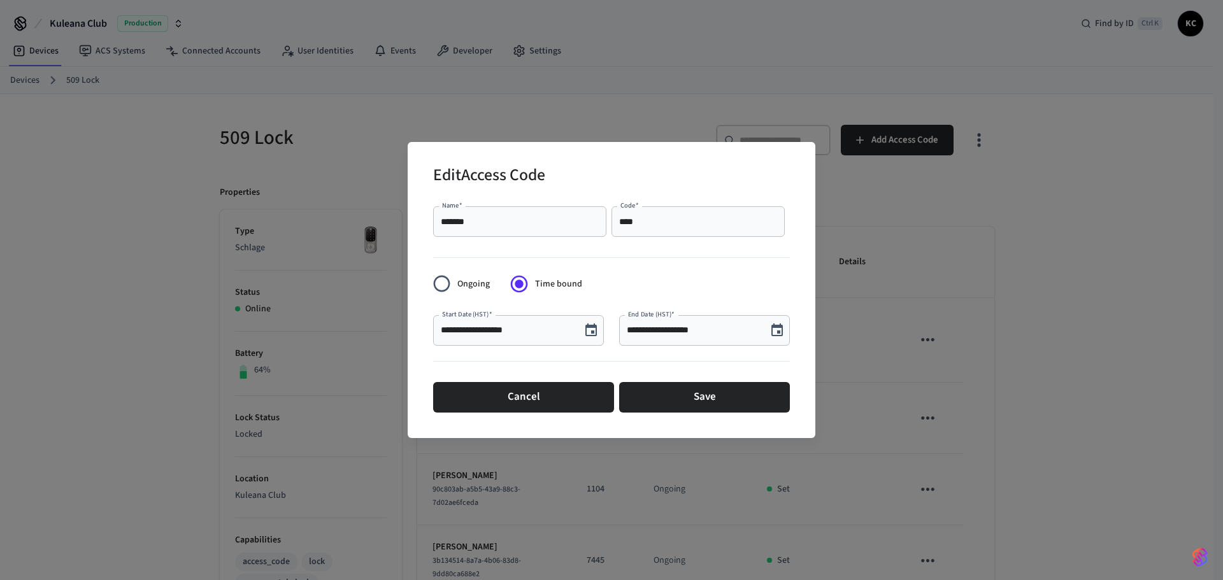
click at [776, 326] on icon "Choose date, selected date is Aug 29, 2025" at bounding box center [776, 330] width 11 height 13
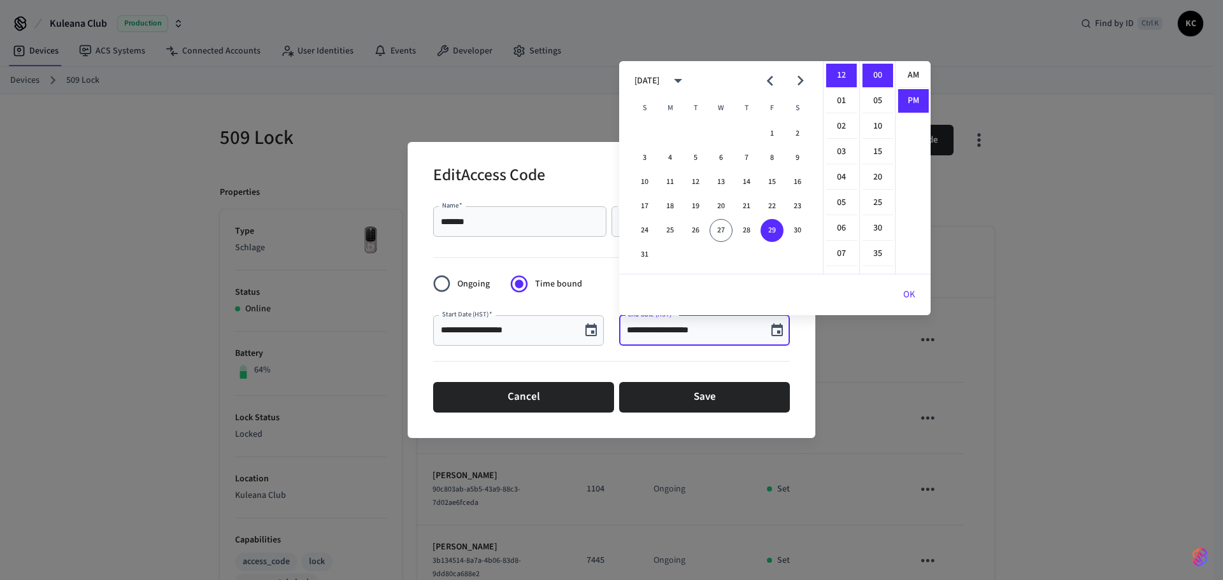
scroll to position [24, 0]
click at [800, 75] on icon "Next month" at bounding box center [800, 81] width 20 height 20
click at [776, 136] on button "5" at bounding box center [772, 133] width 23 height 23
type input "**********"
click at [911, 301] on button "OK" at bounding box center [909, 295] width 43 height 31
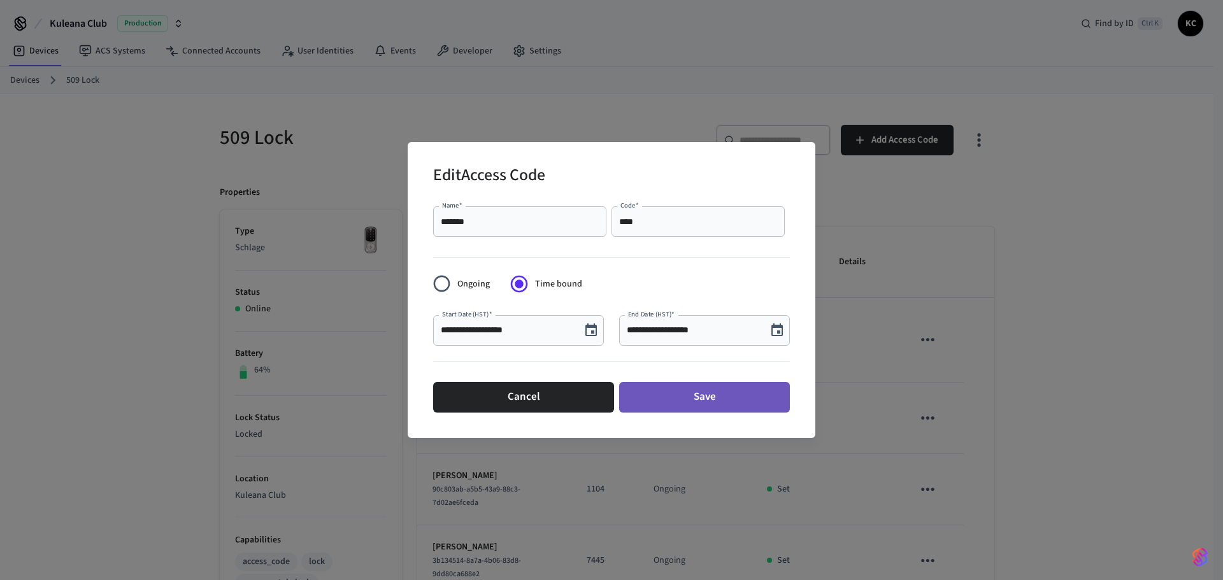
click at [726, 399] on button "Save" at bounding box center [704, 397] width 171 height 31
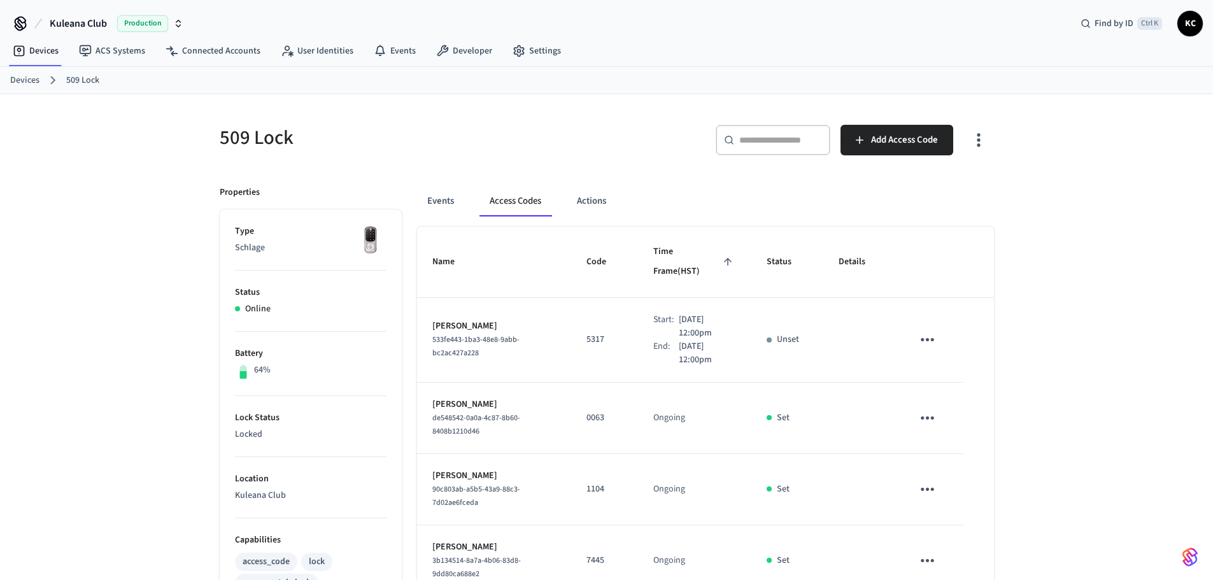
click at [120, 291] on div "509 Lock ​ ​ Add Access Code Properties Type Schlage Status Online Battery 64% …" at bounding box center [606, 590] width 1213 height 992
click at [40, 79] on ol "Devices 509 Lock" at bounding box center [611, 80] width 1203 height 17
click at [35, 81] on link "Devices" at bounding box center [24, 80] width 29 height 13
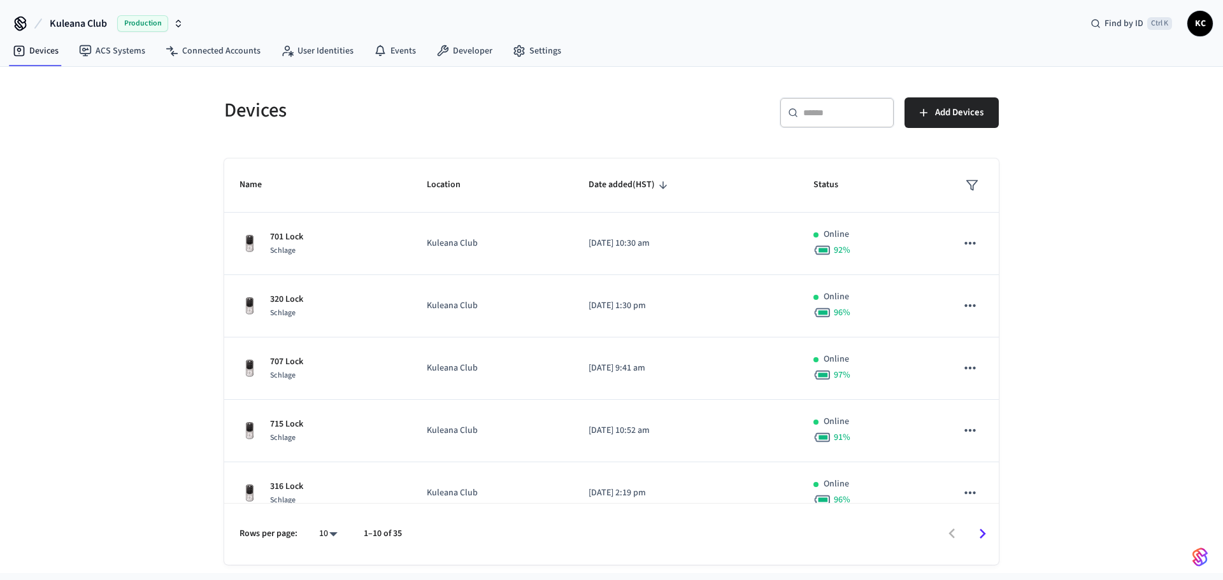
click at [813, 105] on div "​ ​" at bounding box center [837, 112] width 115 height 31
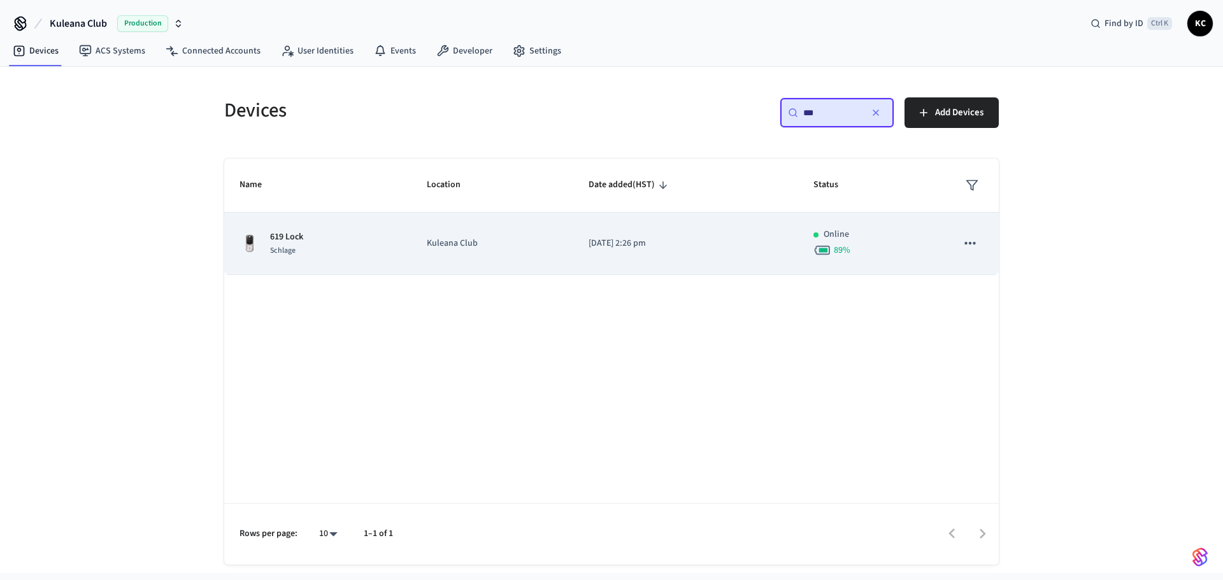
type input "***"
click at [589, 260] on td "[DATE] 2:26 pm" at bounding box center [685, 244] width 225 height 62
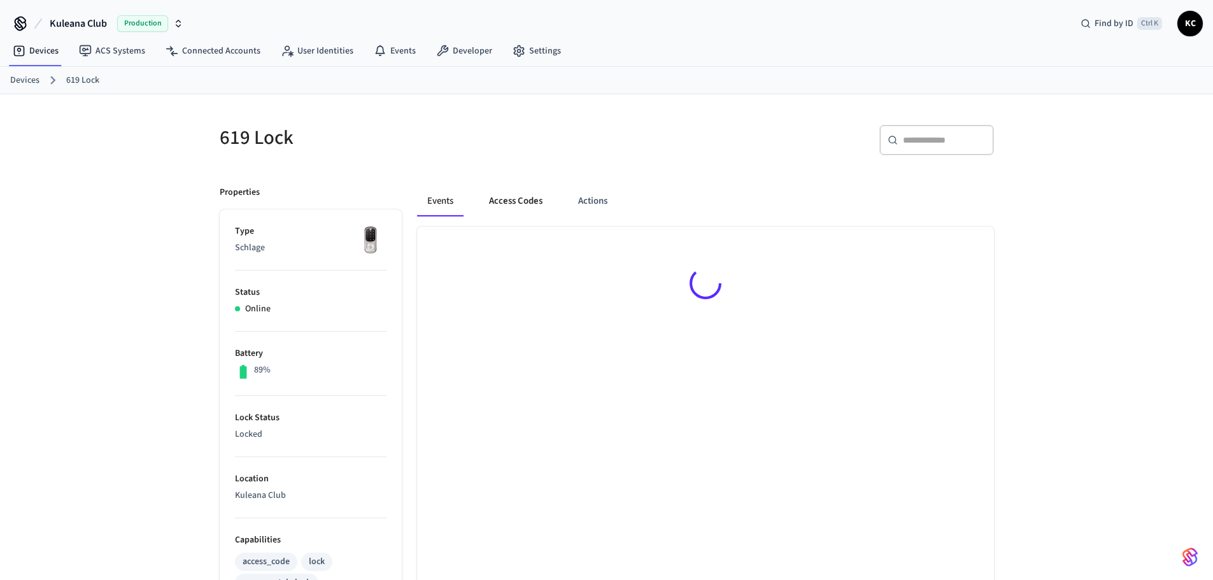
click at [529, 208] on button "Access Codes" at bounding box center [516, 201] width 74 height 31
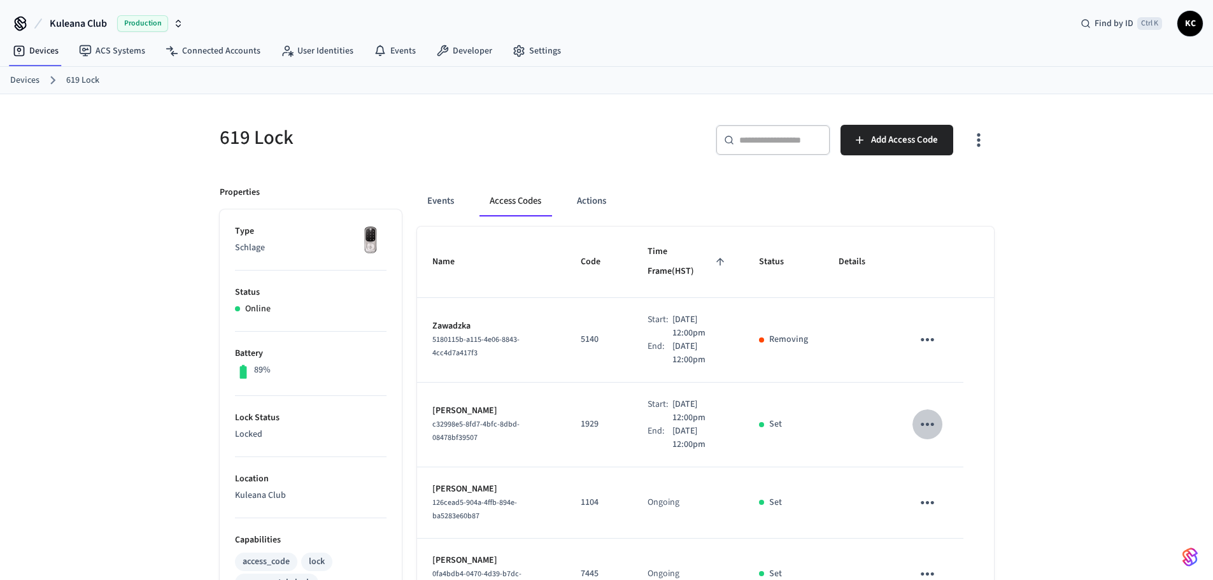
click at [940, 410] on button "sticky table" at bounding box center [928, 425] width 30 height 30
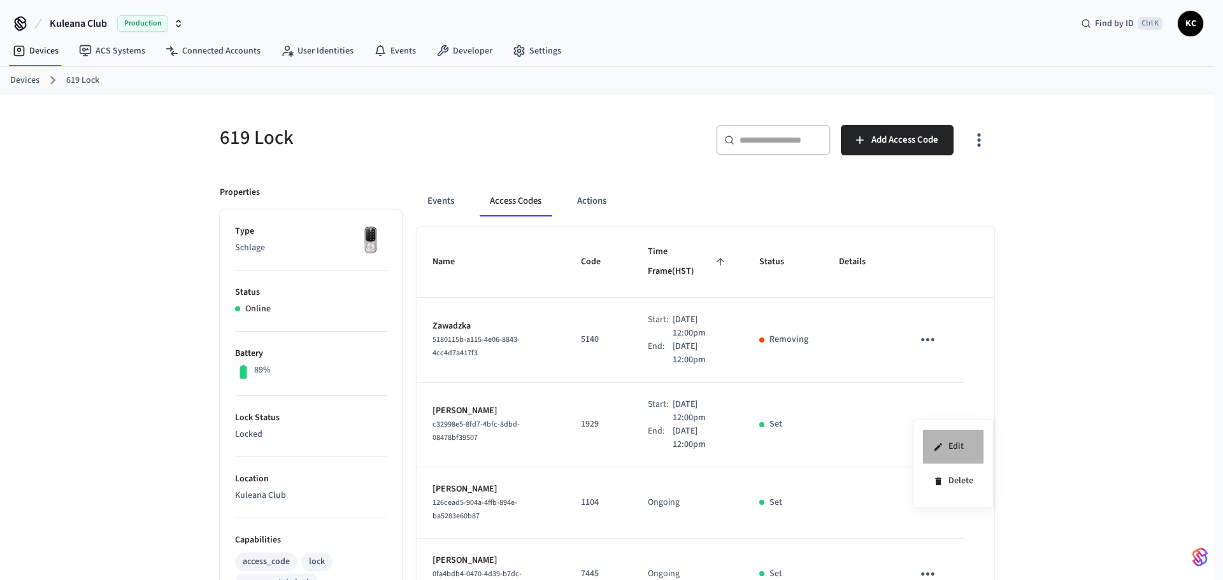
click at [953, 441] on li "Edit" at bounding box center [953, 447] width 61 height 34
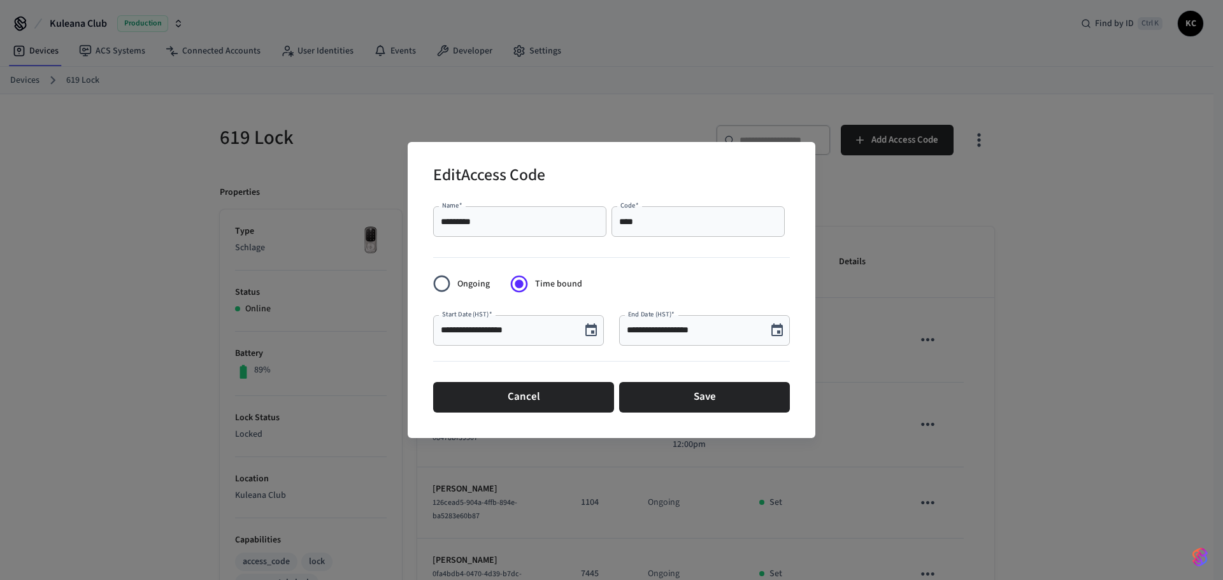
click at [701, 322] on div "**********" at bounding box center [704, 330] width 171 height 31
click at [778, 327] on icon "Choose date, selected date is Aug 29, 2025" at bounding box center [776, 330] width 11 height 13
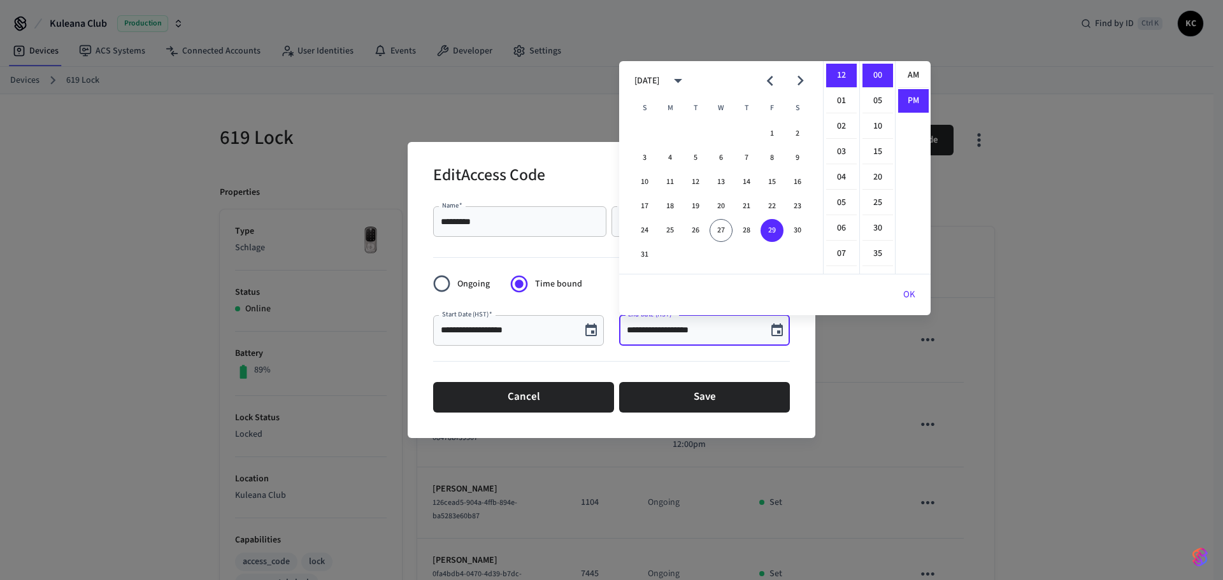
scroll to position [24, 0]
click at [790, 231] on button "30" at bounding box center [797, 230] width 23 height 23
type input "**********"
click at [903, 290] on button "OK" at bounding box center [909, 295] width 43 height 31
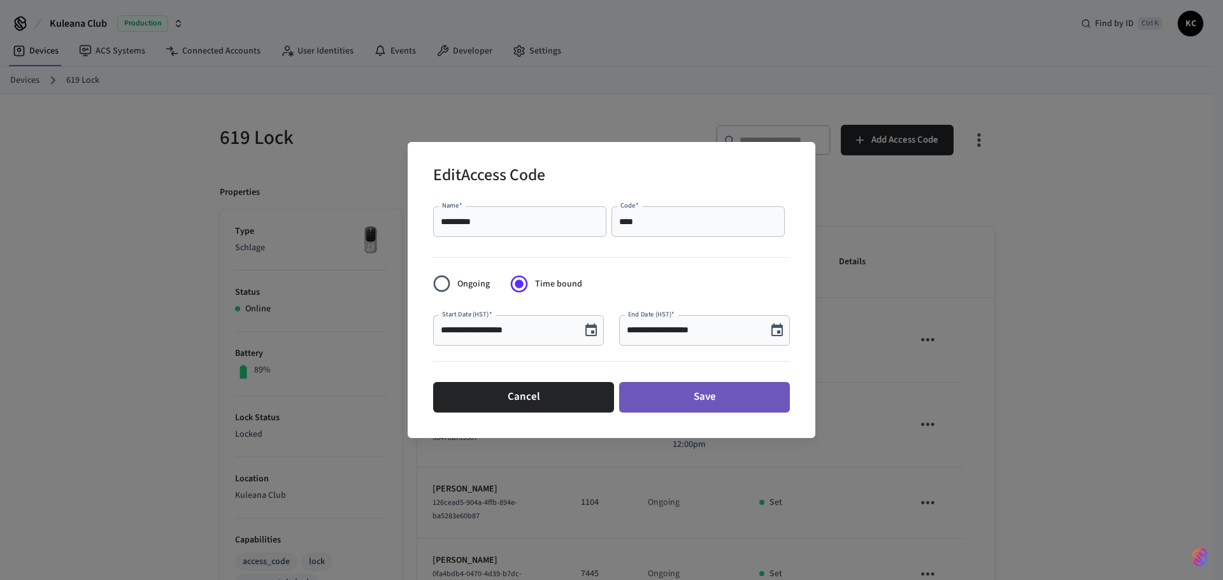
click at [703, 396] on button "Save" at bounding box center [704, 397] width 171 height 31
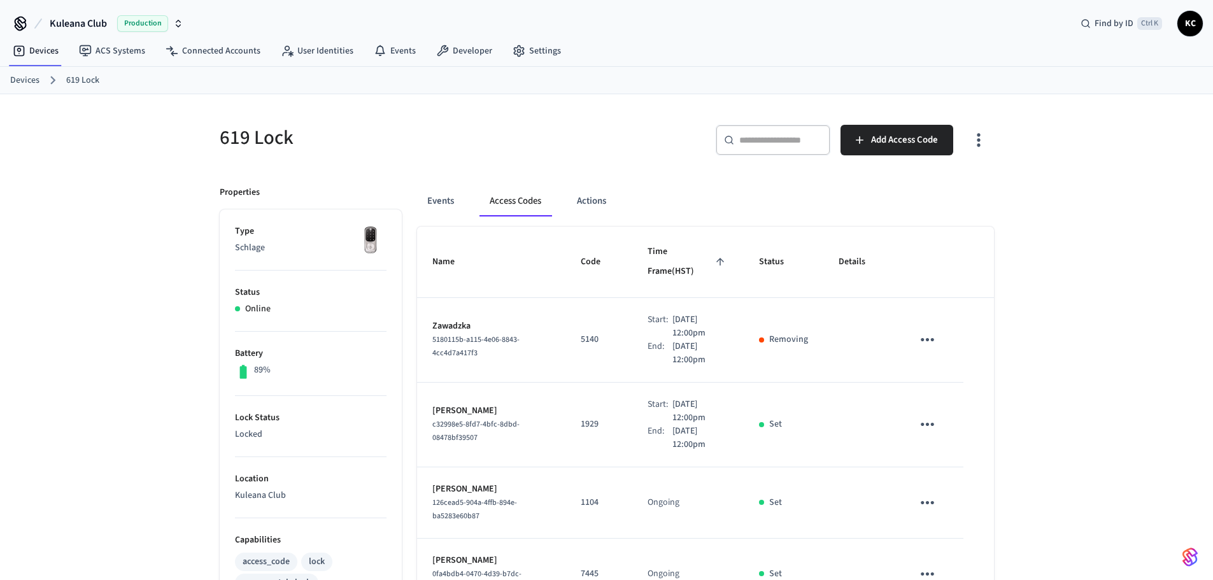
click at [26, 77] on link "Devices" at bounding box center [24, 80] width 29 height 13
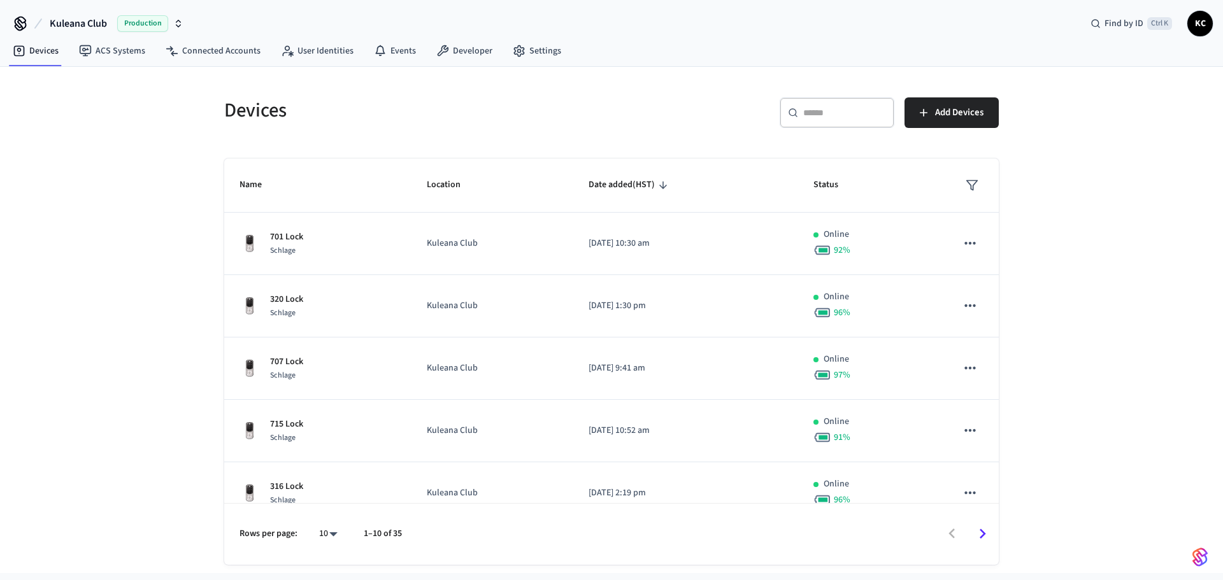
click at [846, 117] on input "text" at bounding box center [844, 112] width 83 height 13
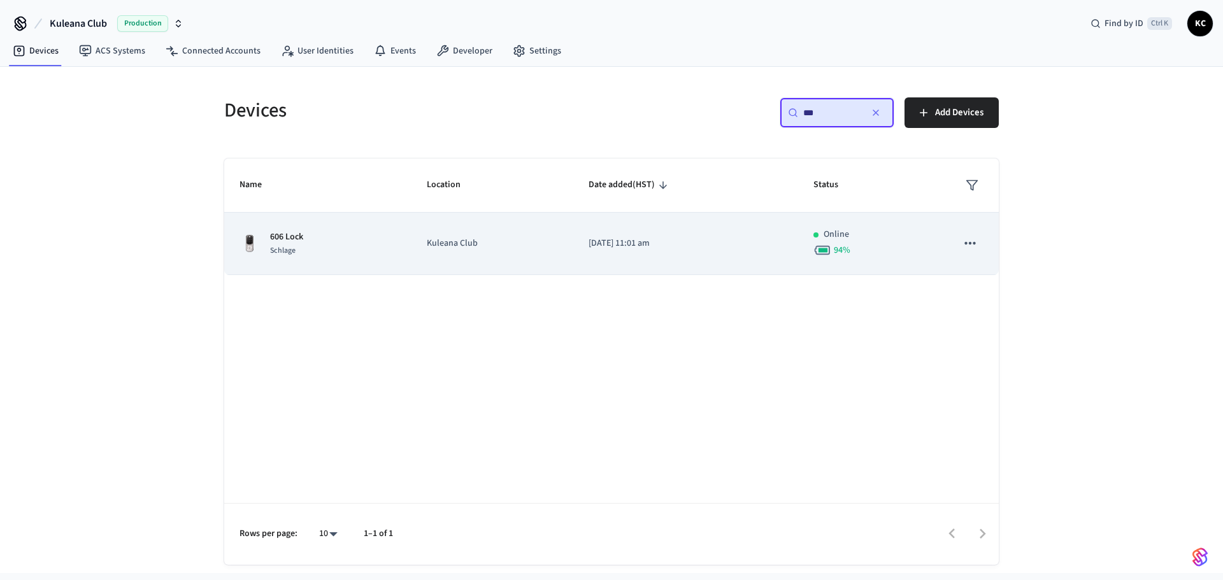
type input "***"
click at [557, 254] on td "Kuleana Club" at bounding box center [492, 244] width 162 height 62
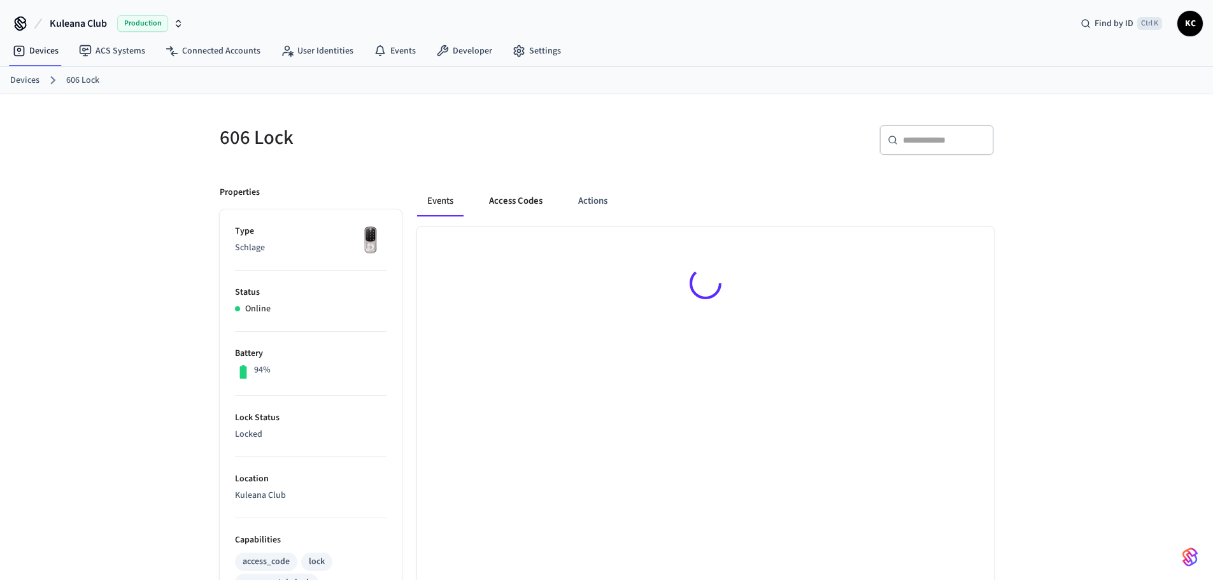
click at [499, 203] on button "Access Codes" at bounding box center [516, 201] width 74 height 31
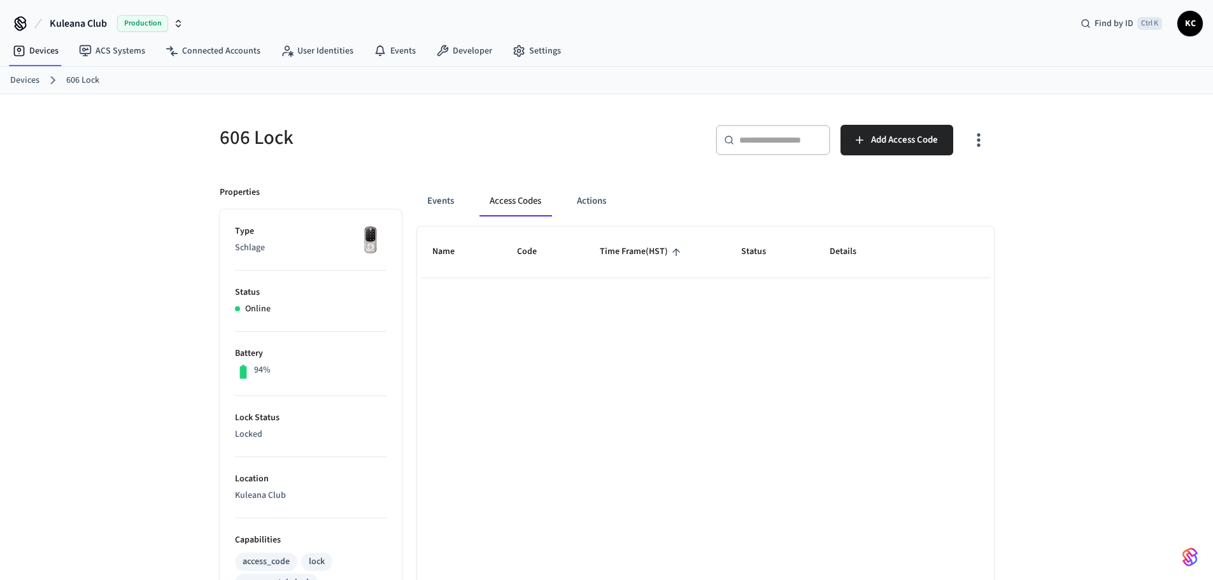
drag, startPoint x: 490, startPoint y: 183, endPoint x: 497, endPoint y: 186, distance: 6.9
click at [494, 185] on div "Events Access Codes Actions Name Code Time Frame (HST) Status Details Rows per …" at bounding box center [698, 541] width 592 height 740
click at [438, 200] on button "Events" at bounding box center [440, 201] width 47 height 31
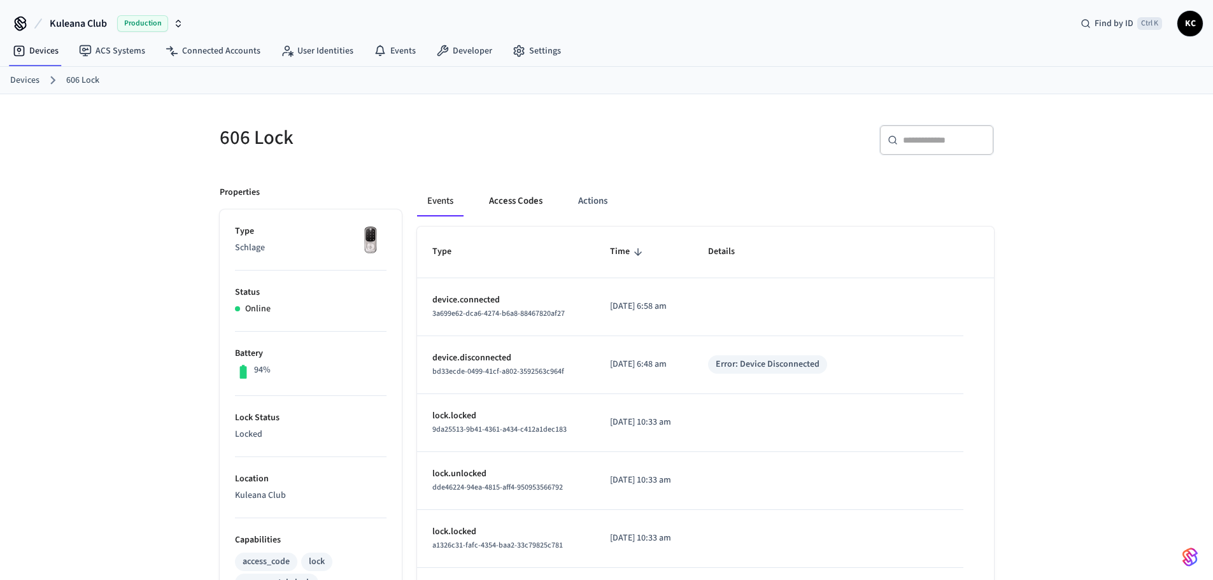
click at [532, 200] on button "Access Codes" at bounding box center [516, 201] width 74 height 31
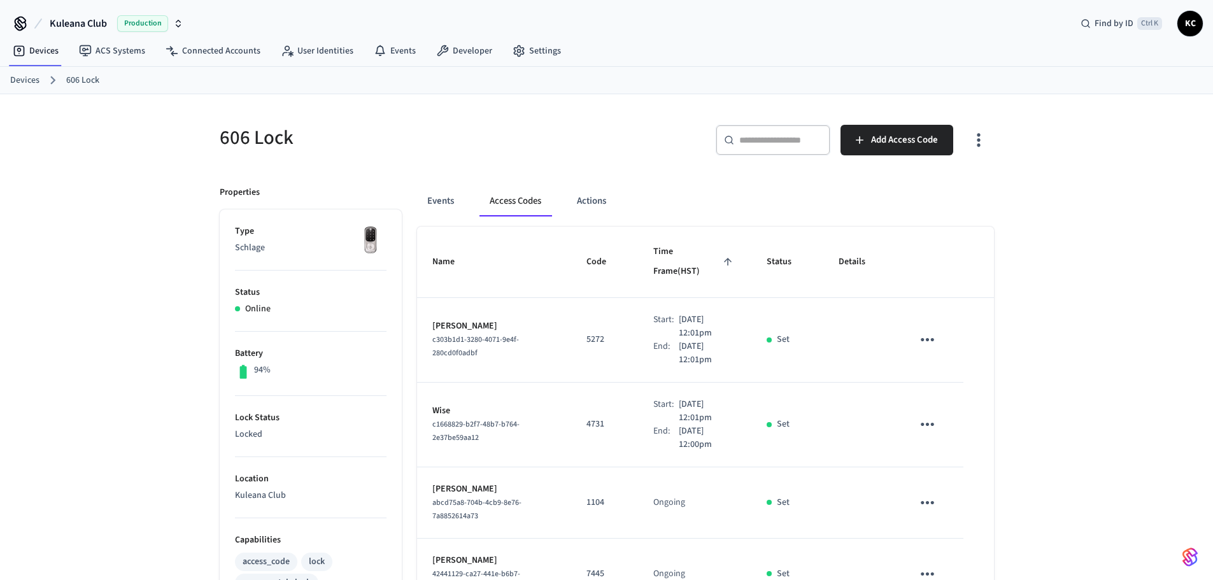
click at [36, 77] on link "Devices" at bounding box center [24, 80] width 29 height 13
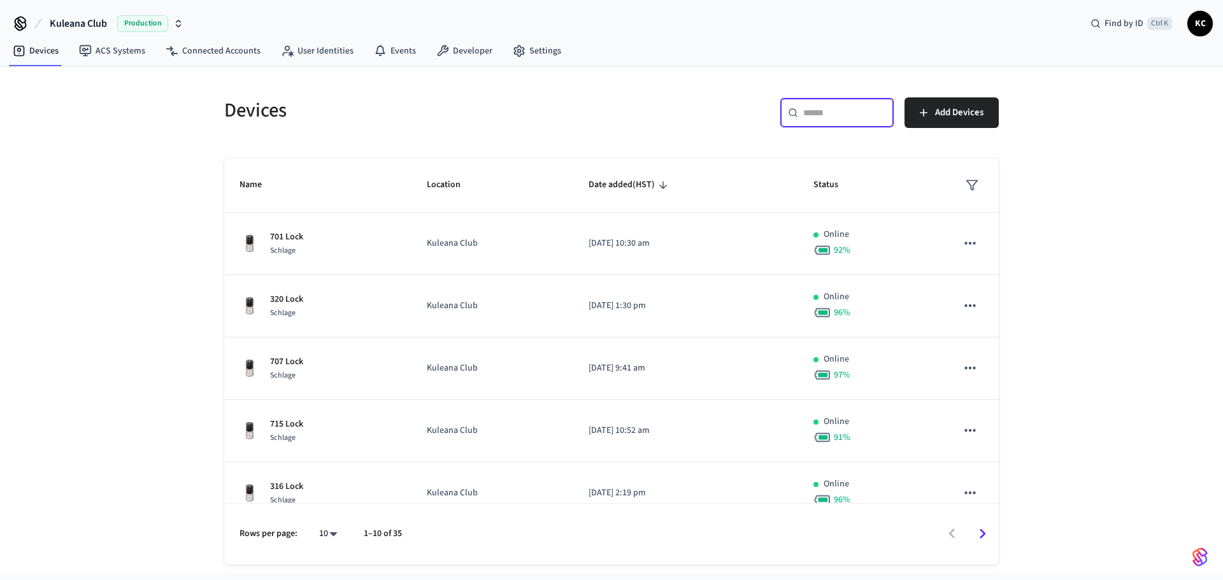
click at [810, 117] on input "text" at bounding box center [844, 112] width 83 height 13
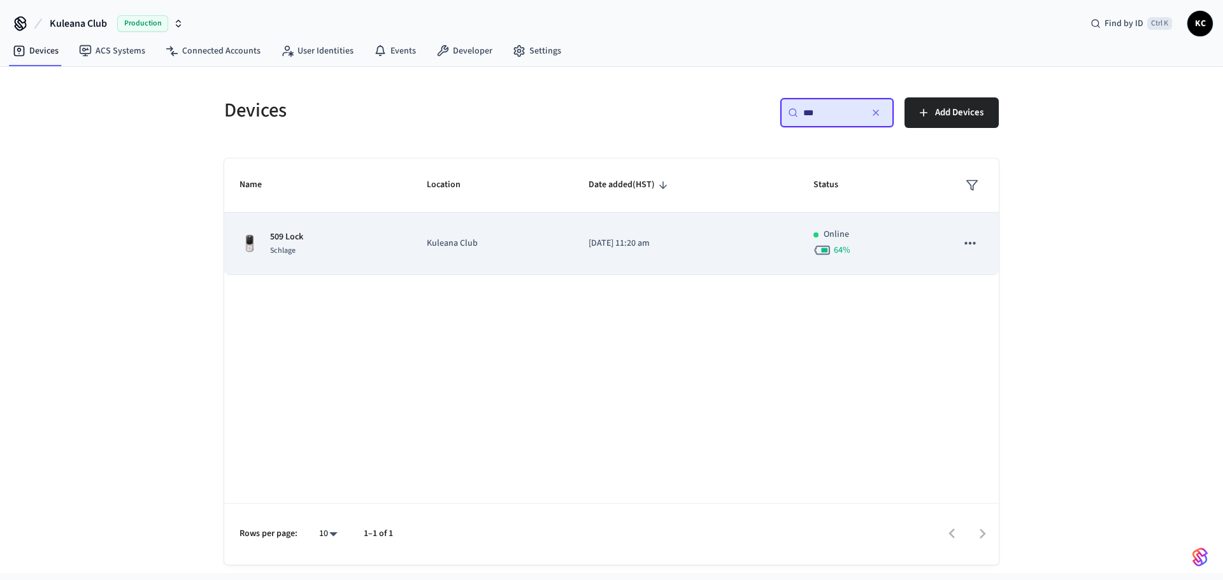
type input "***"
click at [543, 241] on p "Kuleana Club" at bounding box center [492, 243] width 131 height 13
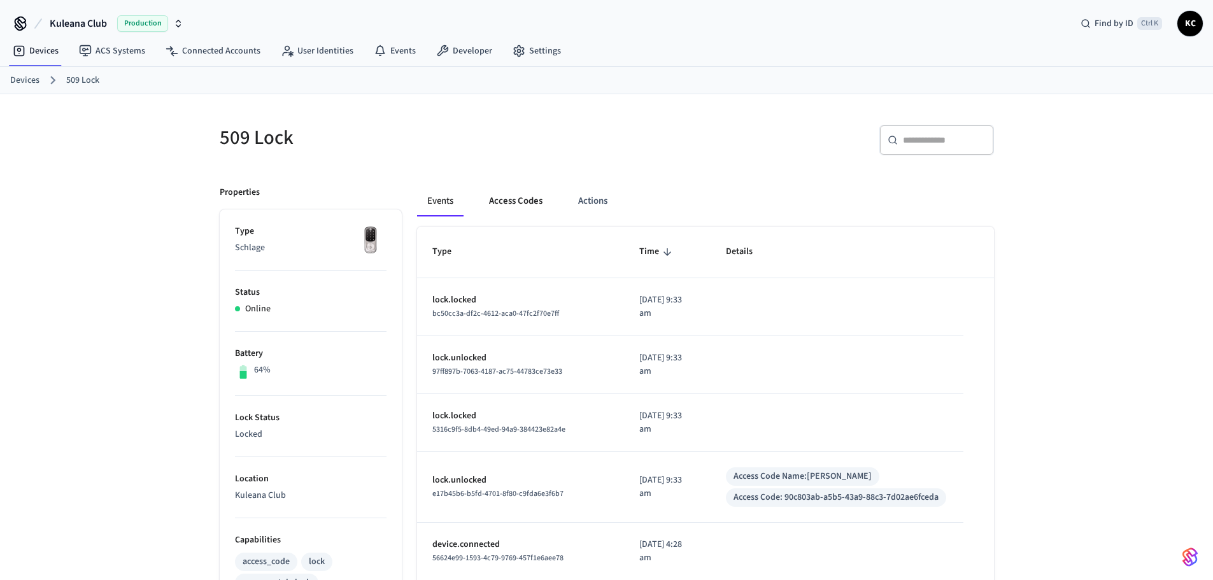
click at [533, 208] on button "Access Codes" at bounding box center [516, 201] width 74 height 31
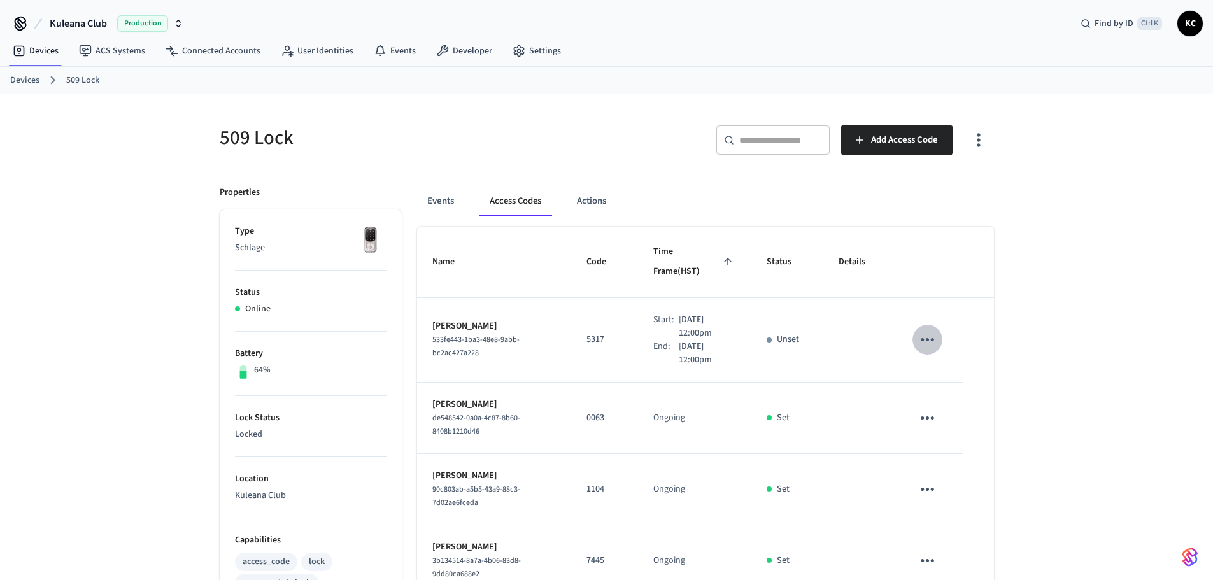
click at [925, 330] on icon "sticky table" at bounding box center [928, 340] width 20 height 20
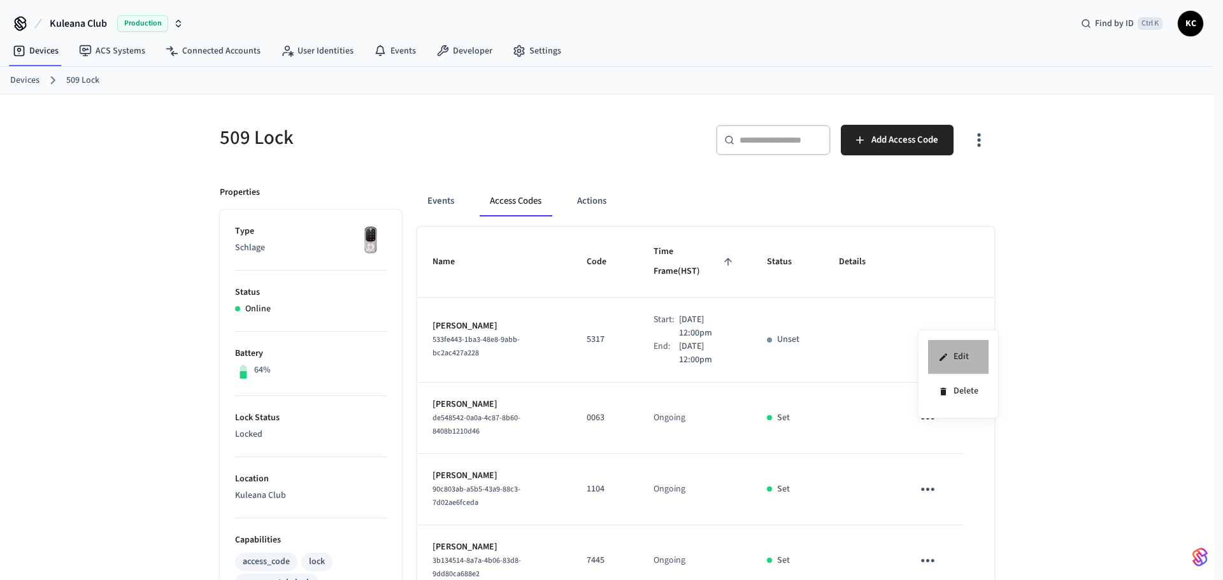
click at [948, 356] on li "Edit" at bounding box center [958, 357] width 61 height 34
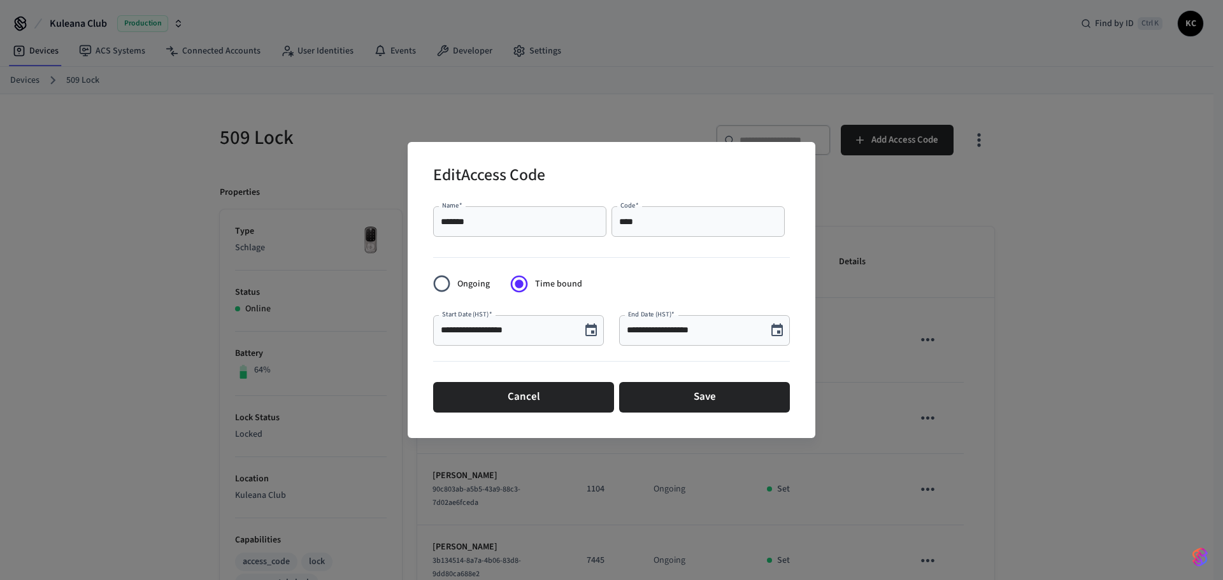
click at [594, 329] on icon "Choose date, selected date is Aug 27, 2025" at bounding box center [590, 330] width 15 height 15
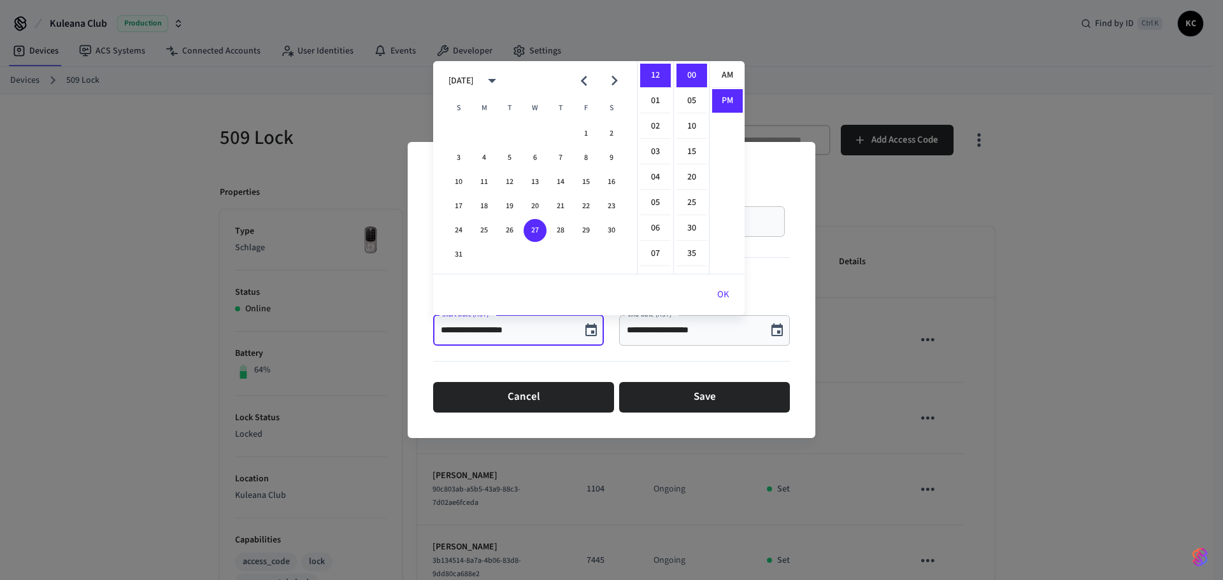
scroll to position [24, 0]
click at [565, 229] on button "28" at bounding box center [560, 230] width 23 height 23
type input "**********"
click at [724, 285] on button "OK" at bounding box center [723, 295] width 43 height 31
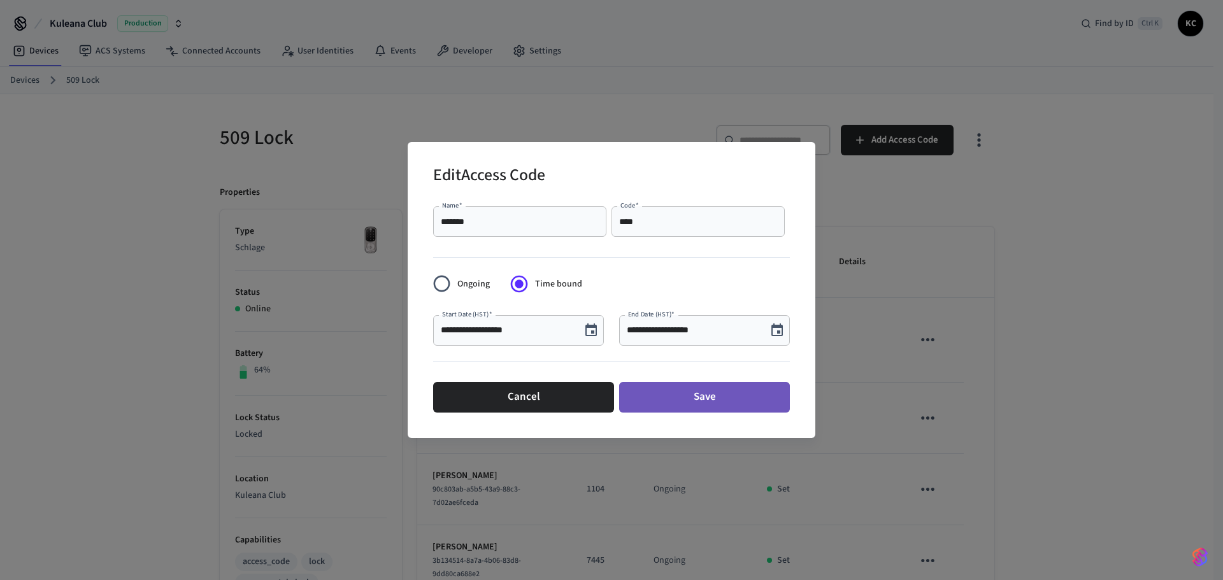
click at [718, 385] on button "Save" at bounding box center [704, 397] width 171 height 31
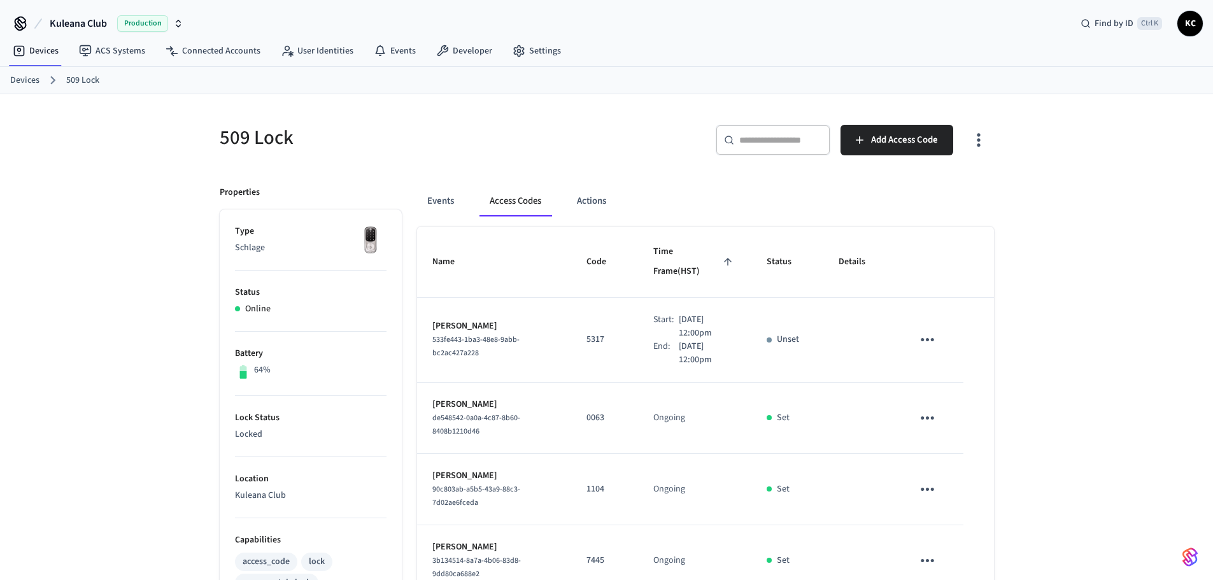
click at [36, 80] on link "Devices" at bounding box center [24, 80] width 29 height 13
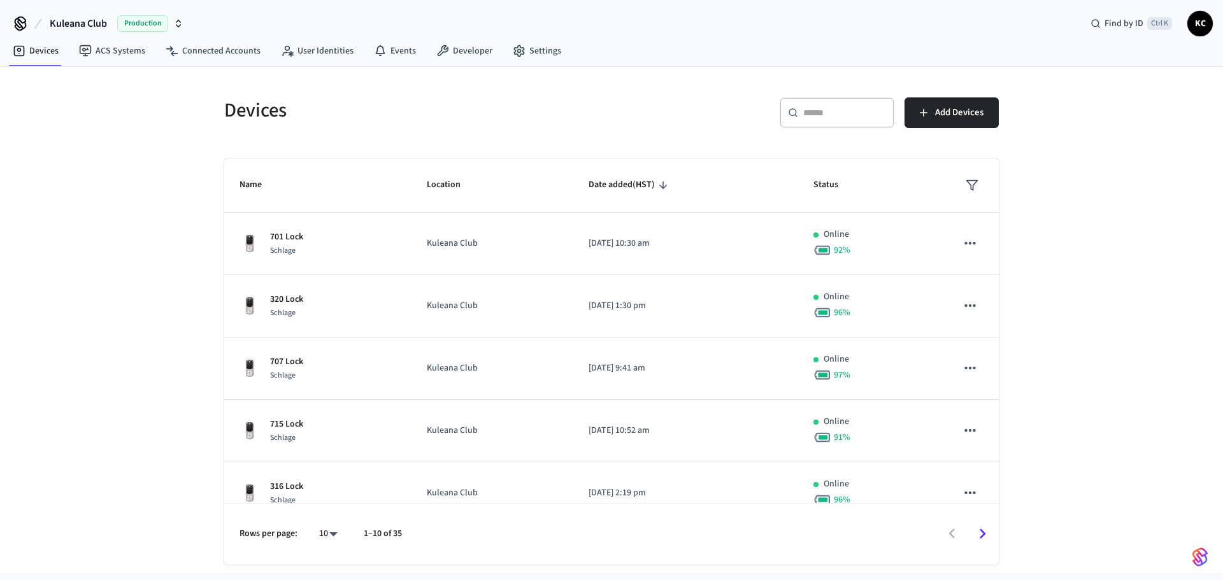
click at [883, 102] on div "​ ​" at bounding box center [837, 112] width 115 height 31
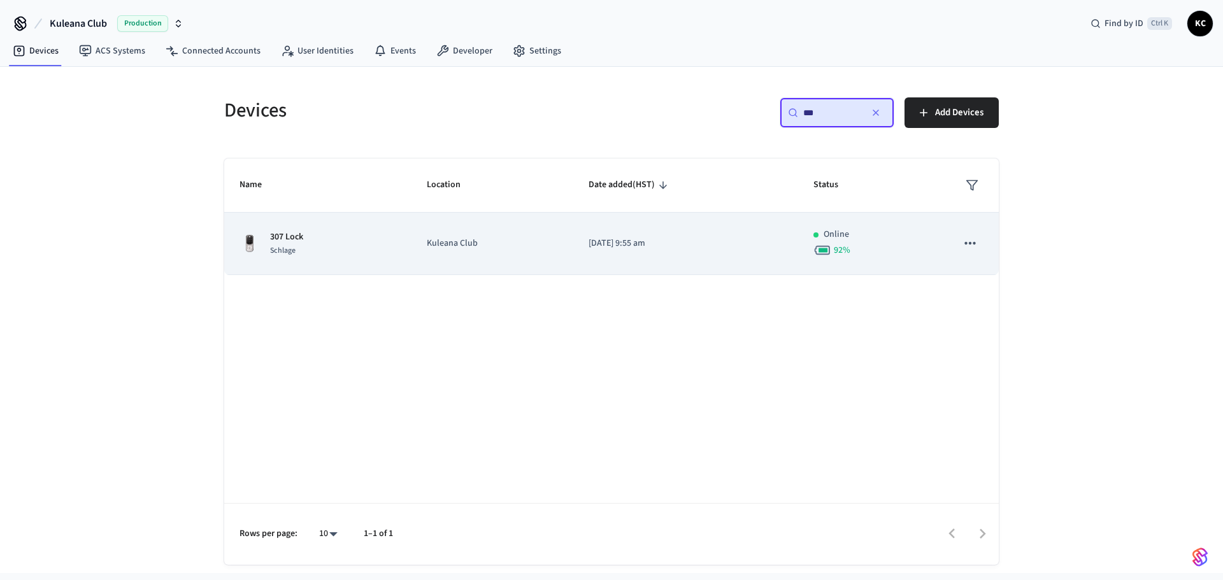
type input "***"
click at [640, 245] on p "[DATE] 9:55 am" at bounding box center [686, 243] width 194 height 13
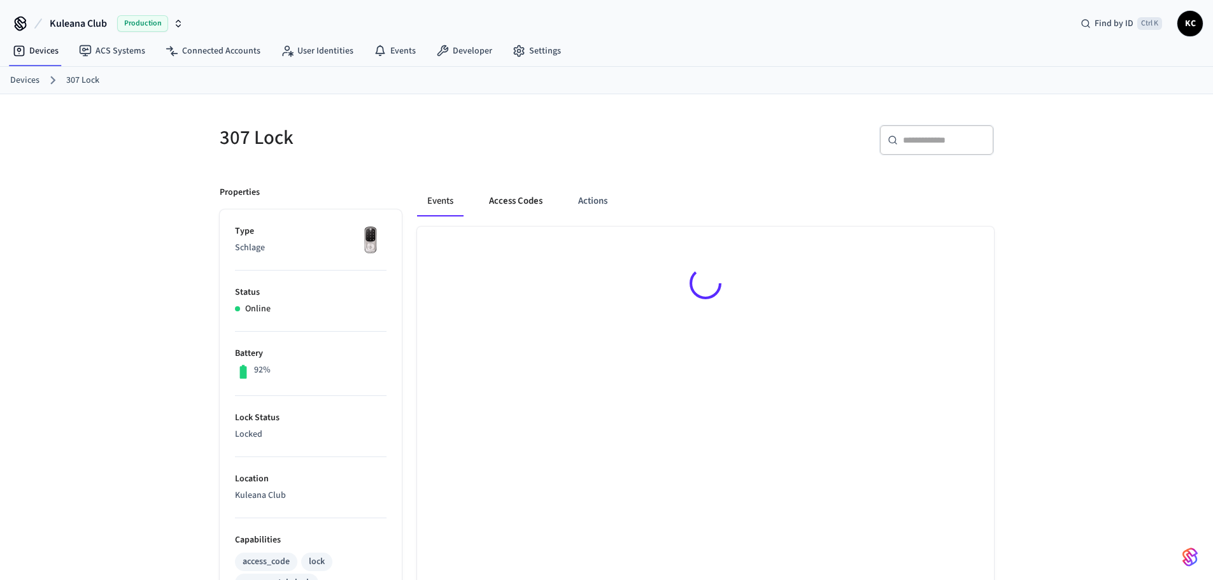
click at [529, 203] on button "Access Codes" at bounding box center [516, 201] width 74 height 31
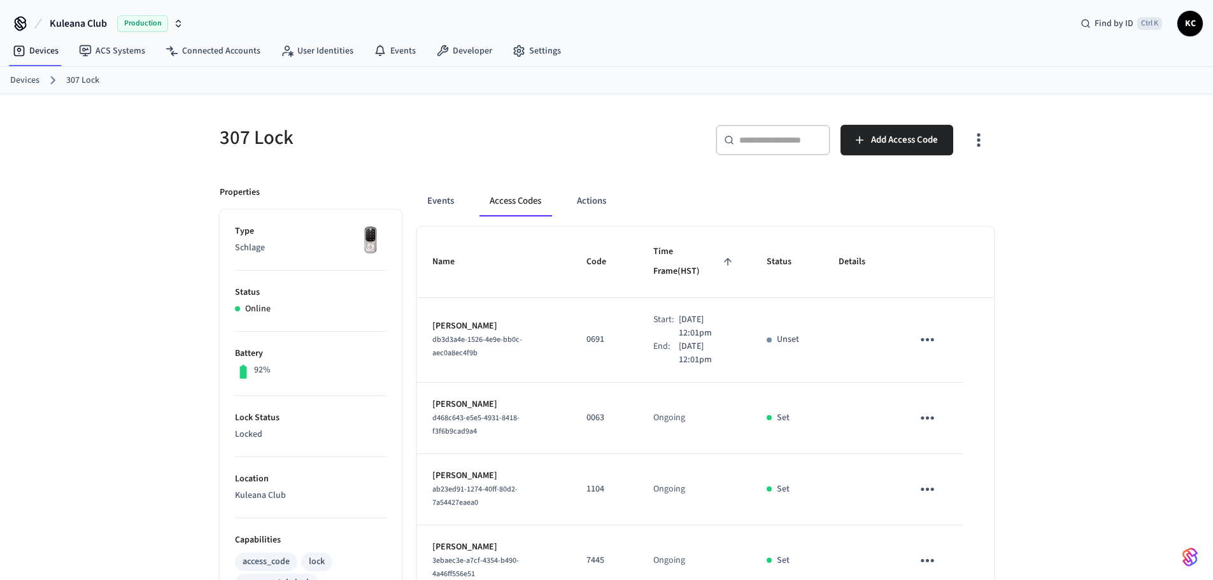
click at [170, 389] on div "307 Lock ​ ​ Add Access Code Properties Type Schlage Status Online Battery 92% …" at bounding box center [606, 590] width 1213 height 992
drag, startPoint x: 1064, startPoint y: 127, endPoint x: 1065, endPoint y: 64, distance: 63.1
click at [1064, 127] on div "307 Lock ​ ​ Add Access Code Properties Type Schlage Status Online Battery 92% …" at bounding box center [606, 590] width 1213 height 992
click at [32, 84] on link "Devices" at bounding box center [24, 80] width 29 height 13
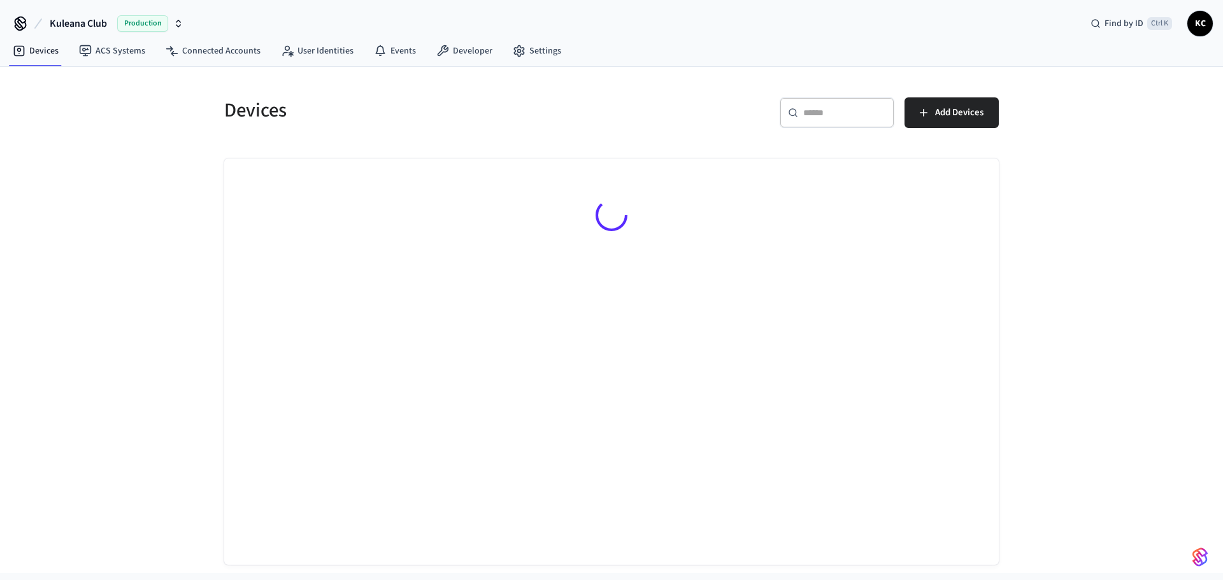
click at [814, 117] on input "text" at bounding box center [844, 112] width 83 height 13
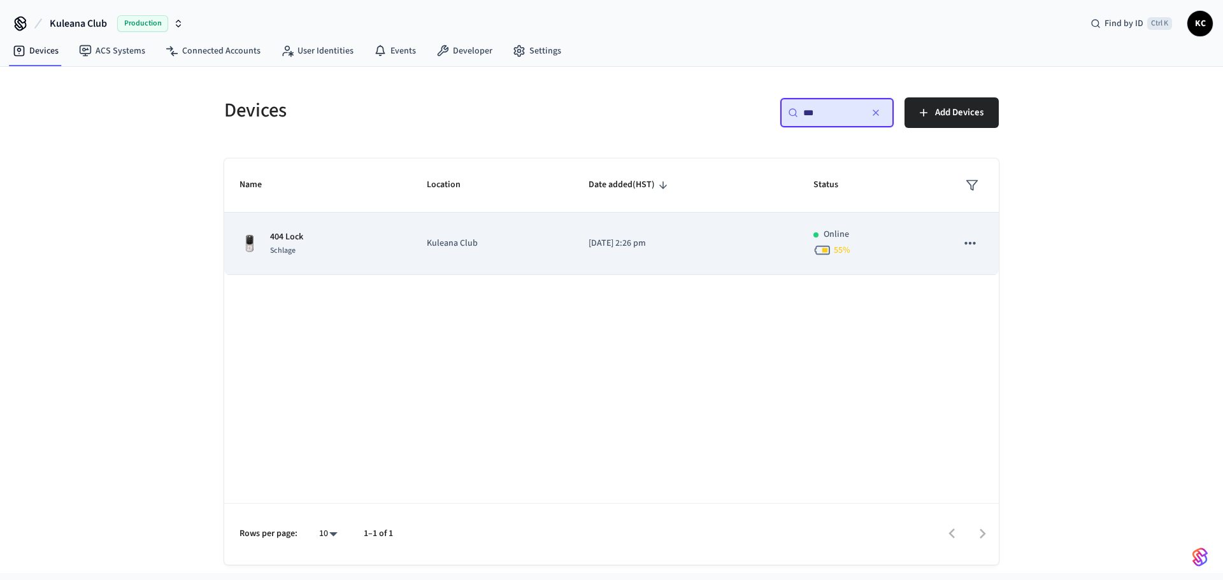
type input "***"
click at [596, 253] on td "[DATE] 2:26 pm" at bounding box center [685, 244] width 225 height 62
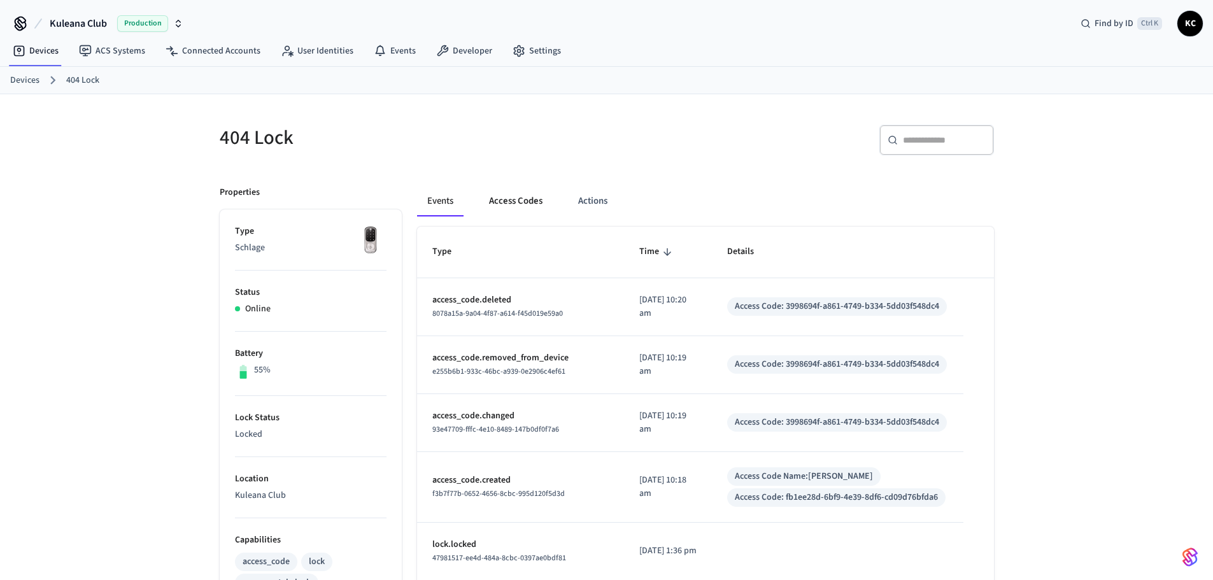
click at [517, 190] on button "Access Codes" at bounding box center [516, 201] width 74 height 31
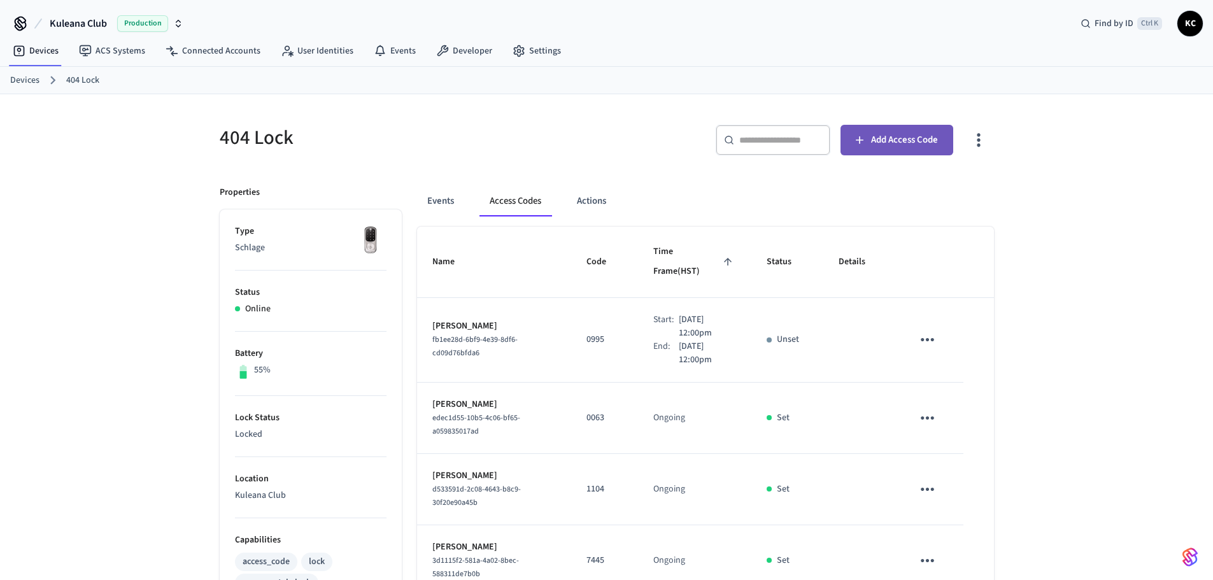
click at [868, 142] on button "Add Access Code" at bounding box center [897, 140] width 113 height 31
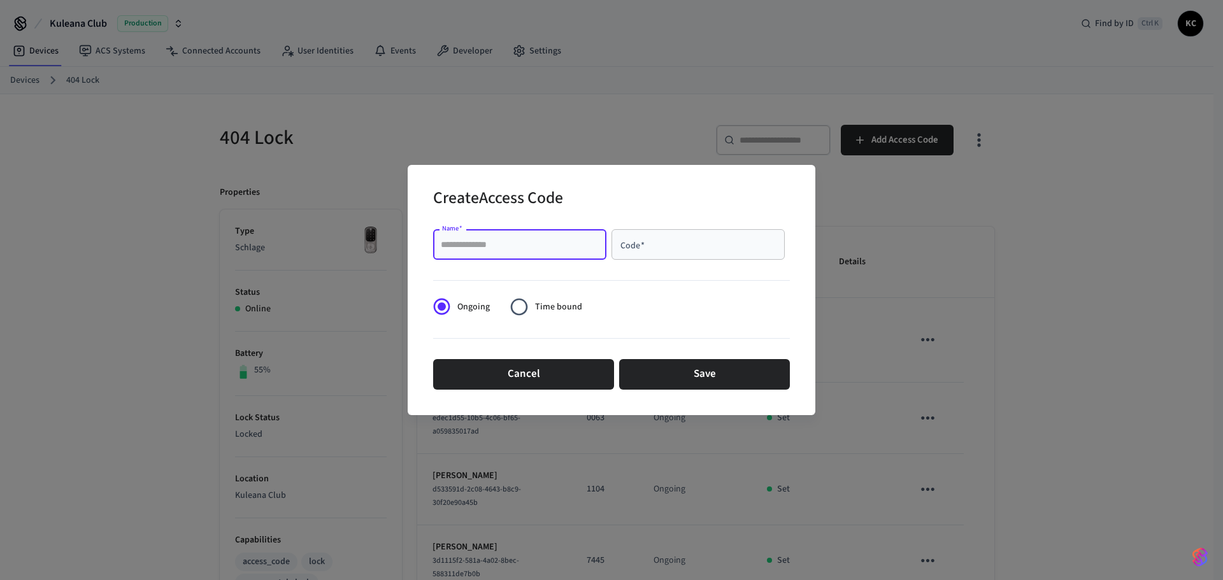
click at [519, 241] on input "Name   *" at bounding box center [520, 244] width 158 height 13
type input "****"
click at [540, 299] on label "Time bound" at bounding box center [542, 306] width 78 height 31
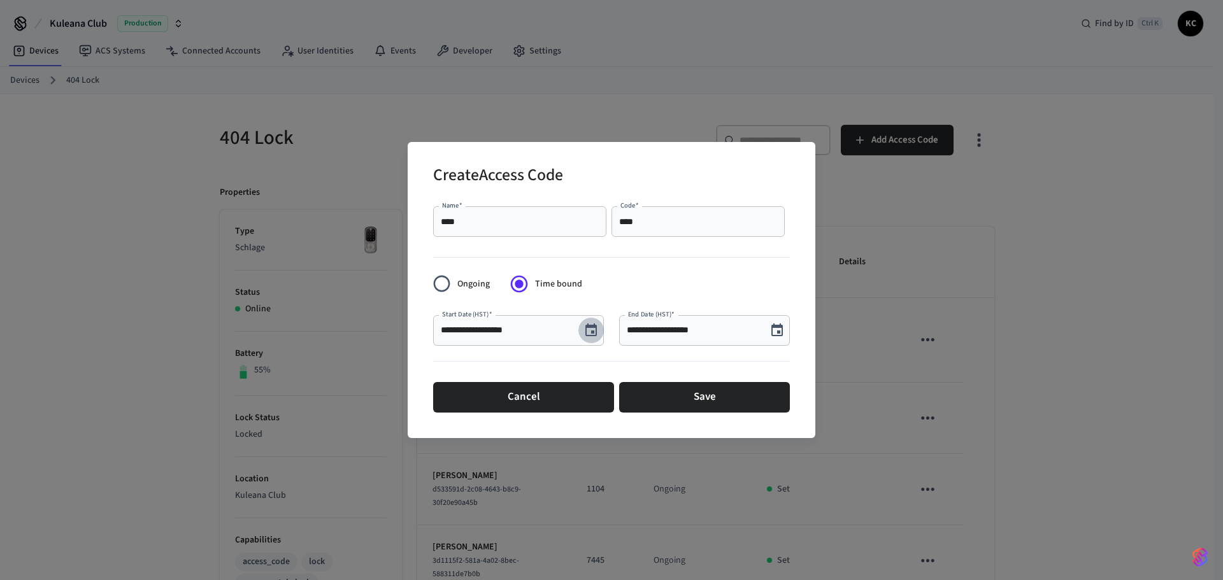
click at [586, 328] on icon "Choose date, selected date is Aug 27, 2025" at bounding box center [590, 330] width 11 height 13
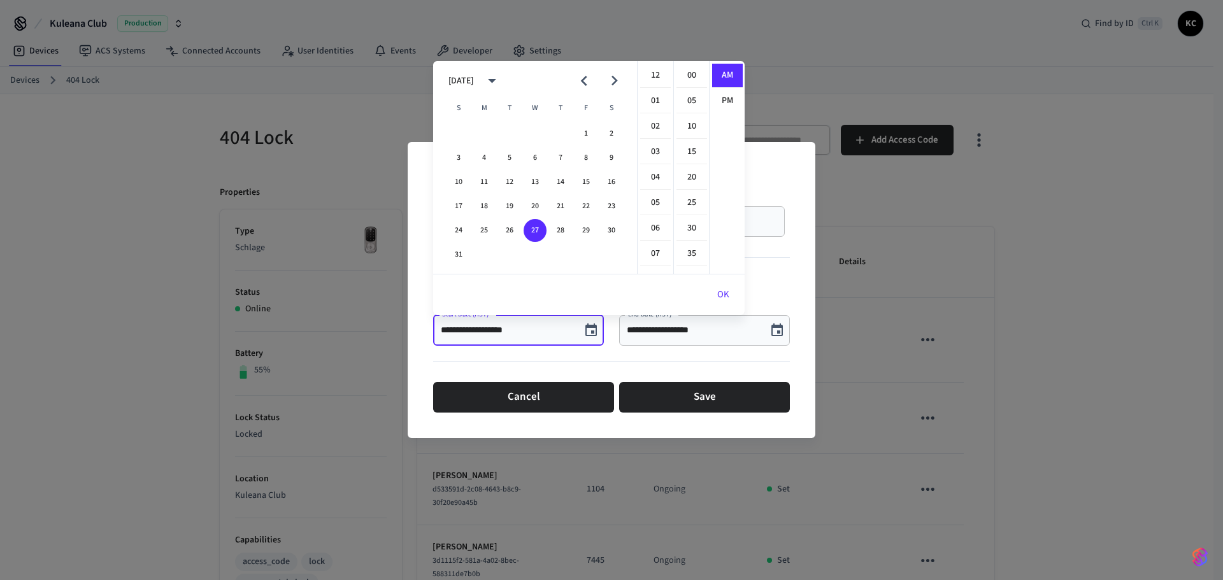
scroll to position [278, 0]
click at [686, 233] on li "30" at bounding box center [691, 229] width 31 height 24
type input "**********"
click at [722, 283] on button "OK" at bounding box center [723, 295] width 43 height 31
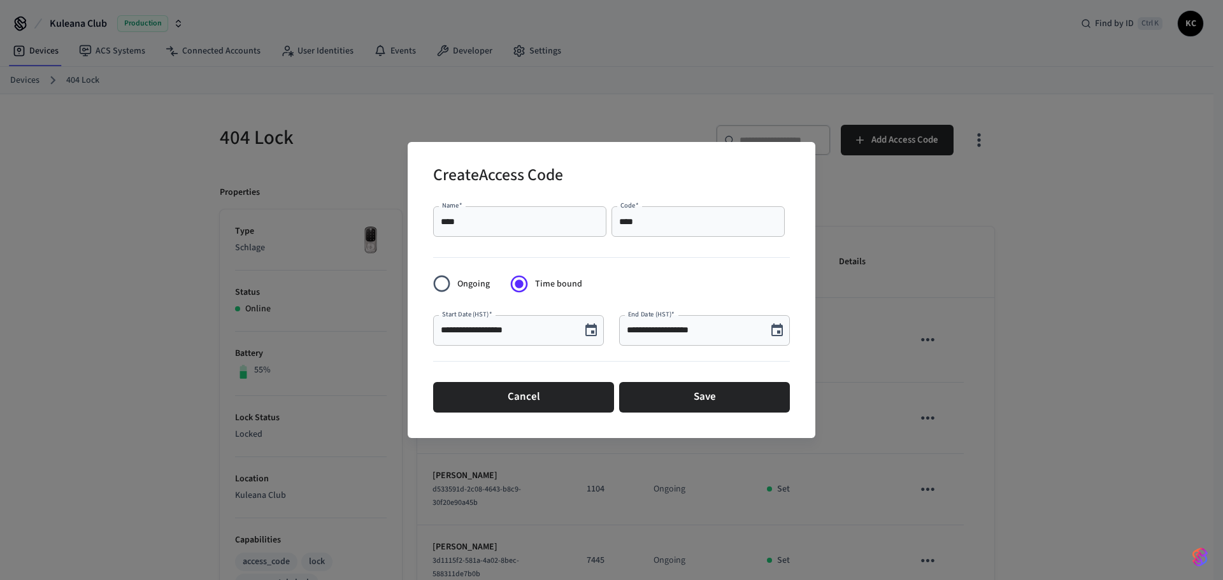
click at [775, 334] on icon "Choose date, selected date is Aug 27, 2025" at bounding box center [776, 330] width 15 height 15
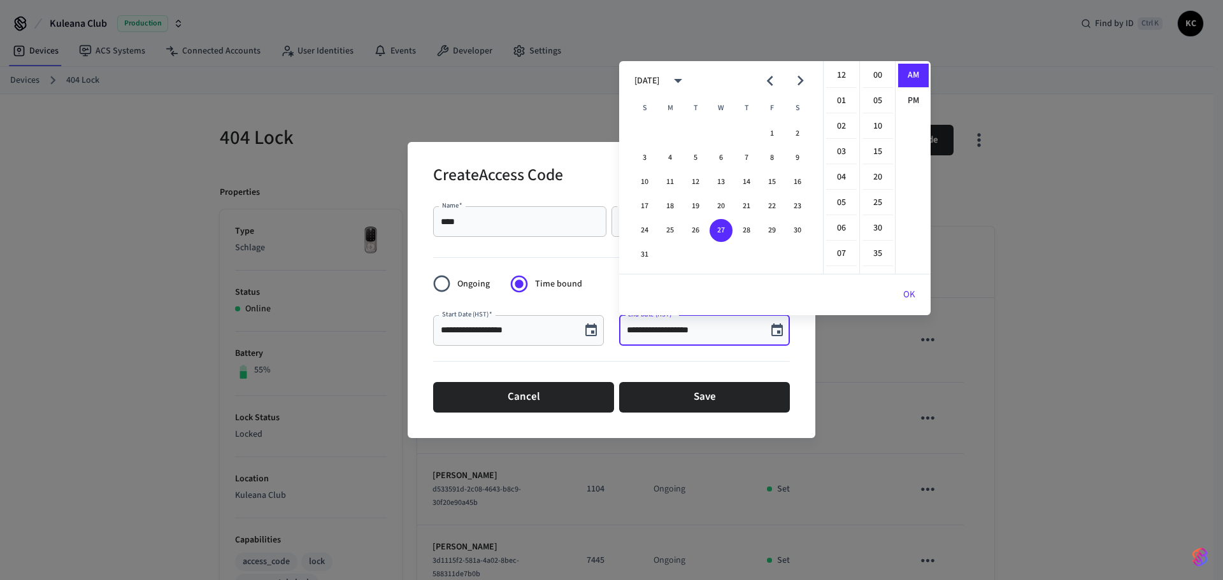
scroll to position [278, 0]
click at [792, 227] on button "30" at bounding box center [797, 230] width 23 height 23
click at [844, 76] on li "12" at bounding box center [841, 76] width 31 height 24
click at [878, 73] on li "00" at bounding box center [877, 76] width 31 height 24
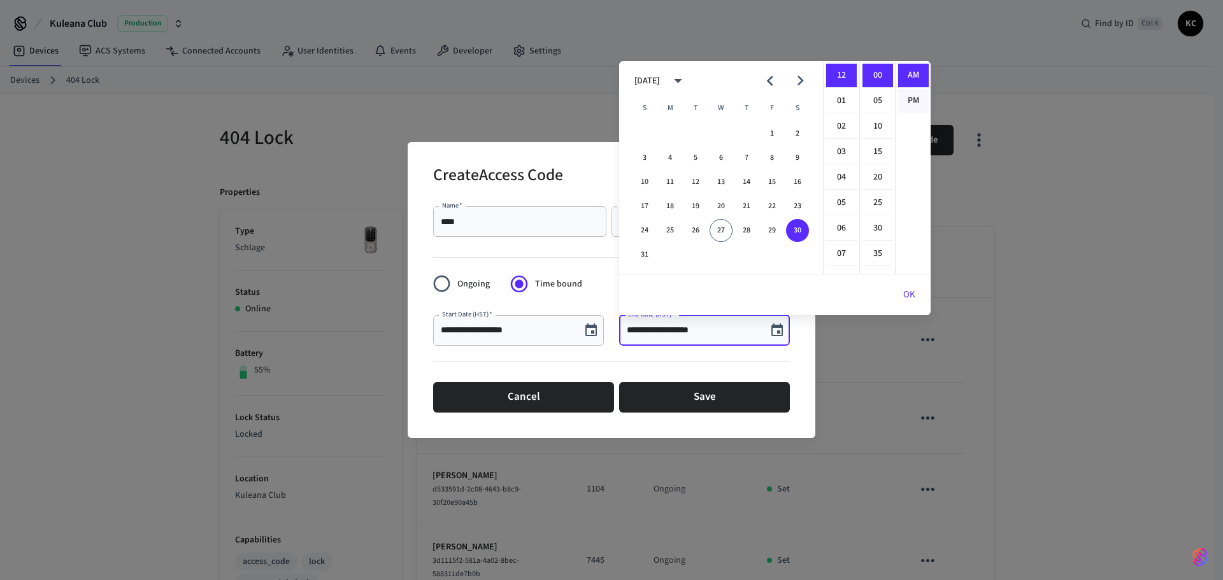
click at [910, 93] on li "PM" at bounding box center [913, 101] width 31 height 24
type input "**********"
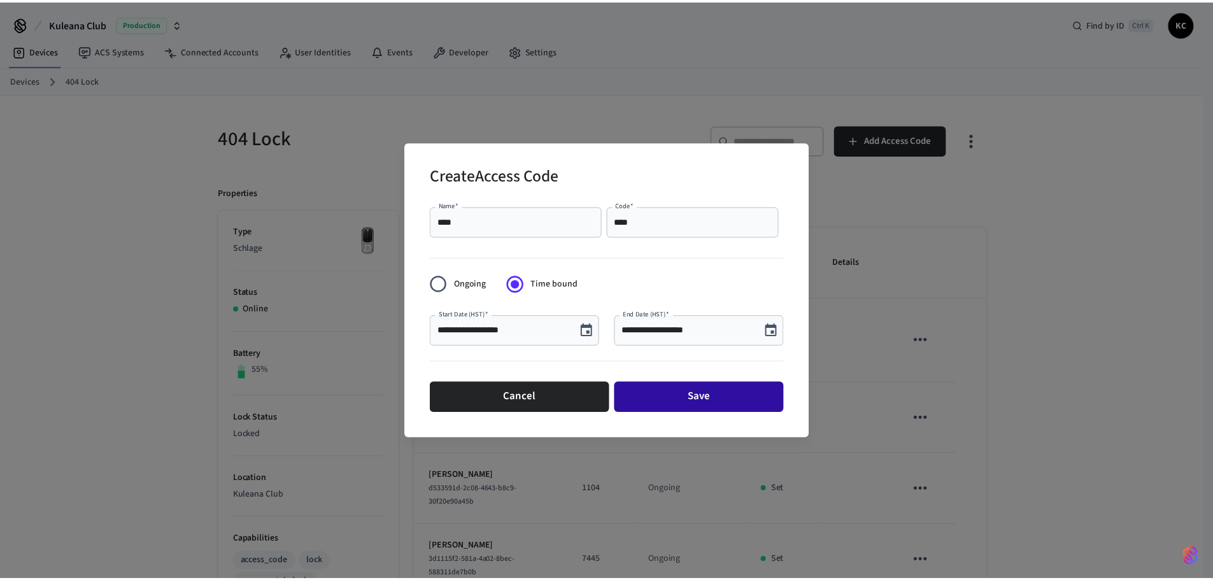
scroll to position [24, 0]
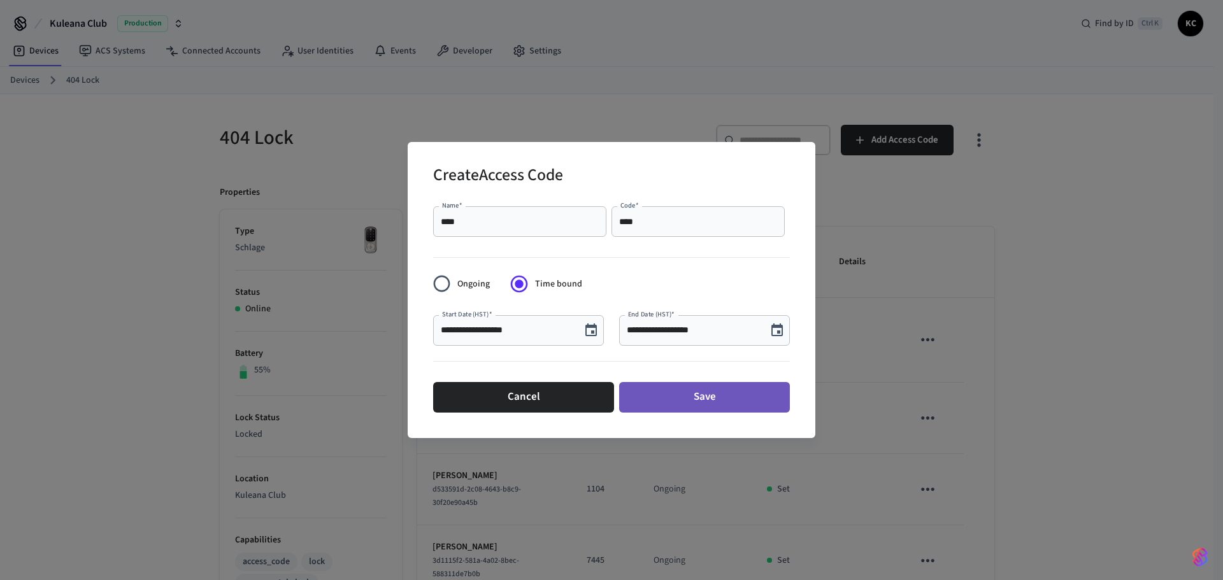
click at [747, 392] on button "Save" at bounding box center [704, 397] width 171 height 31
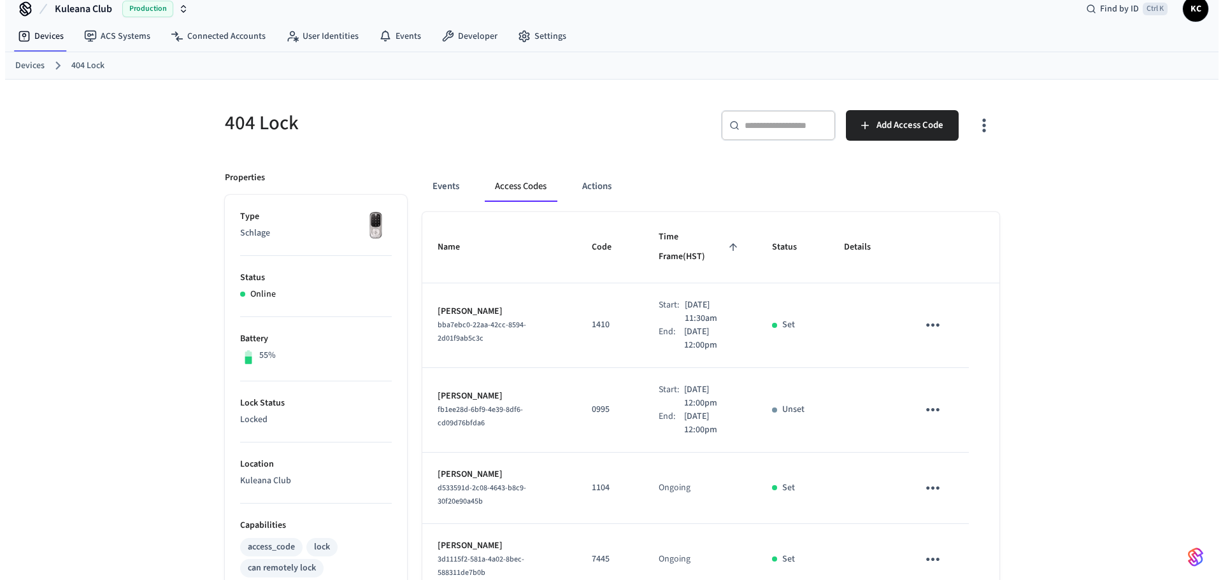
scroll to position [0, 0]
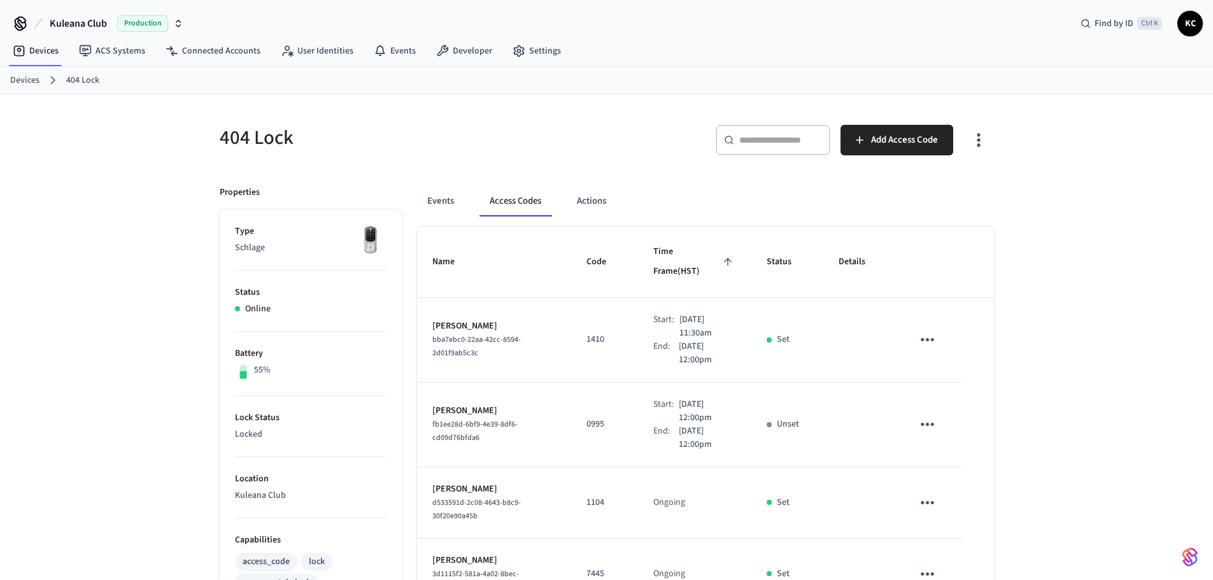
click at [29, 81] on link "Devices" at bounding box center [24, 80] width 29 height 13
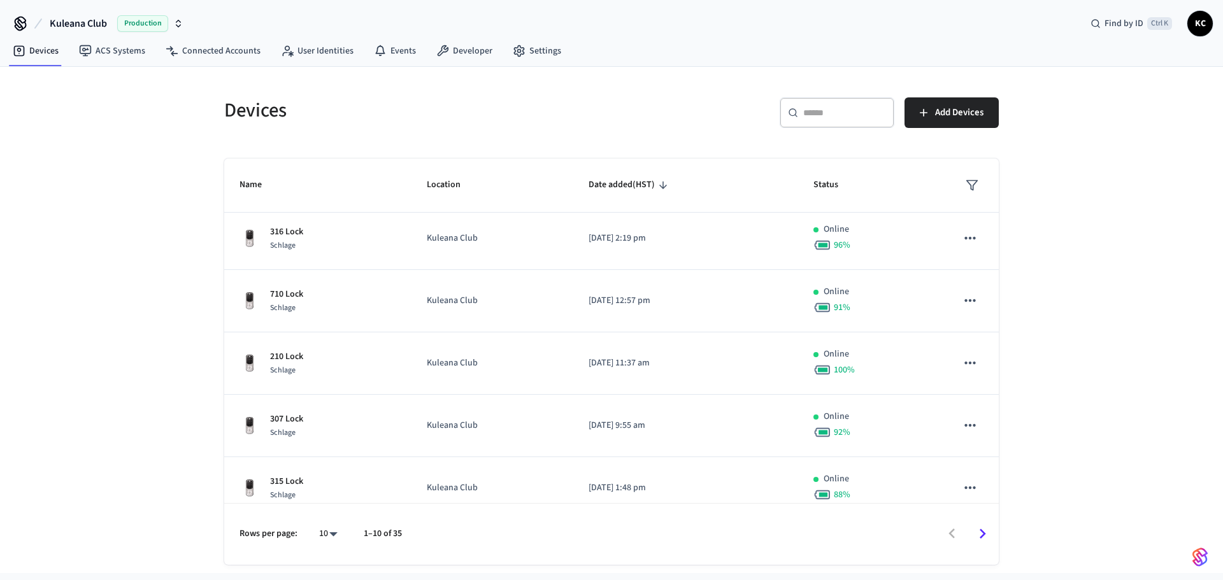
scroll to position [334, 0]
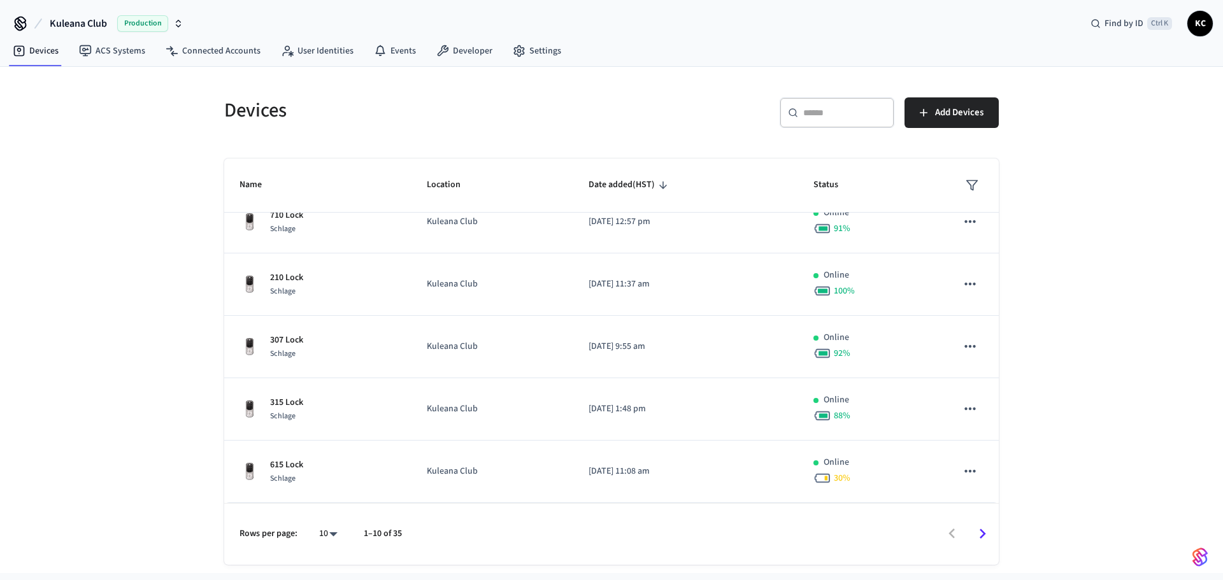
click at [329, 536] on body "Kuleana Club Production Find by ID Ctrl K KC Devices ACS Systems Connected Acco…" at bounding box center [611, 286] width 1223 height 573
click at [328, 534] on li "All" at bounding box center [323, 543] width 34 height 34
type input "**"
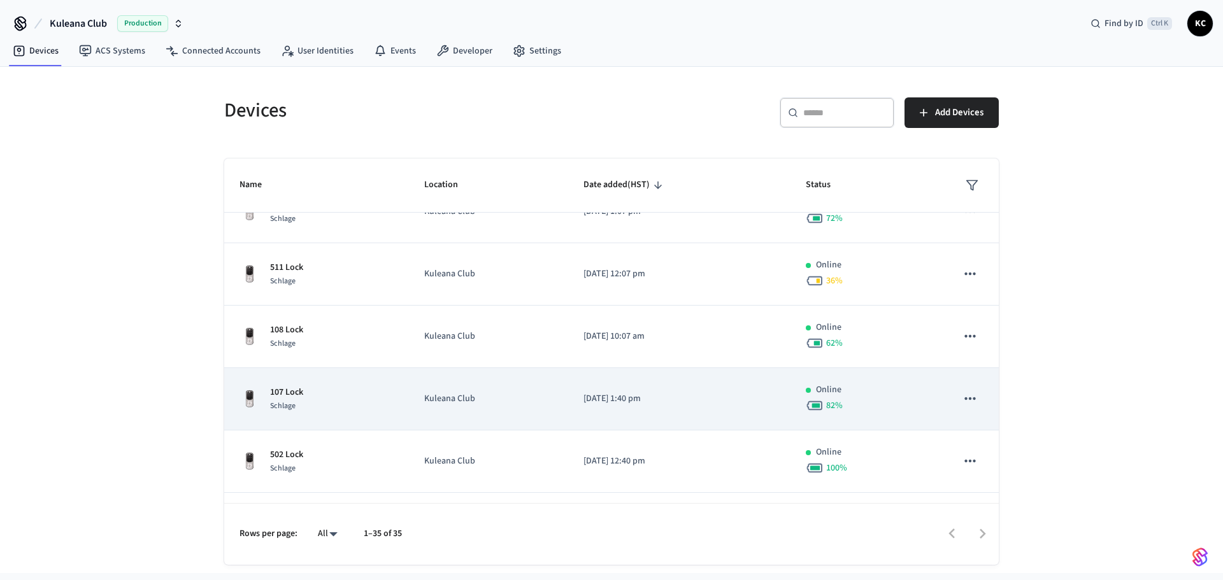
scroll to position [907, 0]
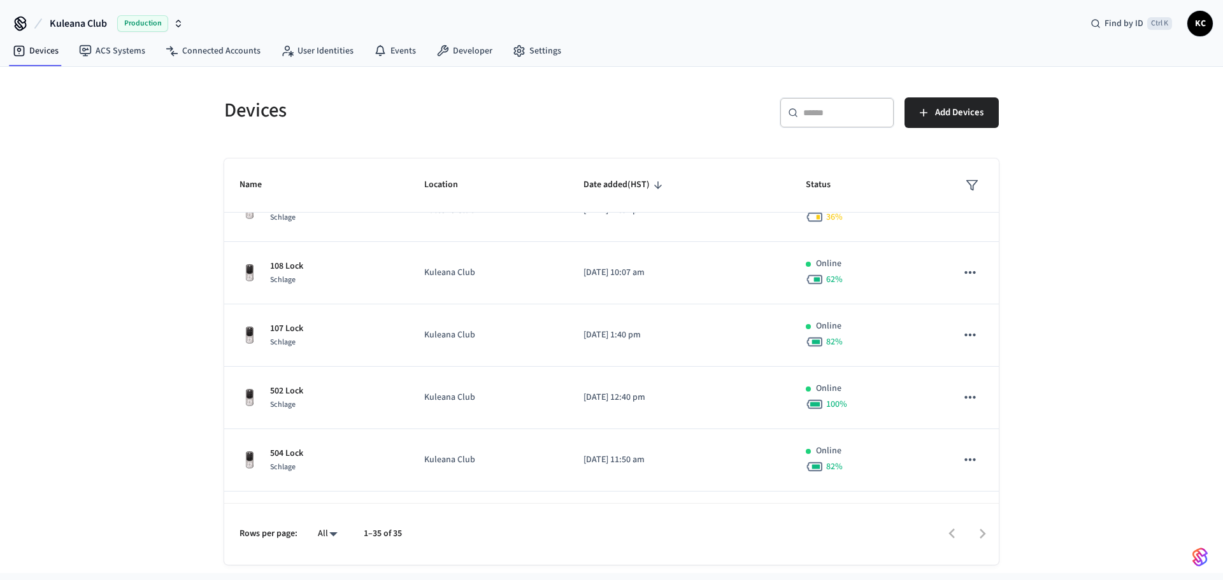
drag, startPoint x: 838, startPoint y: 107, endPoint x: 833, endPoint y: 117, distance: 11.7
click at [837, 107] on input "text" at bounding box center [844, 112] width 83 height 13
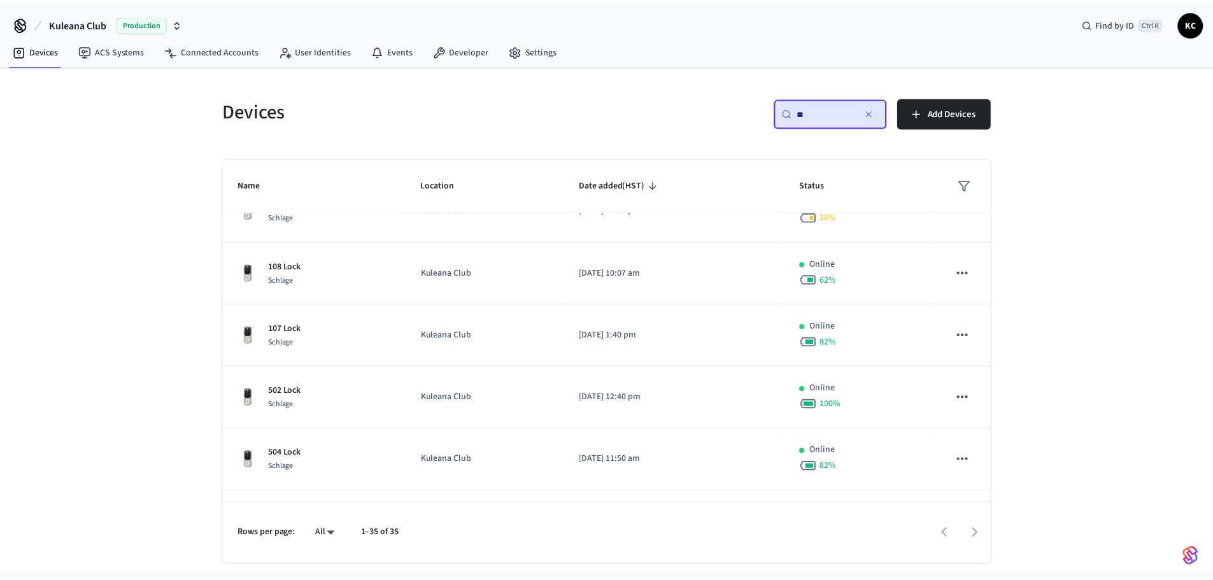
scroll to position [0, 0]
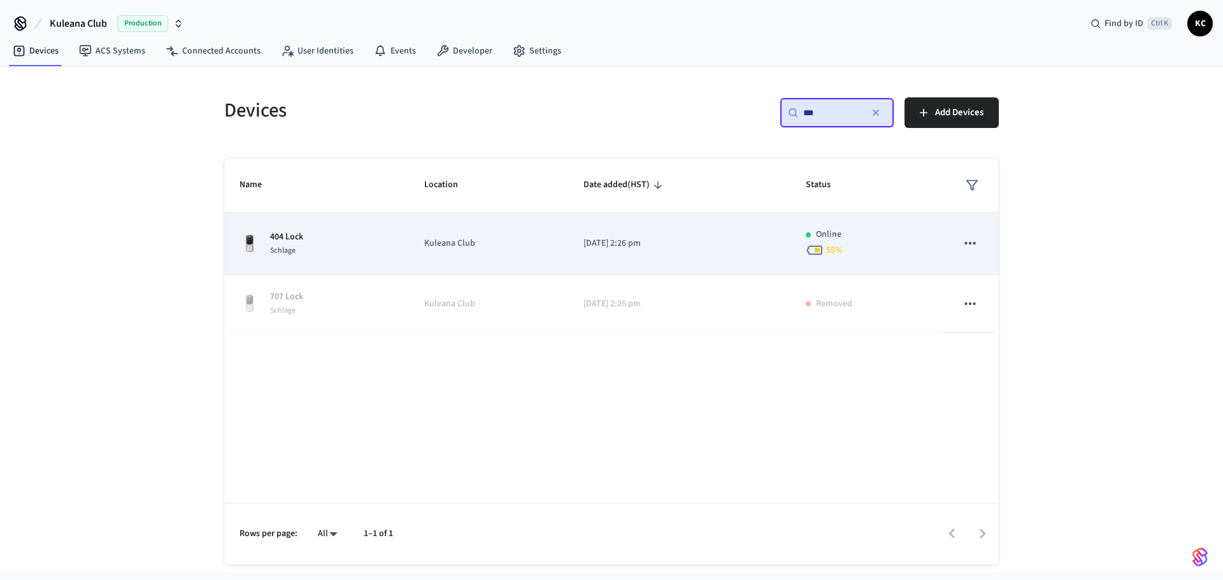
type input "***"
click at [666, 247] on p "[DATE] 2:26 pm" at bounding box center [679, 243] width 192 height 13
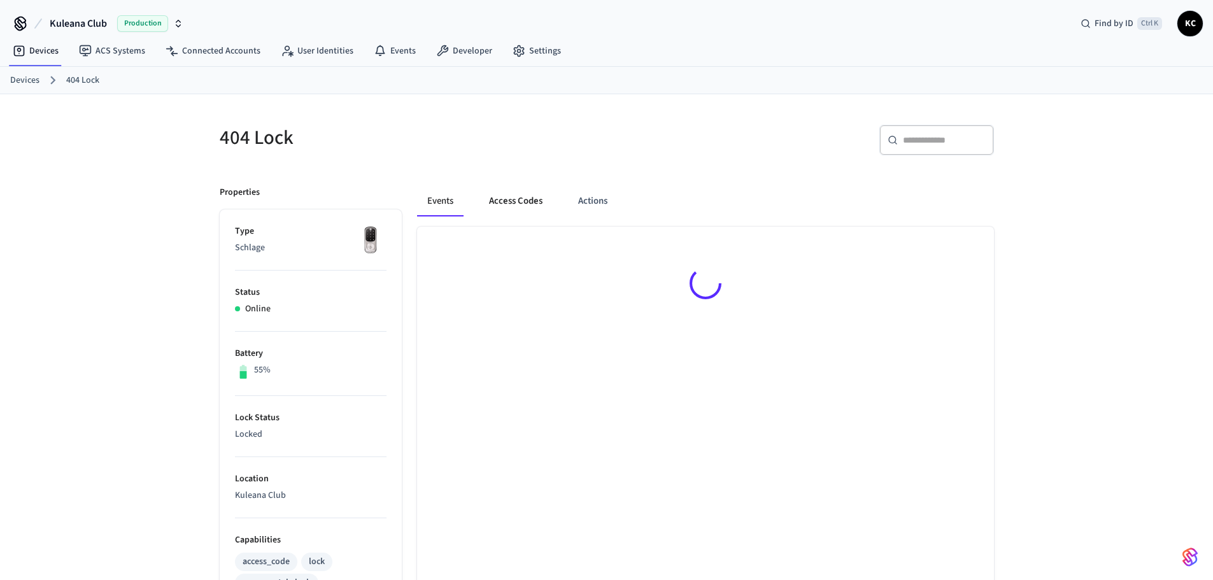
click at [506, 197] on button "Access Codes" at bounding box center [516, 201] width 74 height 31
